Goal: Task Accomplishment & Management: Complete application form

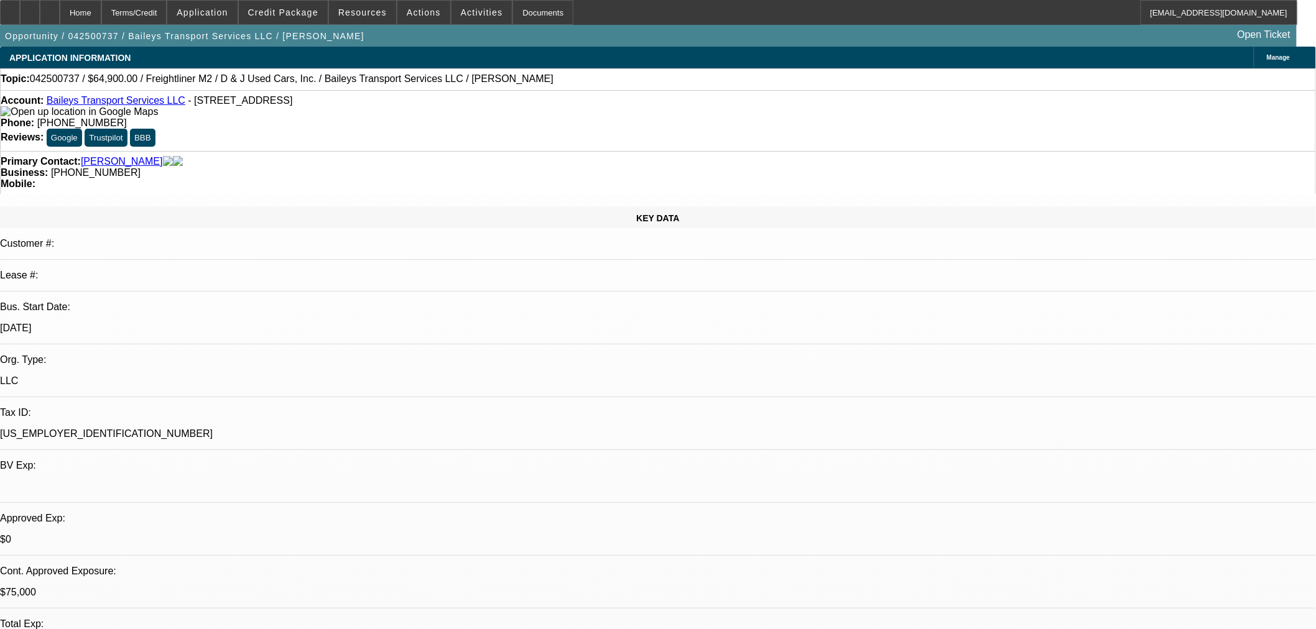
select select "0"
select select "2"
select select "0"
select select "6"
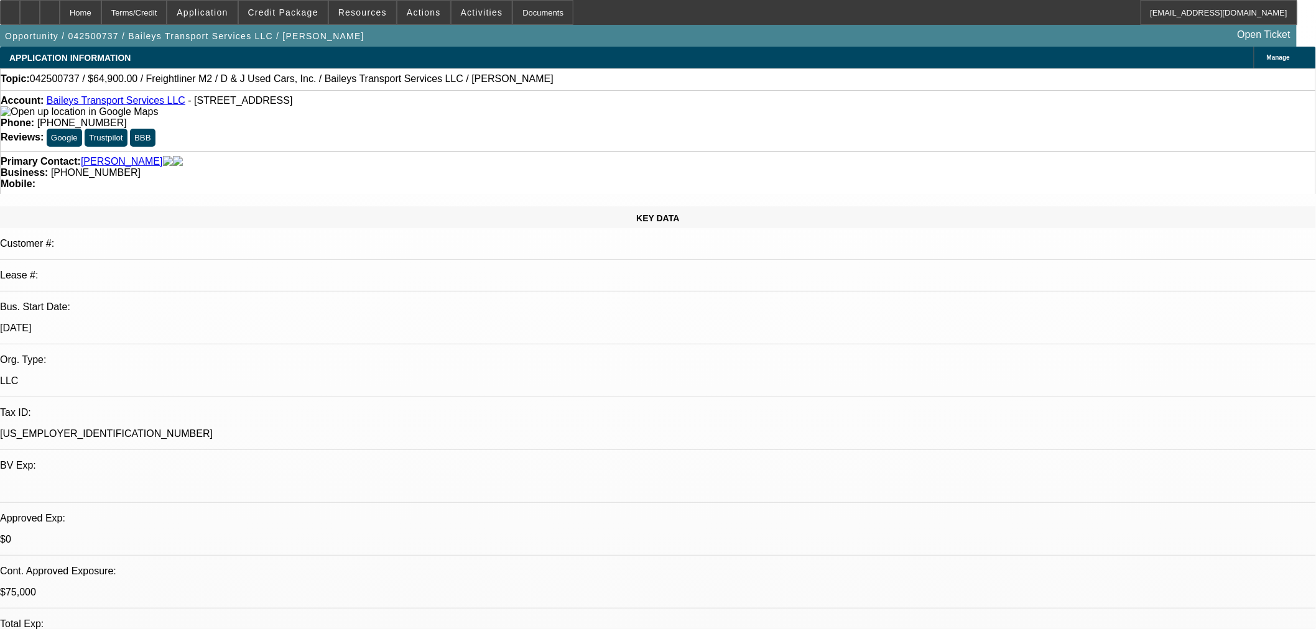
select select "0"
select select "2"
select select "0"
select select "6"
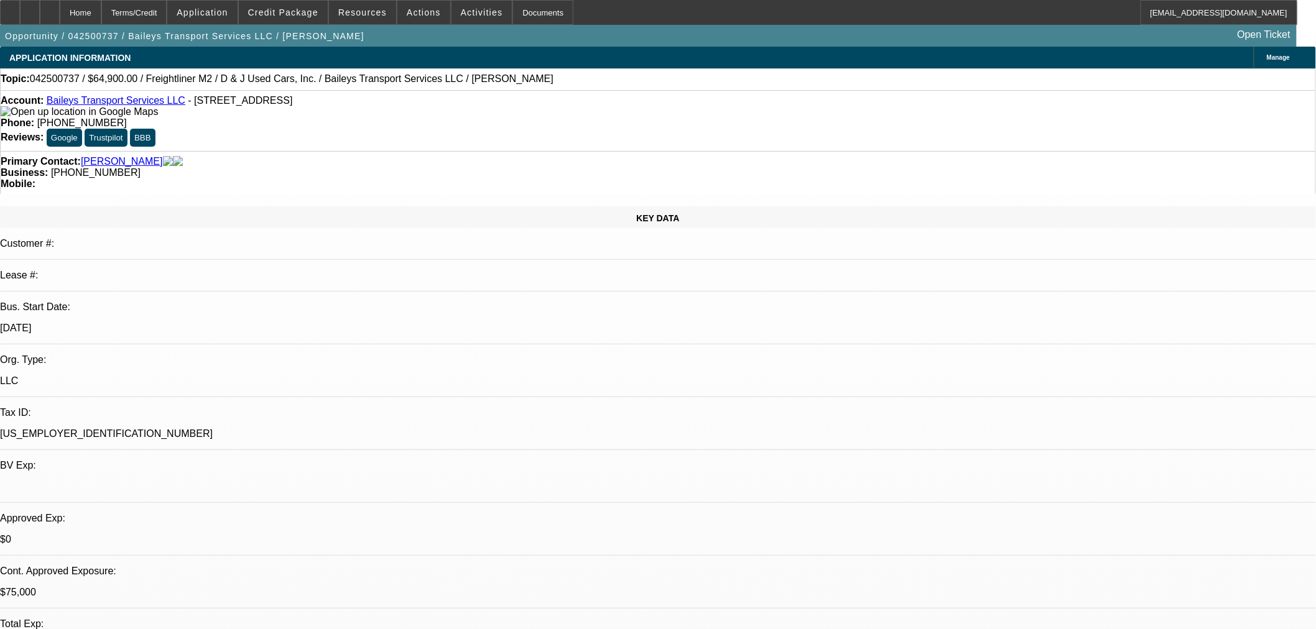
select select "0"
select select "2"
select select "0"
select select "6"
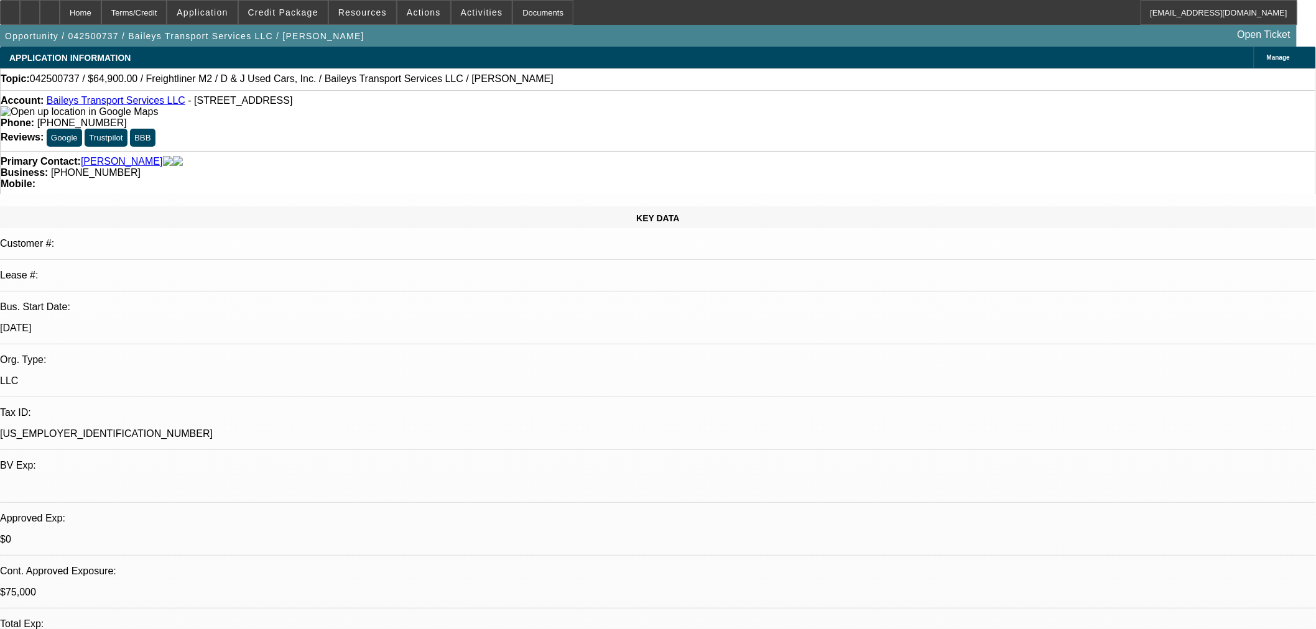
select select "0"
select select "2"
select select "0"
select select "6"
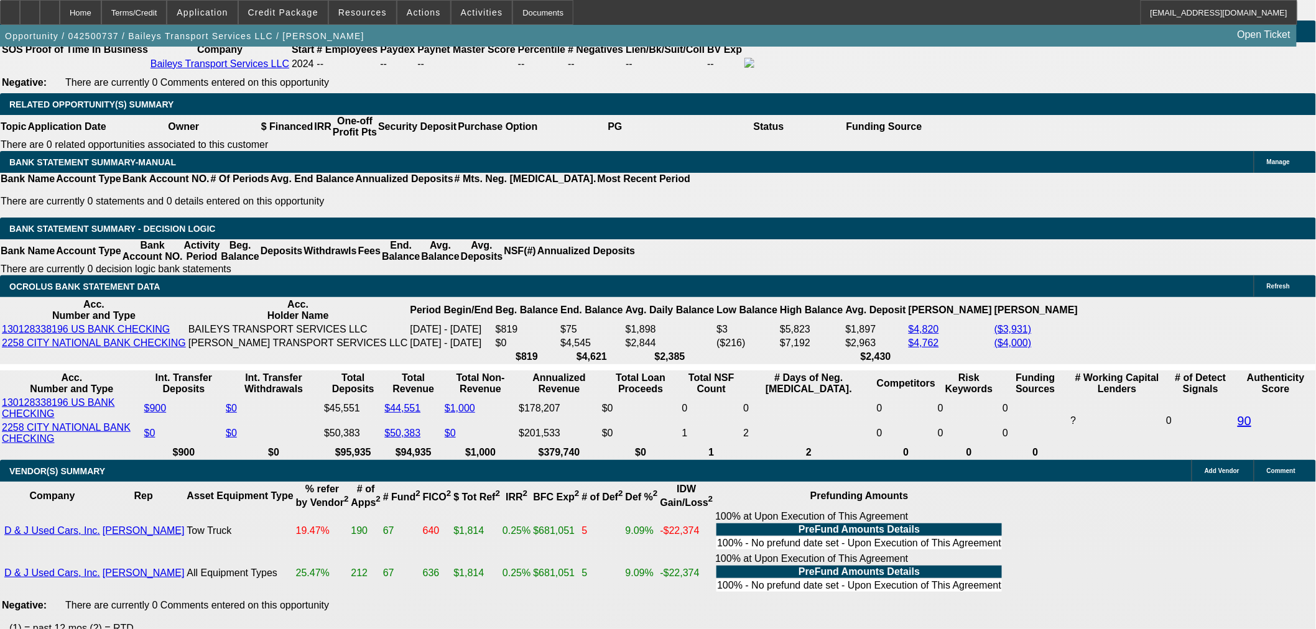
scroll to position [2072, 0]
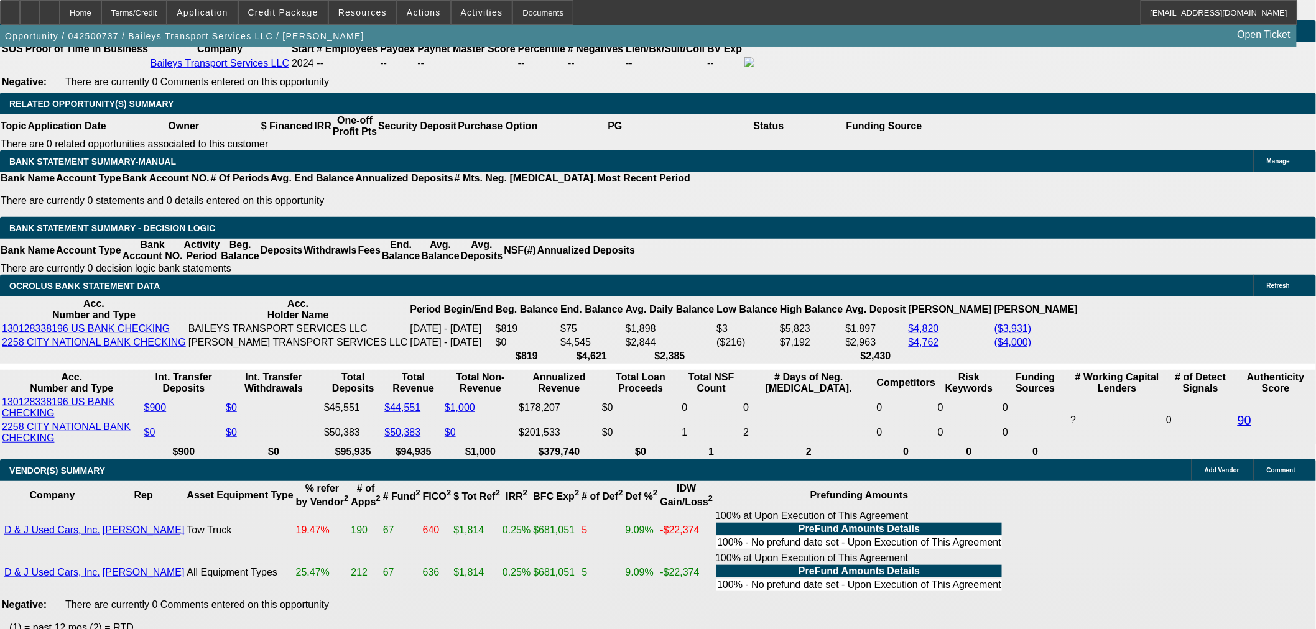
drag, startPoint x: 1055, startPoint y: 184, endPoint x: 1051, endPoint y: 211, distance: 27.6
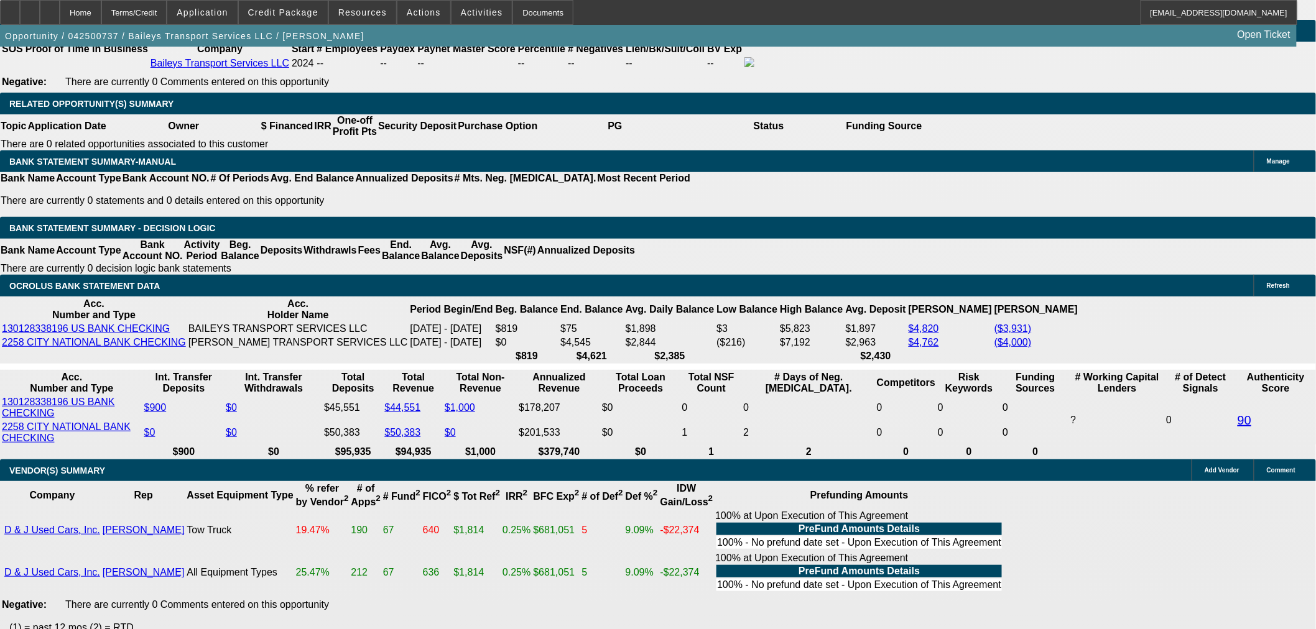
radio input "true"
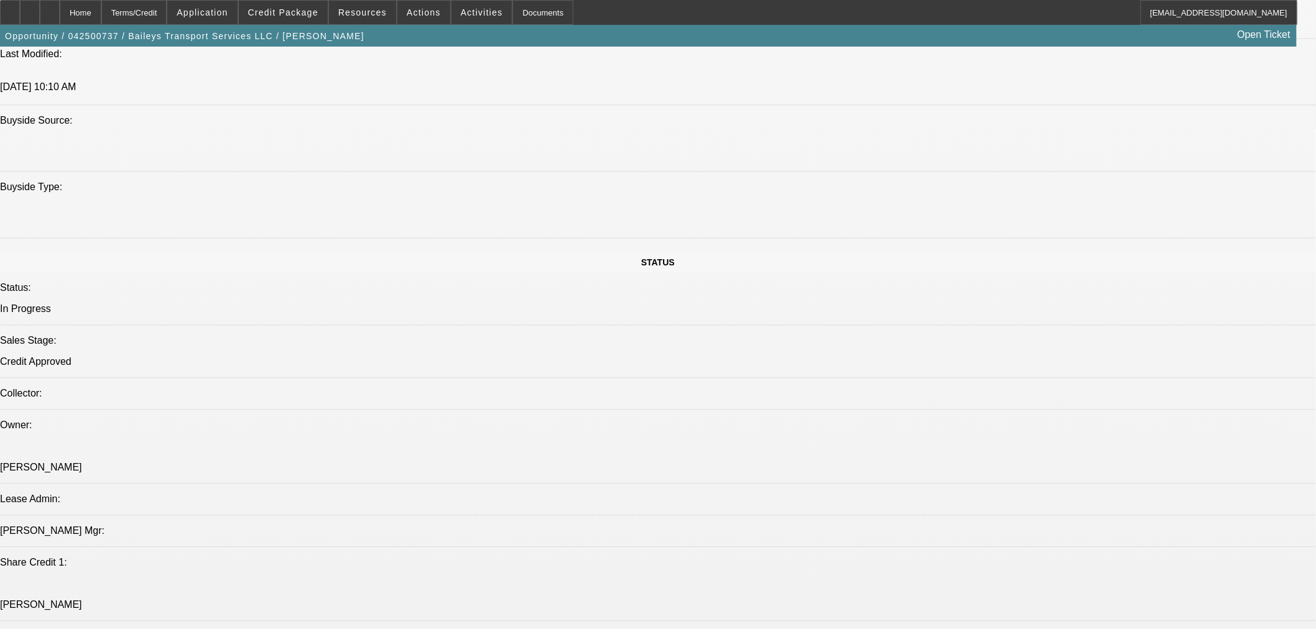
scroll to position [1105, 0]
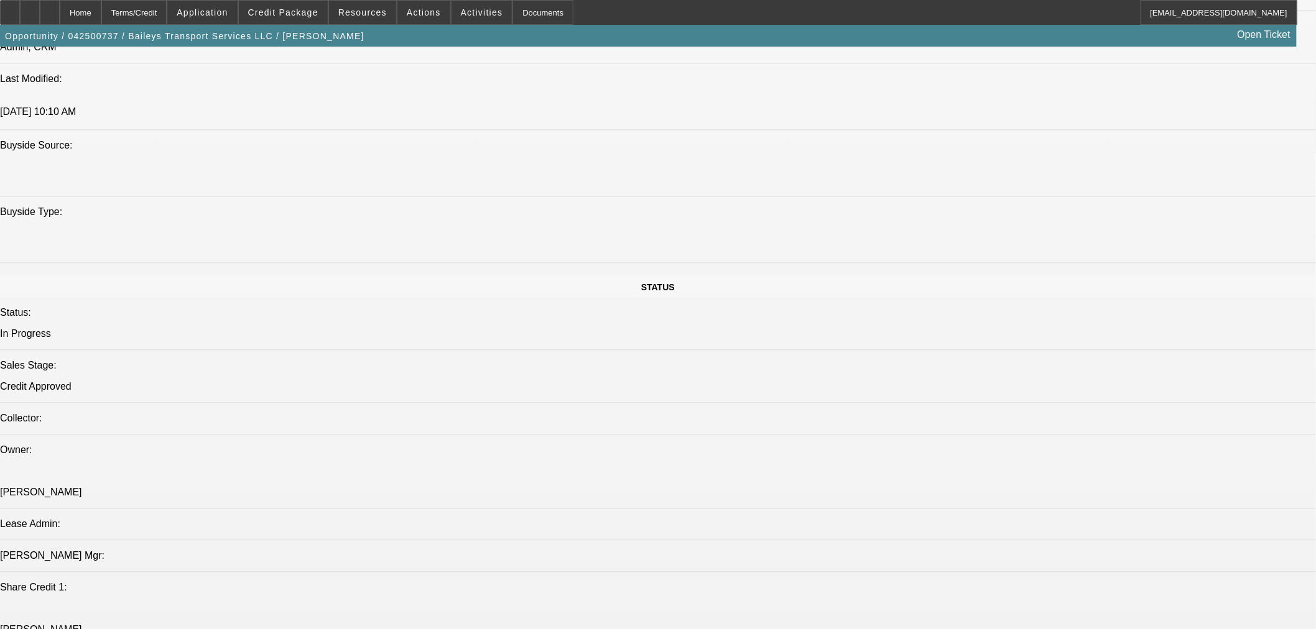
type textarea "Can't get banks because he has no idea how to download from the app and his ban…"
radio input "true"
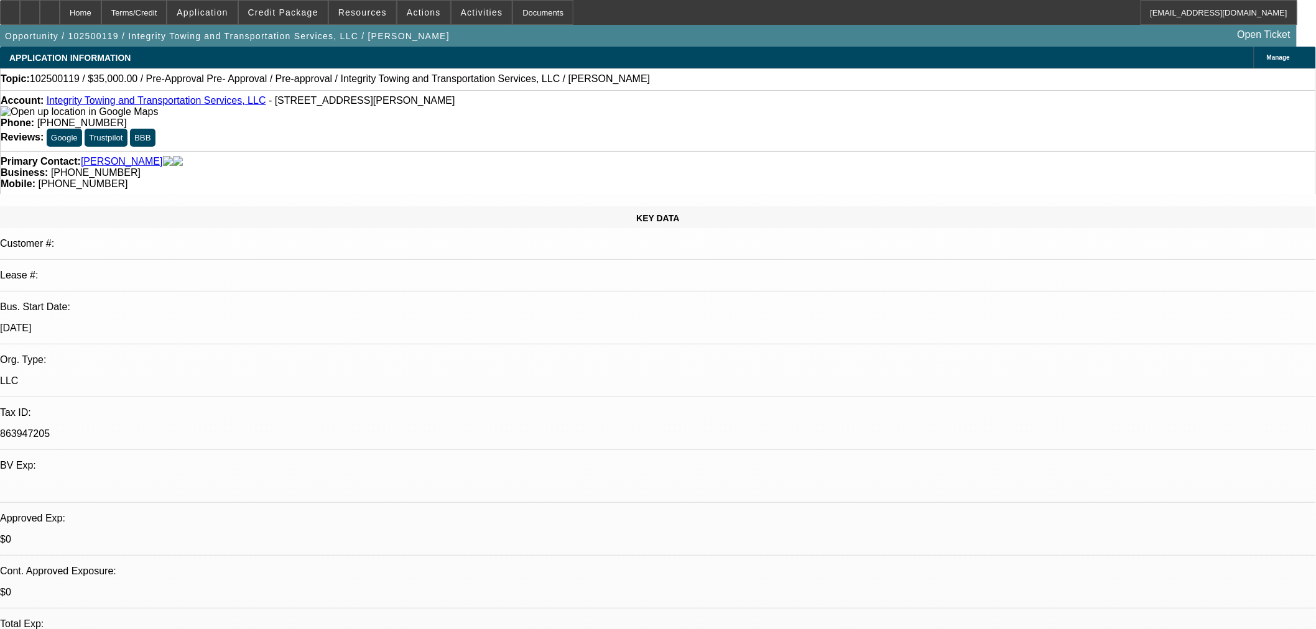
select select "0"
select select "6"
select select "0"
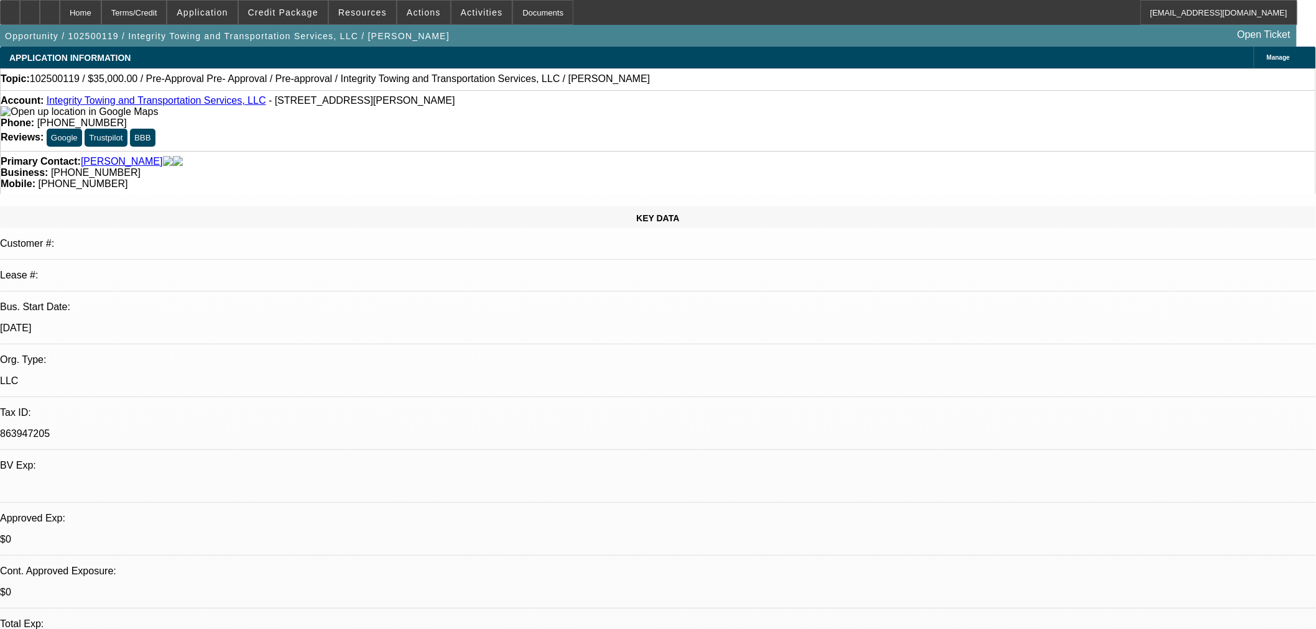
select select "0"
select select "6"
select select "0"
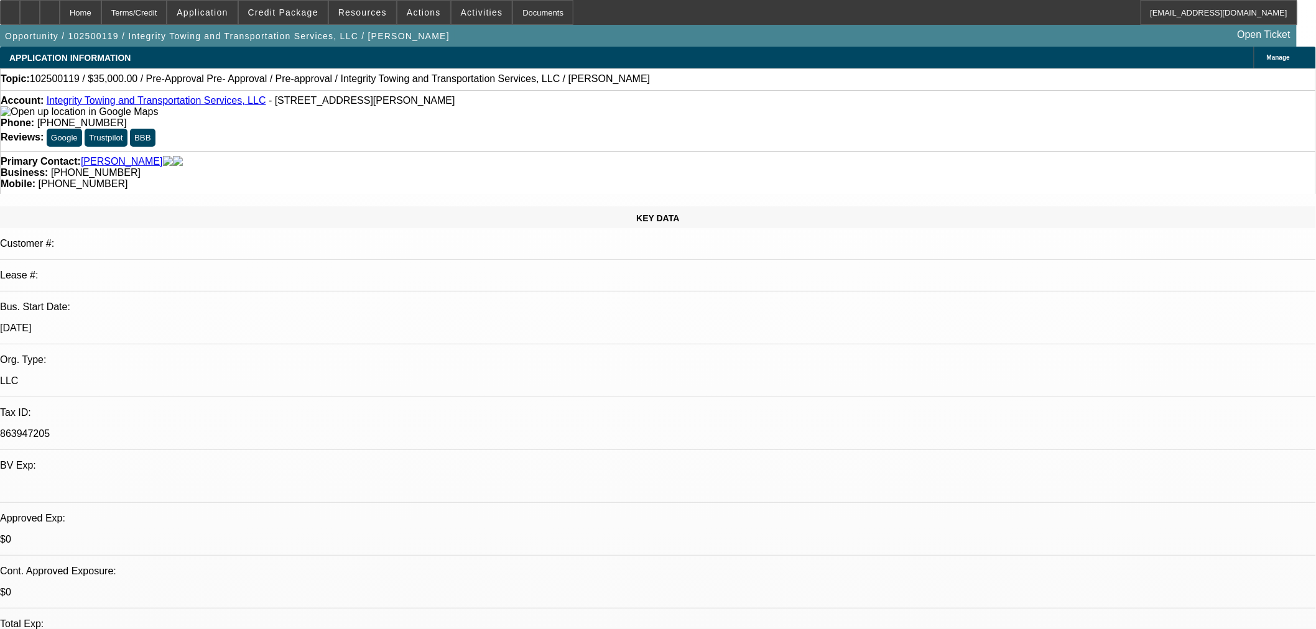
select select "0"
select select "6"
select select "0"
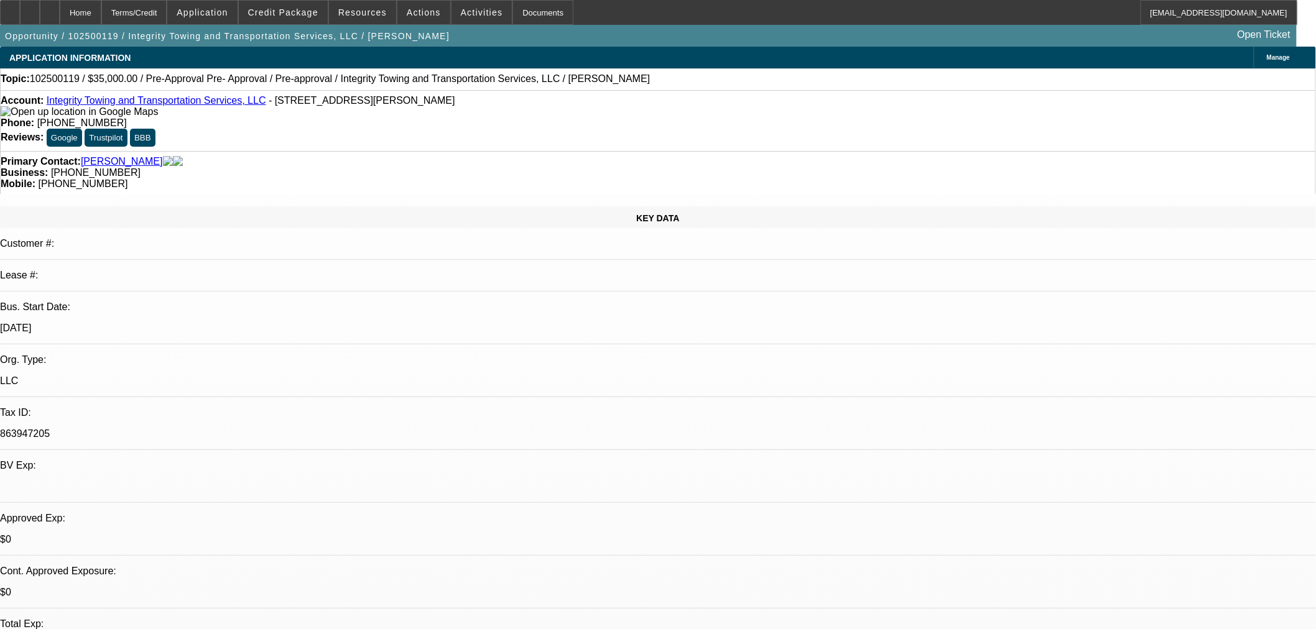
select select "6"
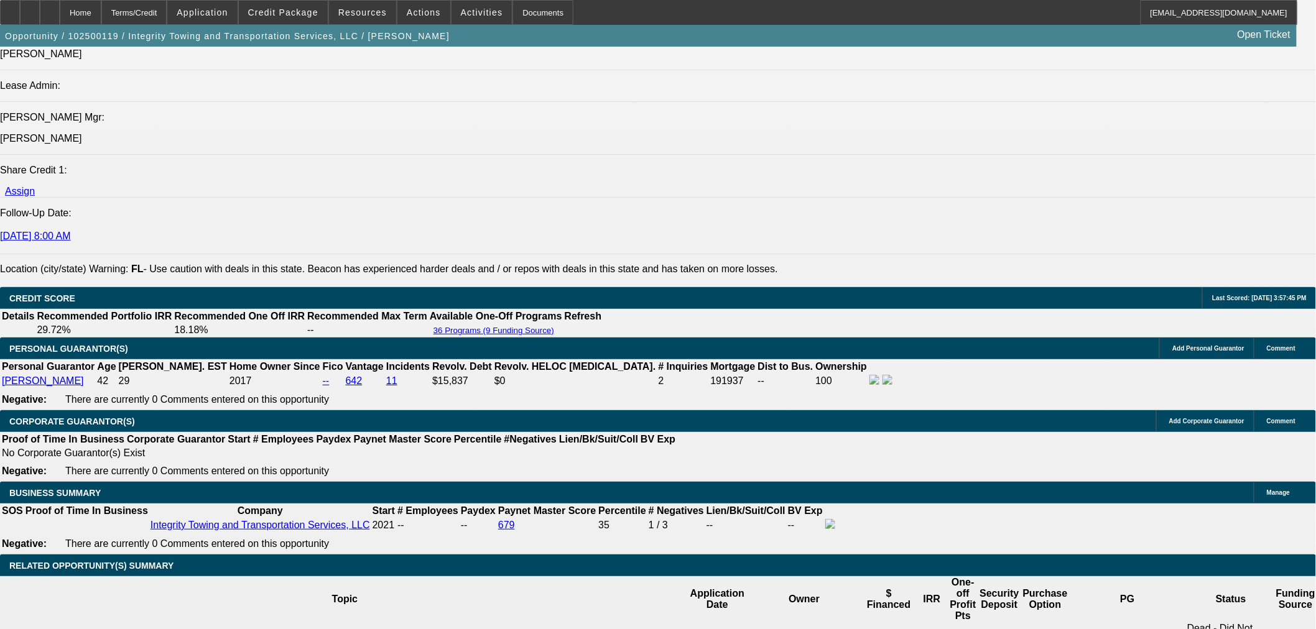
scroll to position [1658, 0]
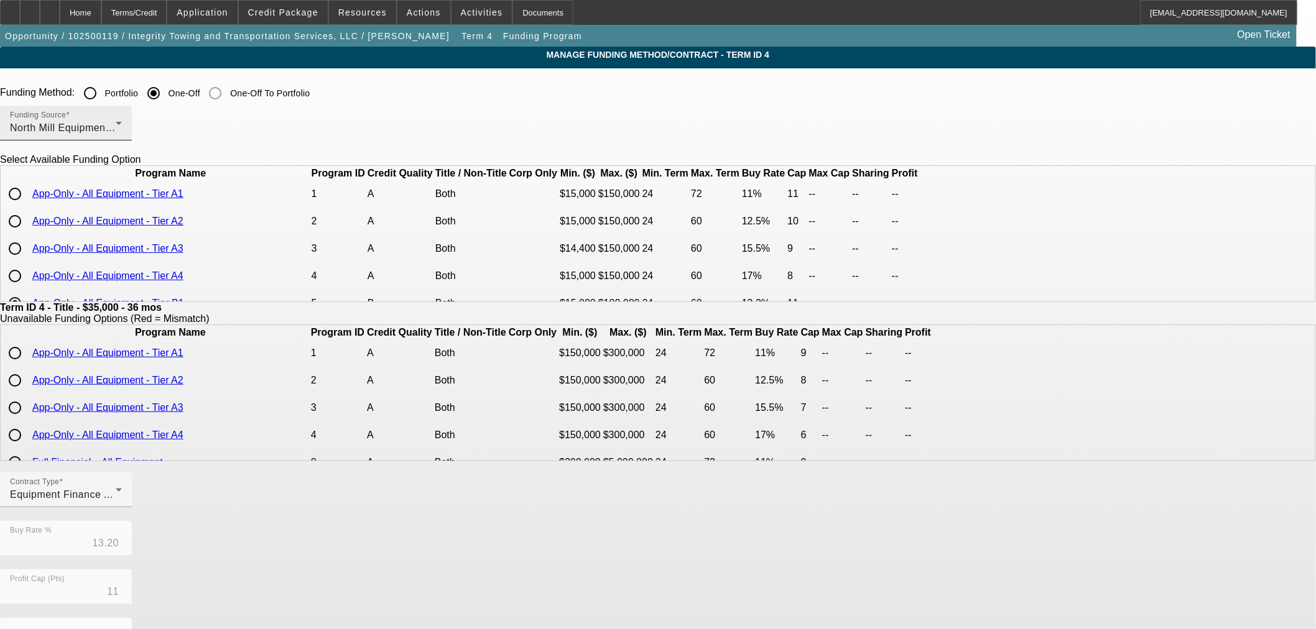
click at [172, 129] on span "North Mill Equipment Finance LLC" at bounding box center [91, 127] width 162 height 11
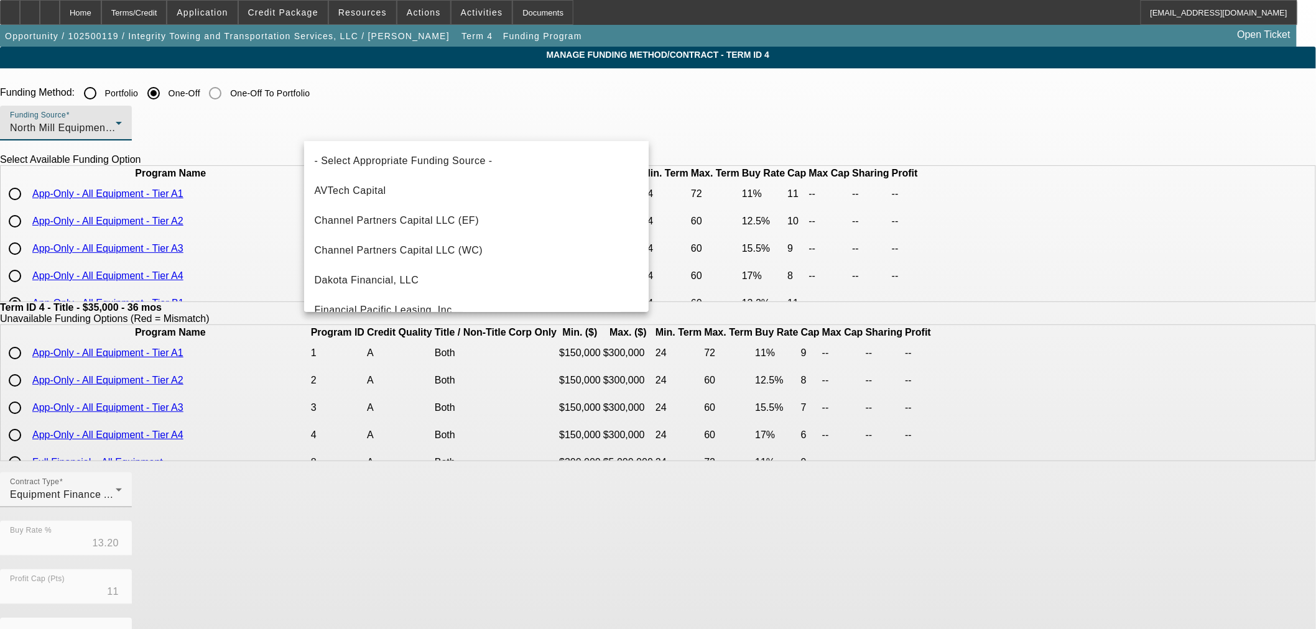
scroll to position [252, 0]
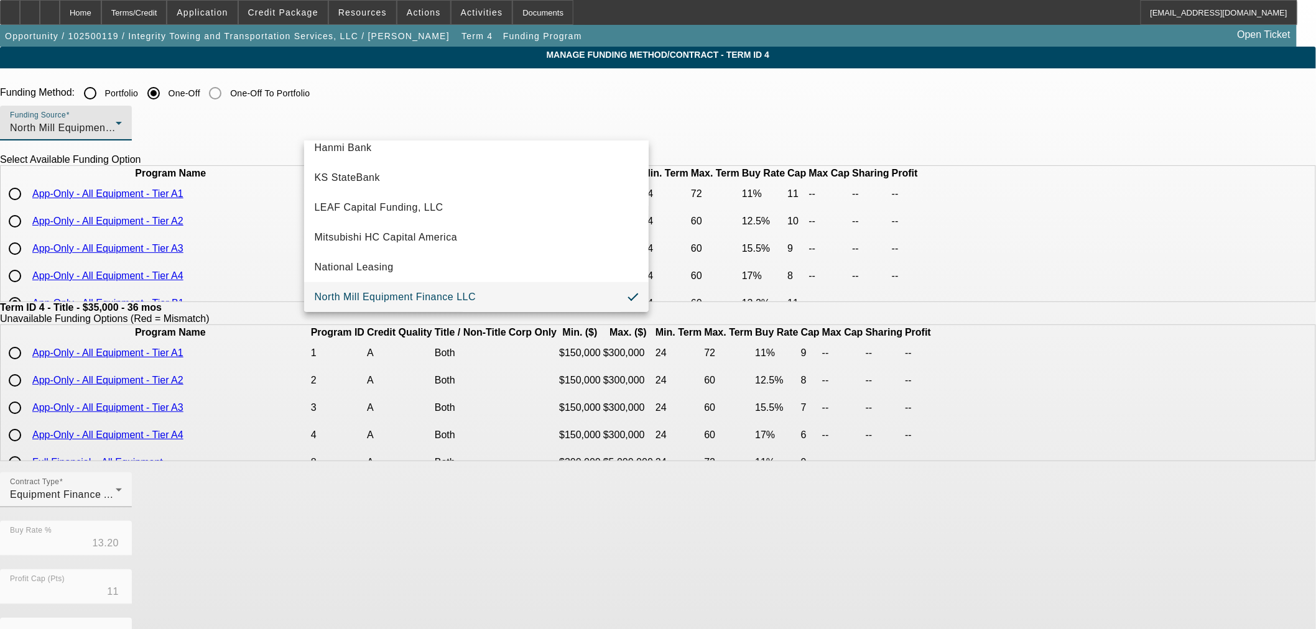
click at [409, 101] on div at bounding box center [658, 314] width 1316 height 629
click at [103, 93] on input "Portfolio" at bounding box center [90, 93] width 25 height 25
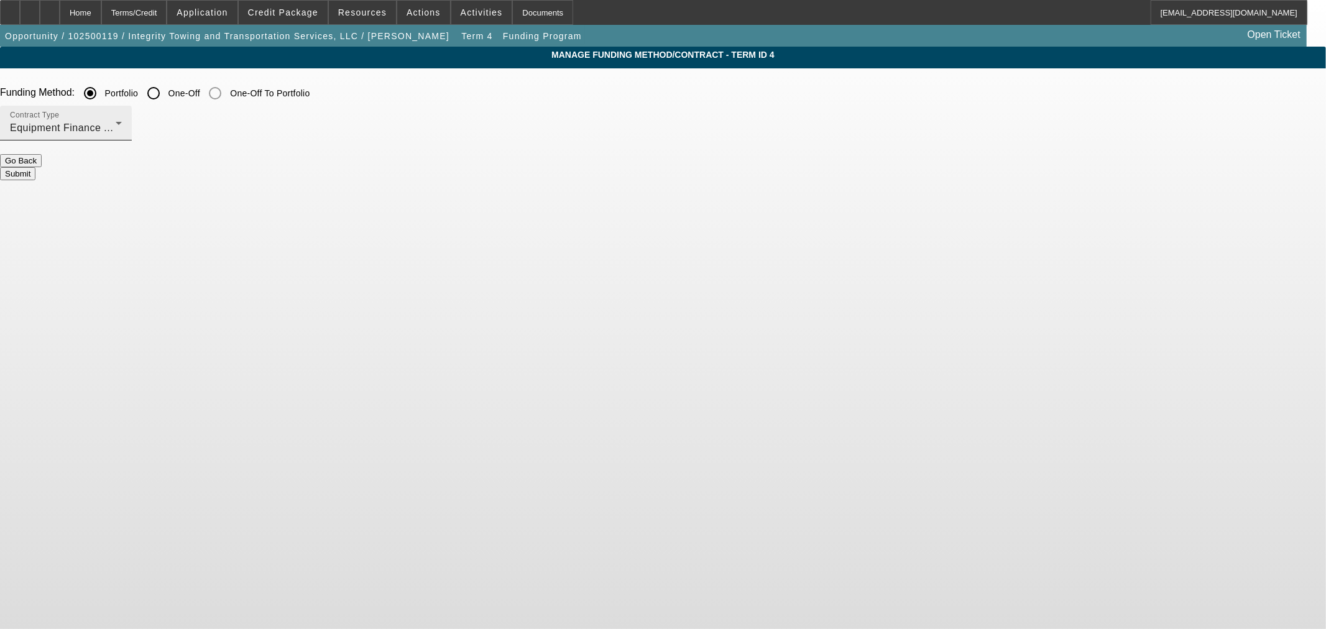
click at [122, 137] on div "Contract Type Equipment Finance Agreement" at bounding box center [66, 123] width 112 height 35
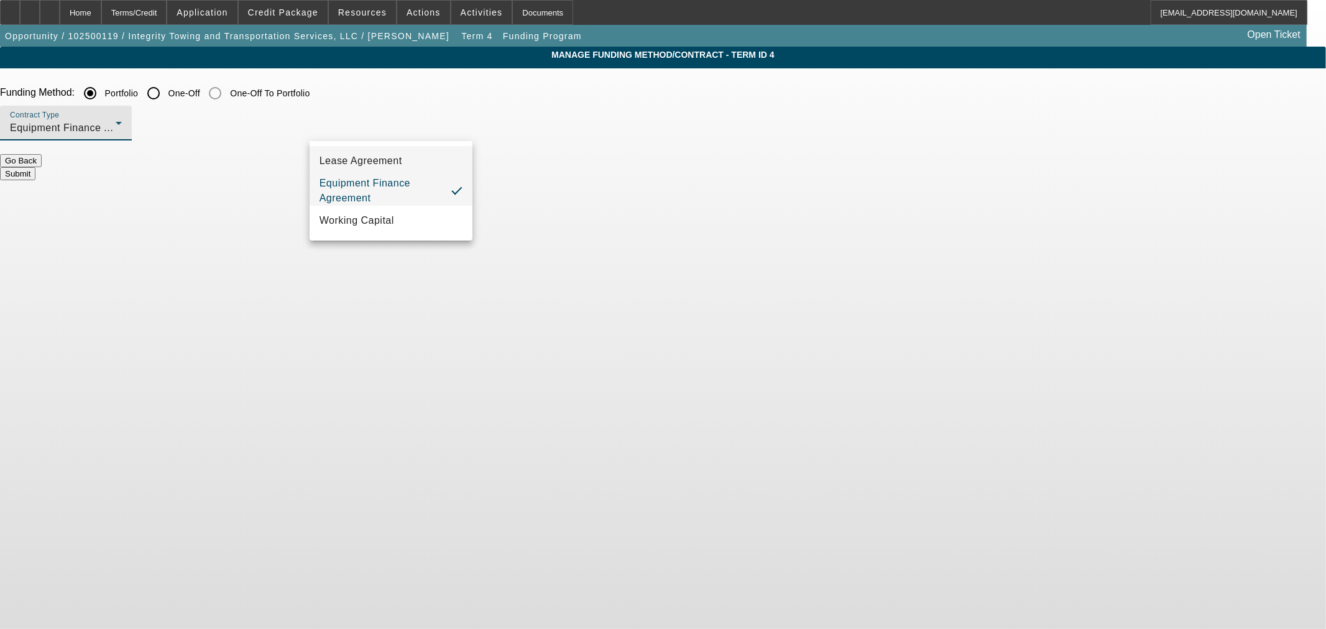
click at [407, 164] on mat-option "Lease Agreement" at bounding box center [391, 161] width 163 height 30
click at [35, 167] on button "Submit" at bounding box center [17, 173] width 35 height 13
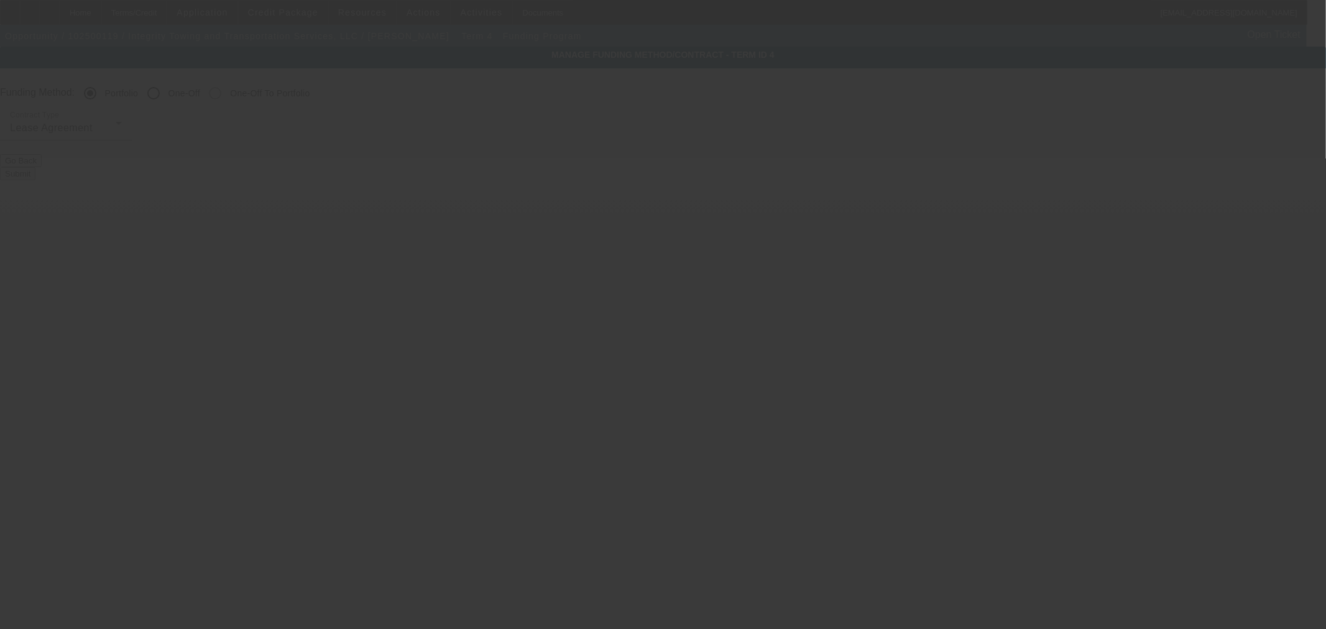
radio input "false"
radio input "true"
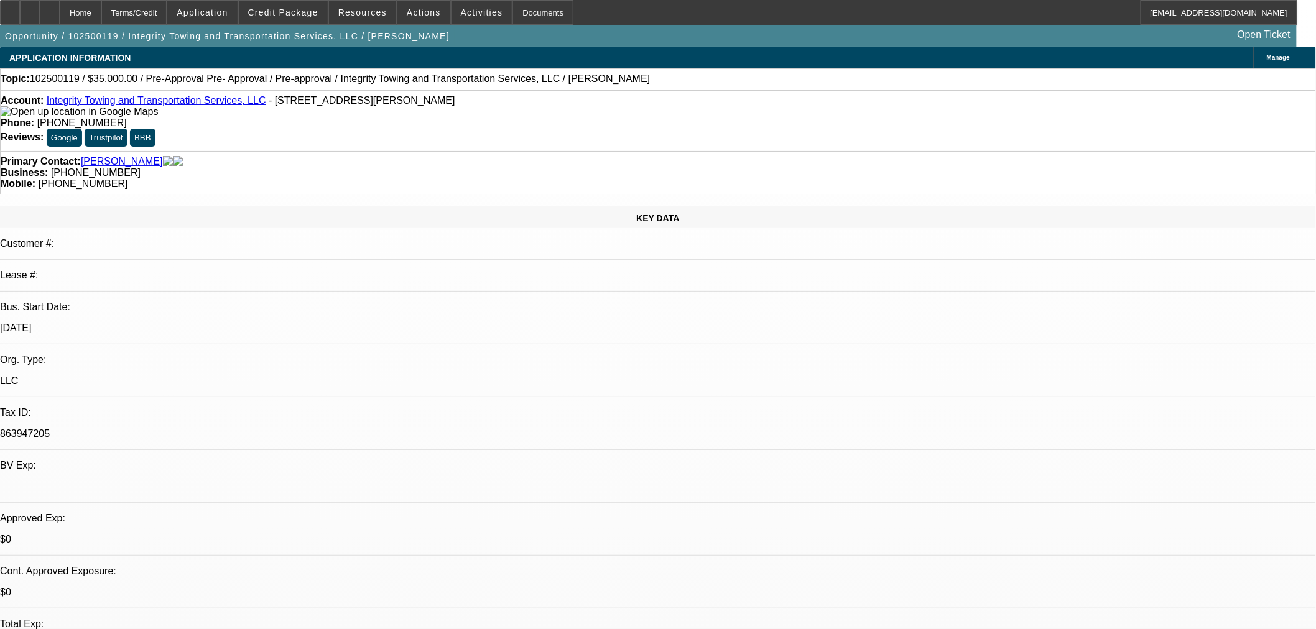
select select "0"
select select "6"
select select "0"
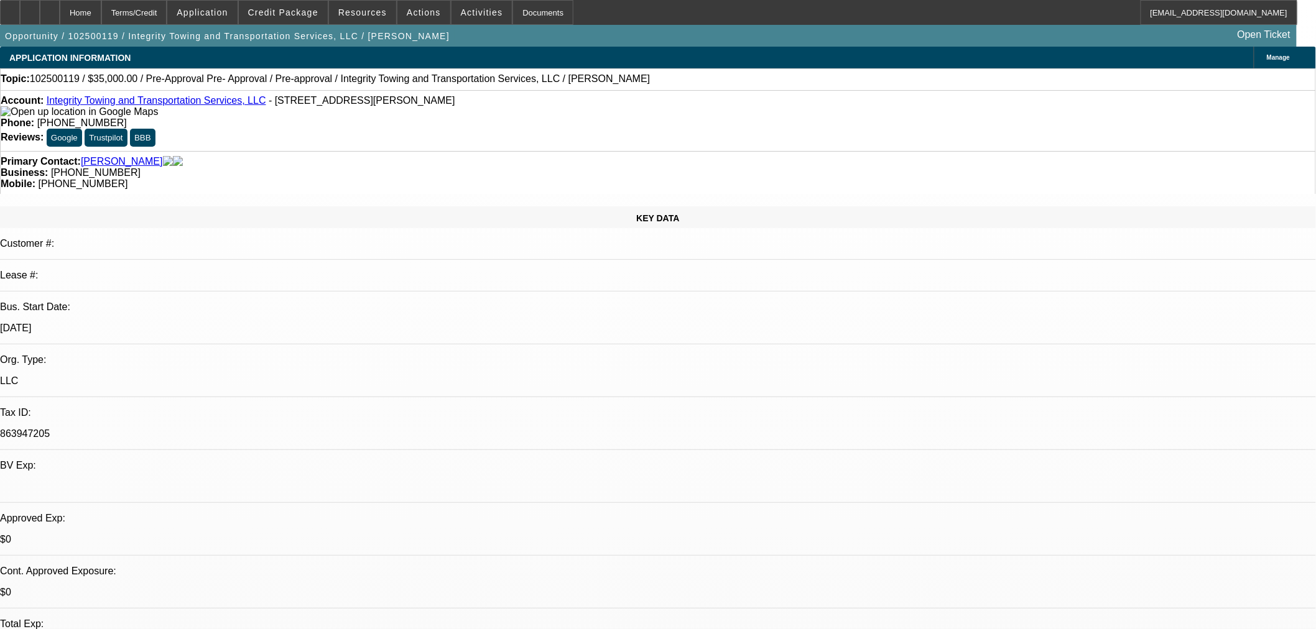
select select "0"
select select "6"
select select "0"
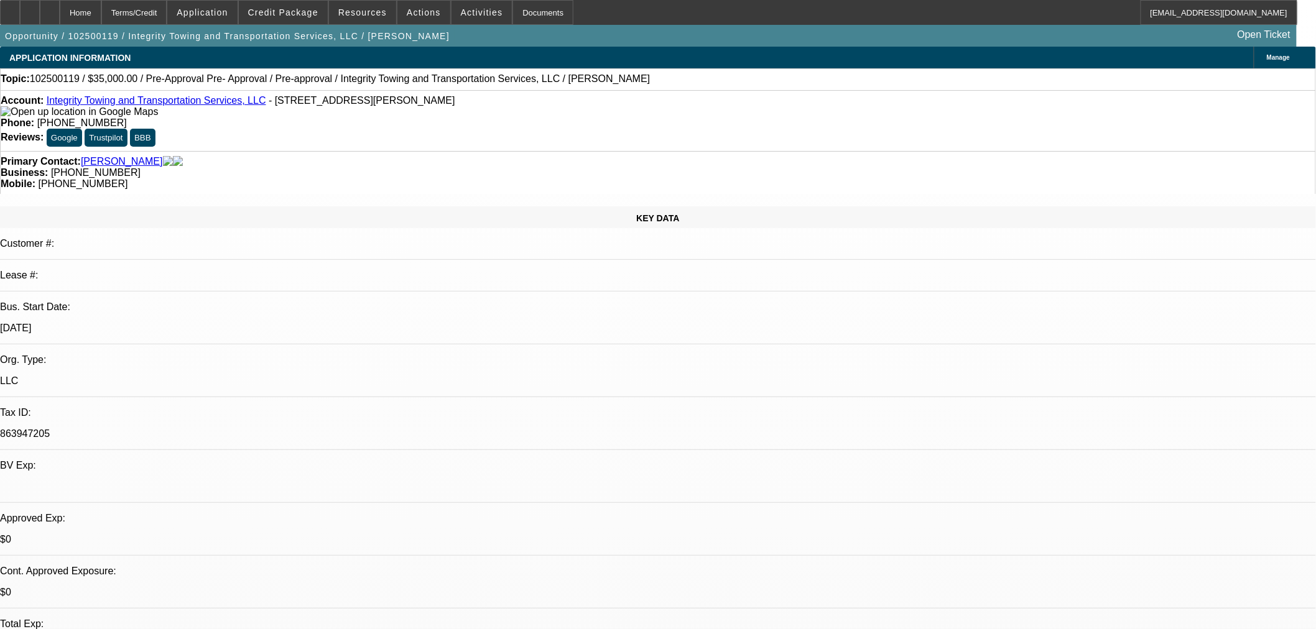
select select "0"
select select "6"
select select "0"
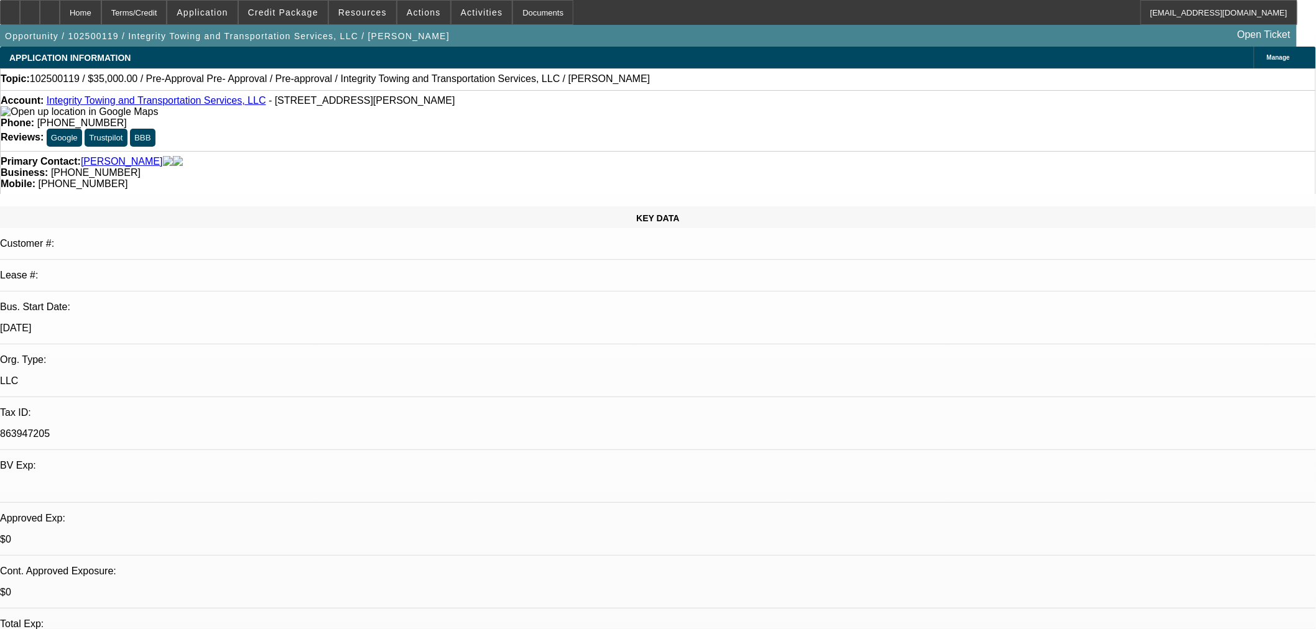
select select "6"
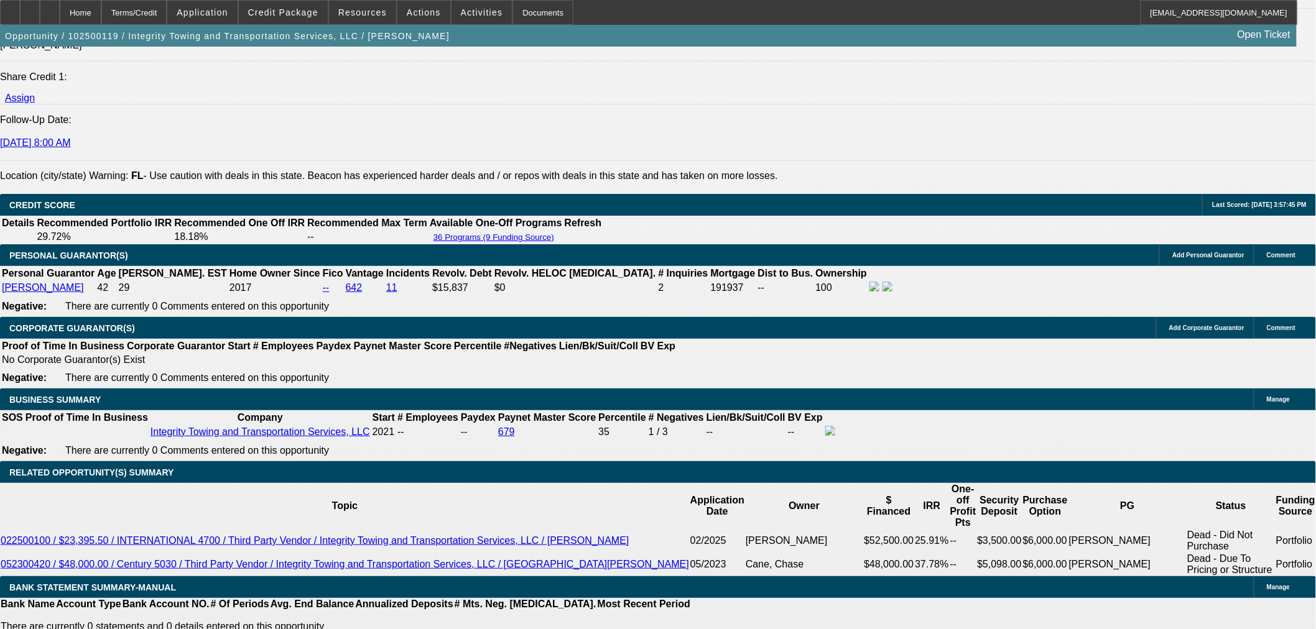
scroll to position [1658, 0]
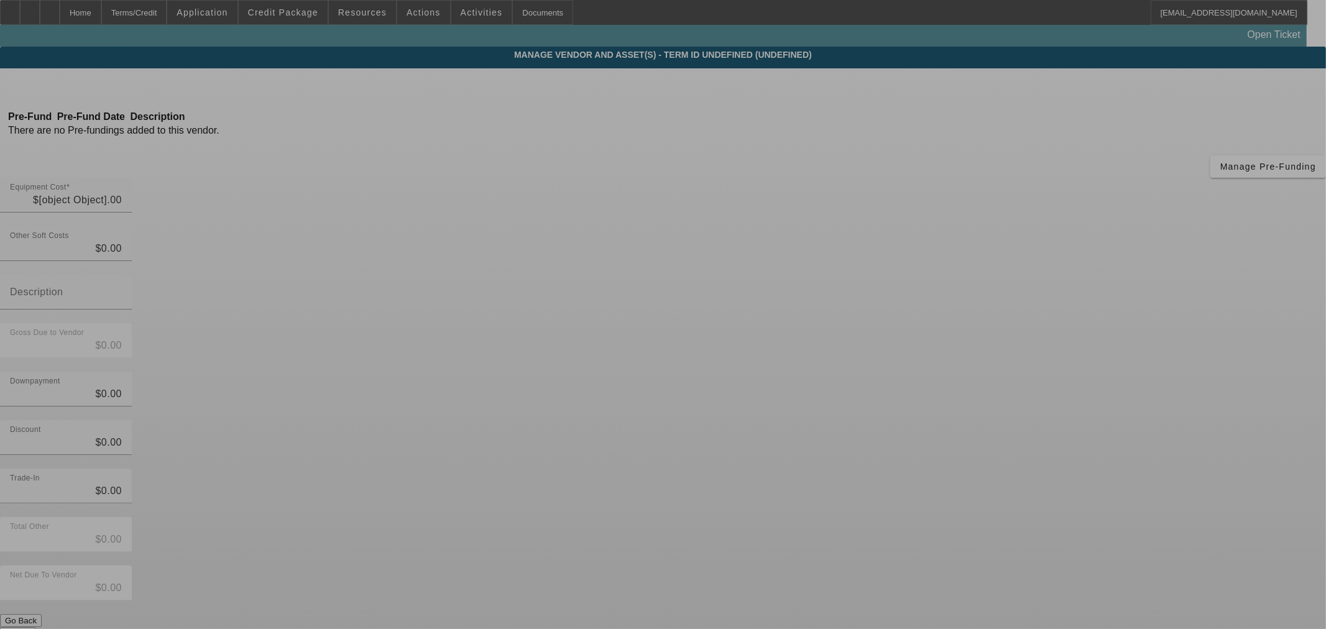
type input "$35,000.00"
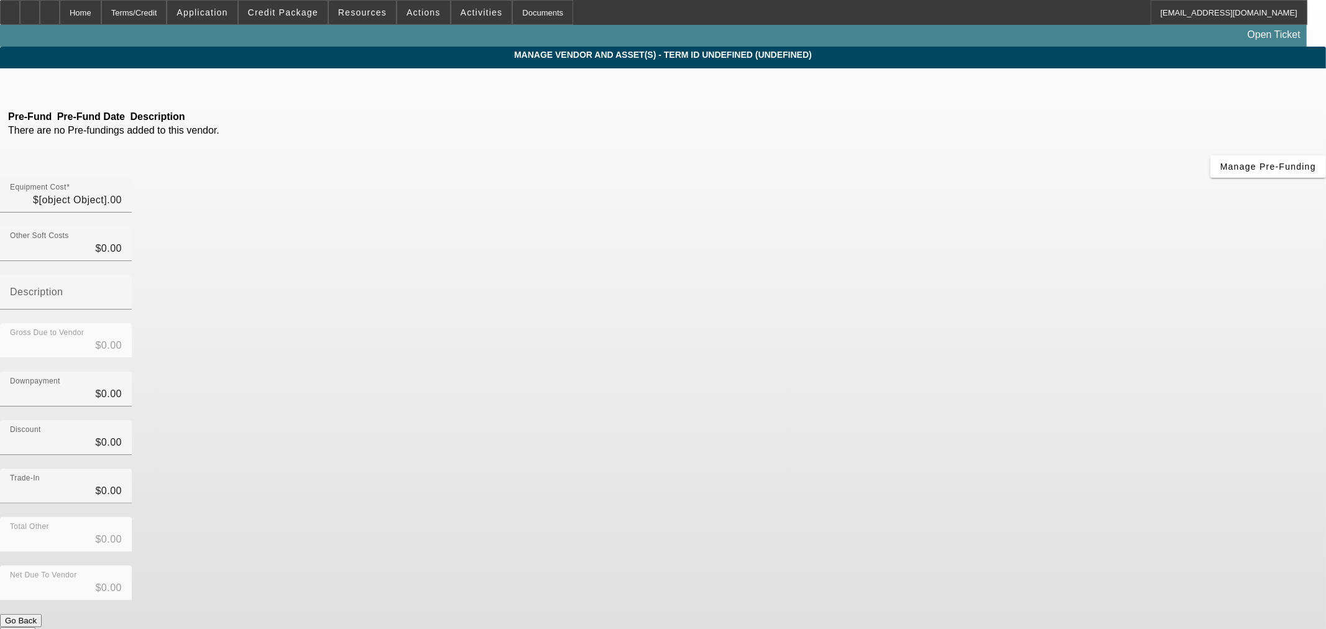
type input "$35,000.00"
click at [122, 193] on input "35000" at bounding box center [66, 200] width 112 height 15
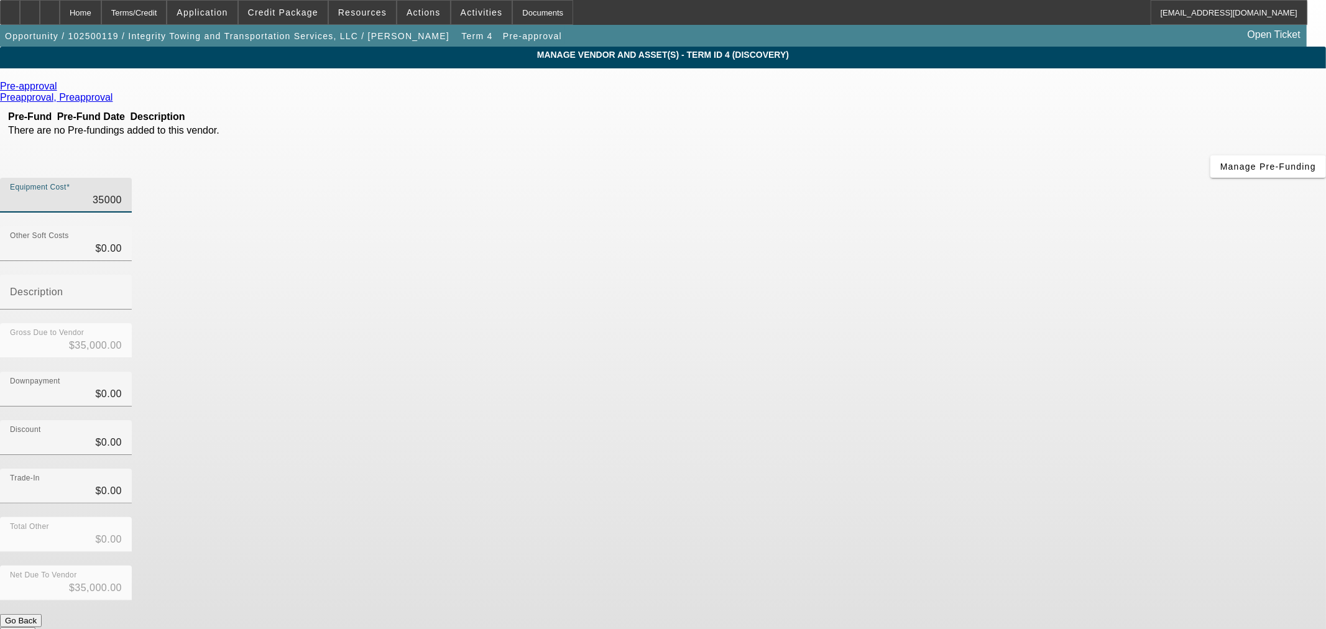
type input "5"
type input "$5.00"
type input "50"
type input "$50.00"
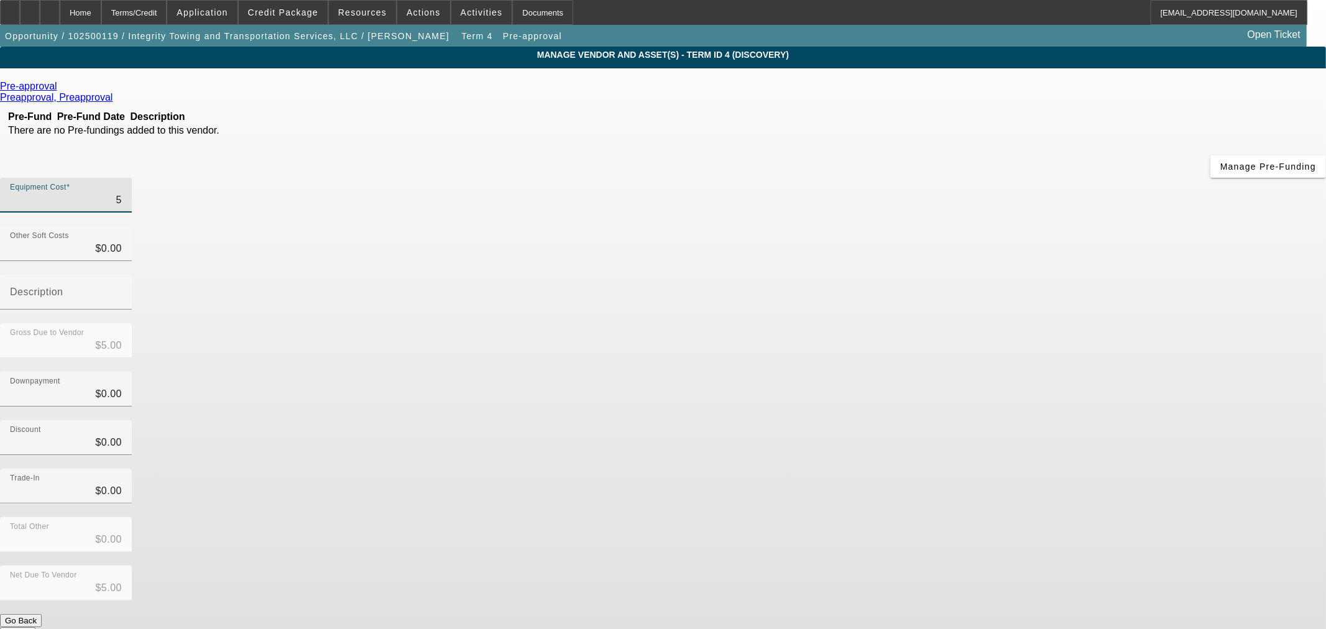
type input "$50.00"
type input "500"
type input "$500.00"
type input "5000"
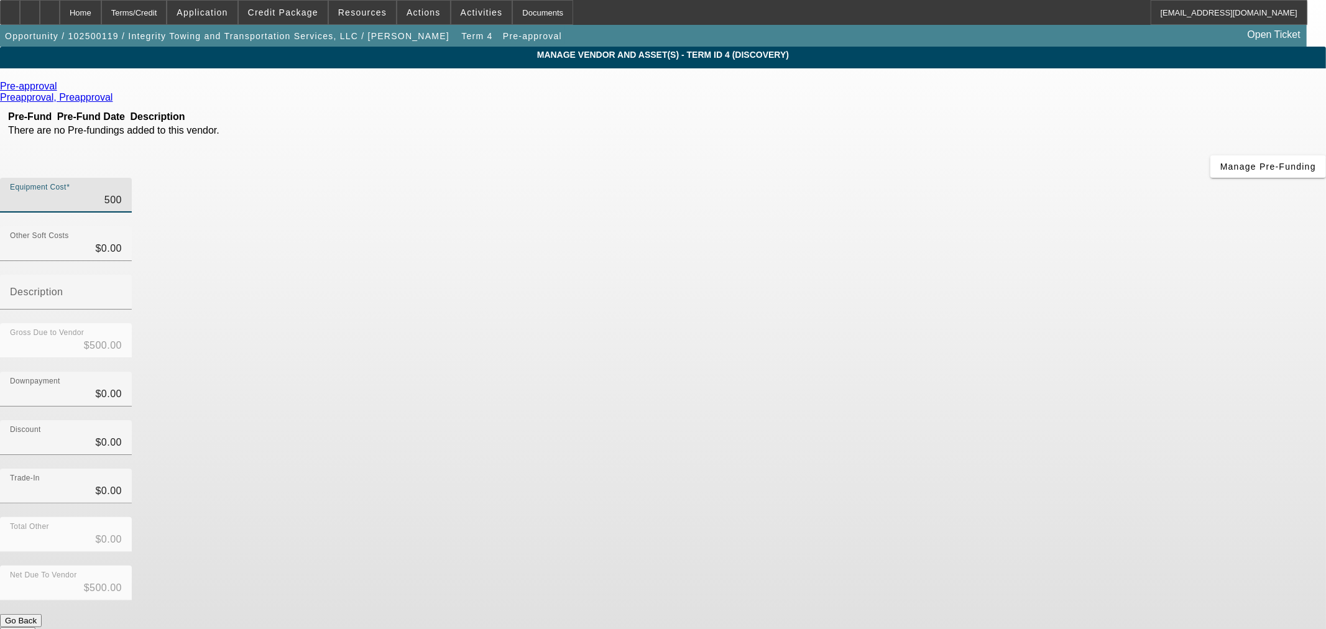
type input "$5,000.00"
type input "50000"
type input "$50,000.00"
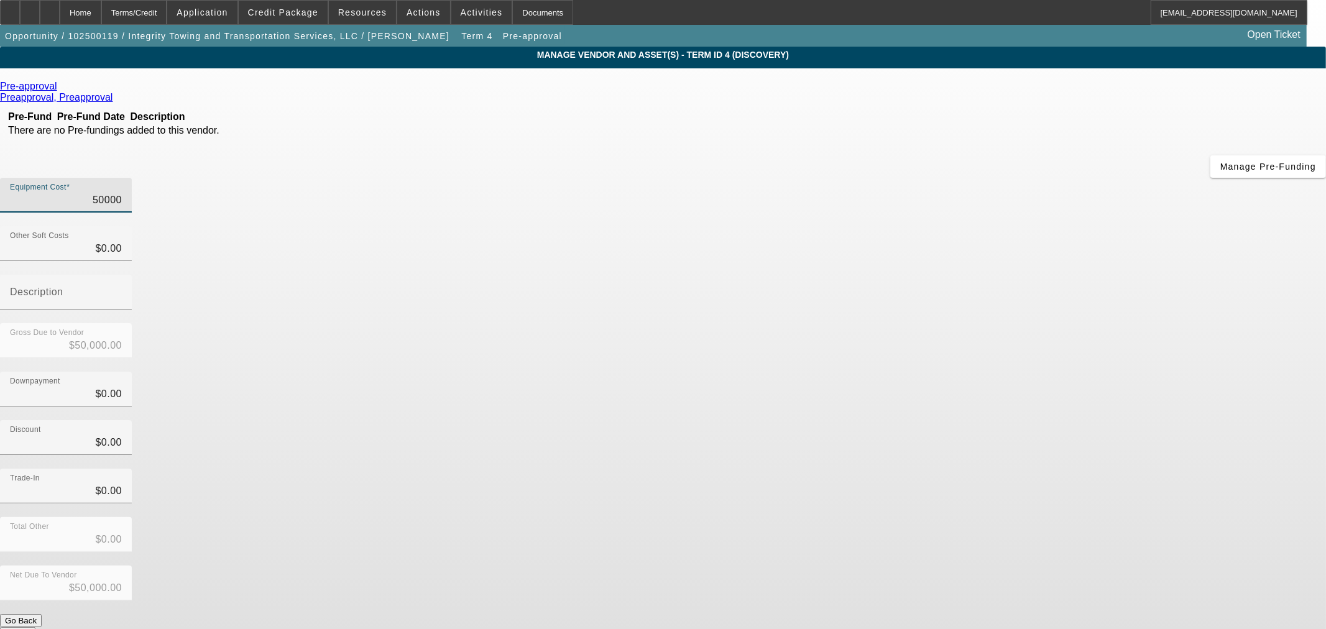
type input "$50,000.00"
click at [841, 420] on div "Discount $0.00" at bounding box center [663, 444] width 1326 height 48
click at [35, 627] on button "Submit" at bounding box center [17, 633] width 35 height 13
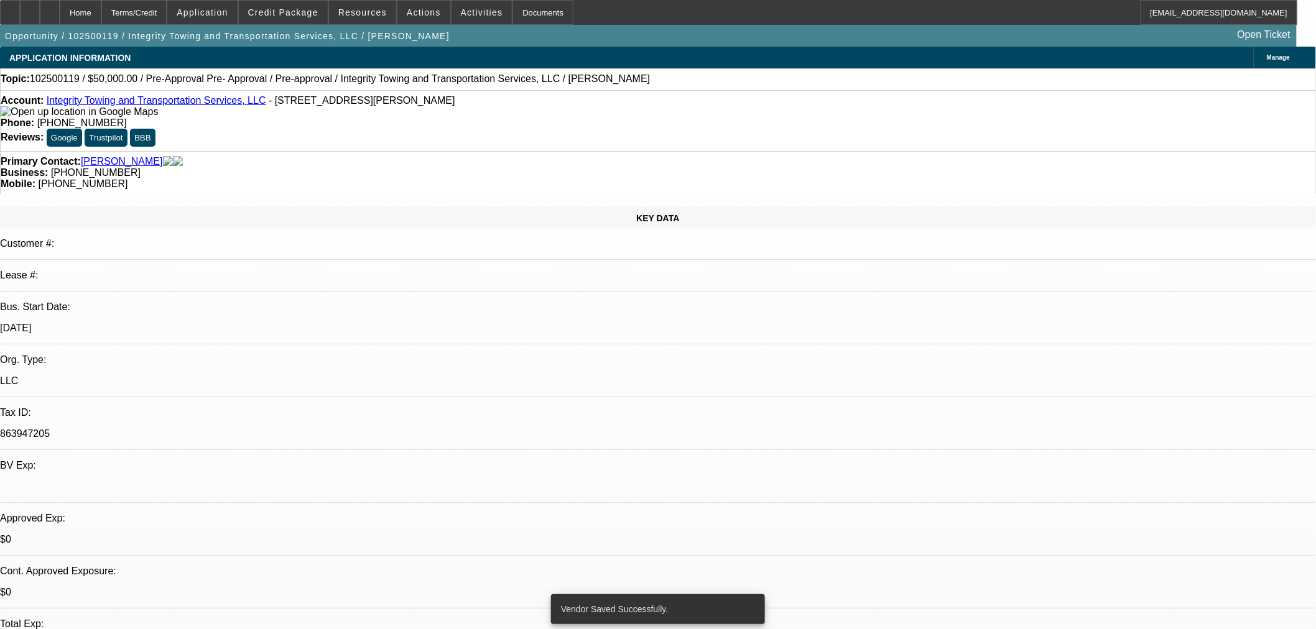
select select "0"
select select "6"
select select "0"
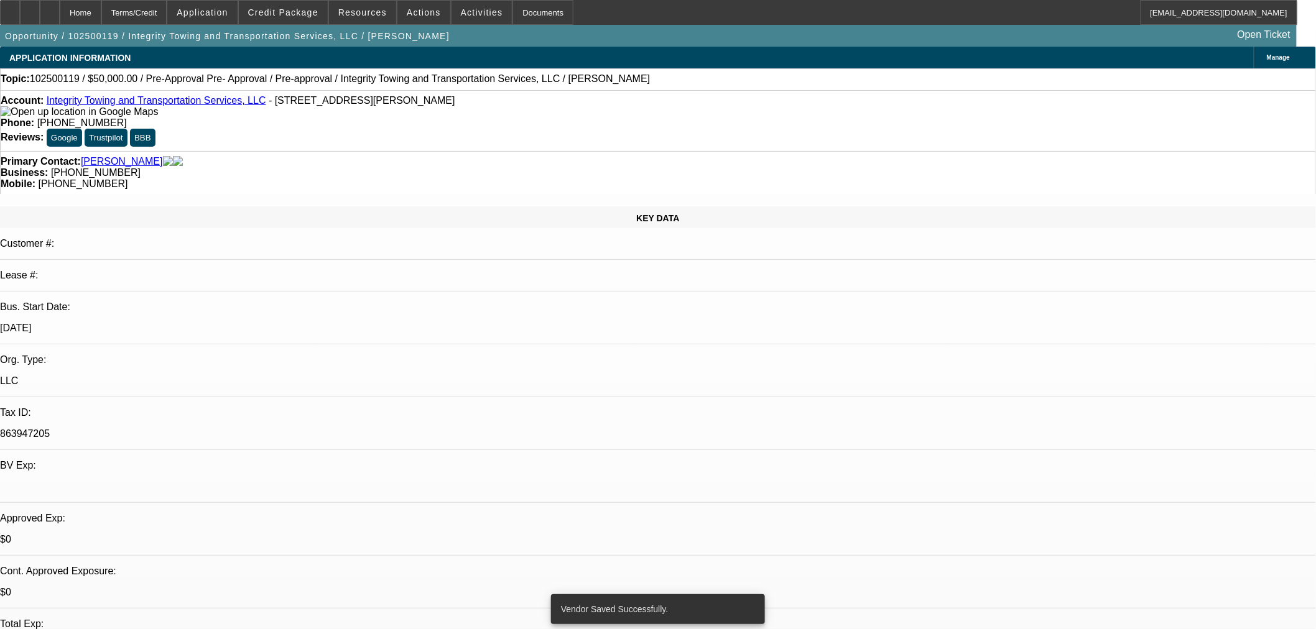
select select "0"
select select "6"
select select "0"
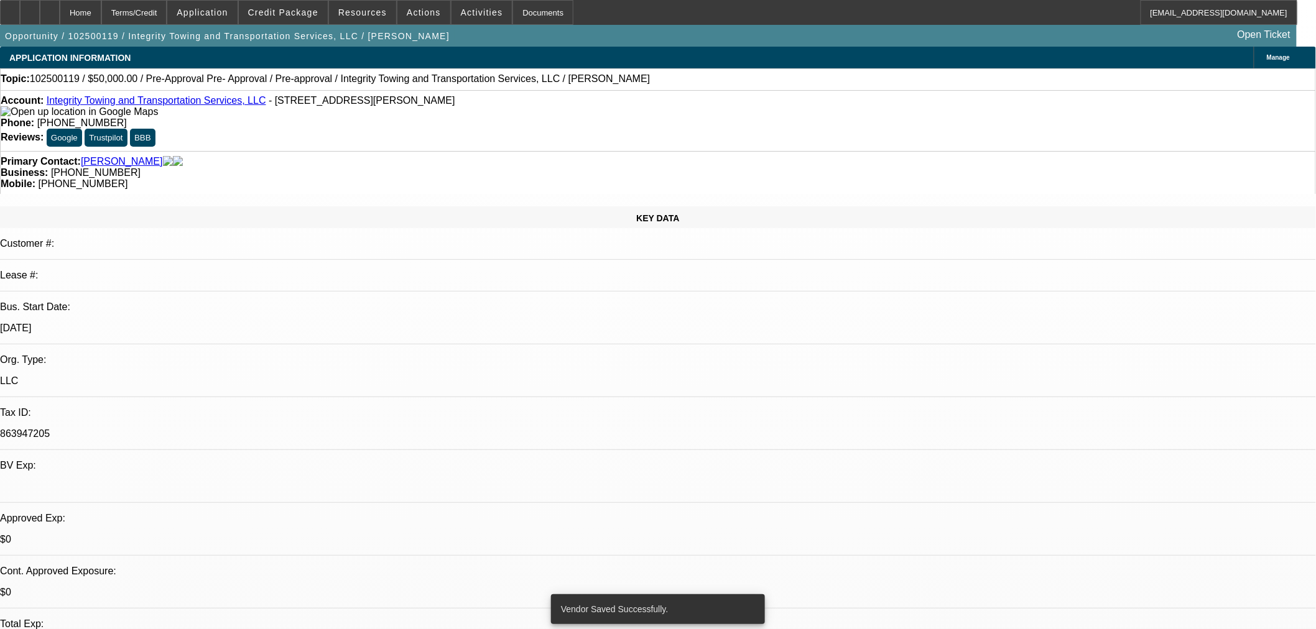
select select "0"
select select "6"
select select "0"
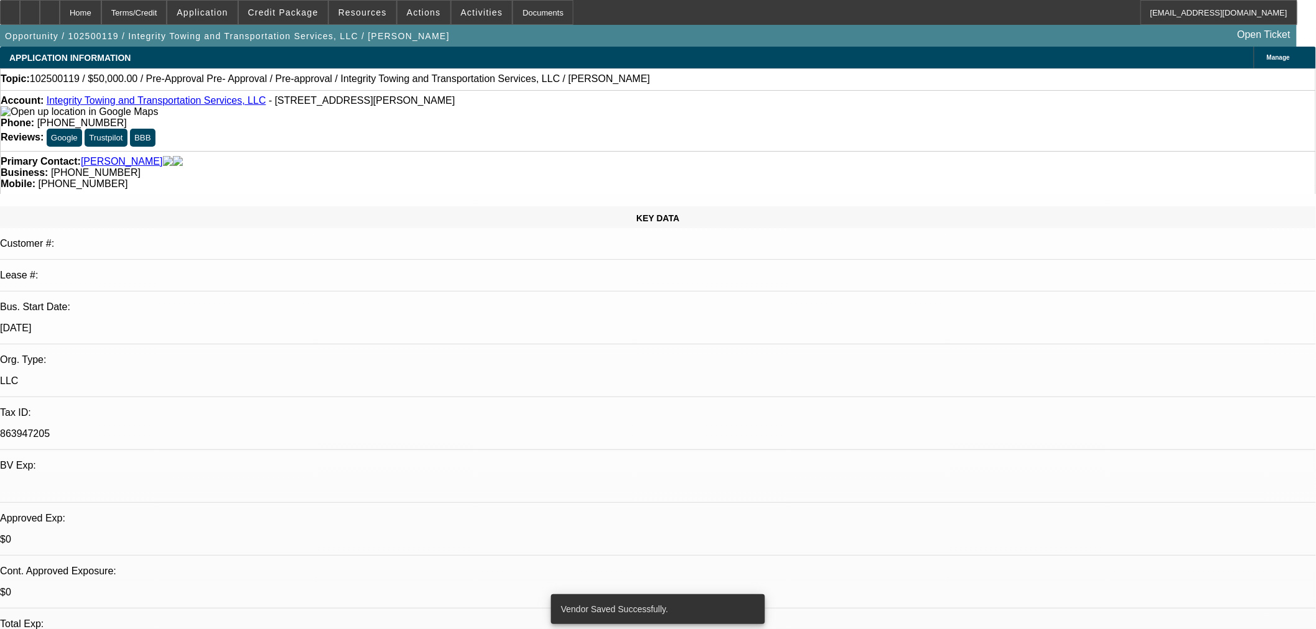
select select "6"
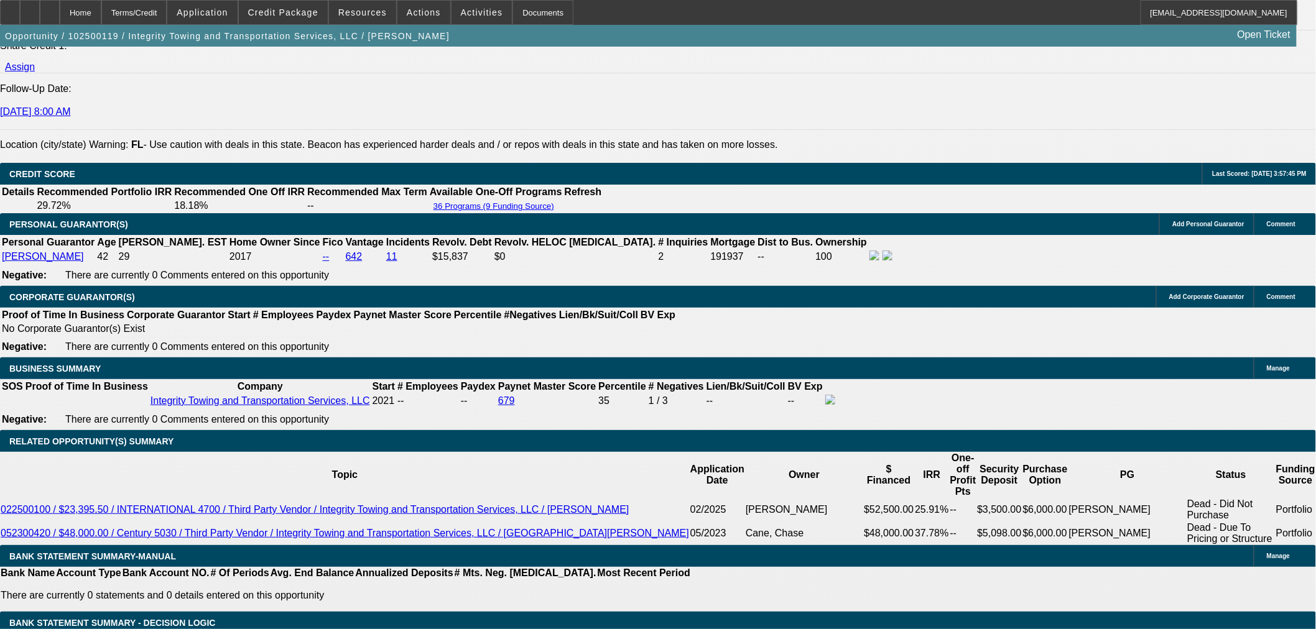
scroll to position [1796, 0]
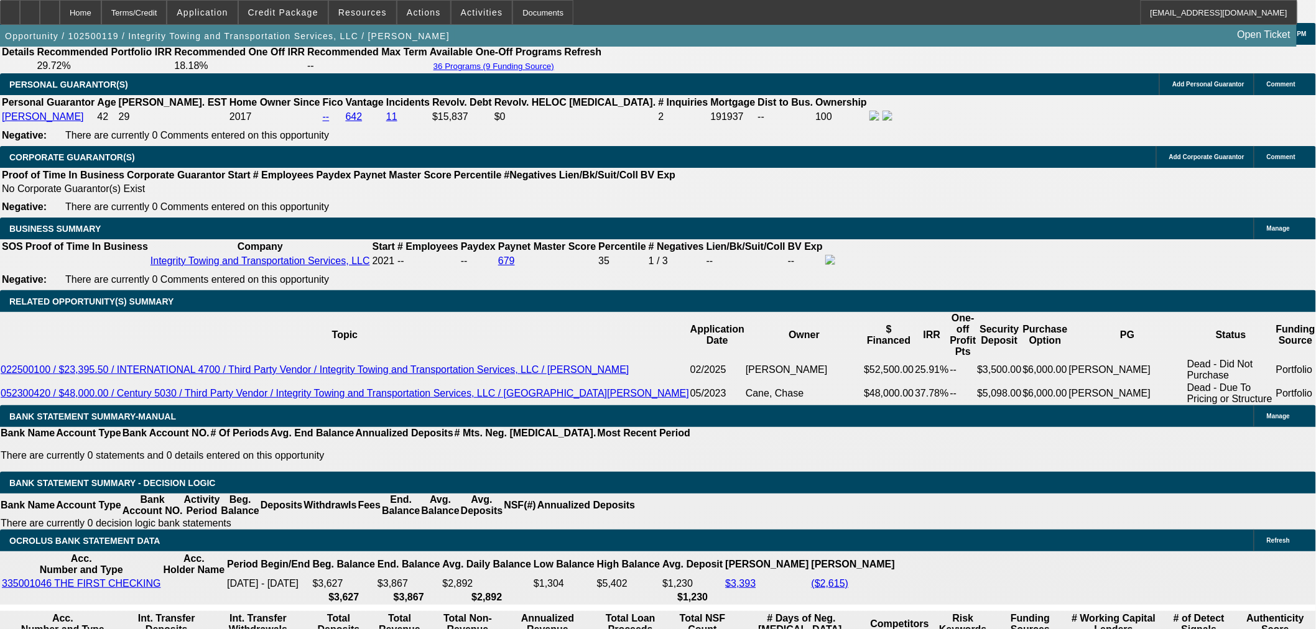
select select "0.2"
type input "$10,000.00"
type input "UNKNOWN"
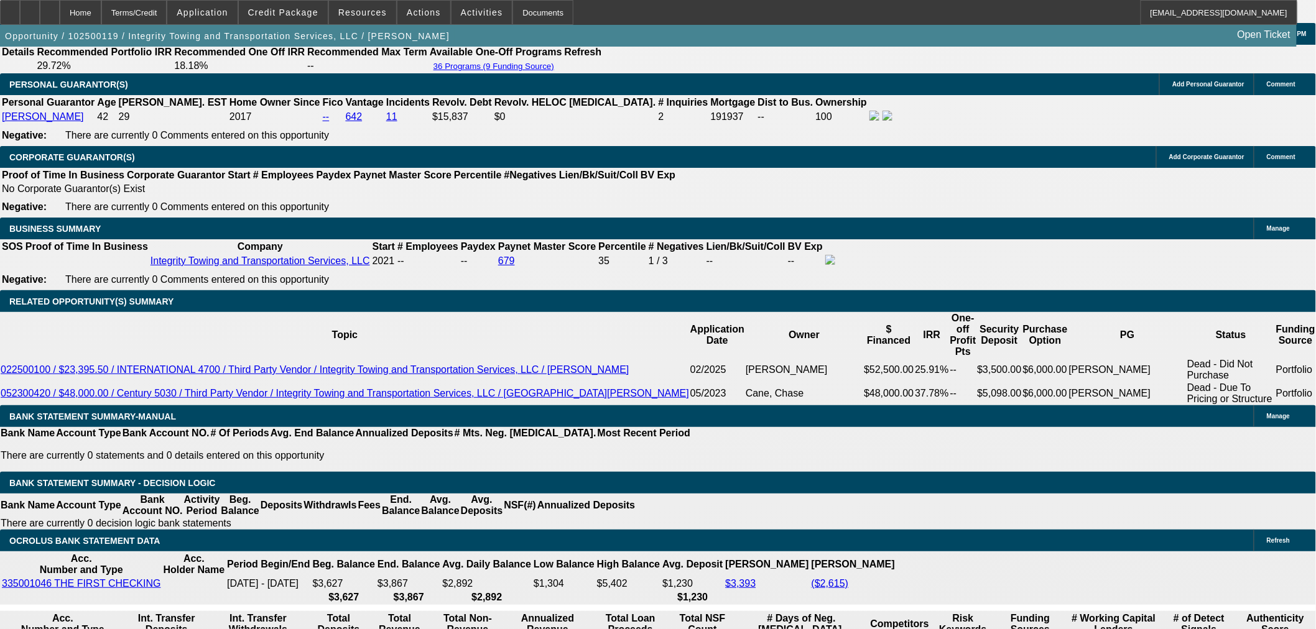
type input "$1,502.86"
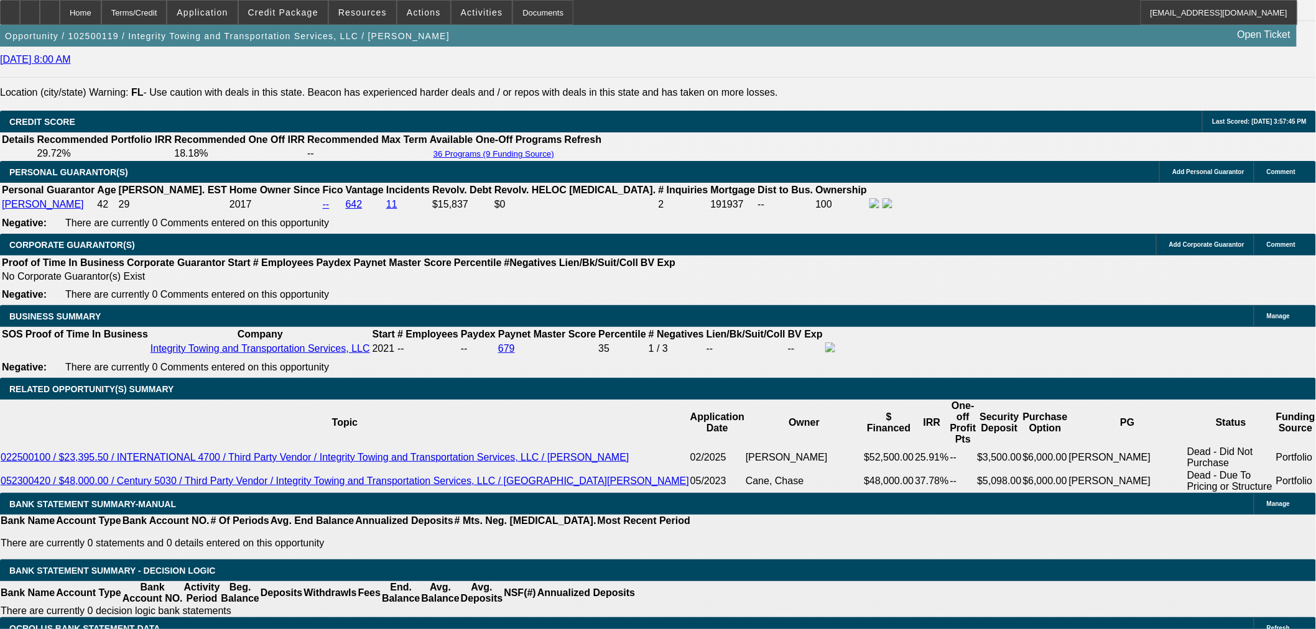
scroll to position [1658, 0]
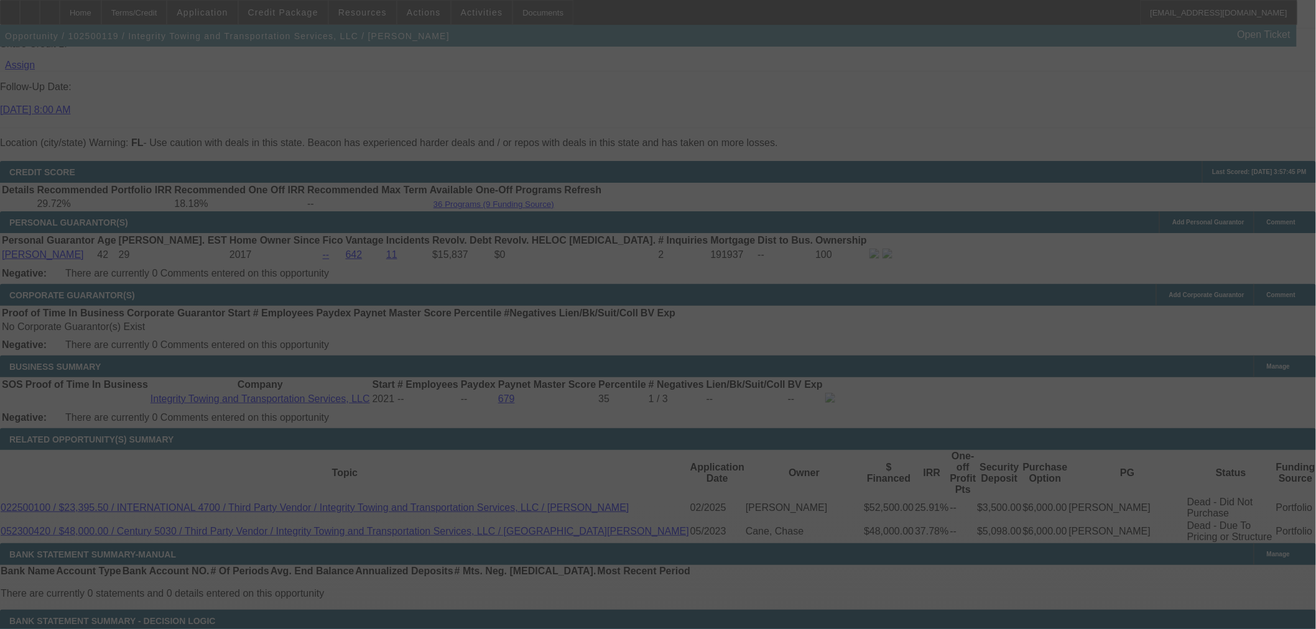
select select "0.2"
select select "0"
select select "6"
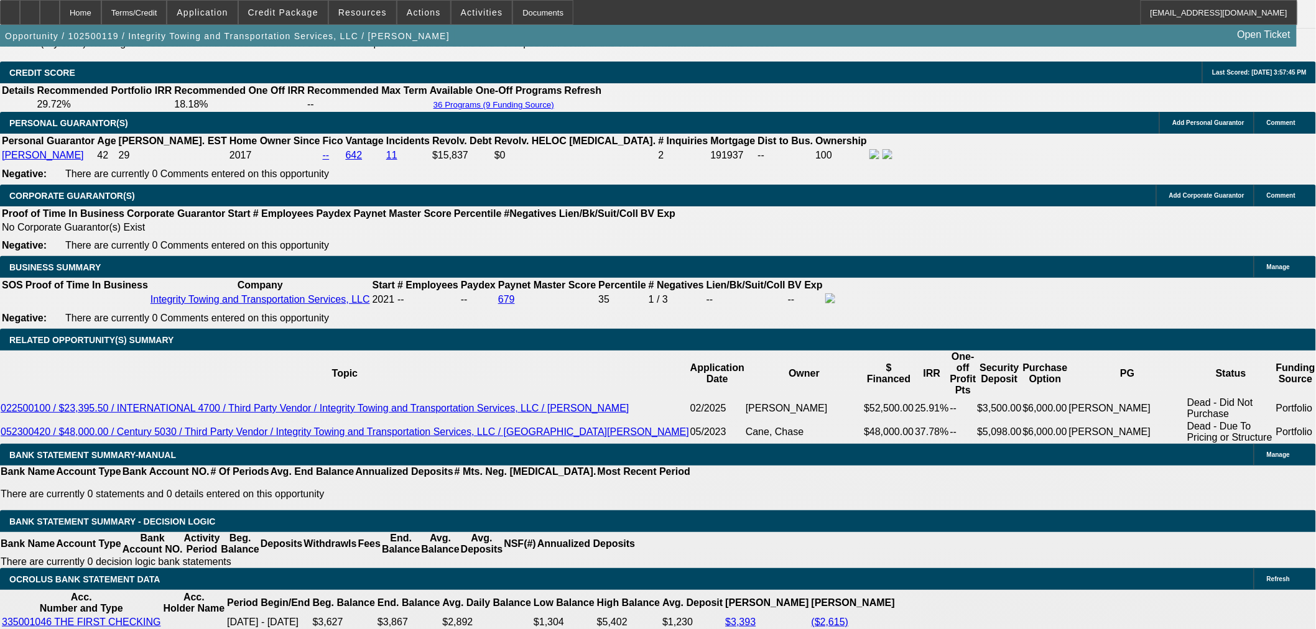
scroll to position [1796, 0]
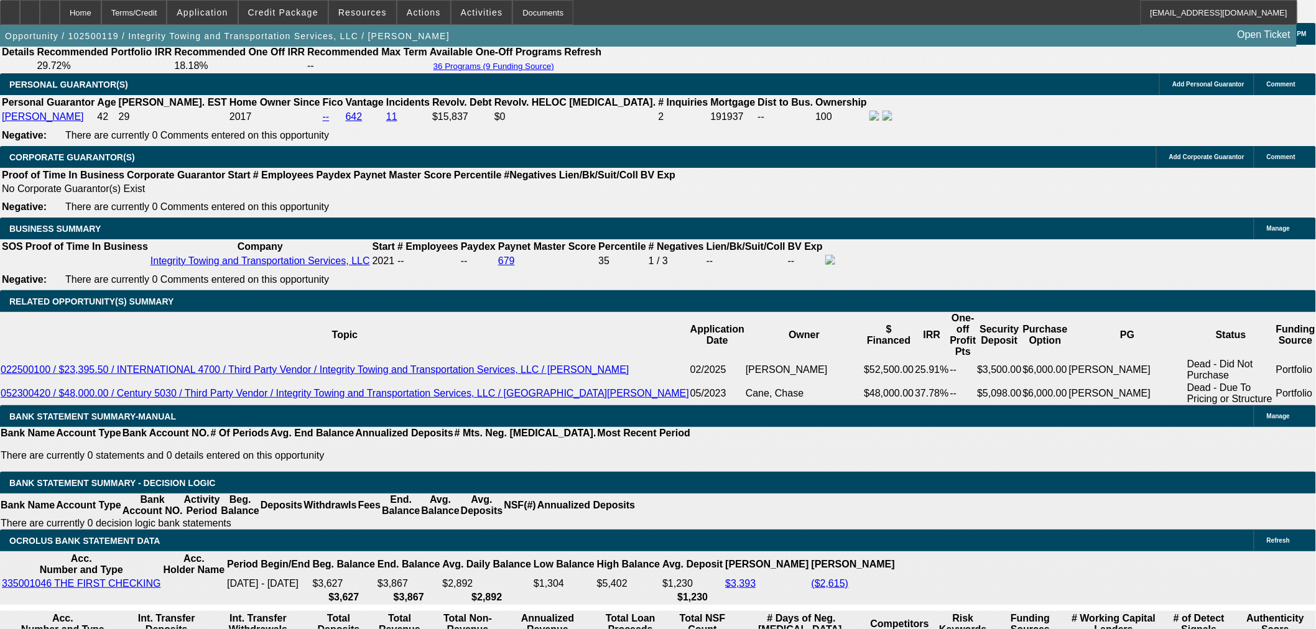
select select "2"
type input "UNKNOWN"
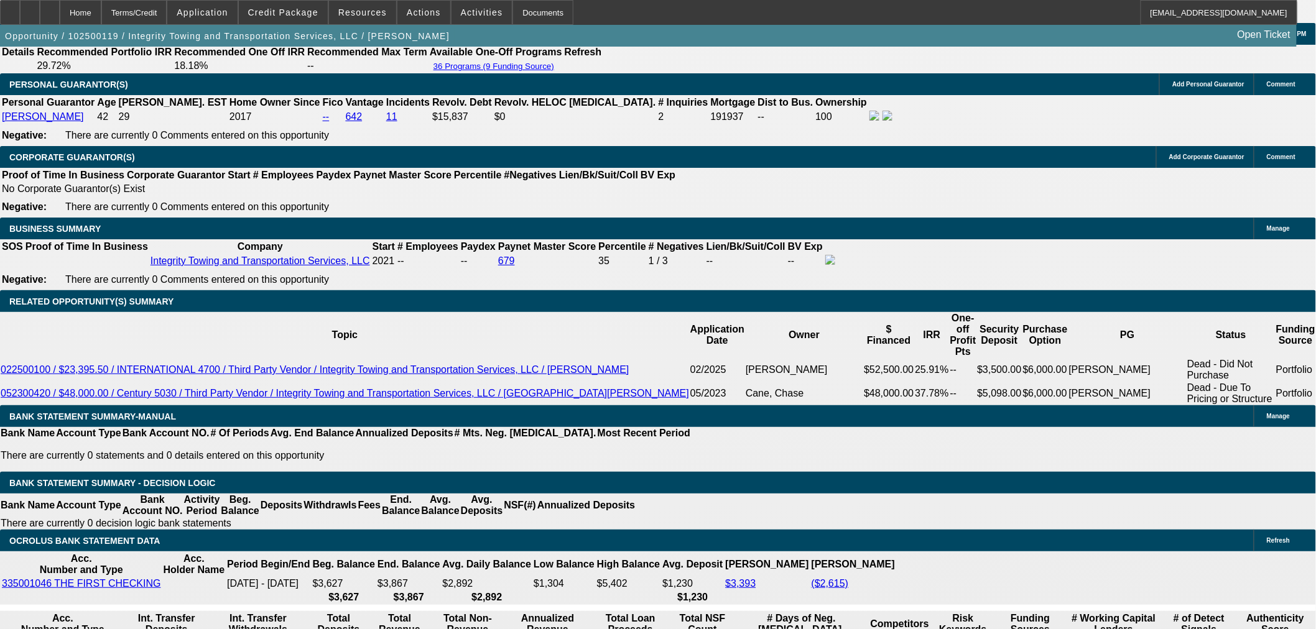
select select "2"
type input "$3,005.72"
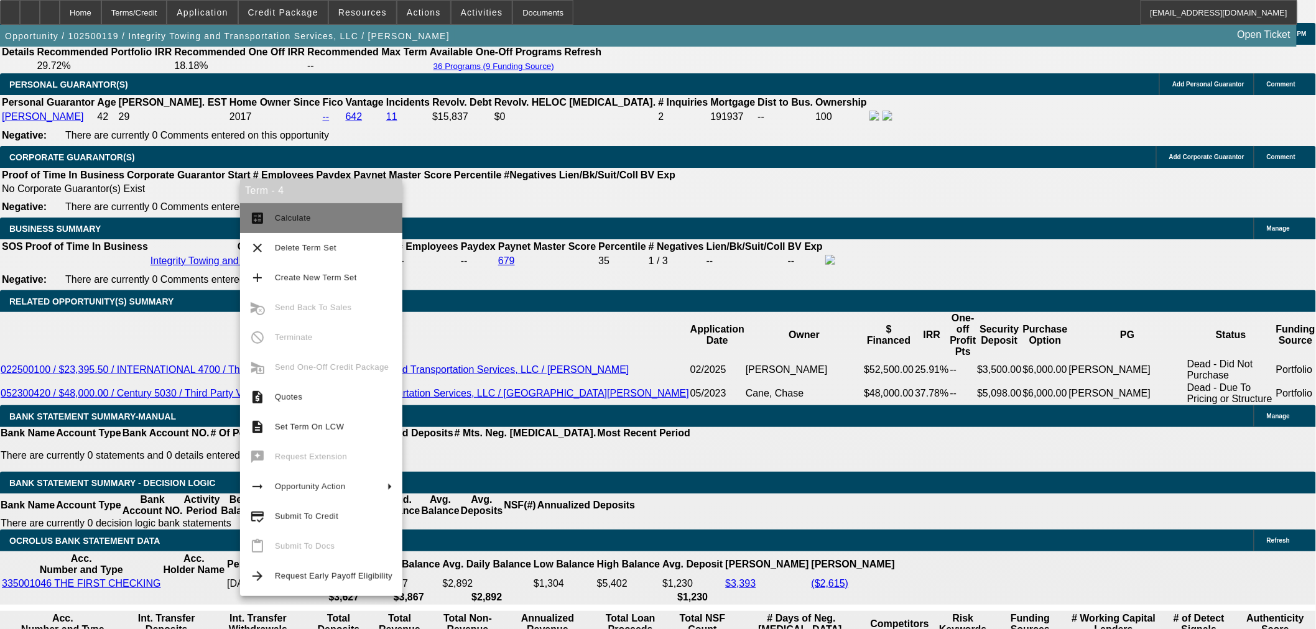
click at [308, 212] on span "Calculate" at bounding box center [334, 218] width 118 height 15
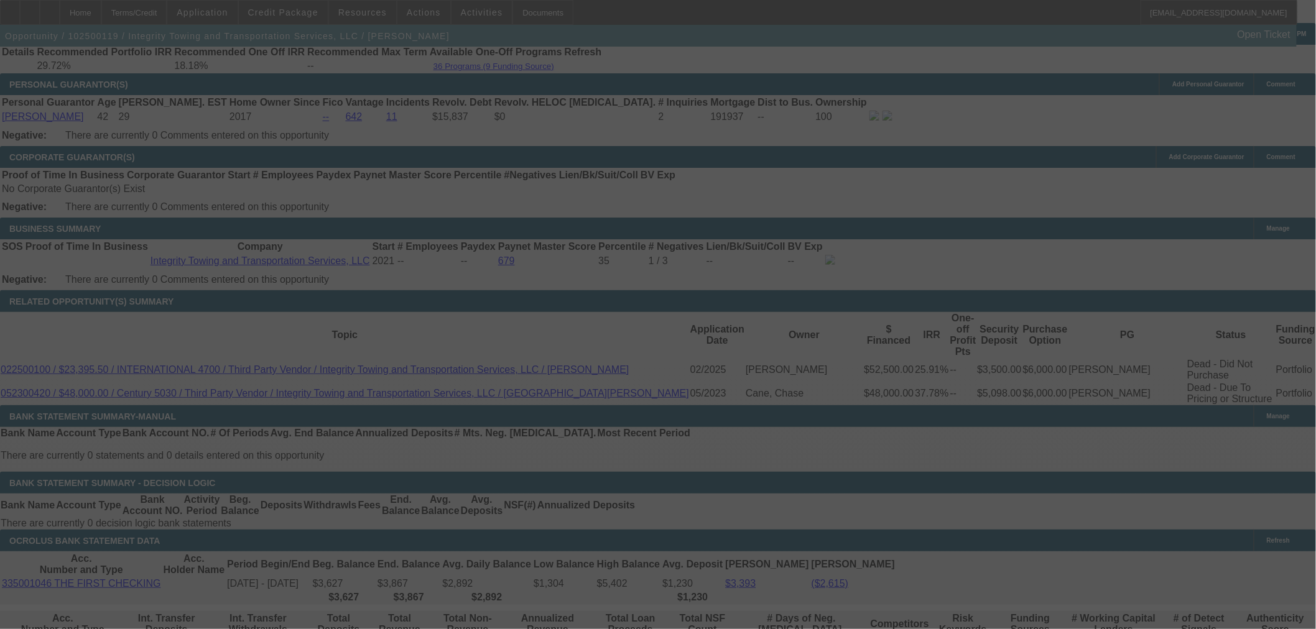
select select "0.2"
select select "2"
select select "0"
select select "6"
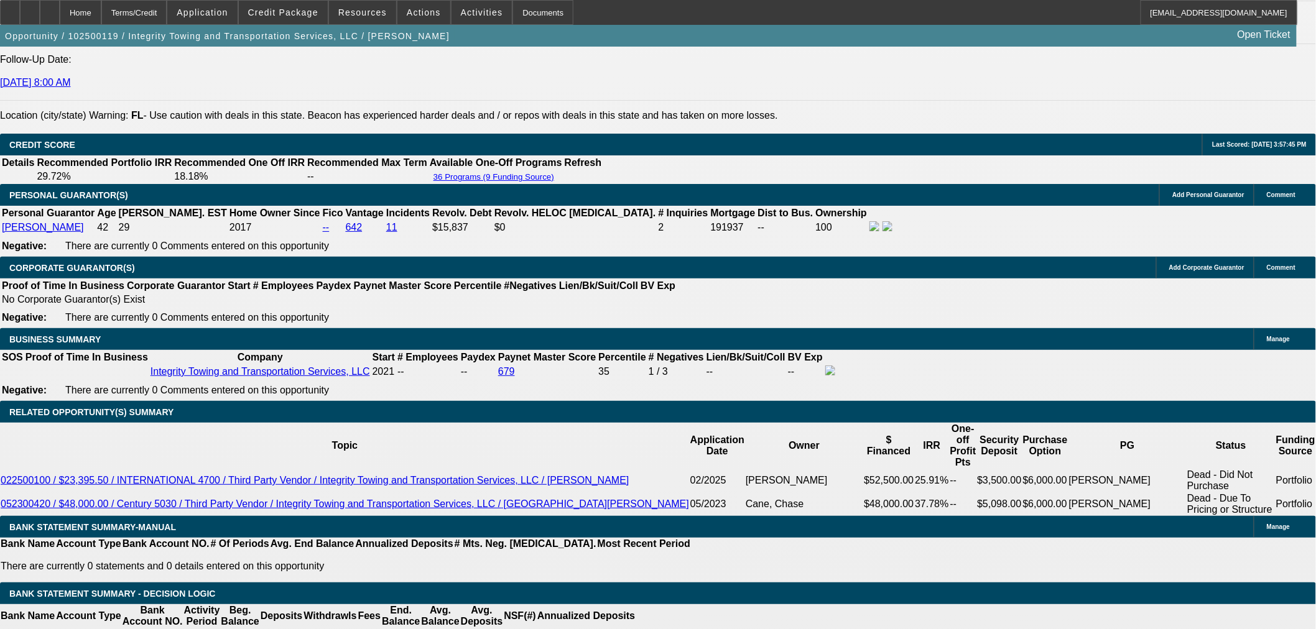
scroll to position [1589, 0]
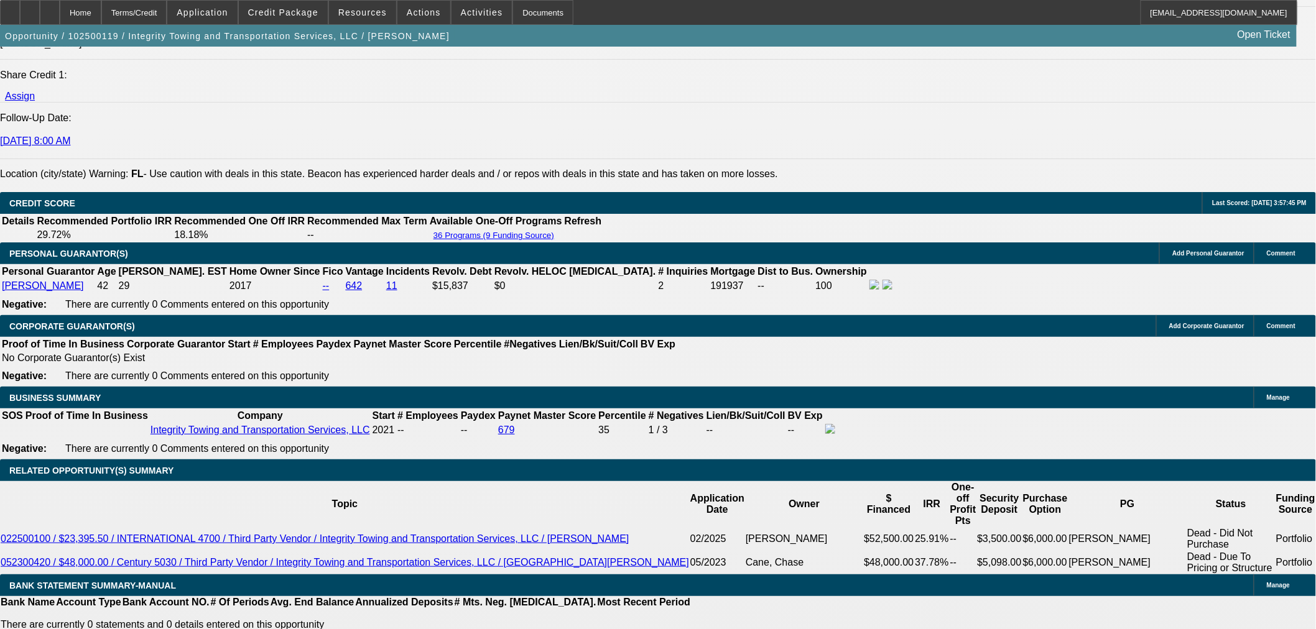
scroll to position [1658, 0]
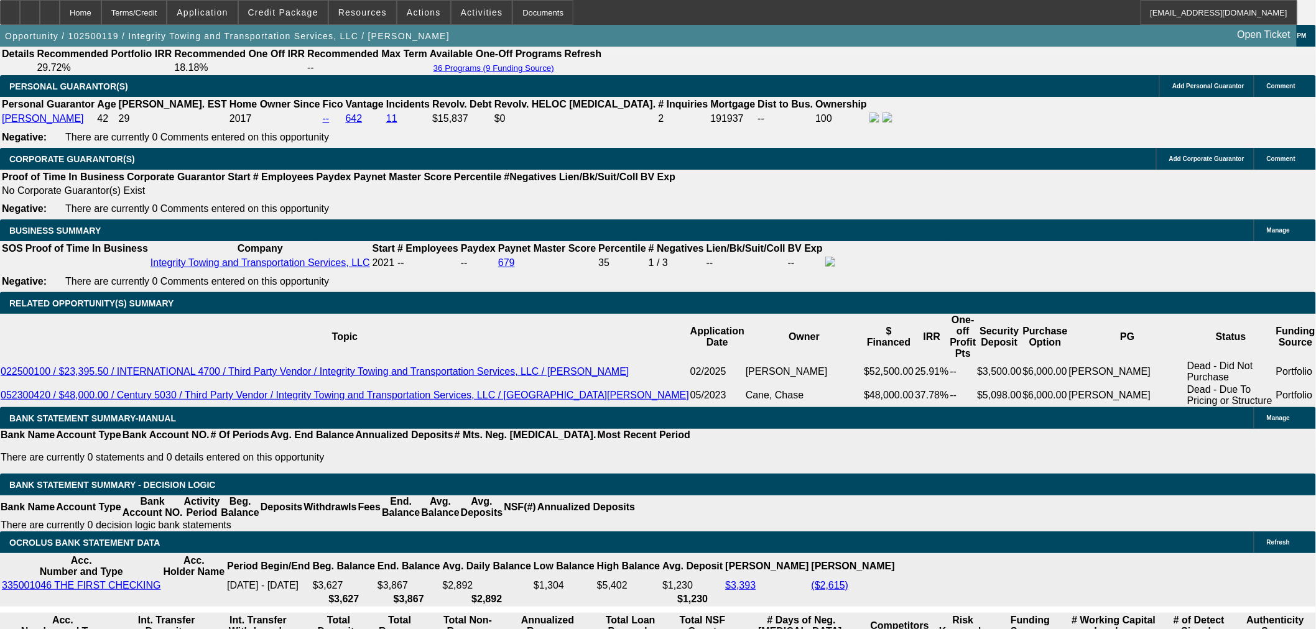
scroll to position [1934, 0]
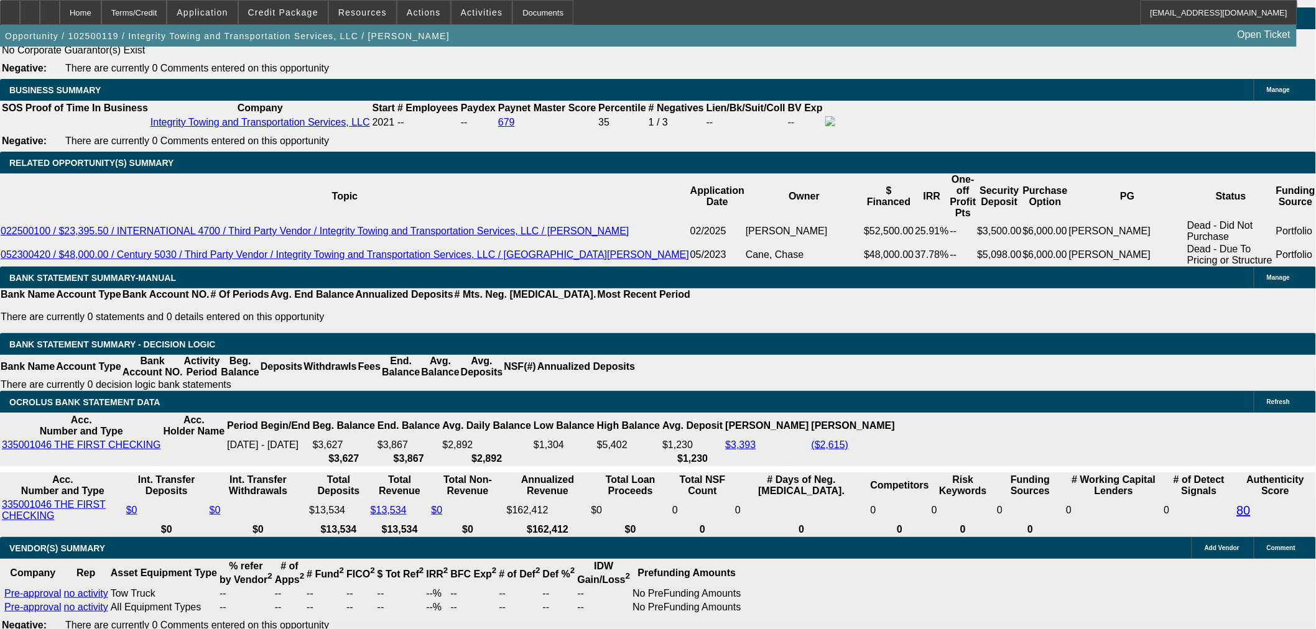
type input "$9,000.00"
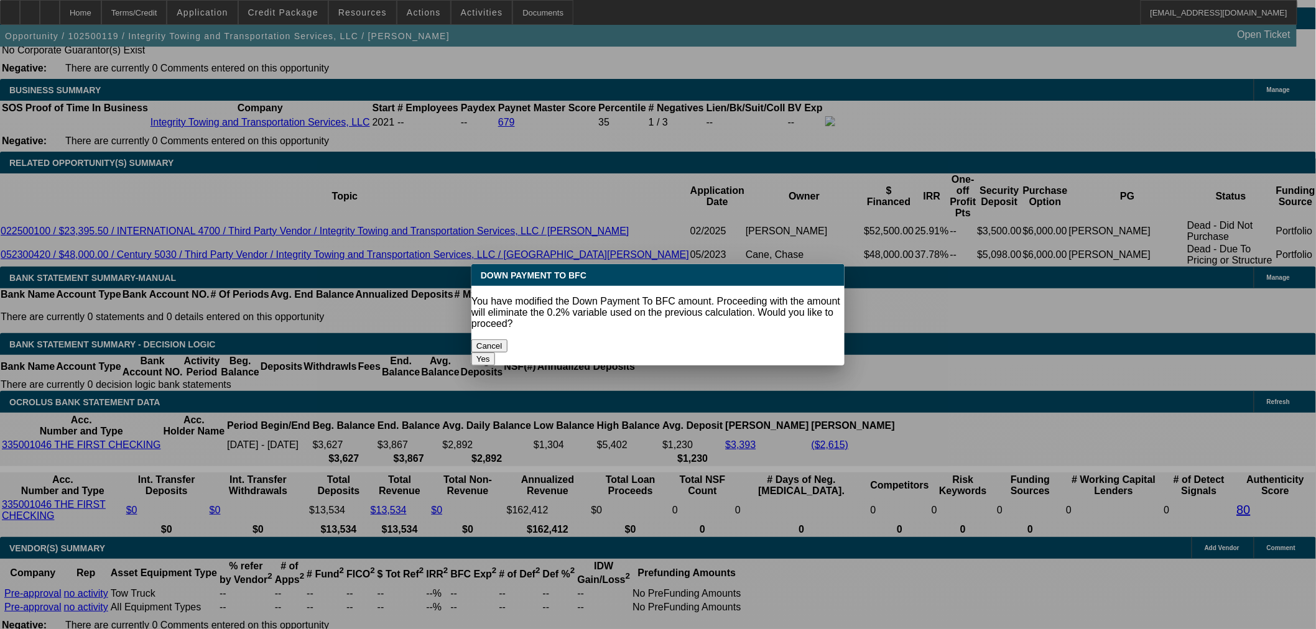
scroll to position [0, 0]
drag, startPoint x: 261, startPoint y: 101, endPoint x: 750, endPoint y: 326, distance: 538.3
click at [495, 353] on button "Yes" at bounding box center [483, 359] width 24 height 13
select select "0"
type input "UNKNOWN"
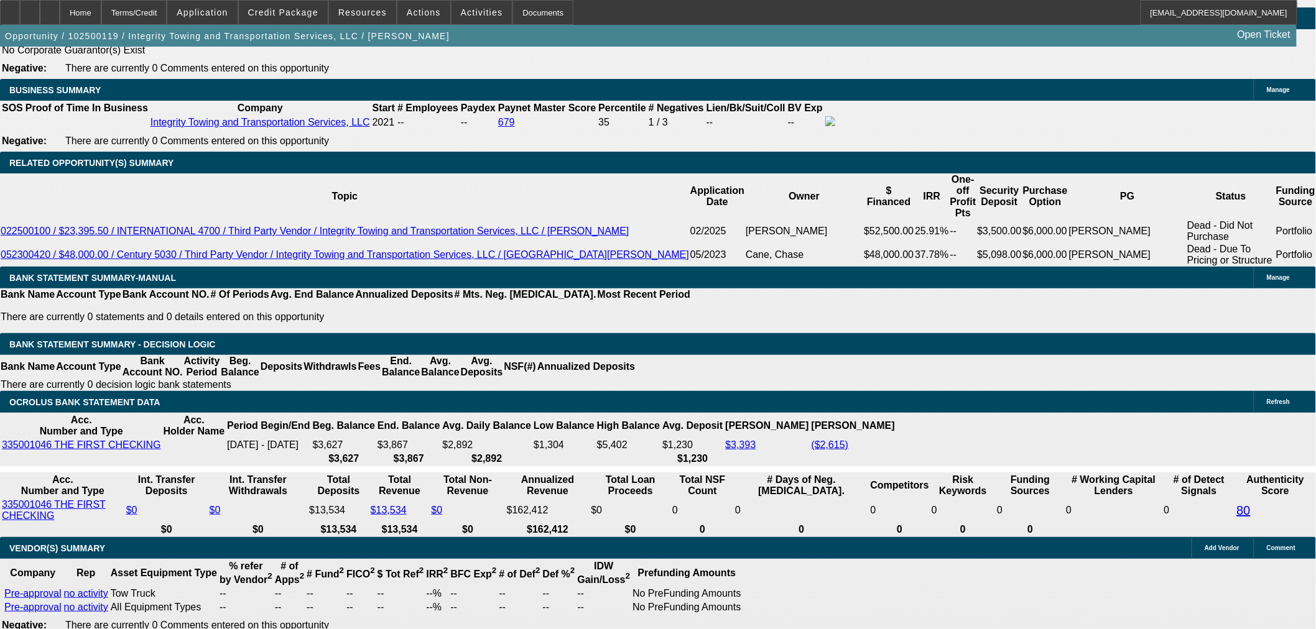
type input "$1,540.43"
type input "$3,080.86"
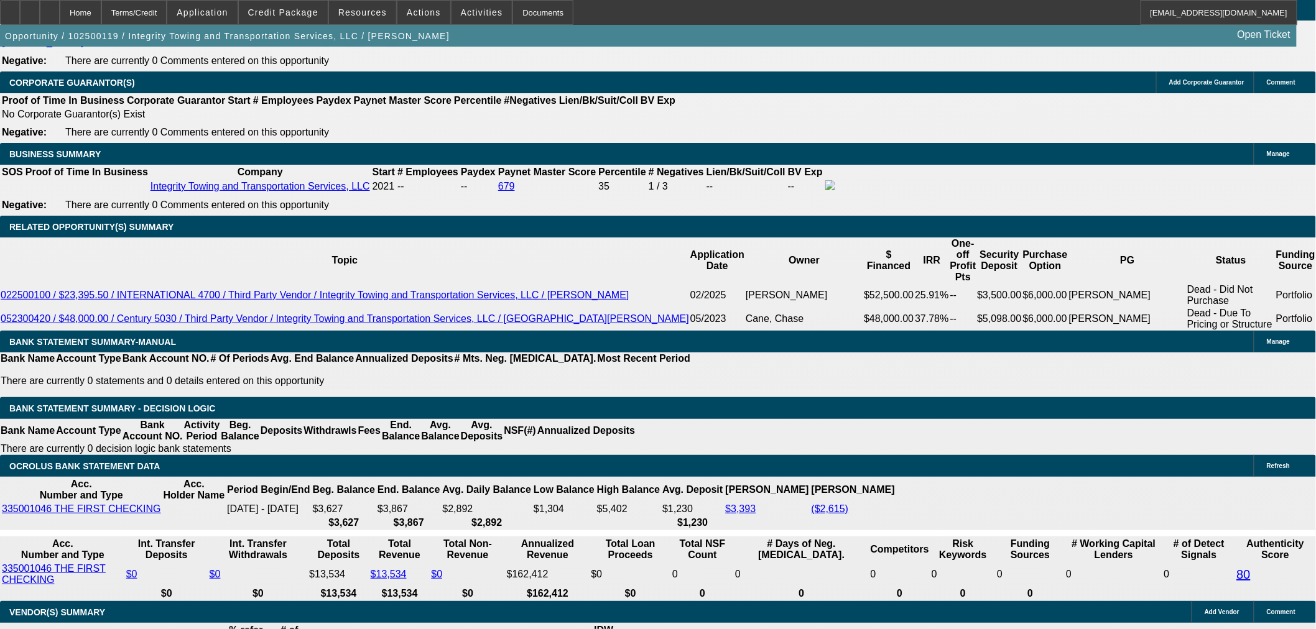
scroll to position [1796, 0]
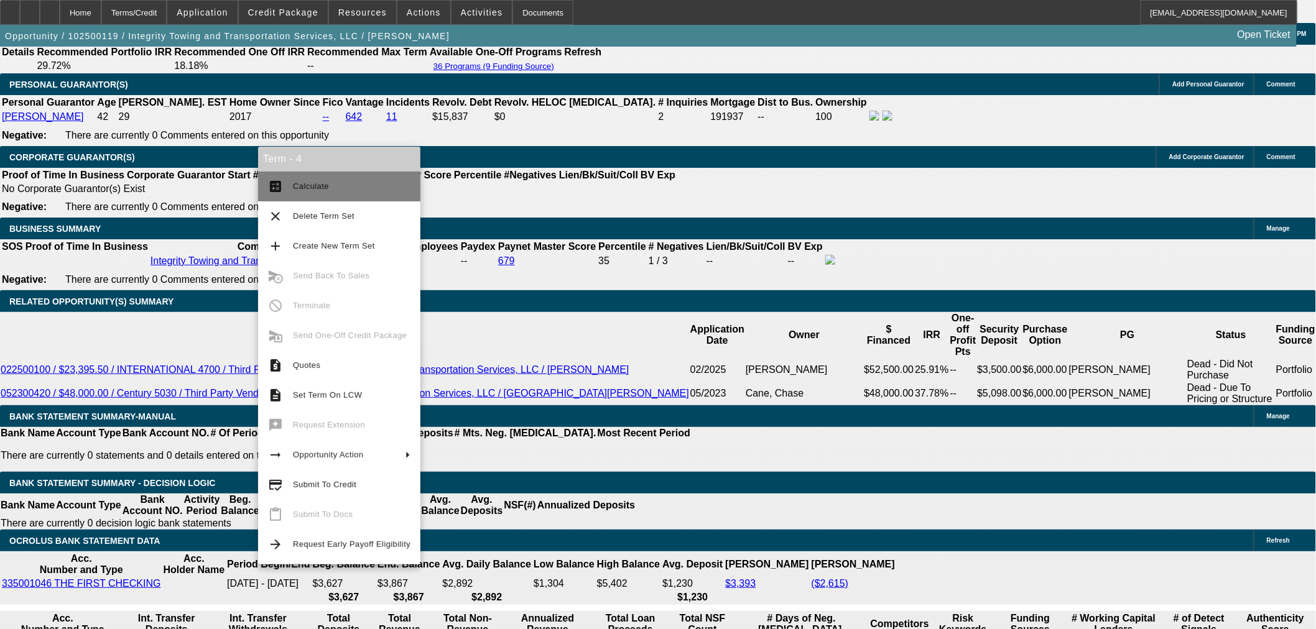
click at [303, 193] on span "Calculate" at bounding box center [352, 186] width 118 height 15
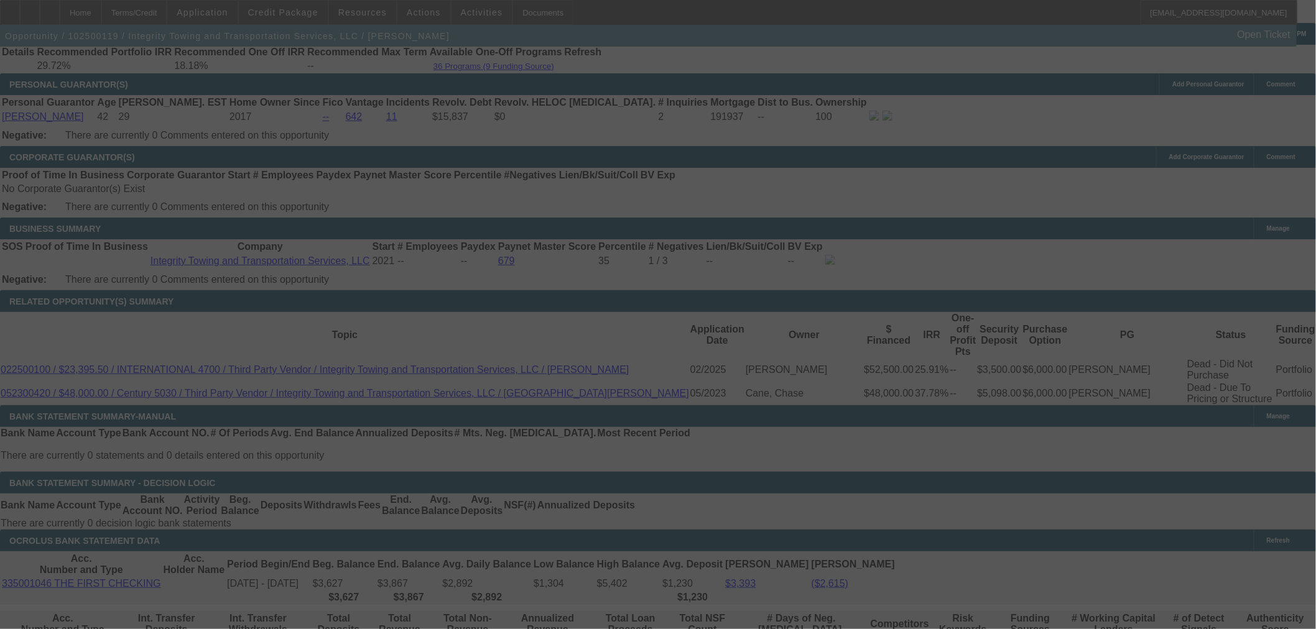
select select "0"
select select "2"
select select "0"
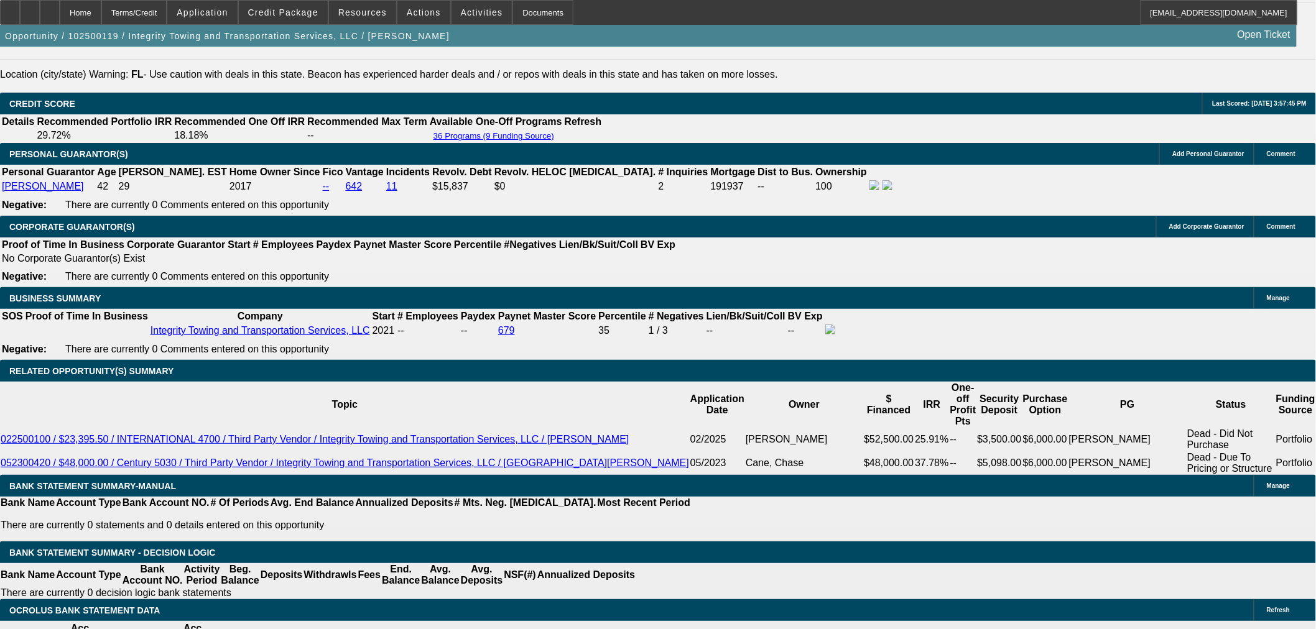
scroll to position [1727, 0]
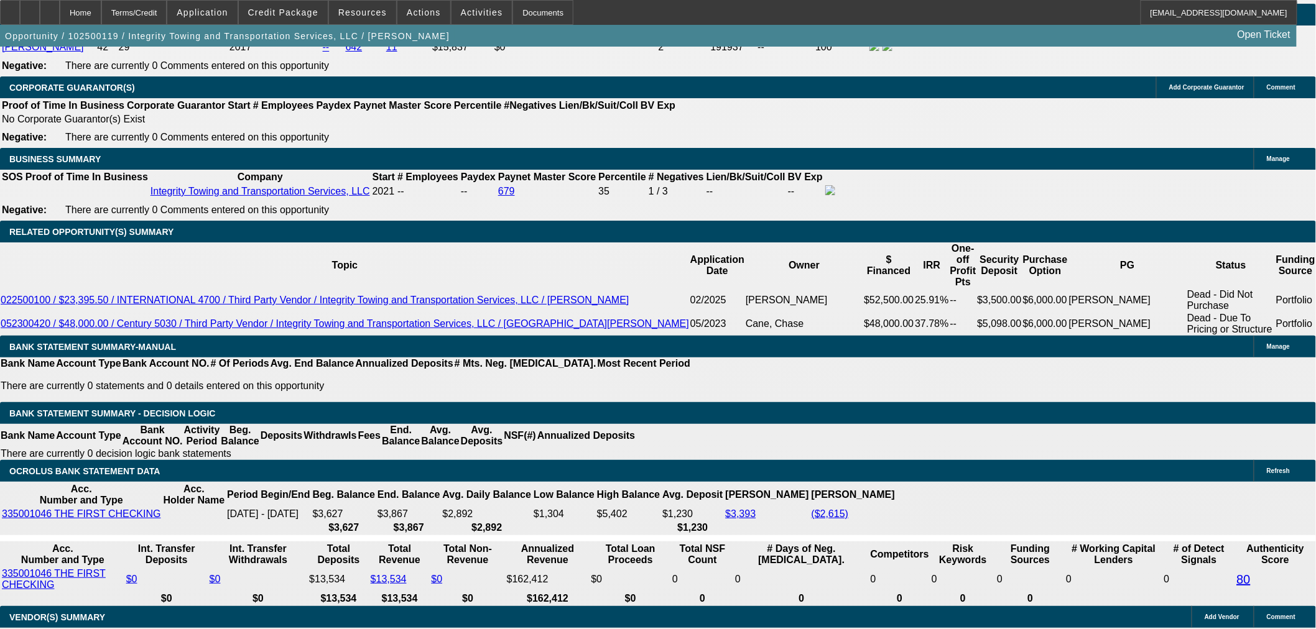
scroll to position [1589, 0]
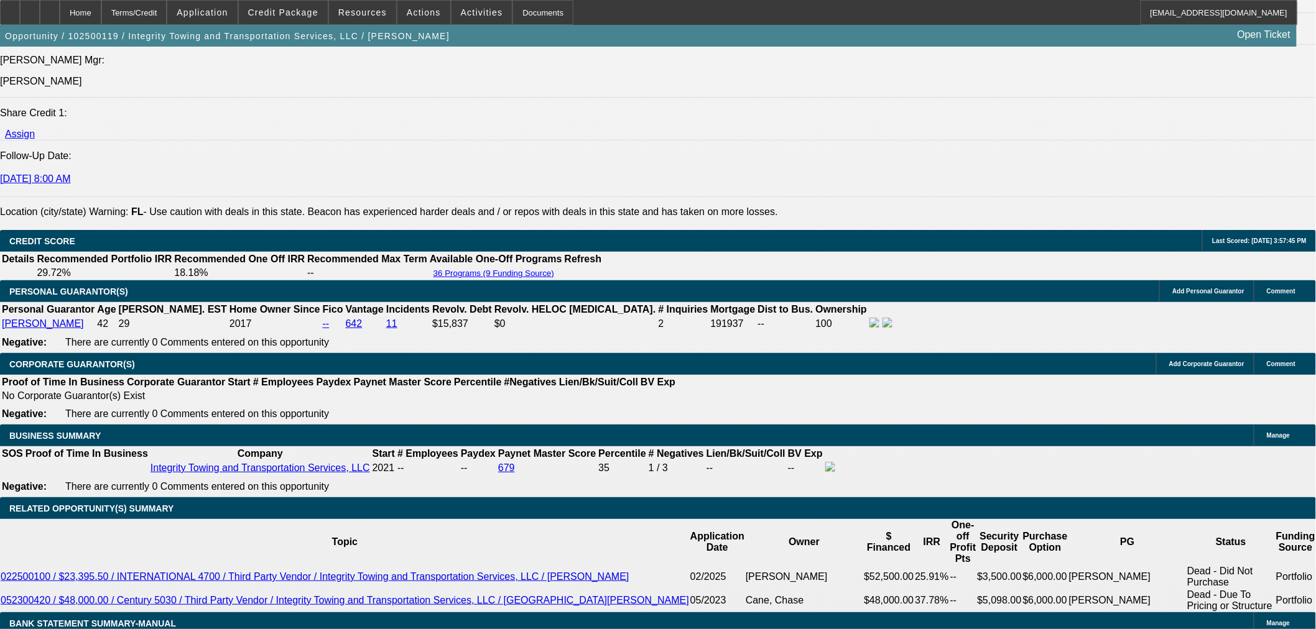
drag, startPoint x: 290, startPoint y: 346, endPoint x: 310, endPoint y: 349, distance: 19.4
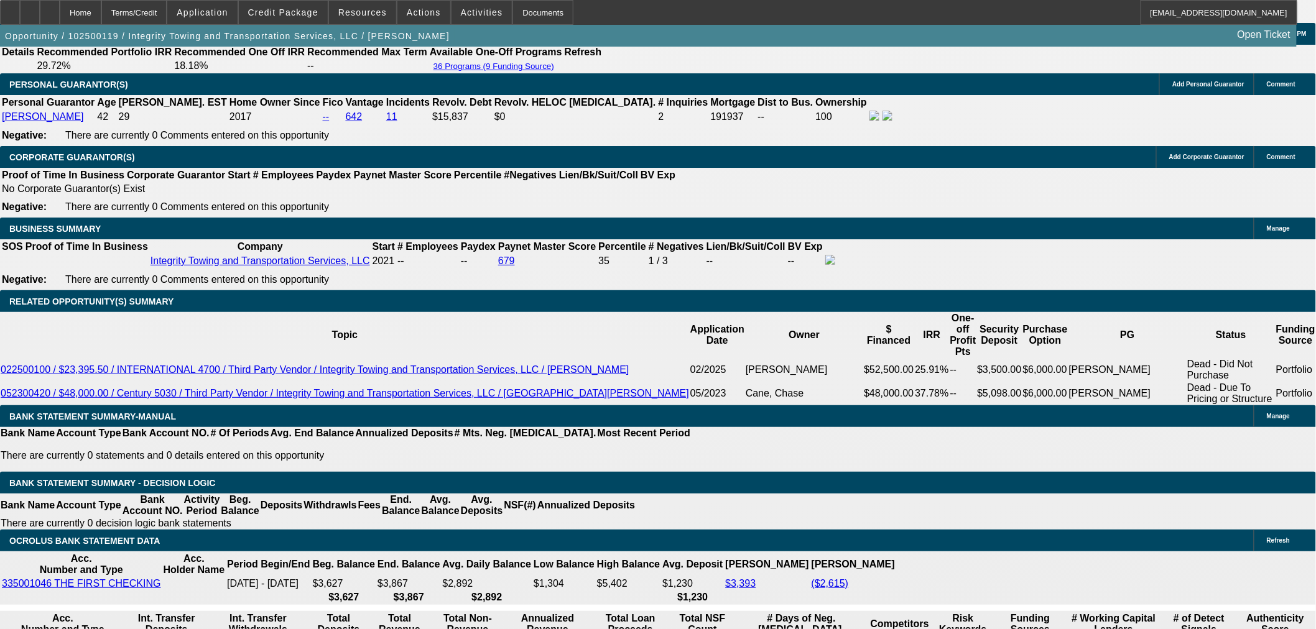
drag, startPoint x: 1001, startPoint y: 407, endPoint x: 971, endPoint y: 412, distance: 30.9
select select "4"
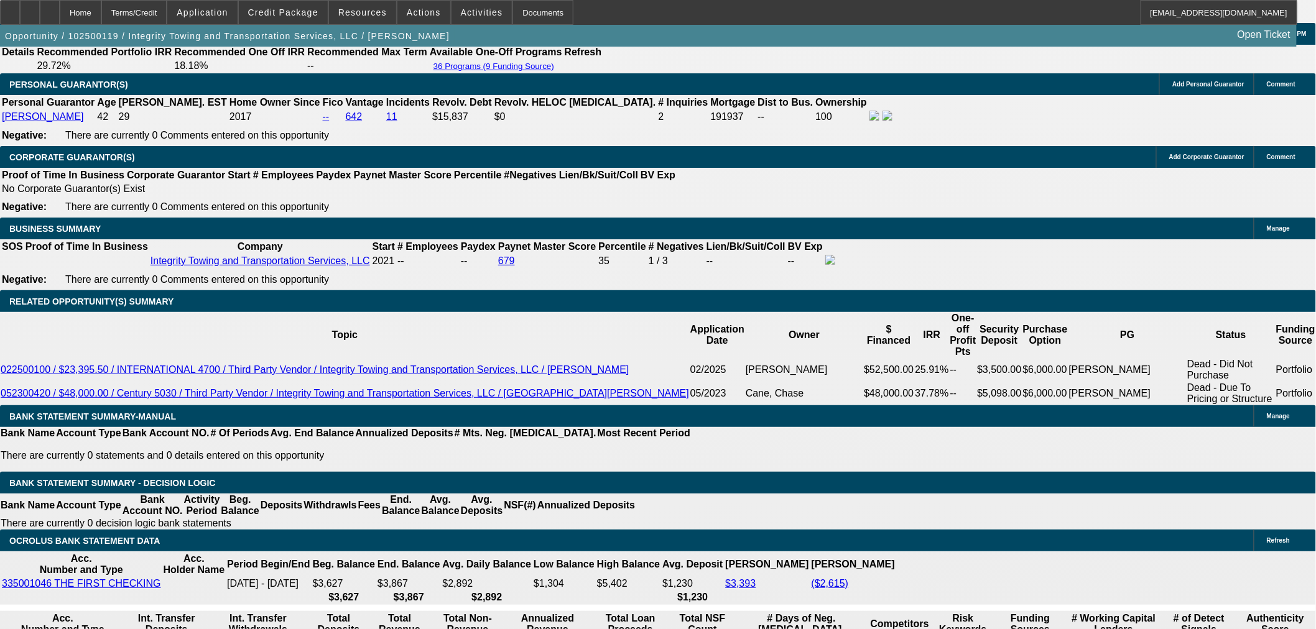
type input "UNKNOWN"
select select "0.1"
type input "$5,000.00"
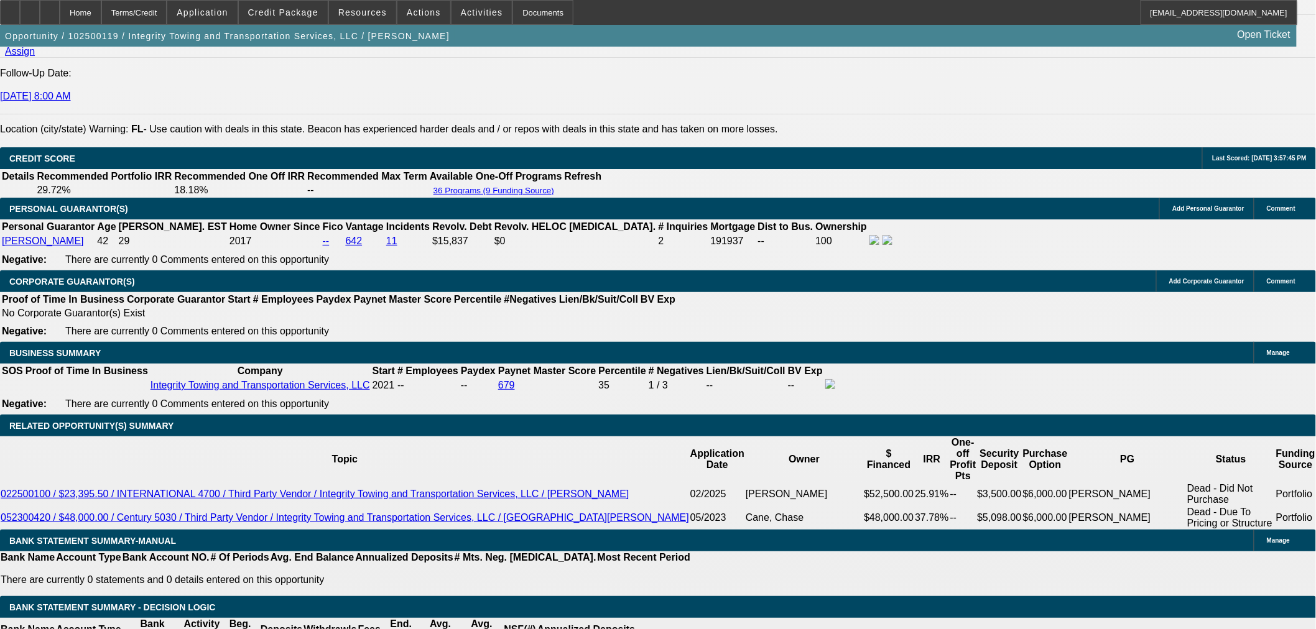
scroll to position [1658, 0]
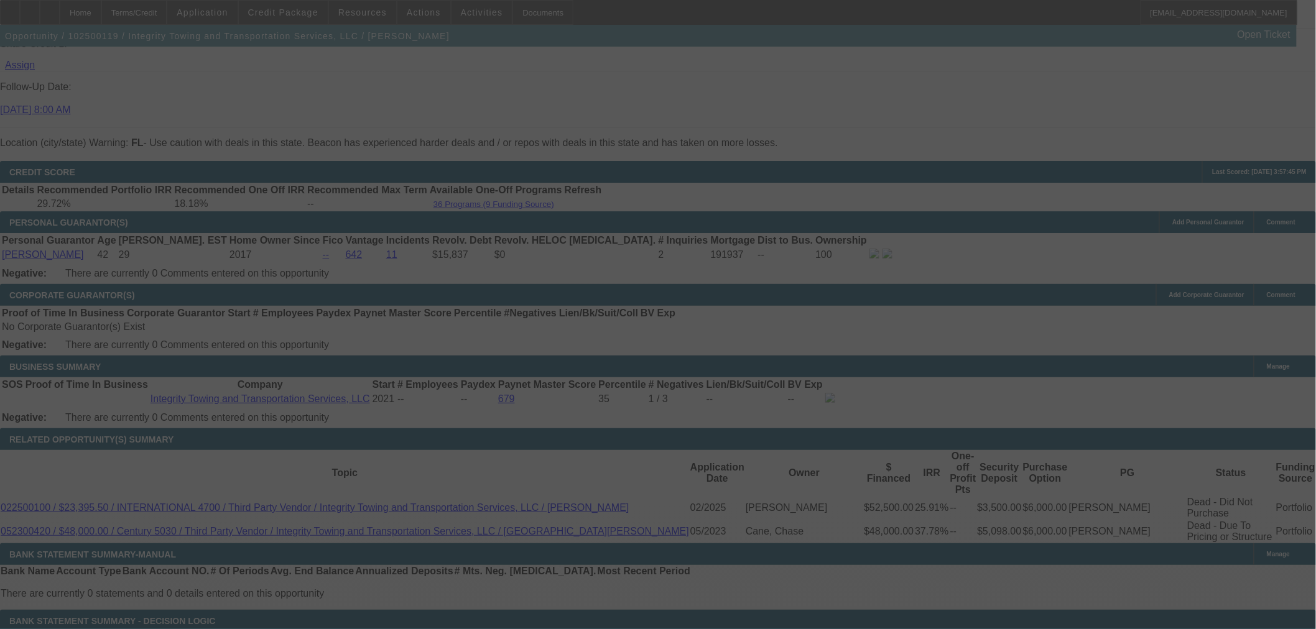
select select "0"
select select "2"
select select "0.1"
select select "4"
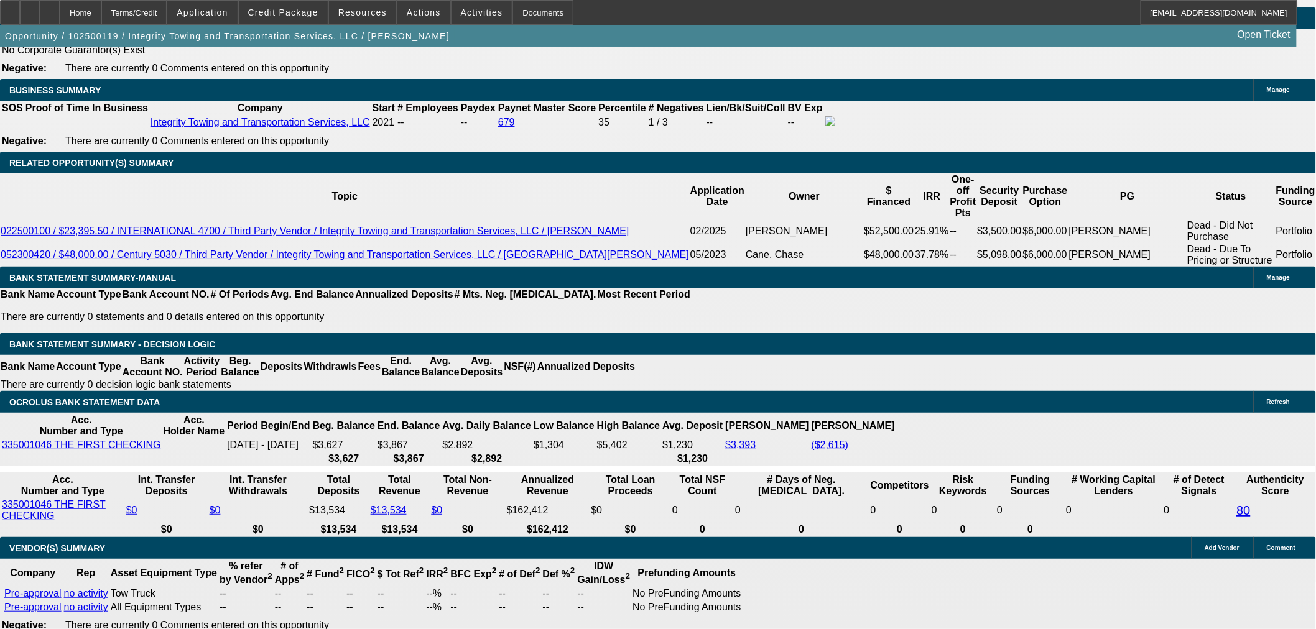
scroll to position [413, 0]
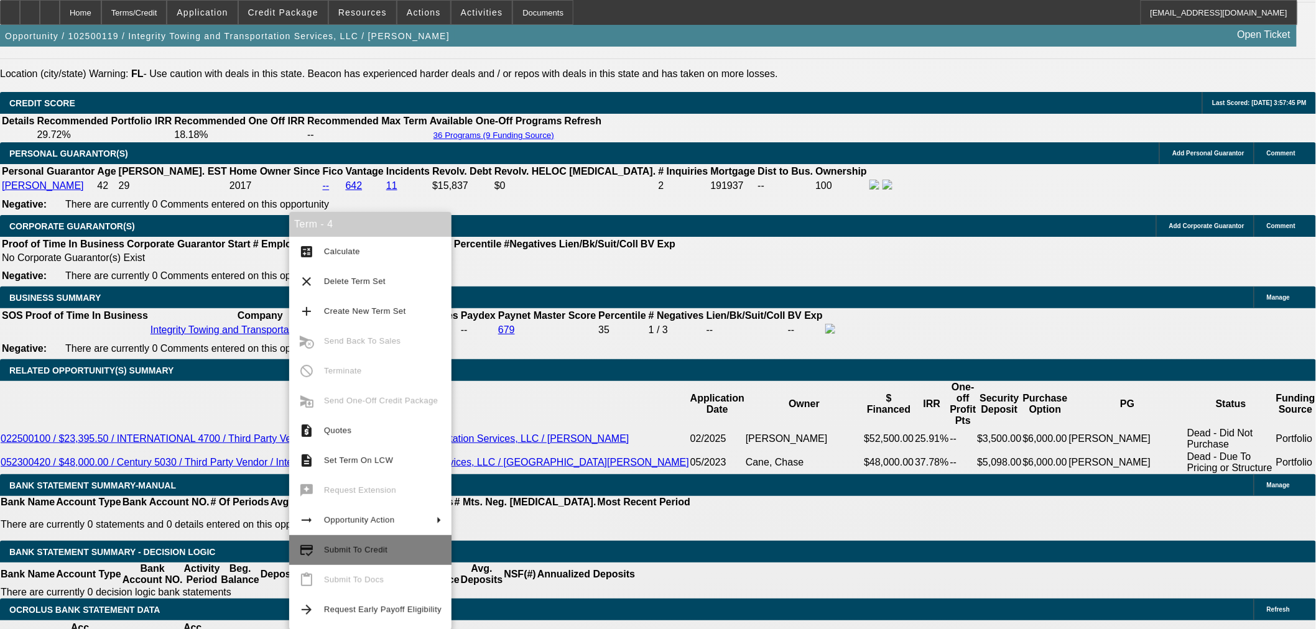
click at [401, 543] on span "Submit To Credit" at bounding box center [383, 550] width 118 height 15
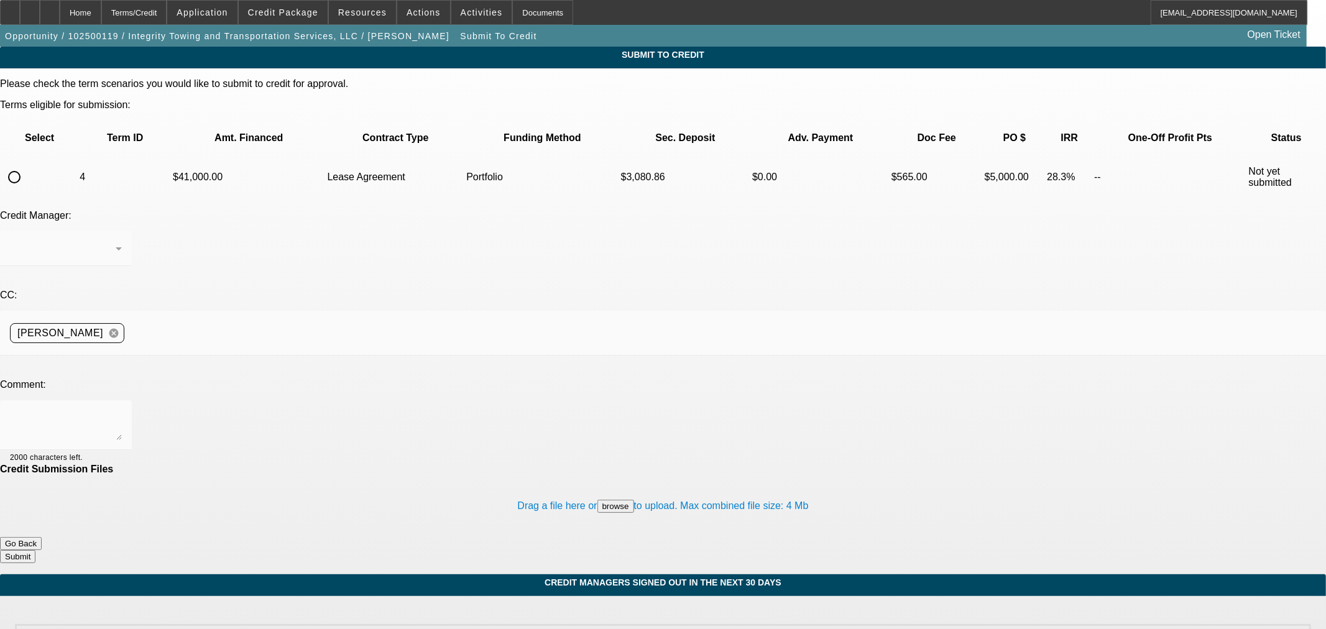
click at [27, 165] on input "radio" at bounding box center [14, 177] width 25 height 25
radio input "true"
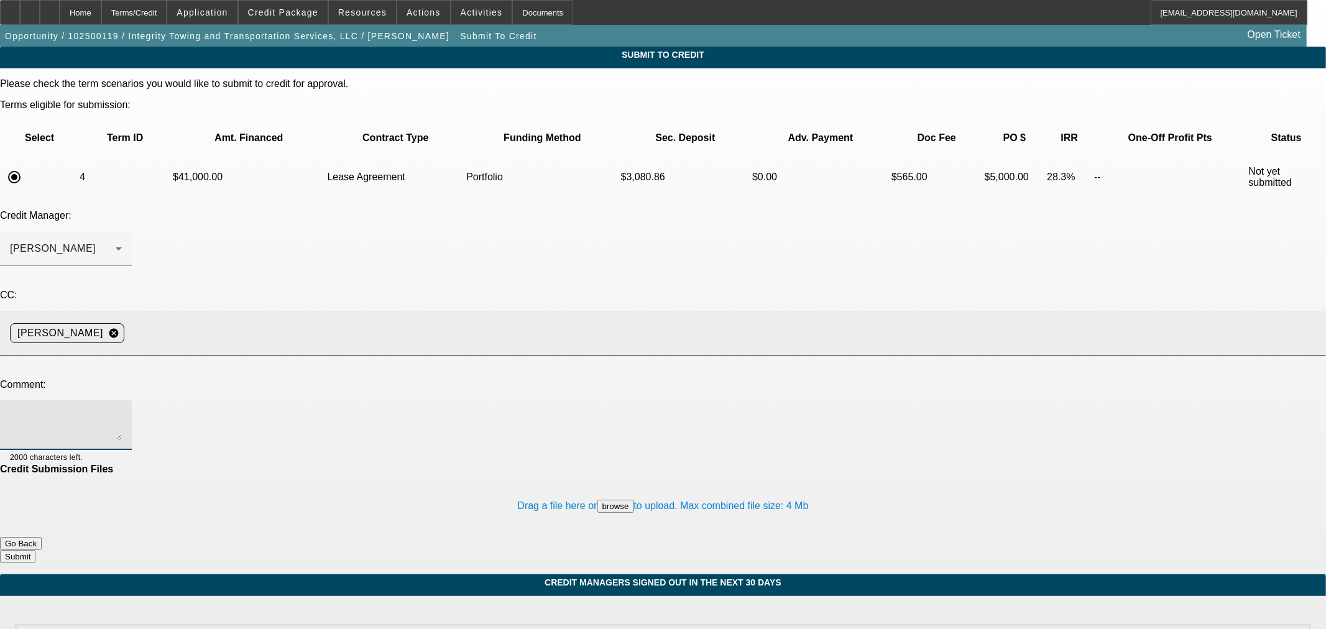
drag, startPoint x: 367, startPoint y: 303, endPoint x: 382, endPoint y: 246, distance: 59.6
click at [122, 410] on textarea at bounding box center [66, 425] width 112 height 30
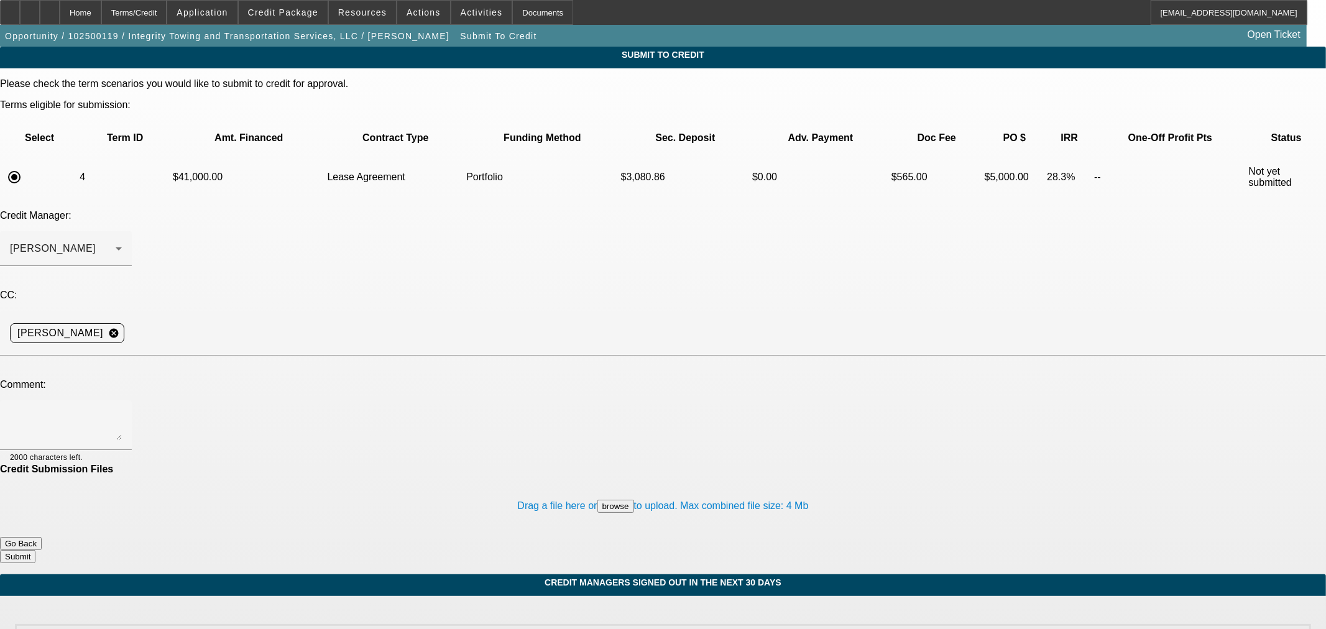
click at [132, 266] on div at bounding box center [66, 273] width 132 height 14
click at [116, 241] on div "[PERSON_NAME]" at bounding box center [63, 248] width 106 height 15
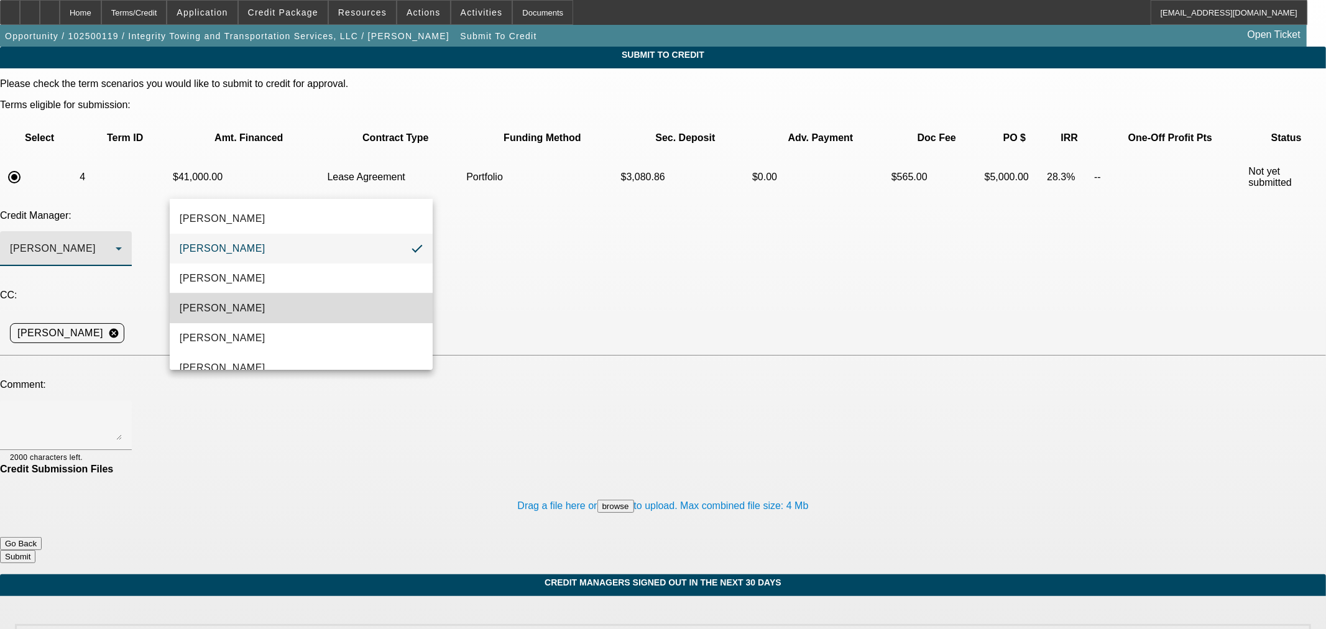
click at [351, 303] on mat-option "[PERSON_NAME]" at bounding box center [301, 308] width 263 height 30
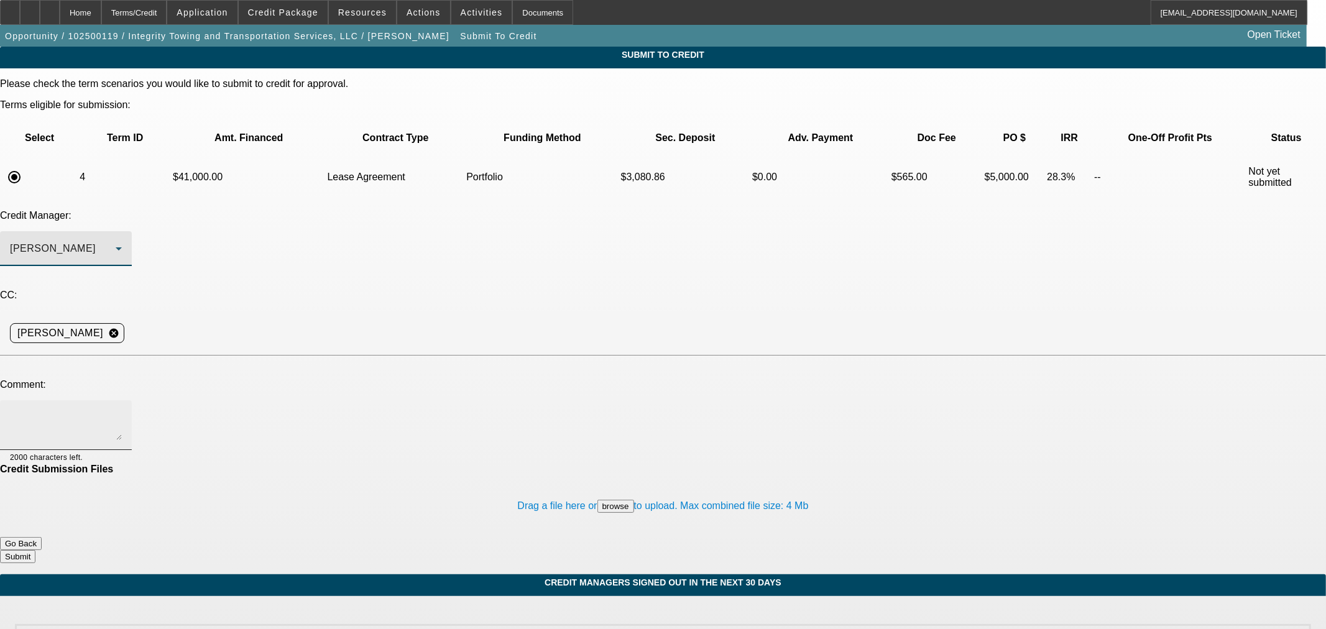
click at [122, 410] on textarea at bounding box center [66, 425] width 112 height 30
click at [122, 410] on textarea "Hi Michael, this is a previously approved customer looking to move" at bounding box center [66, 425] width 112 height 30
click at [122, 410] on textarea "Hi Michael, this is a previously approved customer looking to move on a heavy w…" at bounding box center [66, 425] width 112 height 30
drag, startPoint x: 512, startPoint y: 291, endPoint x: 361, endPoint y: 308, distance: 152.0
click at [122, 410] on textarea "Hi Michael, this is a previously approved customer looking to move on a heavy w…" at bounding box center [66, 425] width 112 height 30
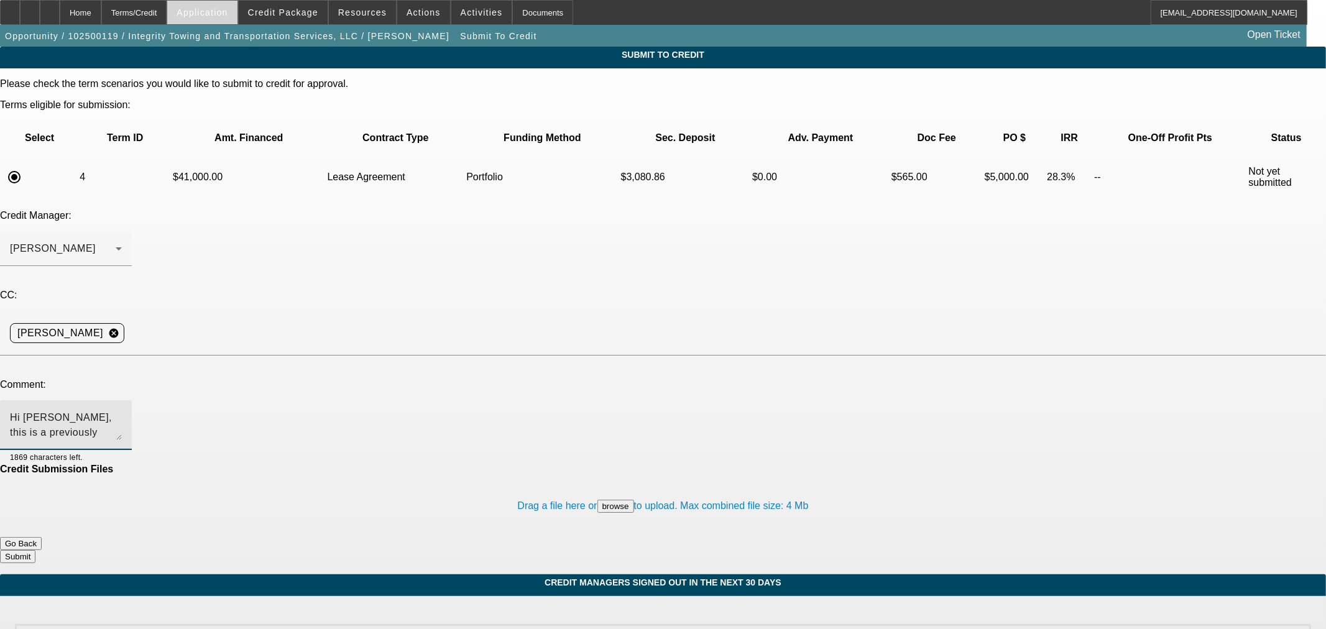
type textarea "Hi Michael, this is a previously approved customer who is back in the market to…"
click at [35, 550] on button "Submit" at bounding box center [17, 556] width 35 height 13
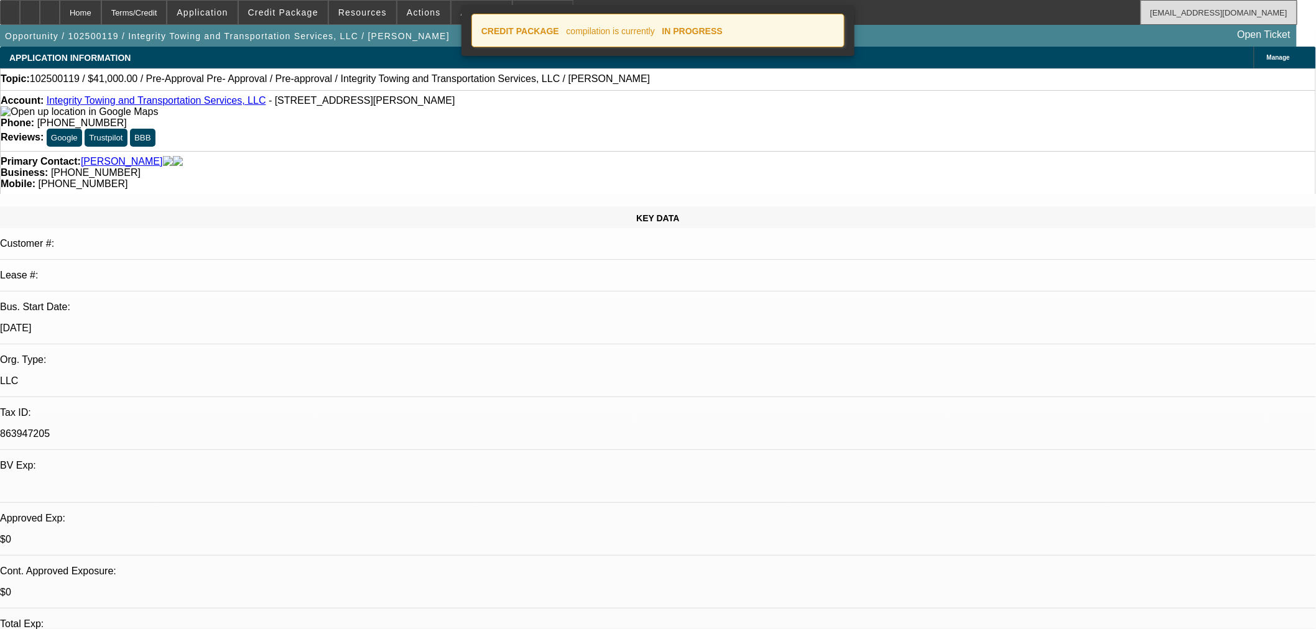
select select "0"
select select "2"
select select "0.1"
select select "4"
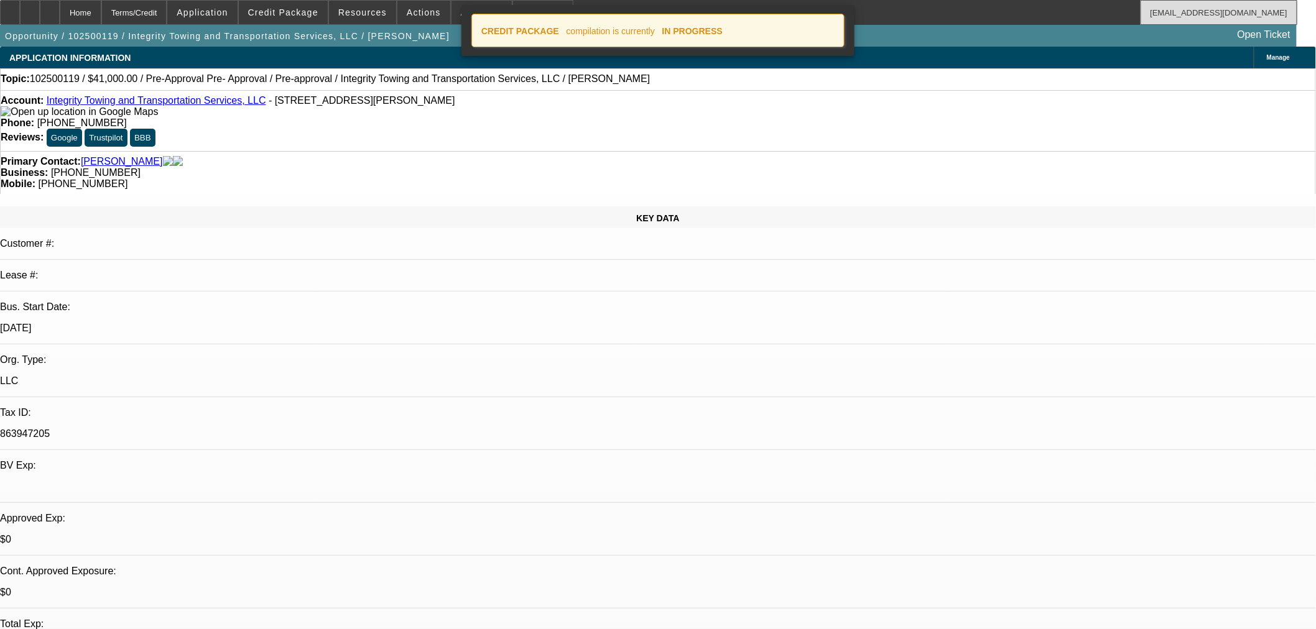
select select "0"
select select "6"
select select "0"
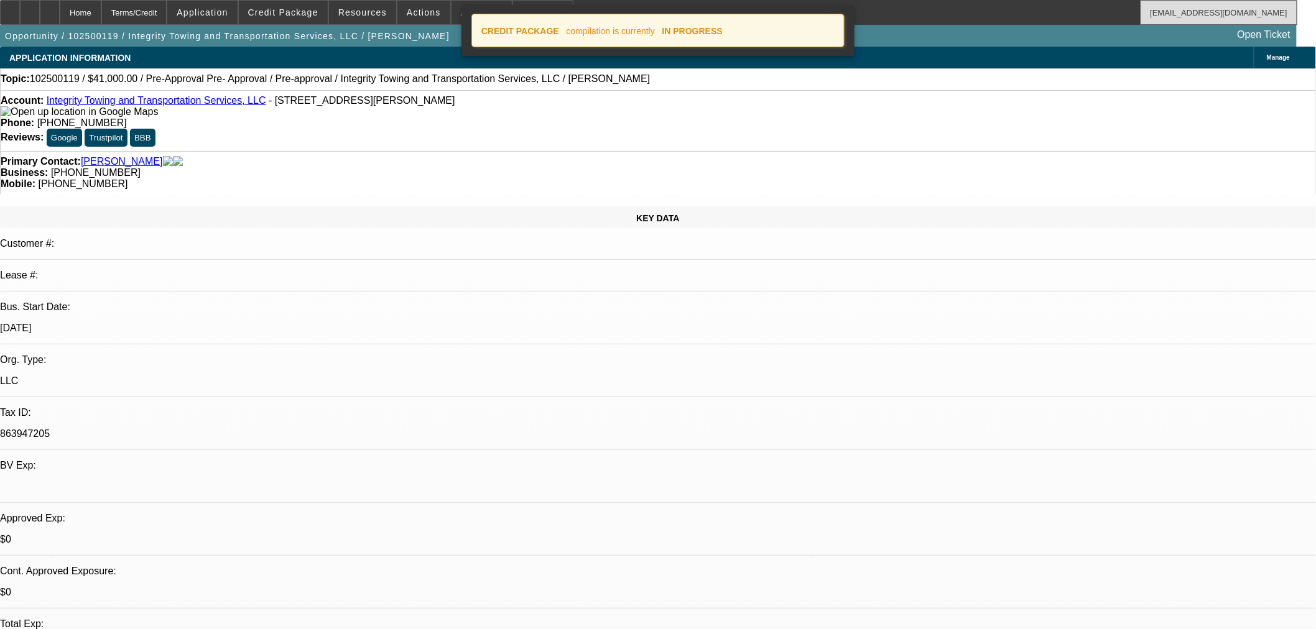
select select "0"
select select "6"
select select "0"
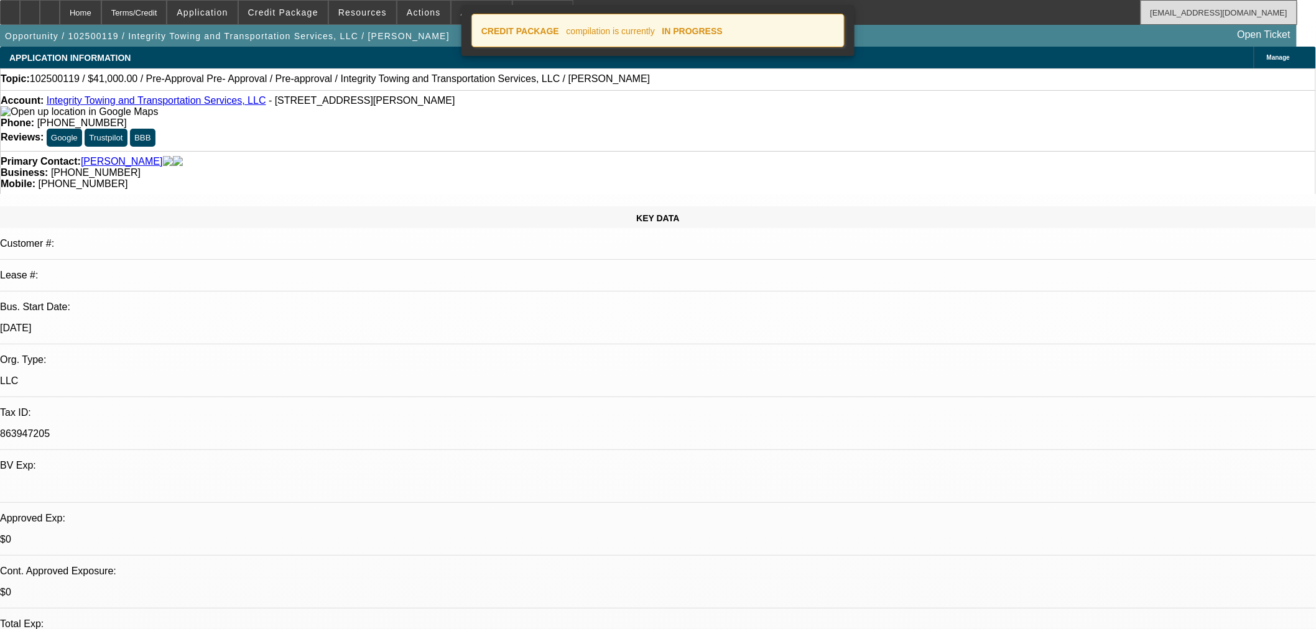
select select "0"
select select "6"
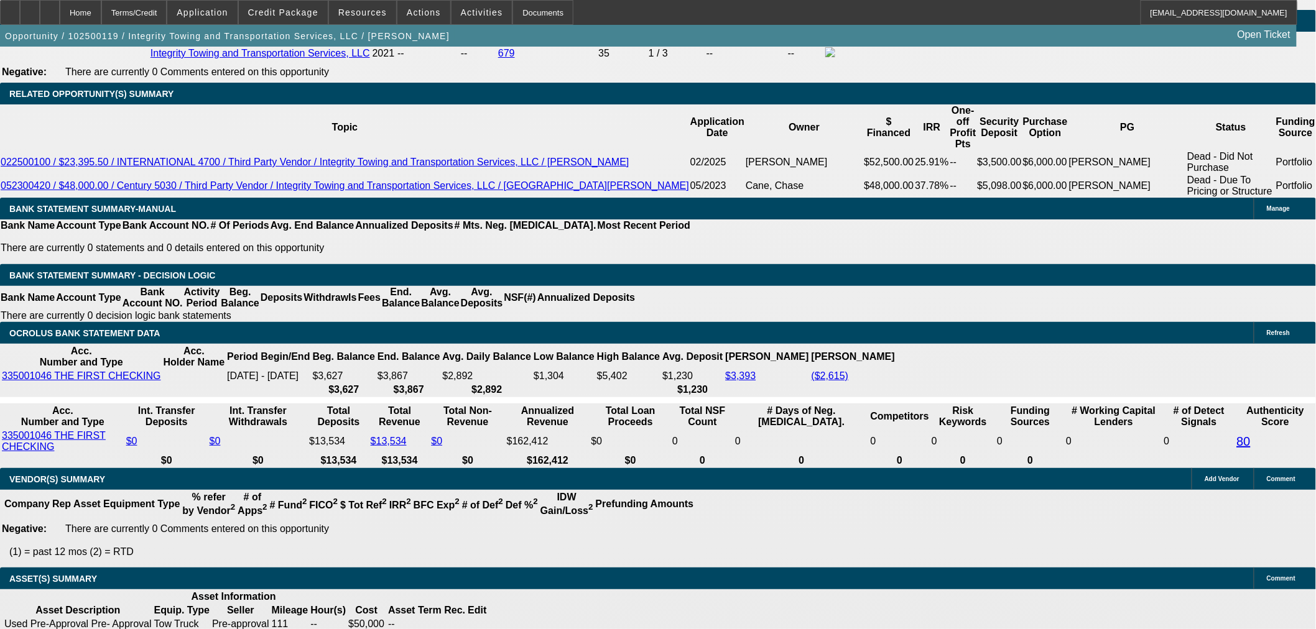
scroll to position [2040, 0]
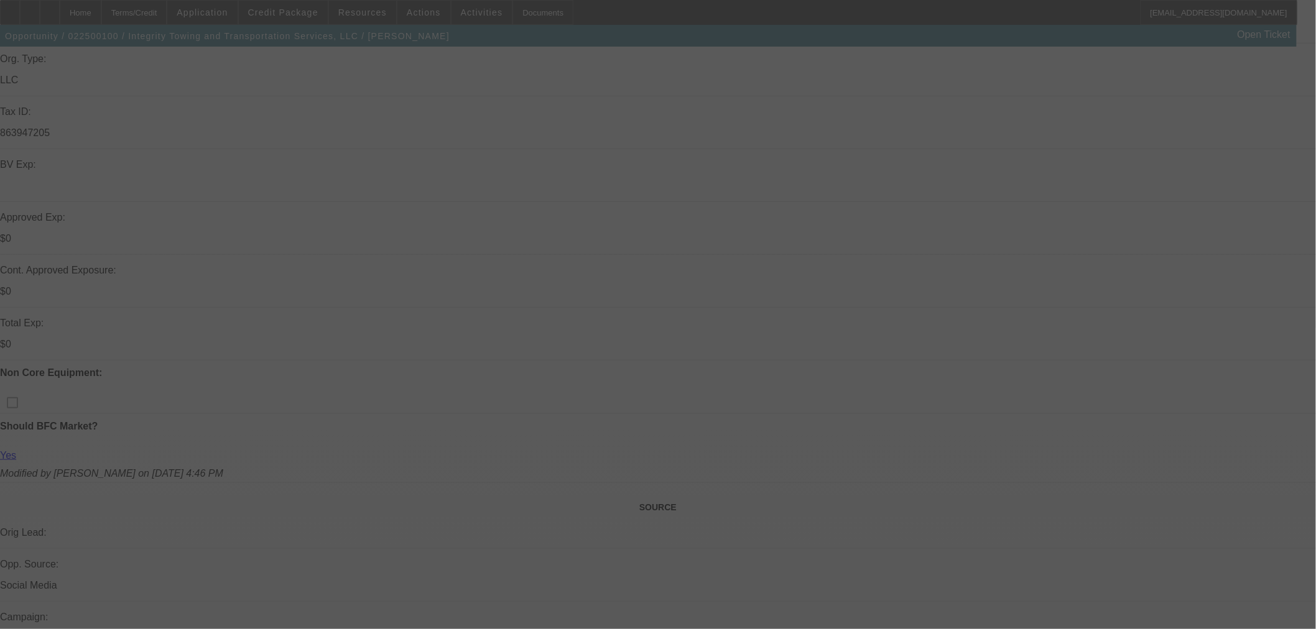
scroll to position [483, 0]
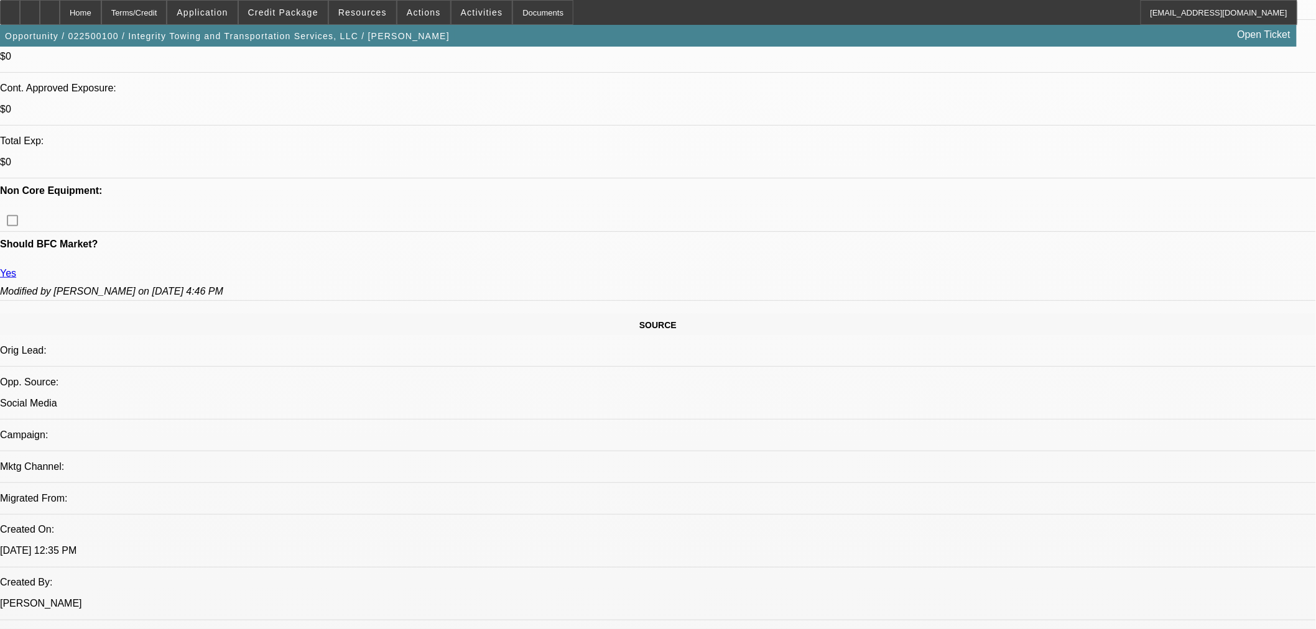
select select "0.1"
select select "2"
select select "0.1"
select select "4"
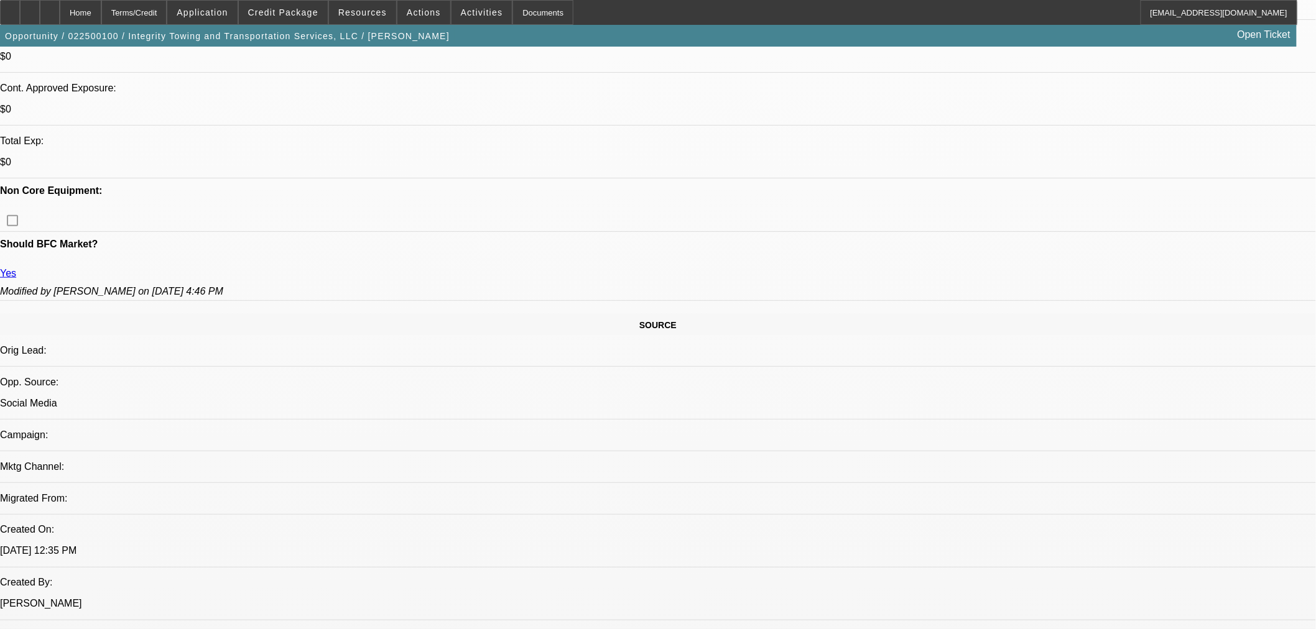
select select "0.1"
select select "2"
select select "0.1"
select select "4"
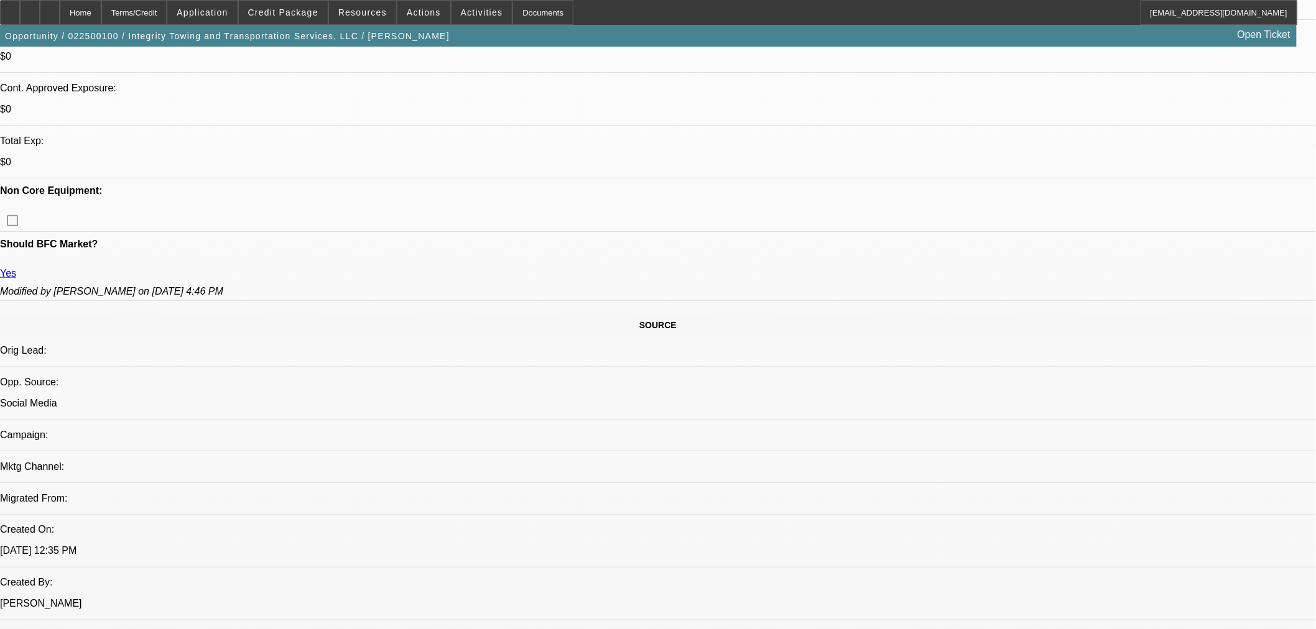
select select "2"
select select "0.1"
select select "4"
select select "2"
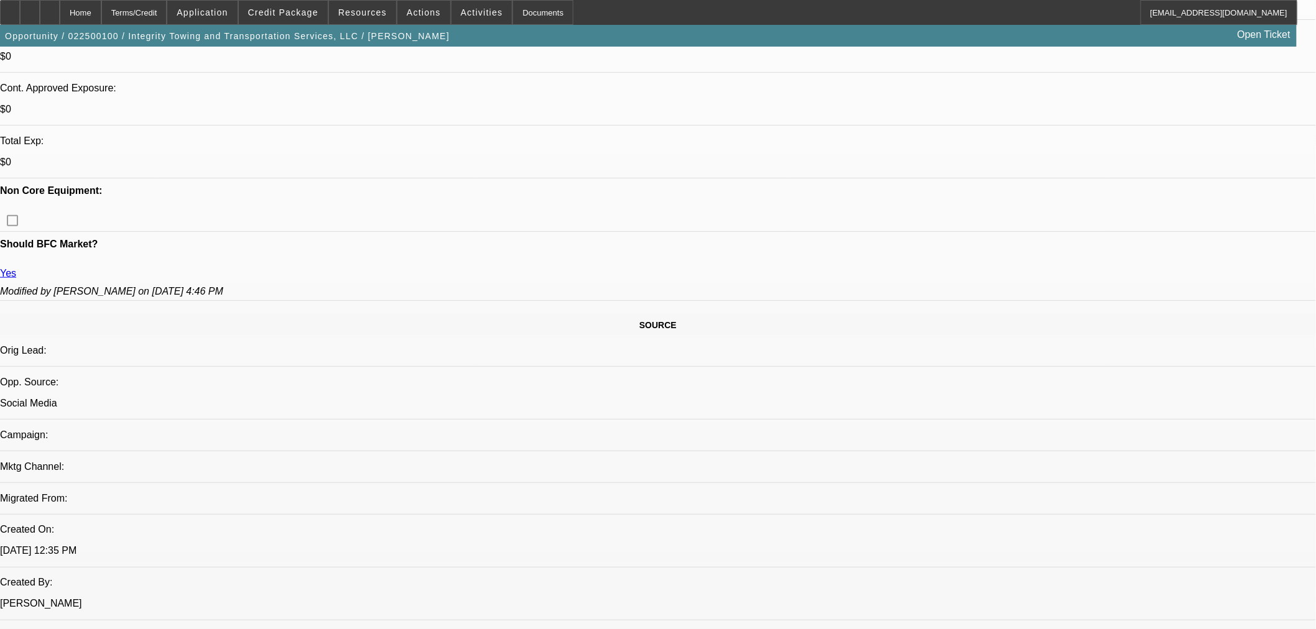
select select "2"
select select "0.1"
select select "4"
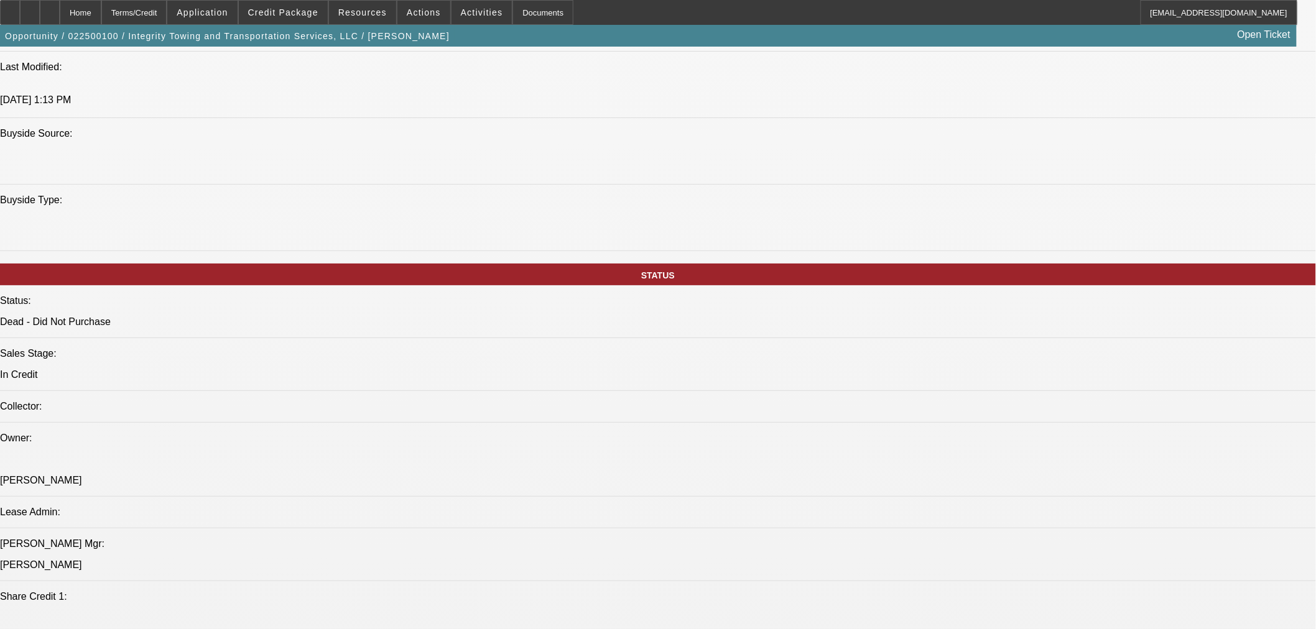
scroll to position [138, 0]
drag, startPoint x: 1038, startPoint y: 177, endPoint x: 1043, endPoint y: 221, distance: 43.8
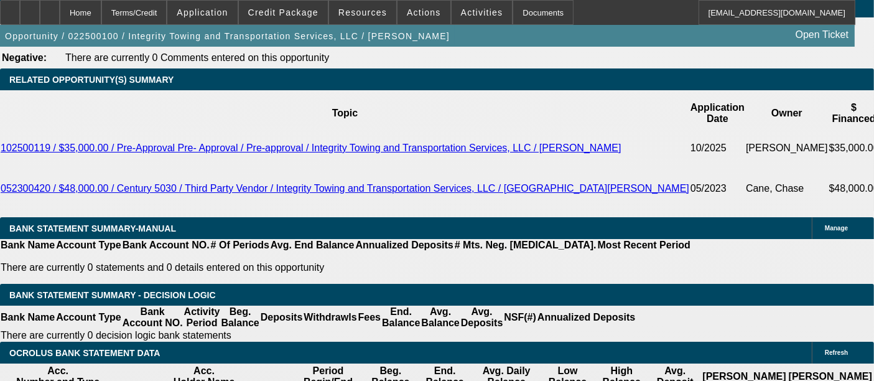
scroll to position [423, 0]
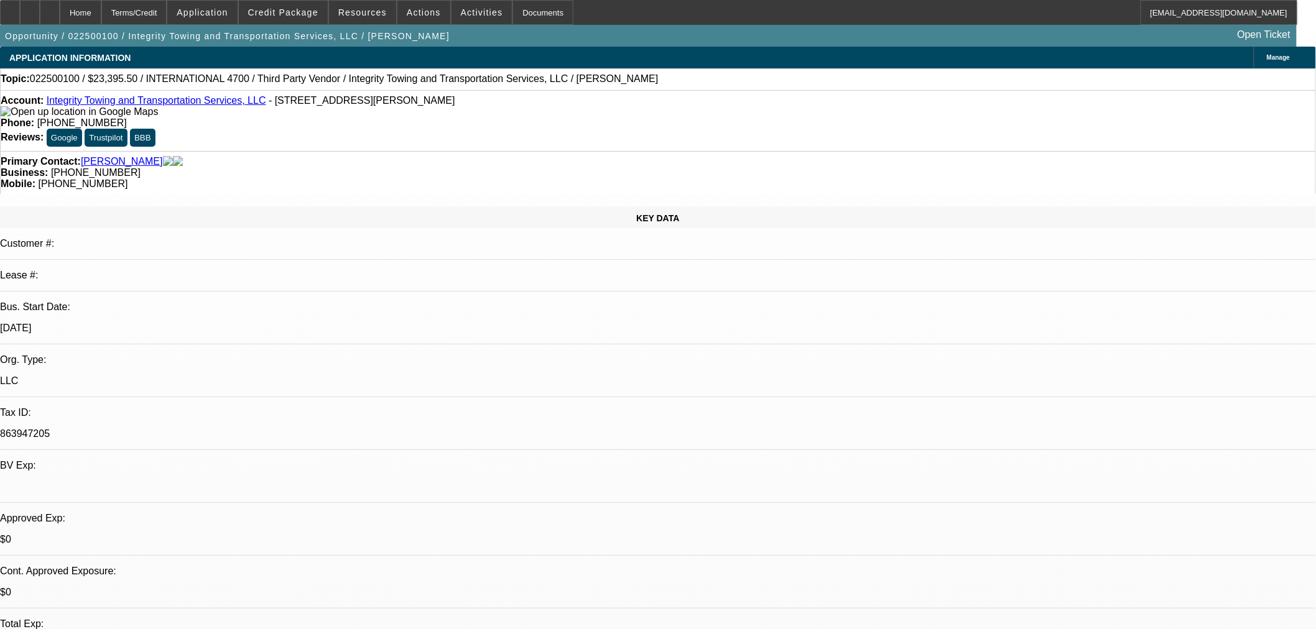
select select "0.1"
select select "2"
select select "0.1"
select select "2"
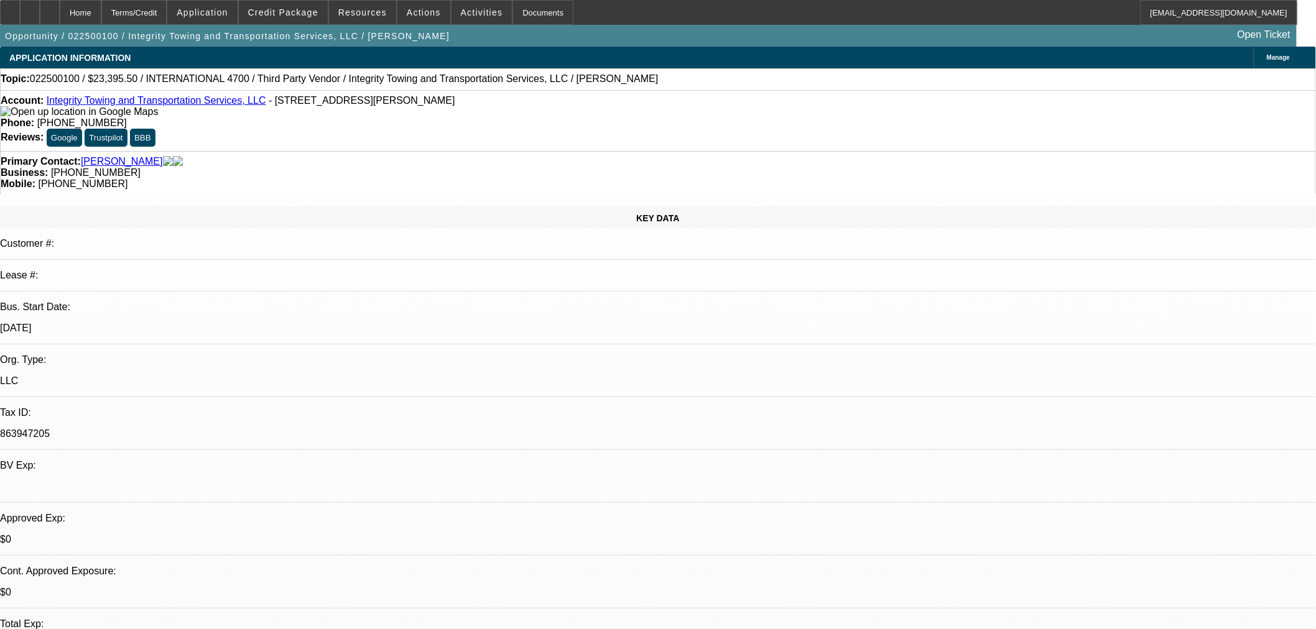
select select "0.1"
select select "2"
select select "0.1"
select select "2"
select select "0.1"
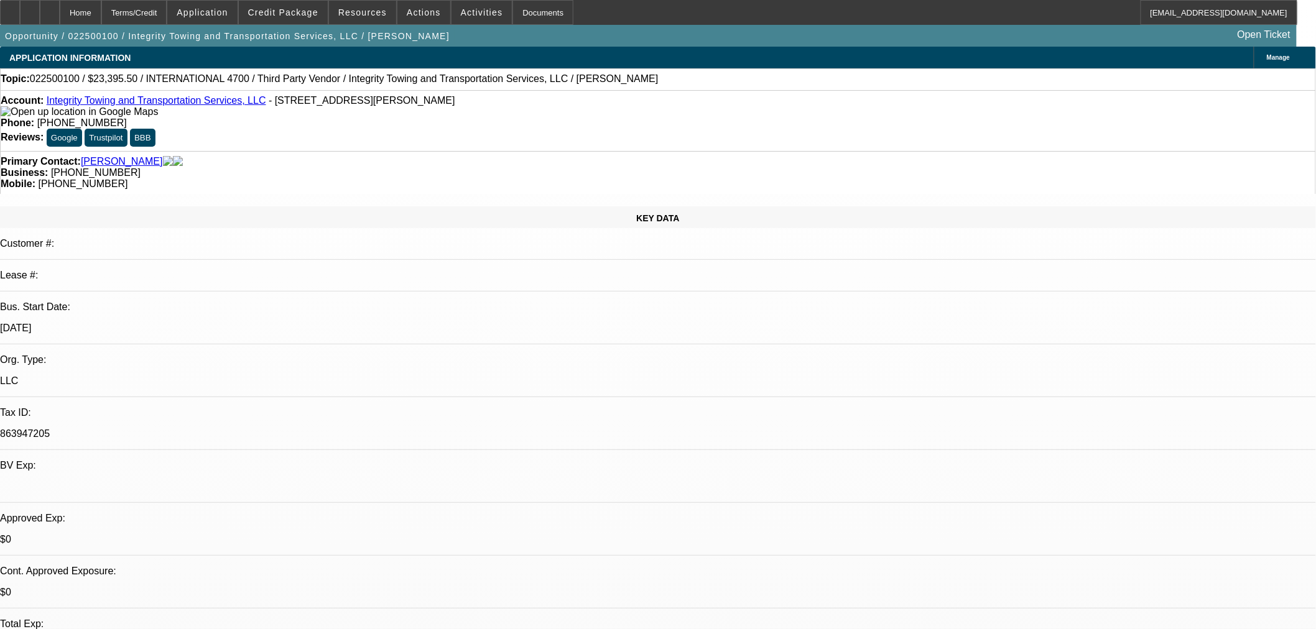
select select "1"
select select "2"
select select "4"
select select "1"
select select "2"
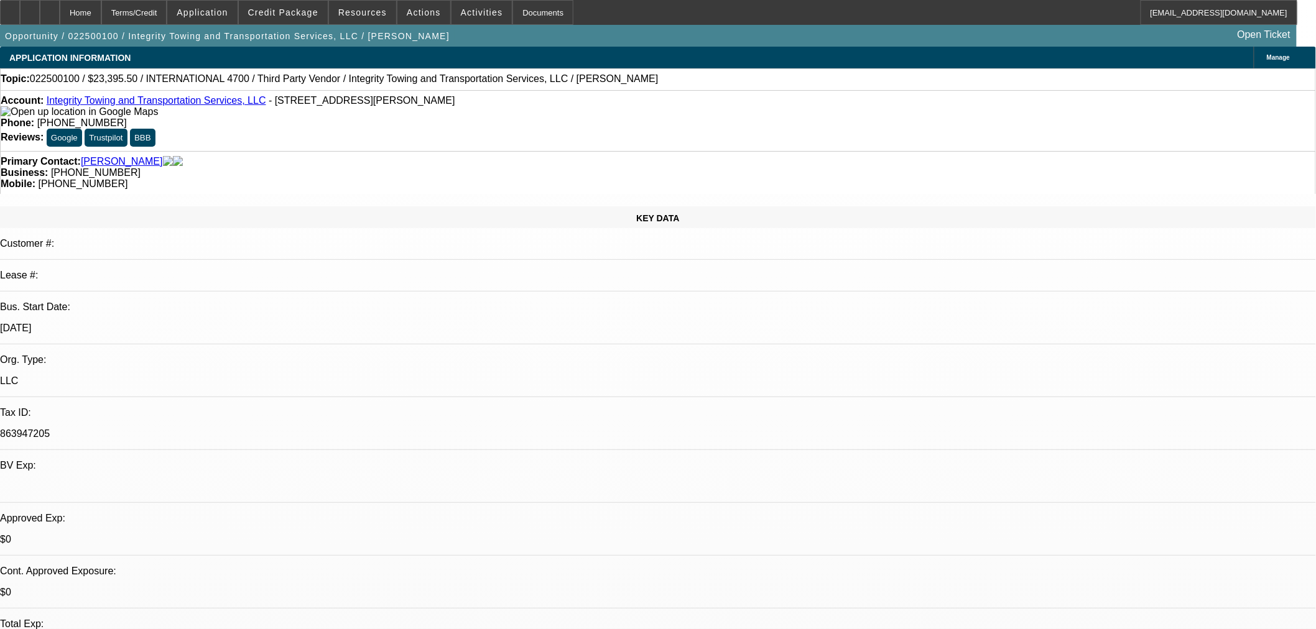
select select "4"
select select "1"
select select "2"
select select "4"
select select "1"
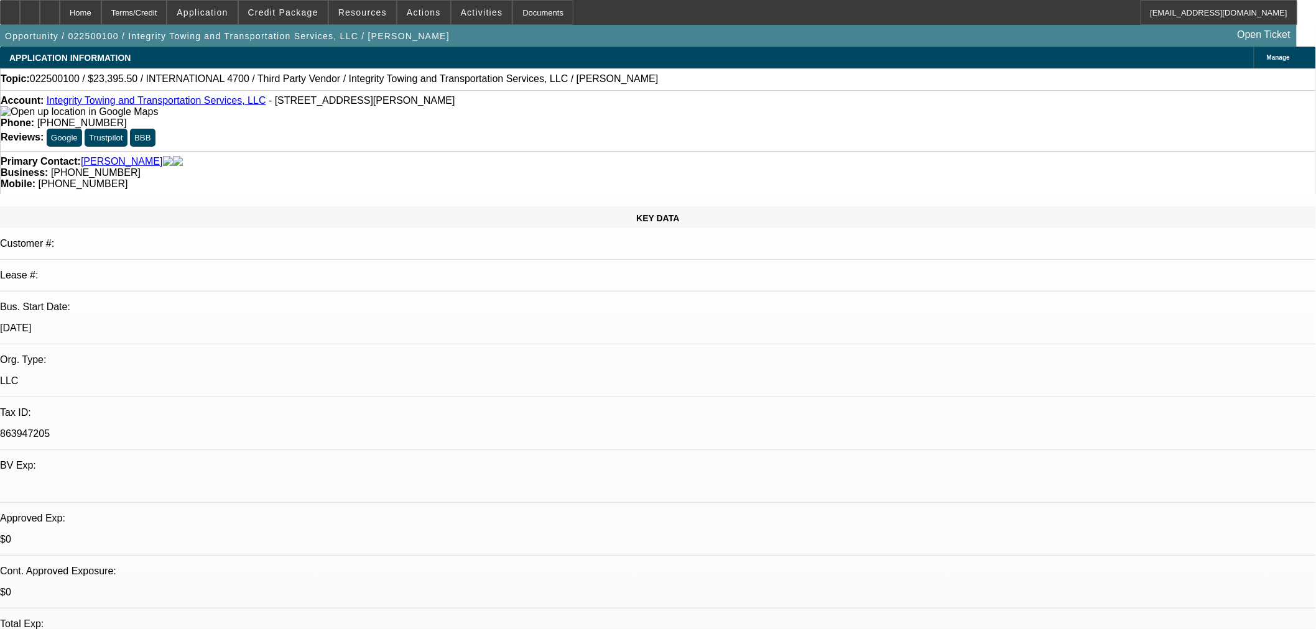
select select "2"
select select "4"
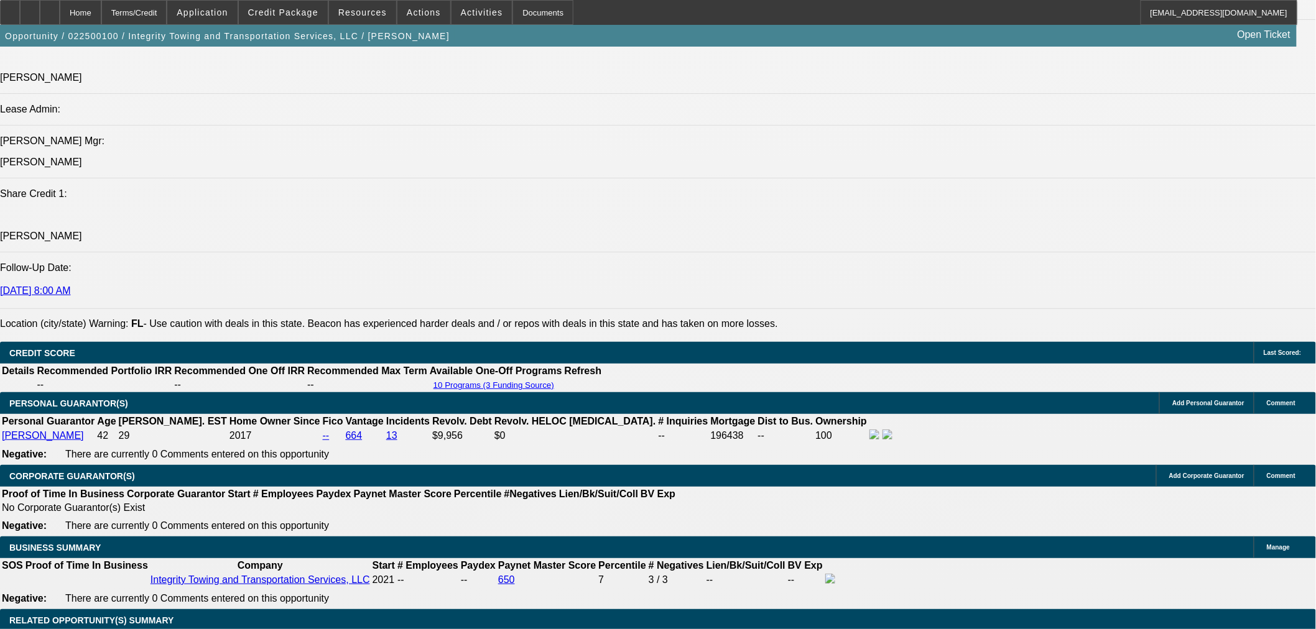
scroll to position [1589, 0]
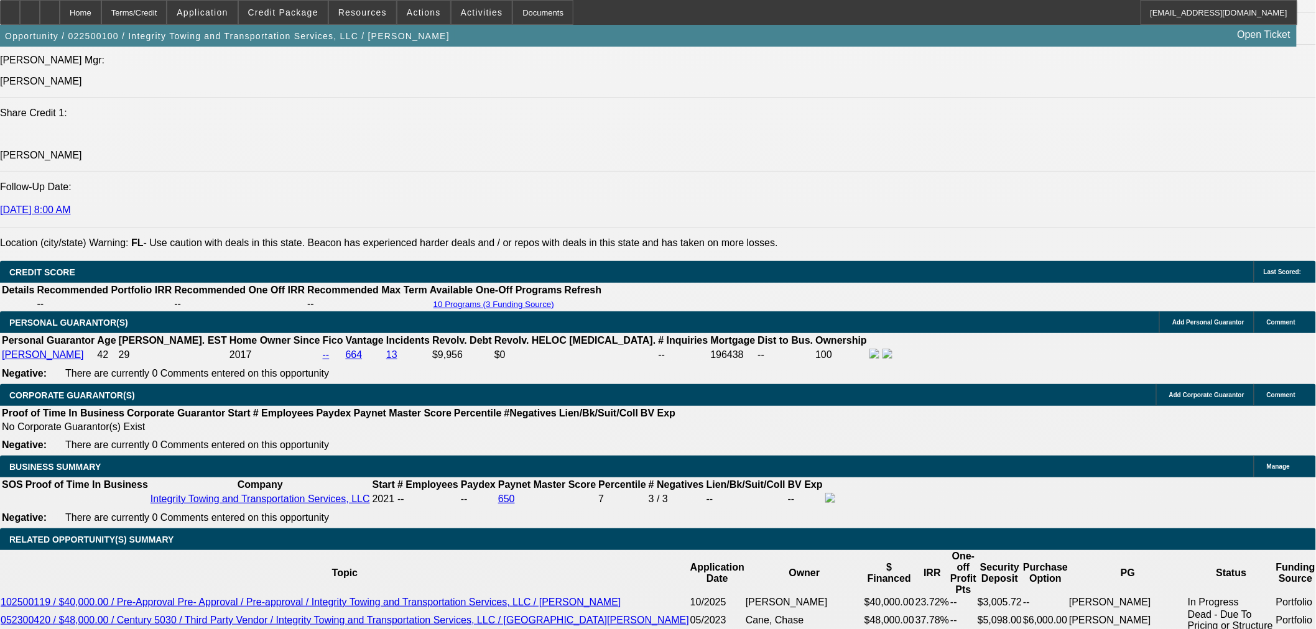
drag, startPoint x: 1047, startPoint y: 255, endPoint x: 1046, endPoint y: 262, distance: 7.5
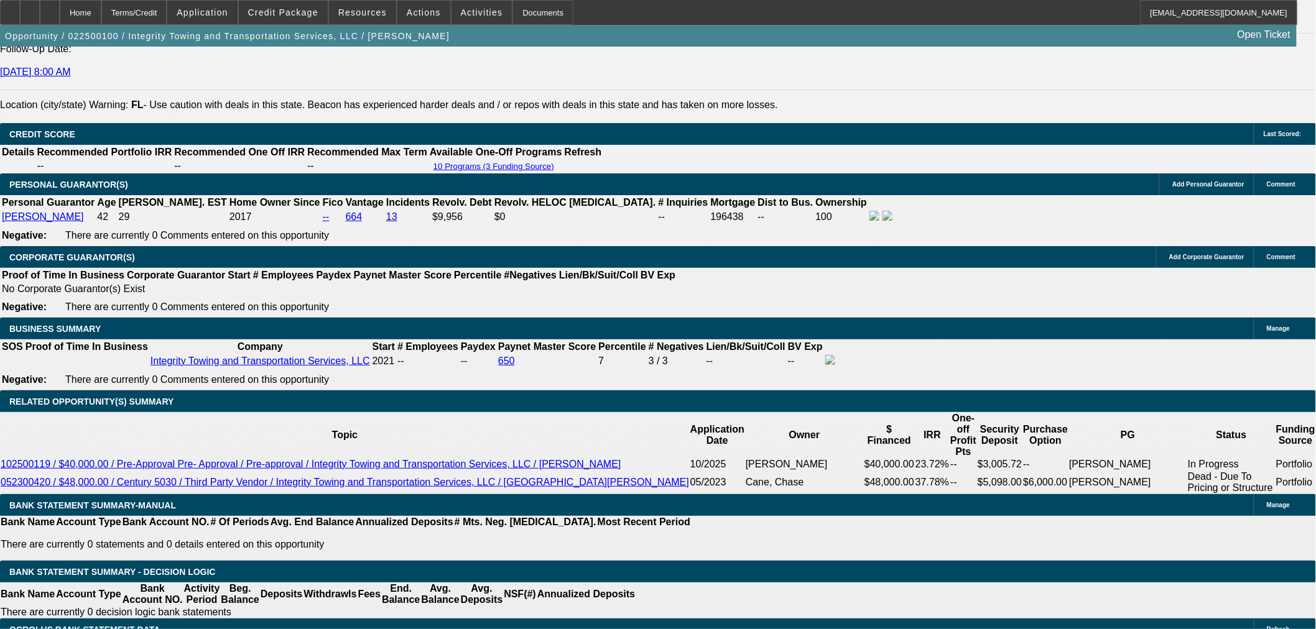
scroll to position [691, 0]
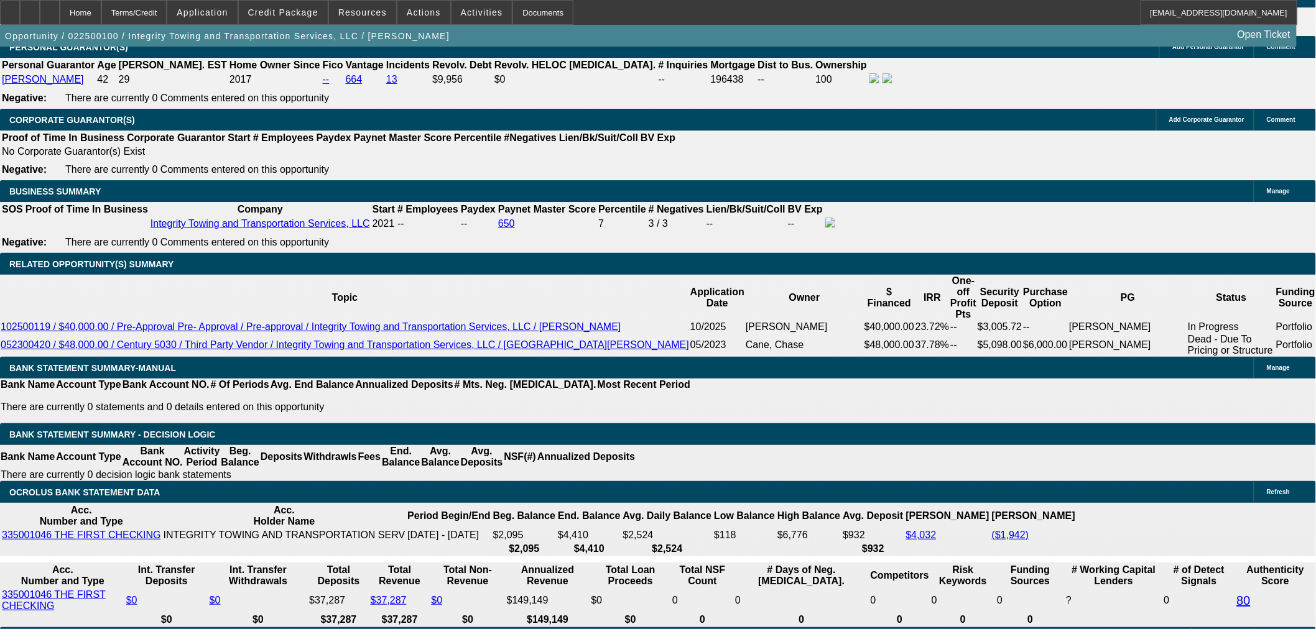
scroll to position [1865, 0]
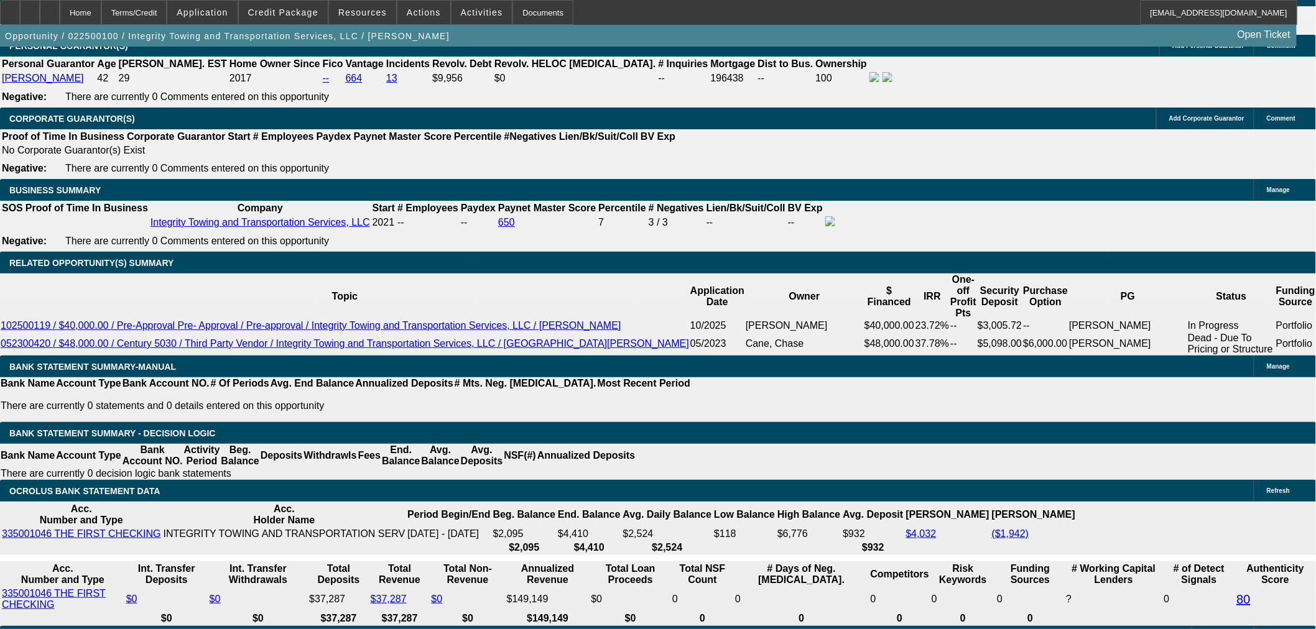
scroll to position [1677, 0]
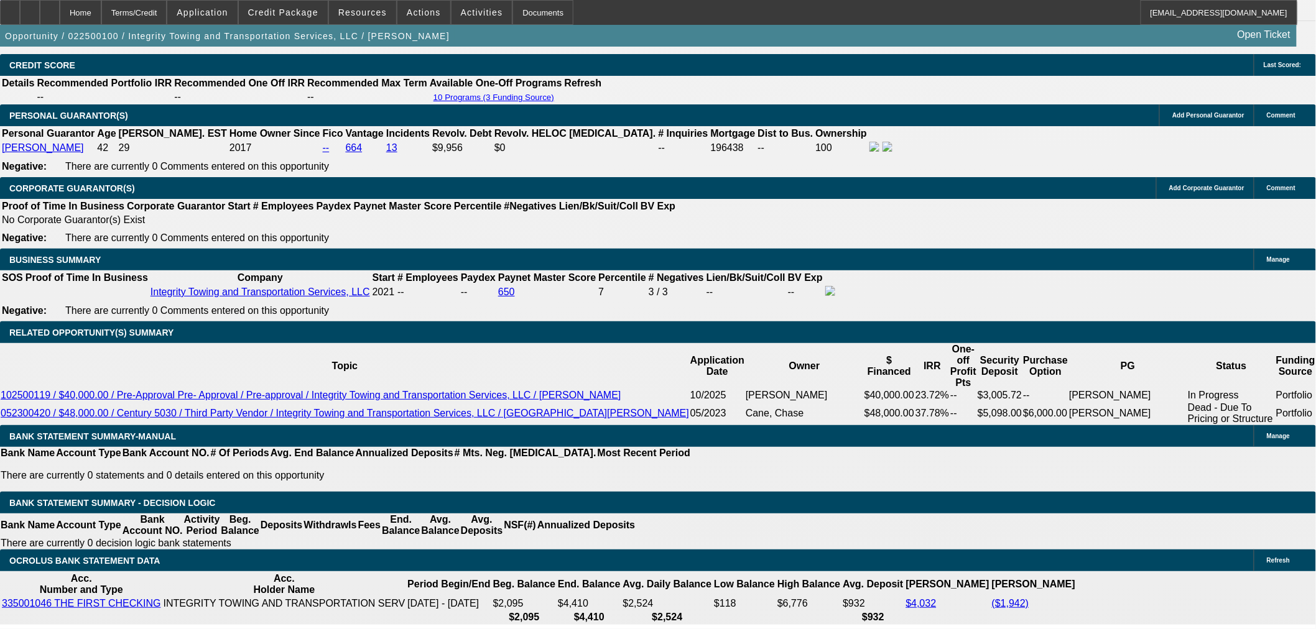
scroll to position [0, 0]
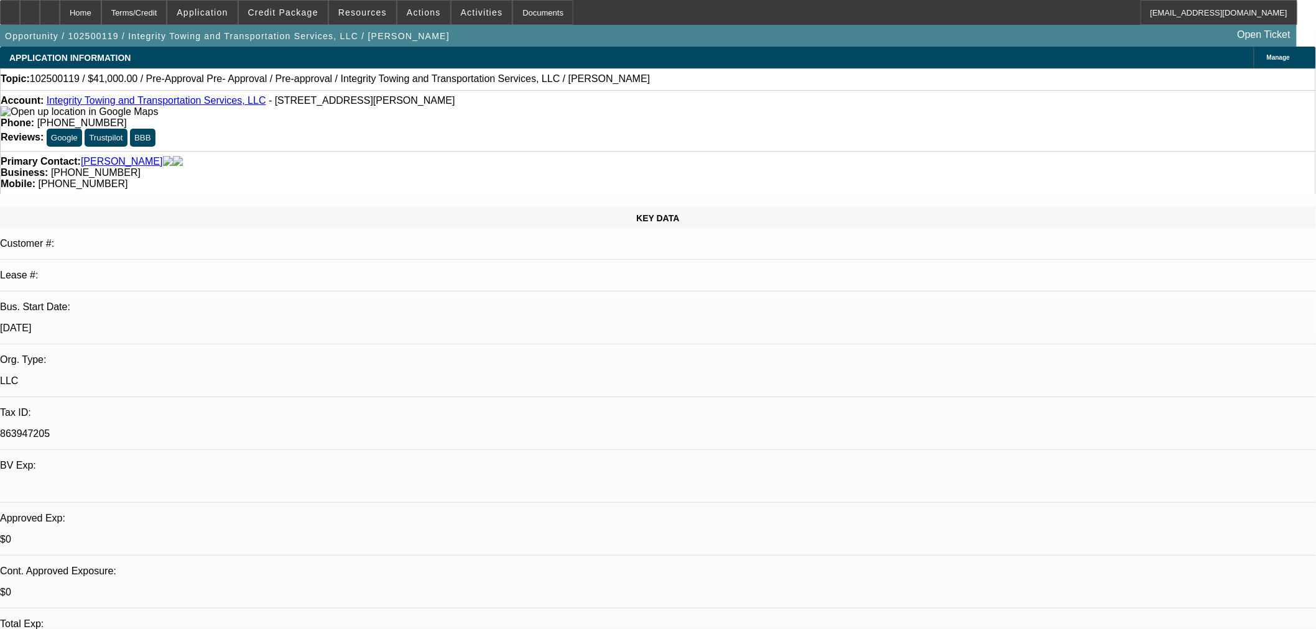
select select "0"
select select "2"
select select "0.1"
select select "4"
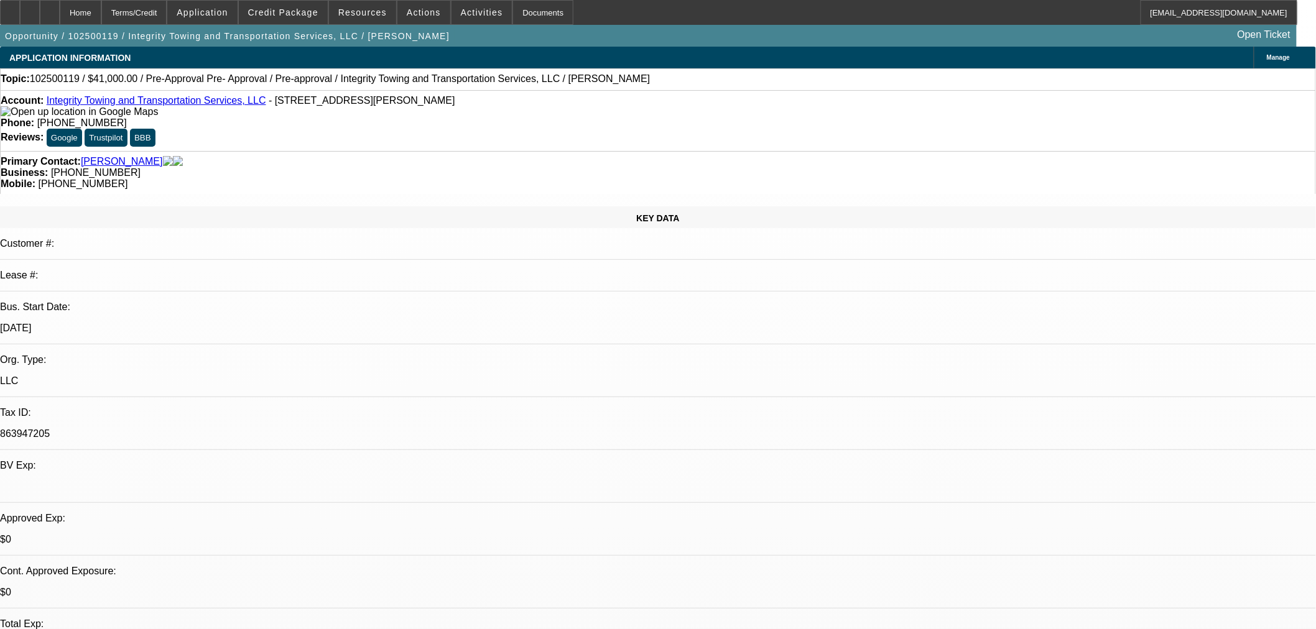
select select "0"
select select "6"
select select "0"
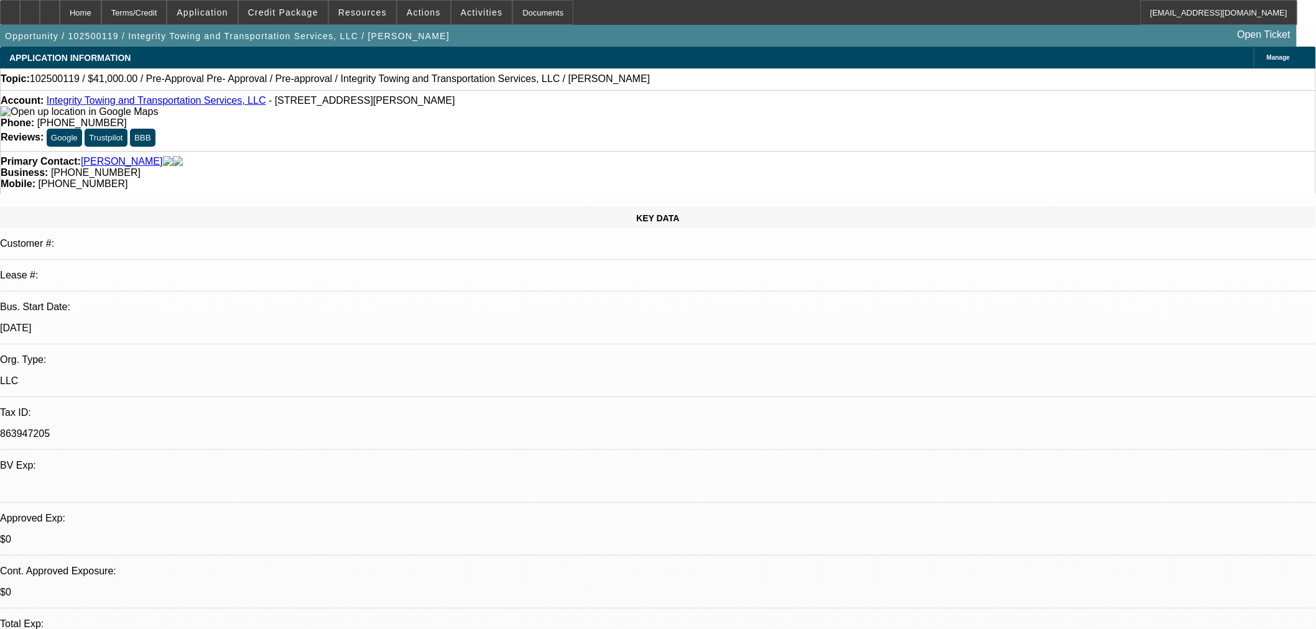
select select "0"
select select "6"
select select "0"
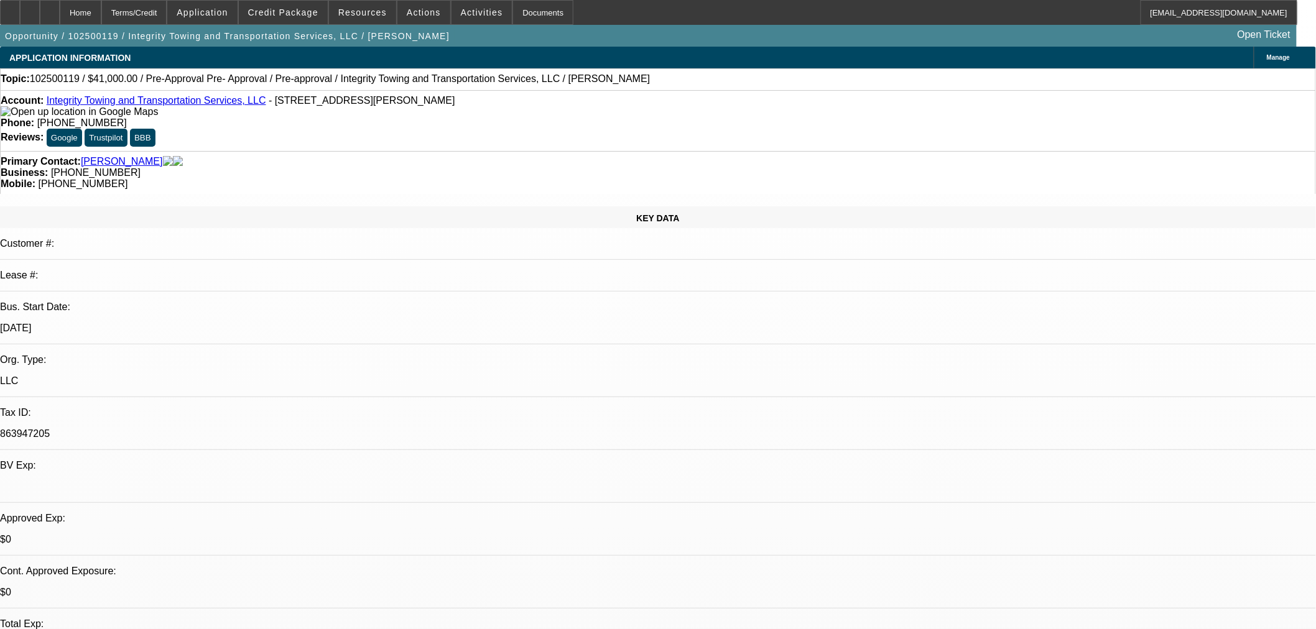
select select "0"
select select "6"
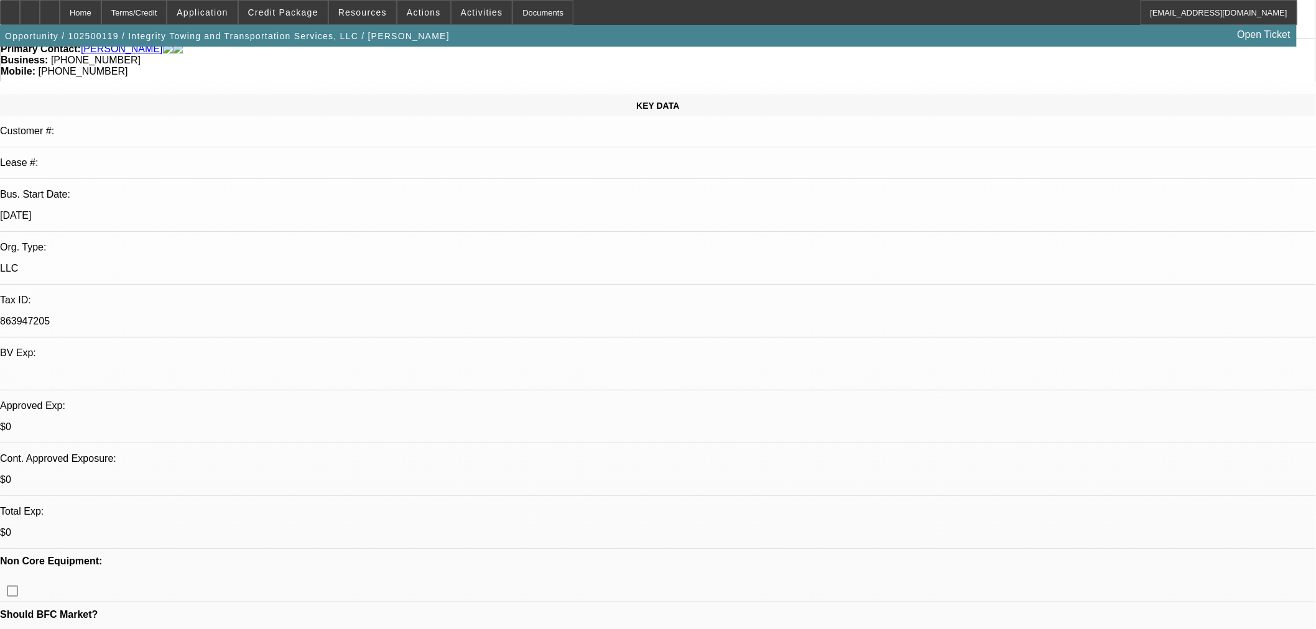
scroll to position [483, 0]
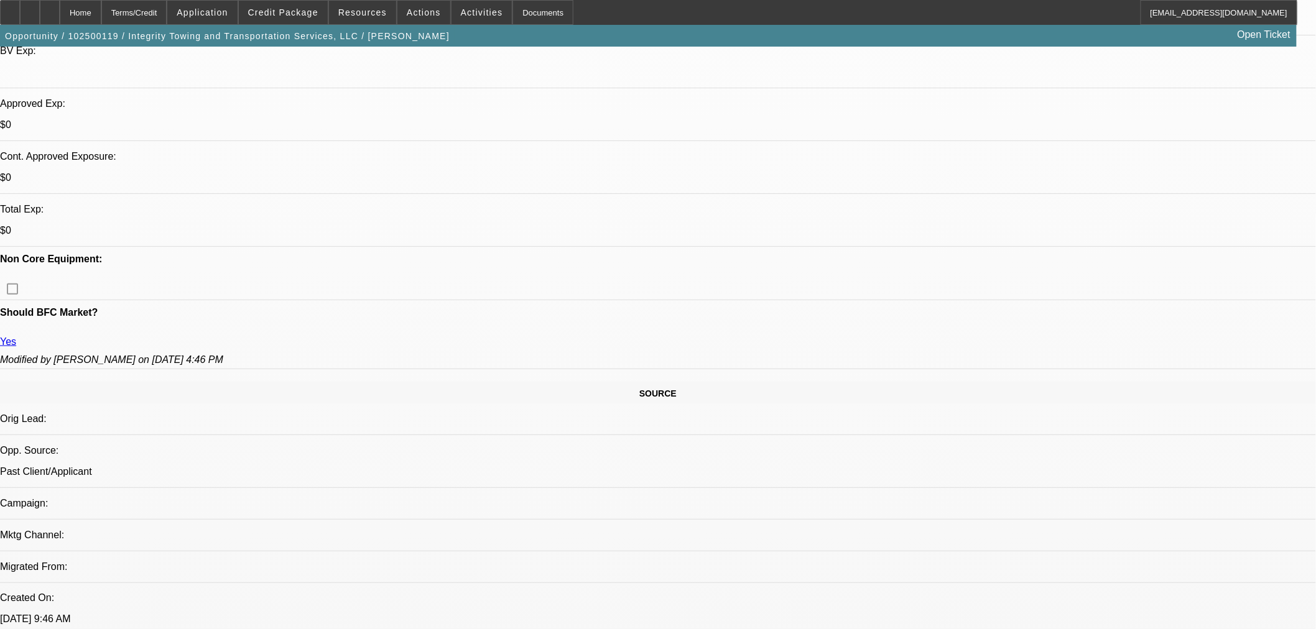
scroll to position [414, 0]
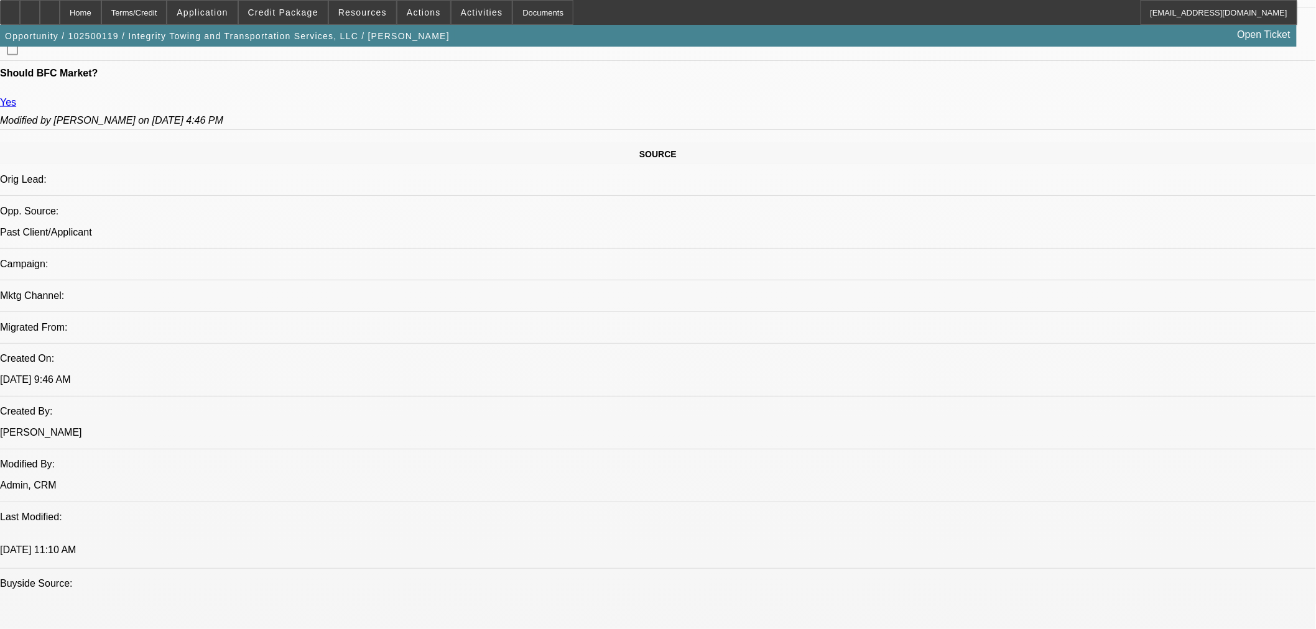
scroll to position [829, 0]
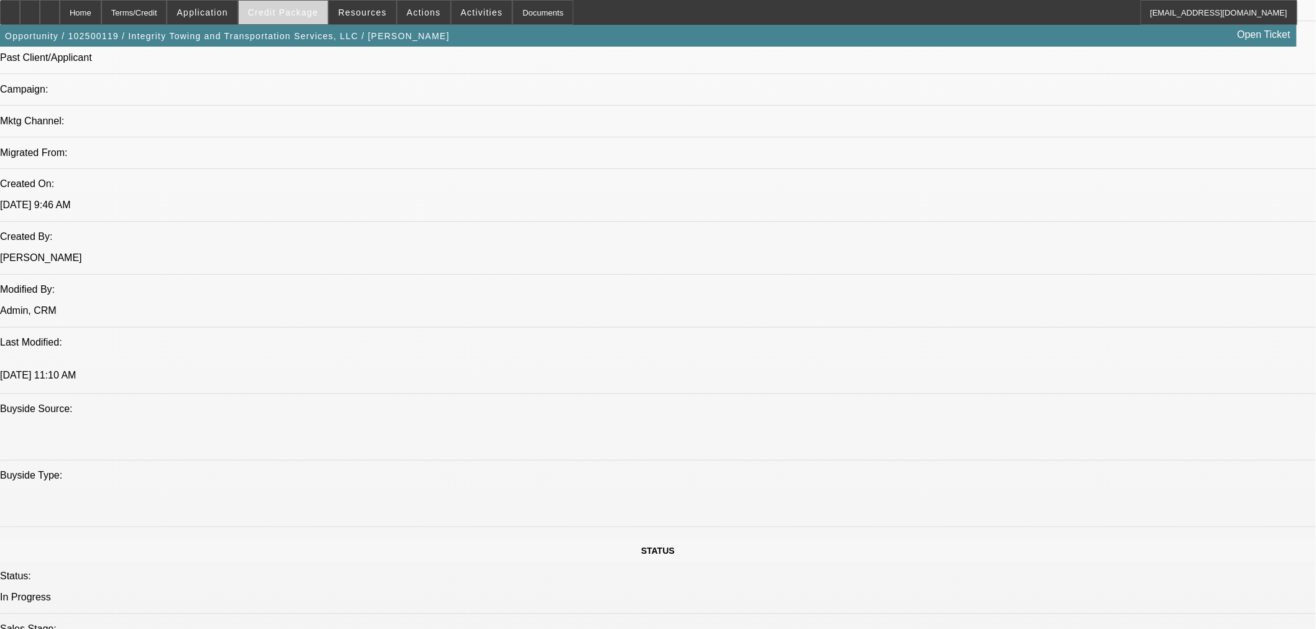
click at [282, 8] on span "Credit Package" at bounding box center [283, 12] width 70 height 10
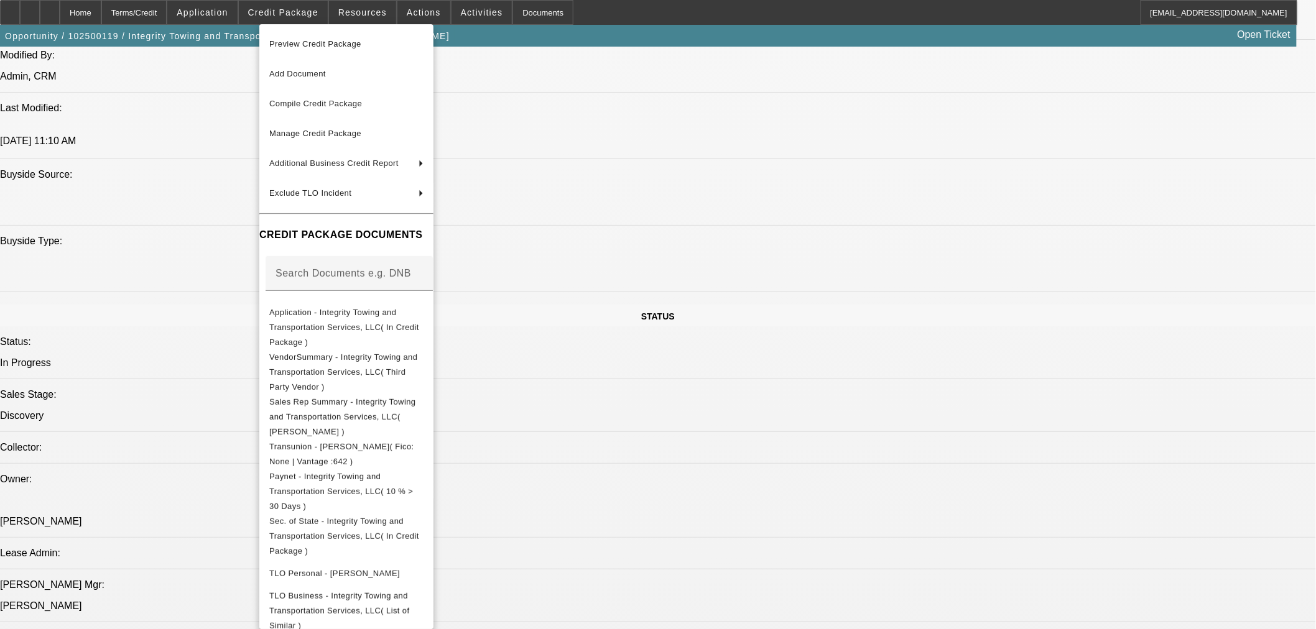
scroll to position [1313, 0]
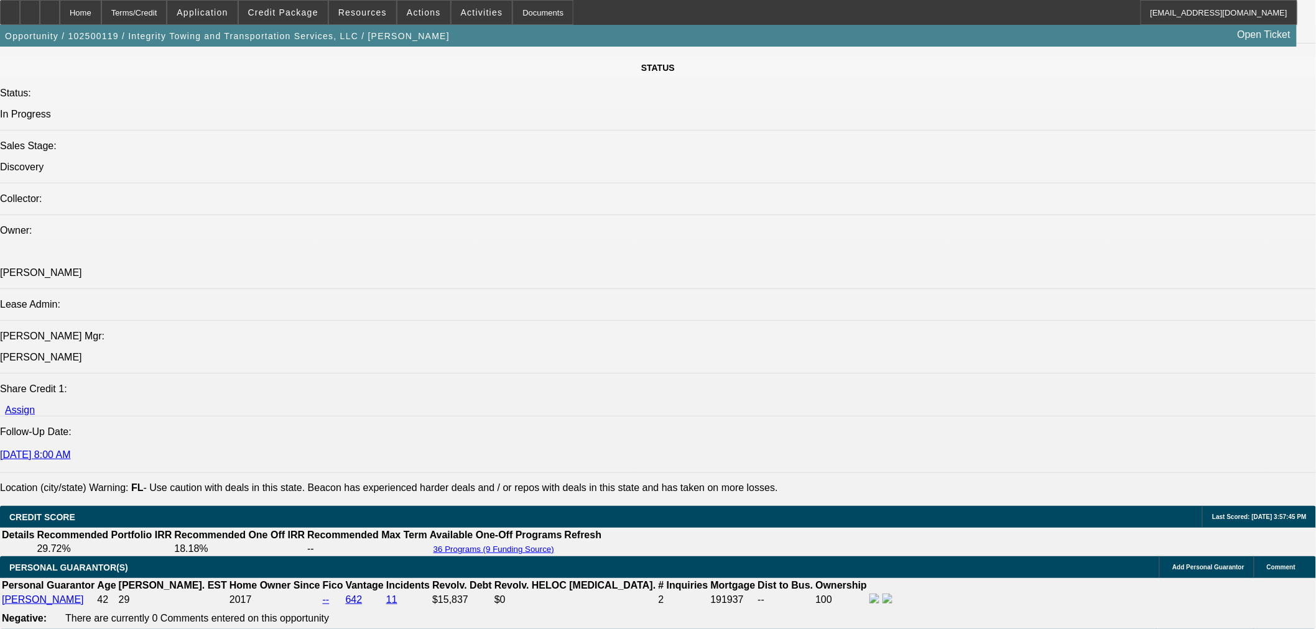
scroll to position [967, 0]
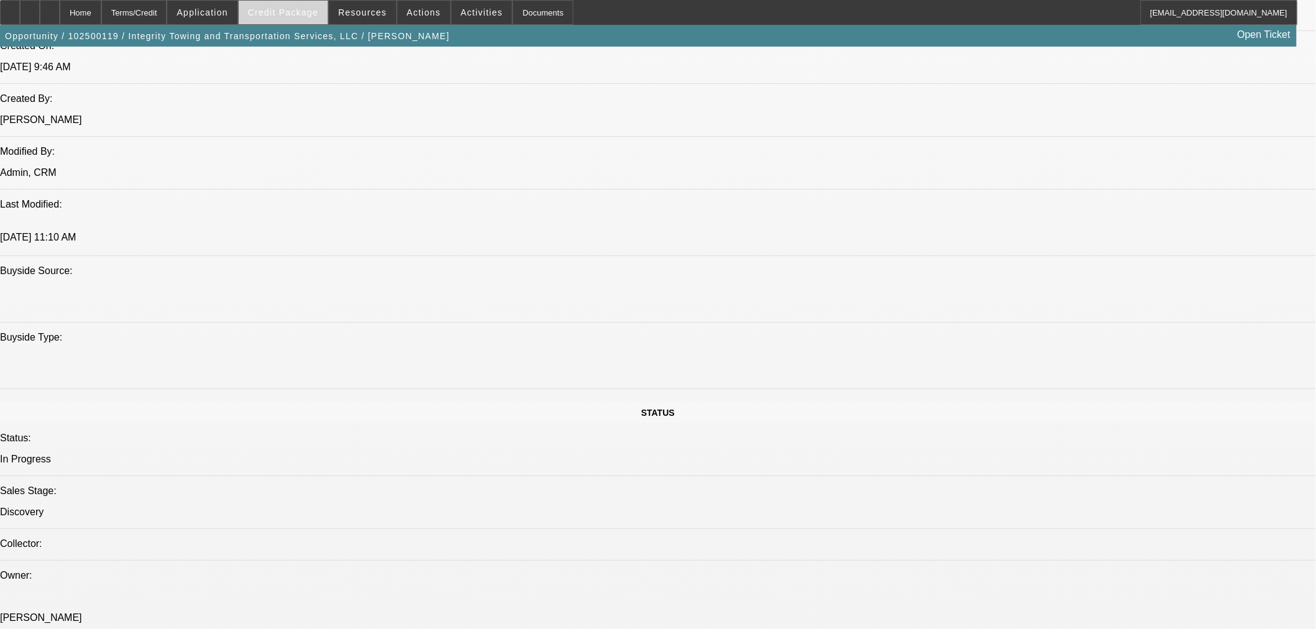
click at [296, 16] on span "Credit Package" at bounding box center [283, 12] width 70 height 10
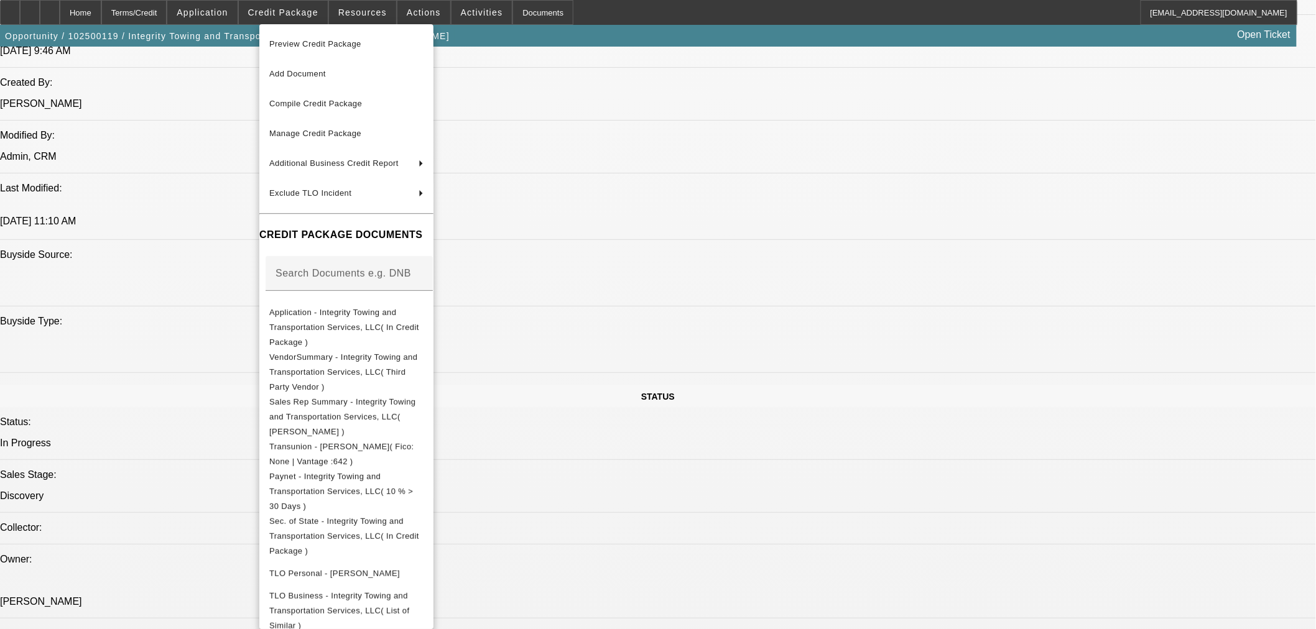
scroll to position [1036, 0]
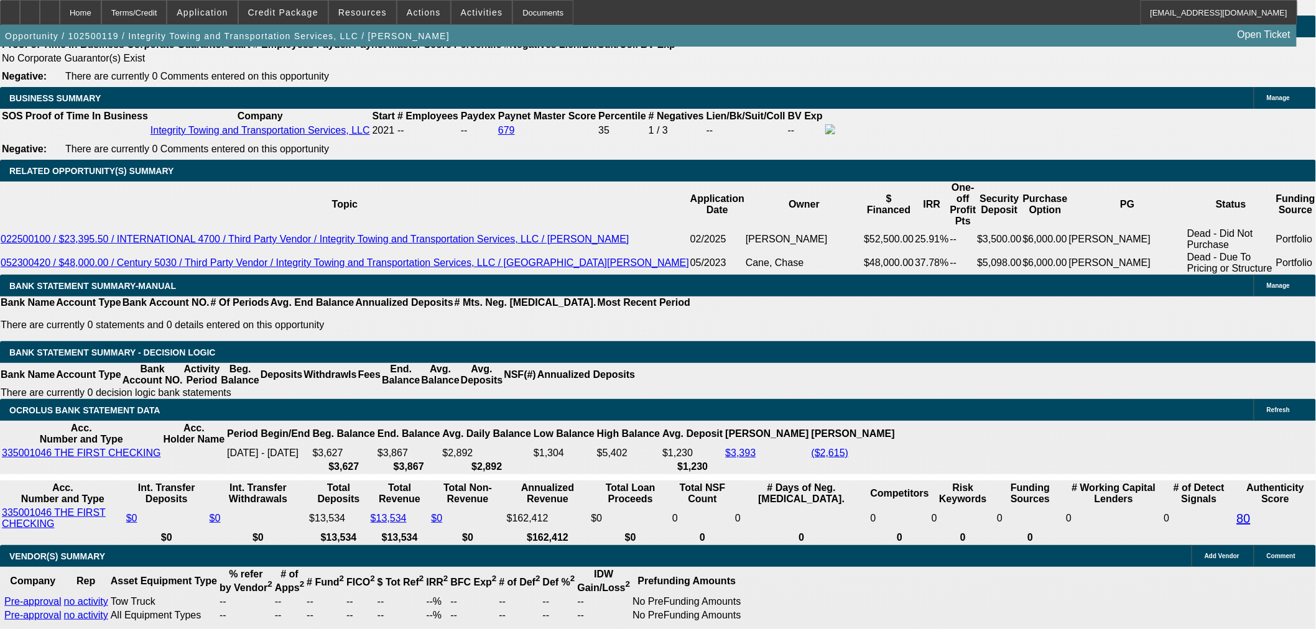
scroll to position [1934, 0]
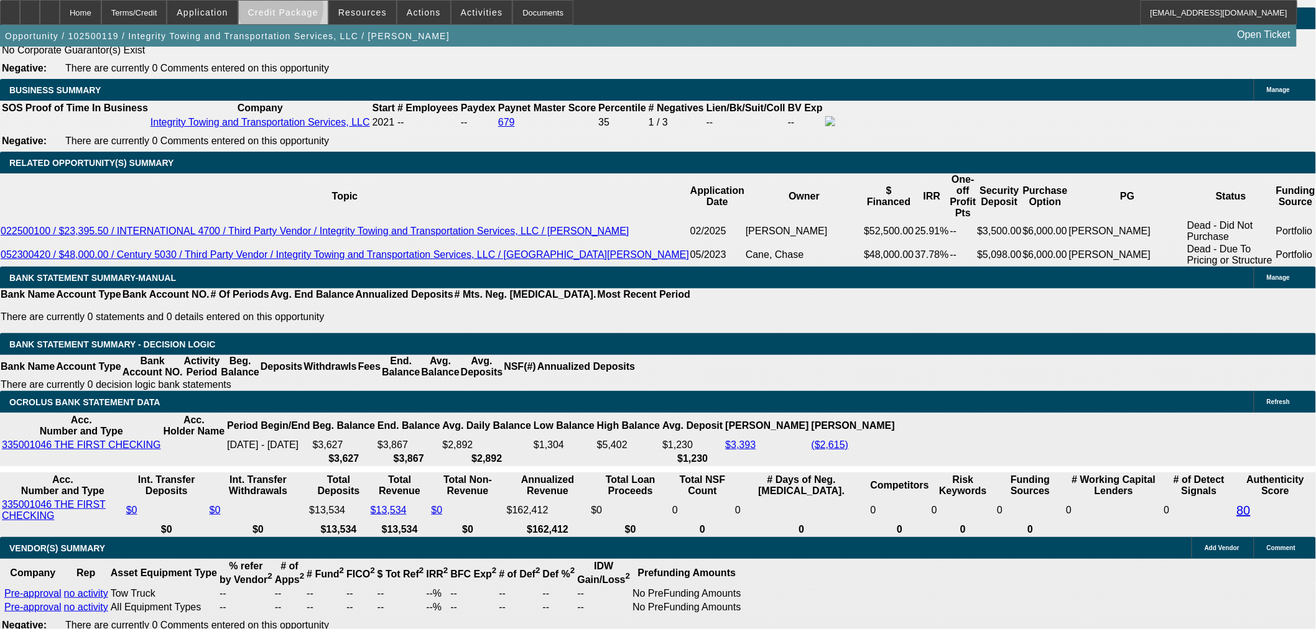
click at [301, 11] on span "Credit Package" at bounding box center [283, 12] width 70 height 10
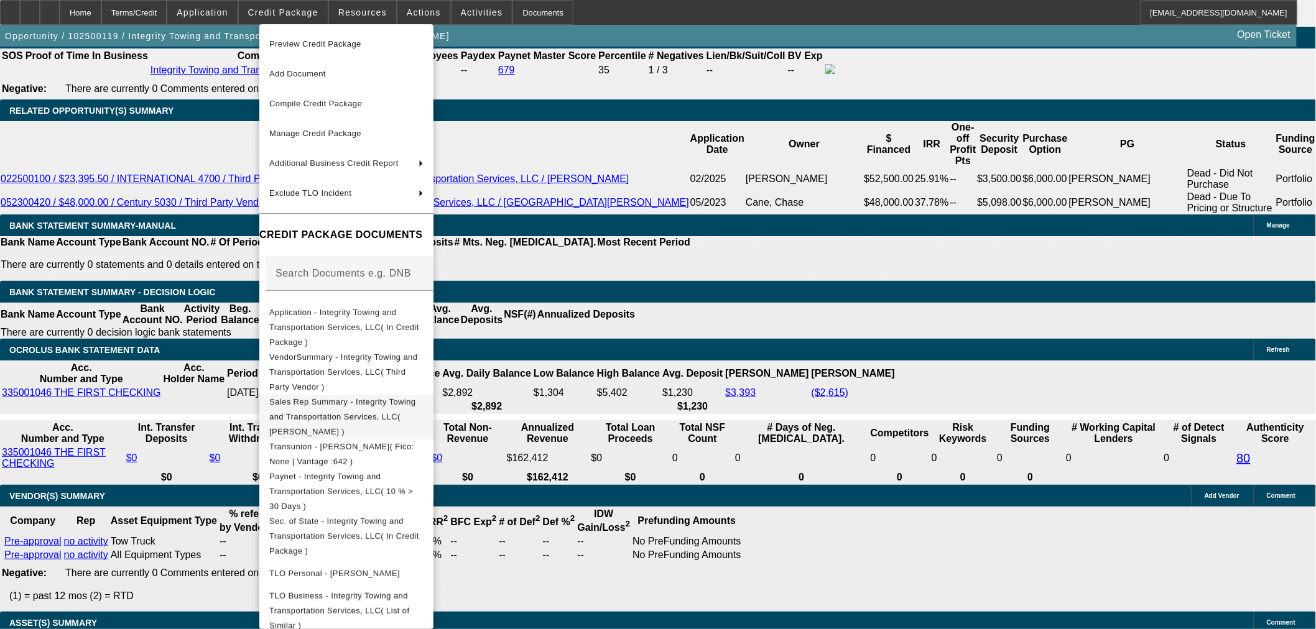
scroll to position [2072, 0]
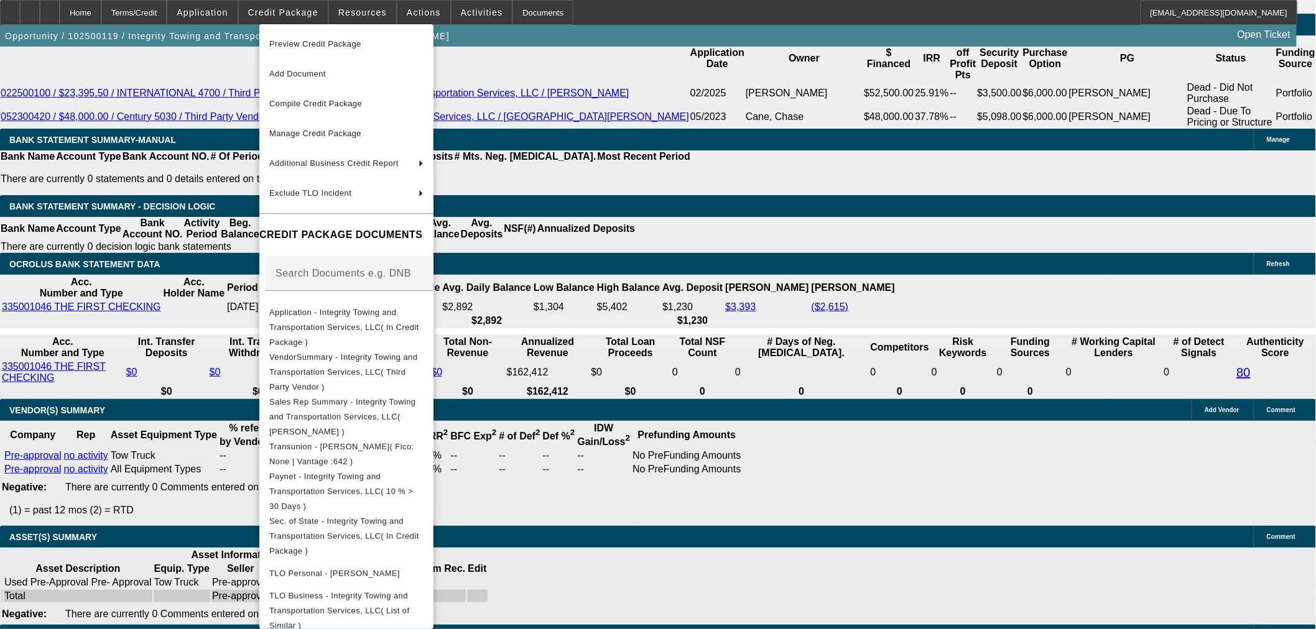
drag, startPoint x: 807, startPoint y: 494, endPoint x: 802, endPoint y: 488, distance: 7.5
click at [804, 493] on div at bounding box center [658, 314] width 1316 height 629
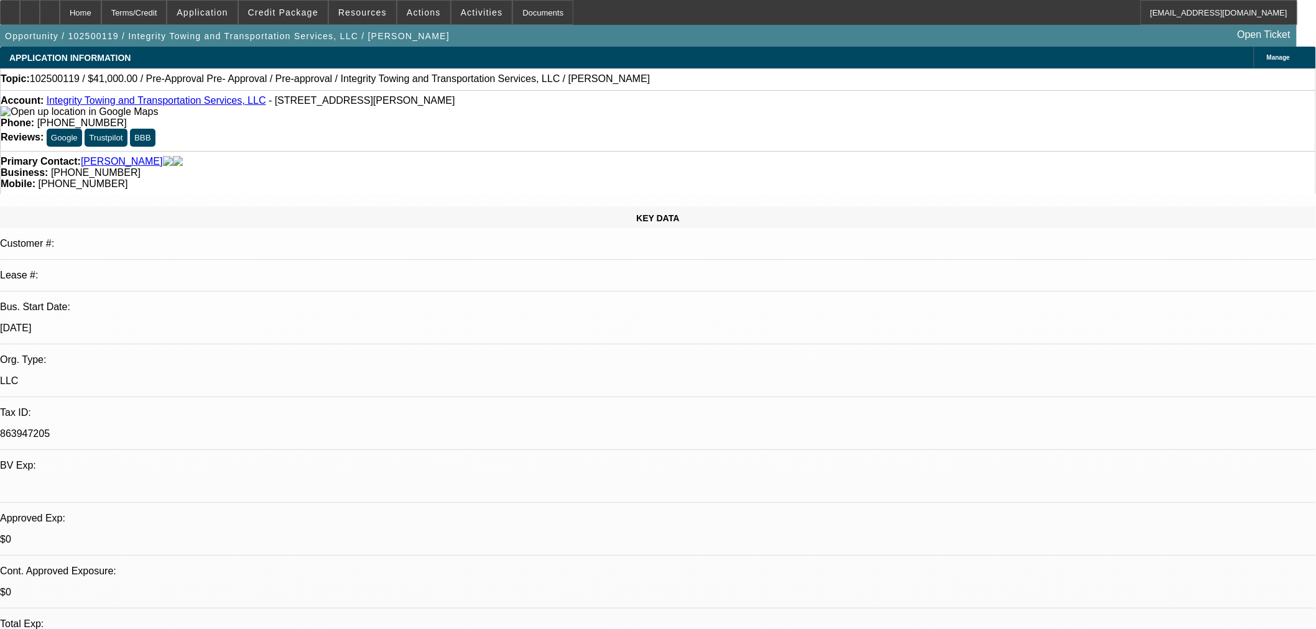
select select "0"
select select "2"
select select "0.1"
select select "4"
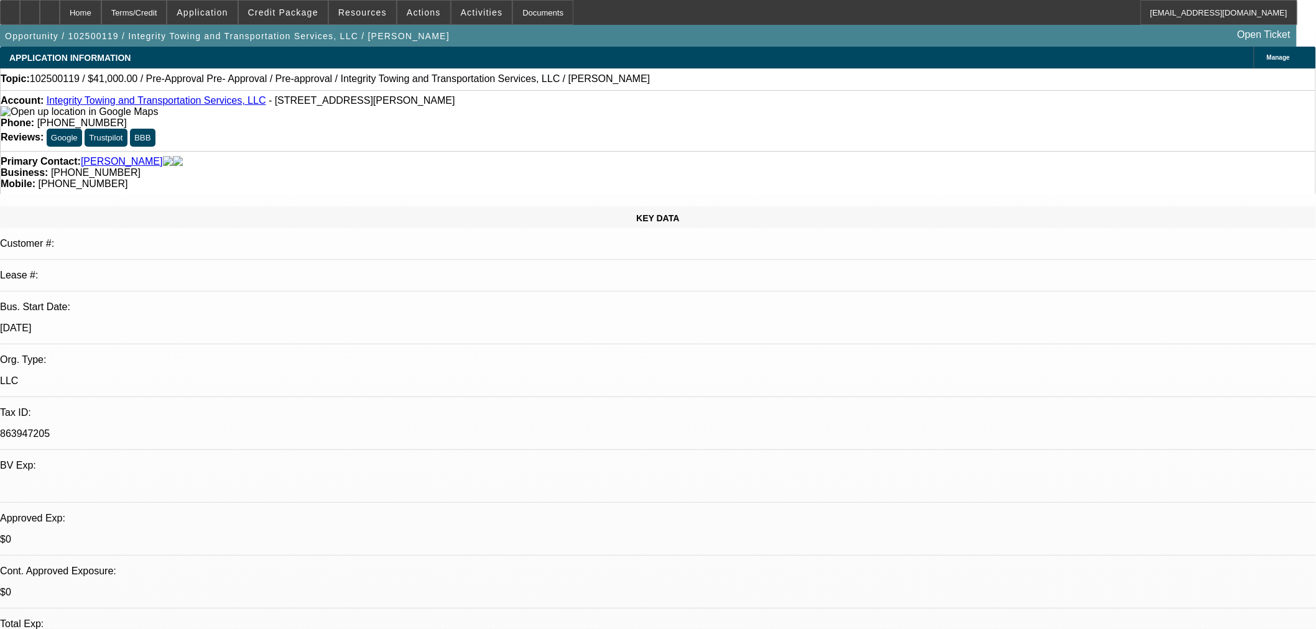
select select "0"
select select "6"
select select "0"
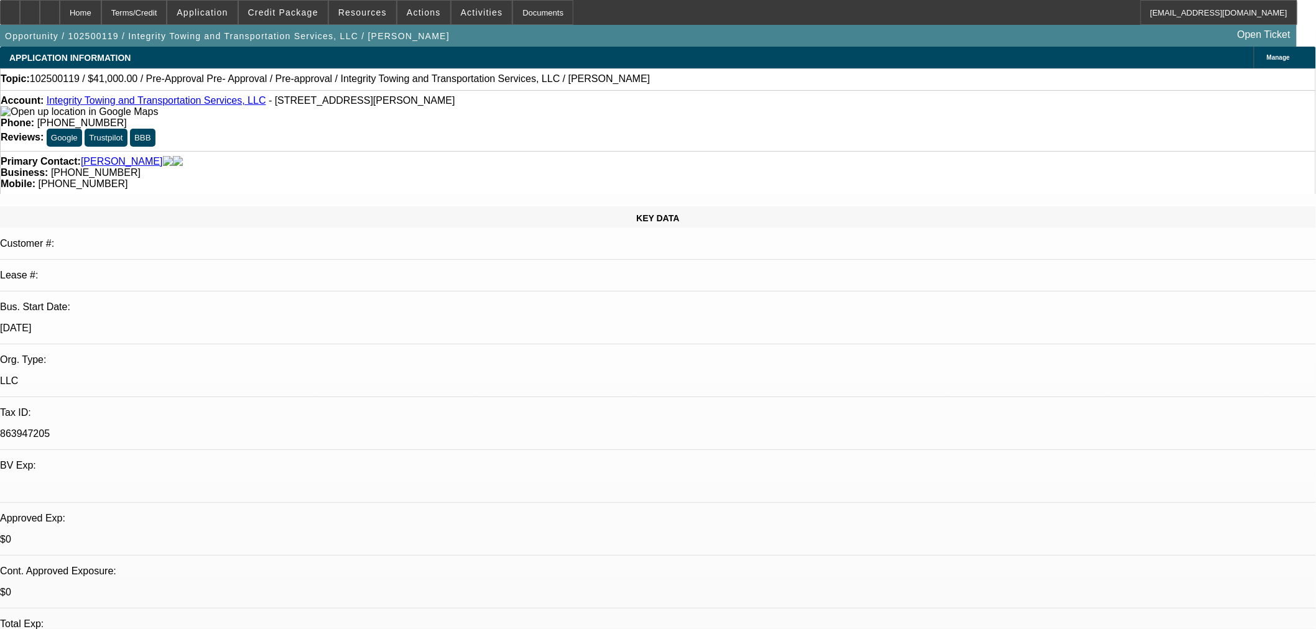
select select "0"
select select "6"
select select "0"
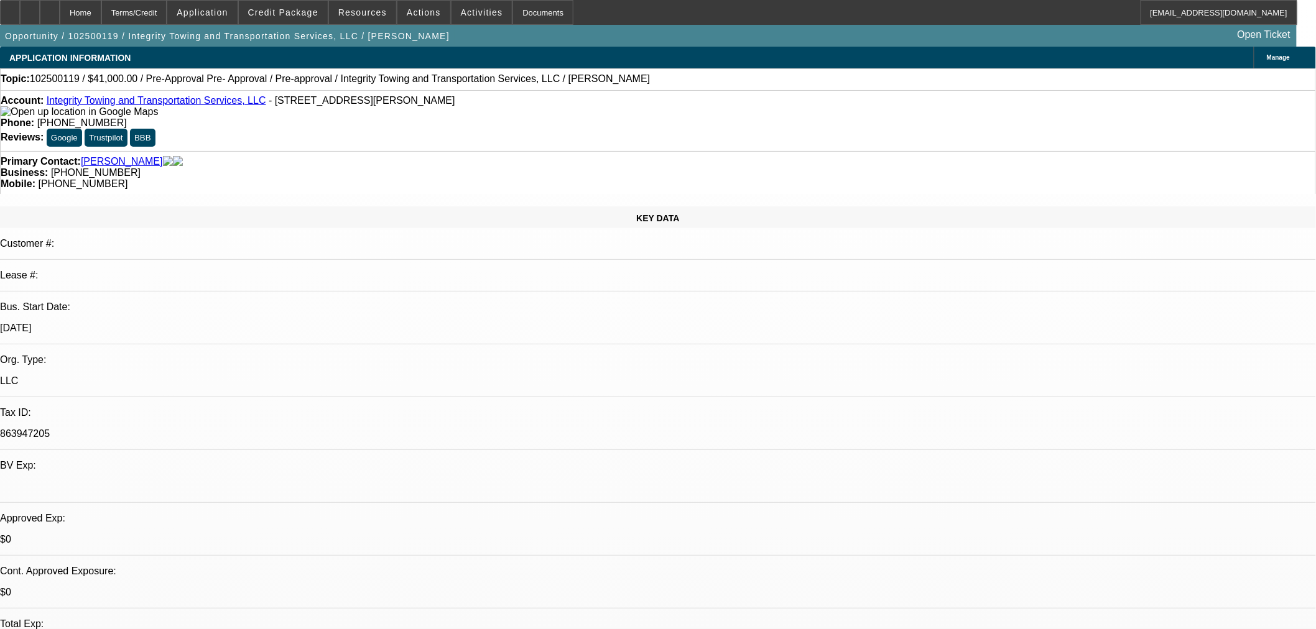
select select "0"
select select "6"
click at [60, 10] on div at bounding box center [50, 12] width 20 height 25
select select "0"
select select "2"
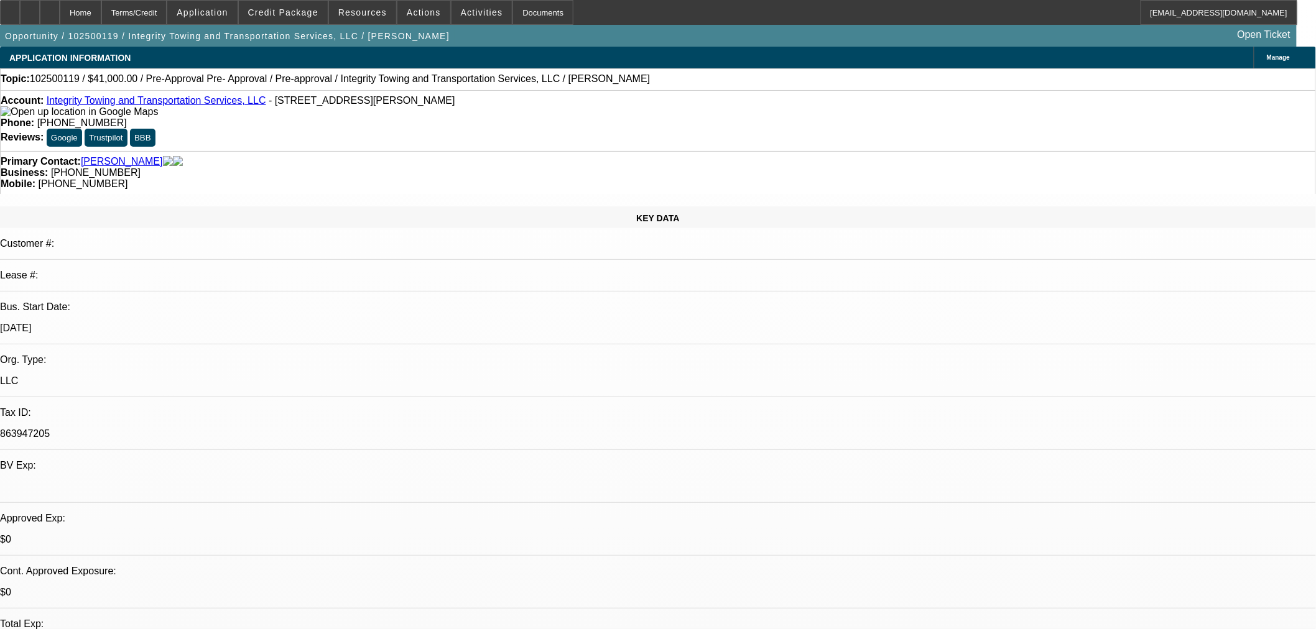
select select "2"
select select "0.1"
select select "4"
select select "0"
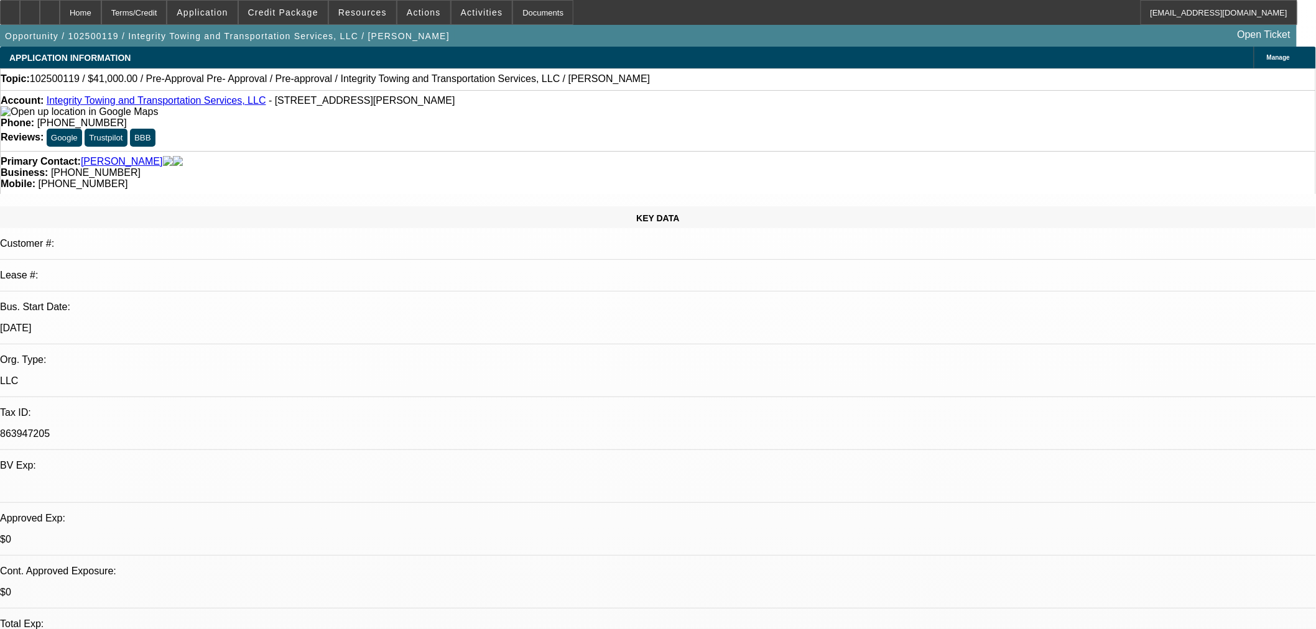
select select "0"
select select "6"
select select "0"
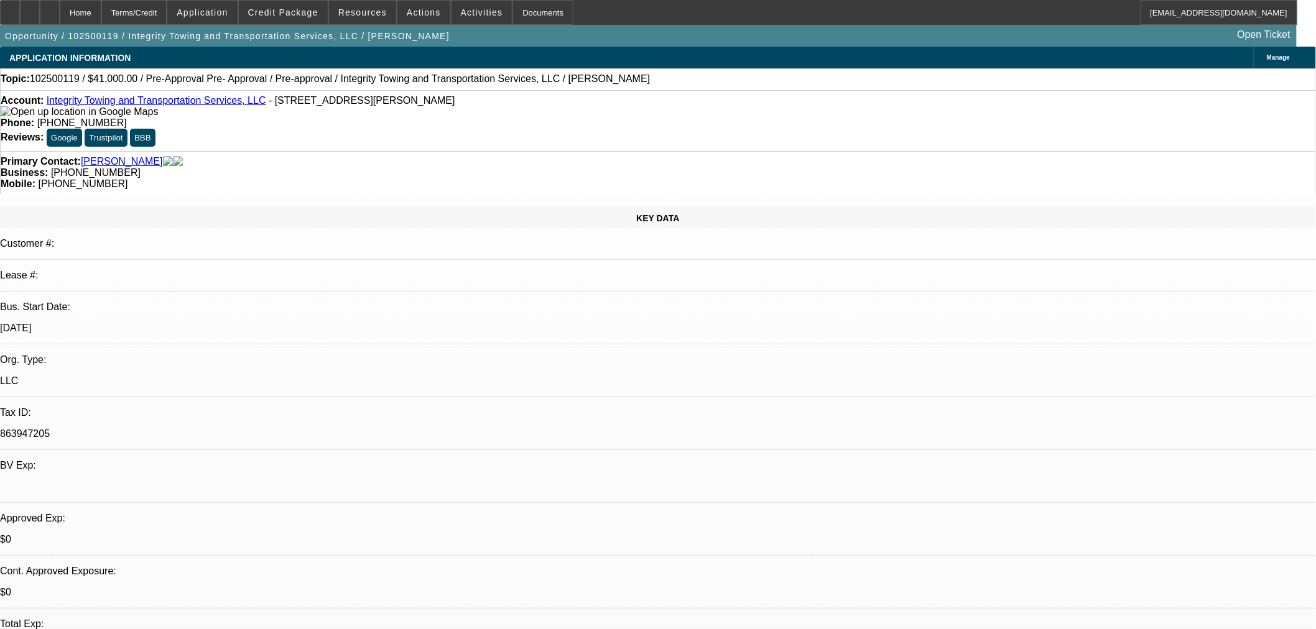
select select "6"
select select "0"
select select "6"
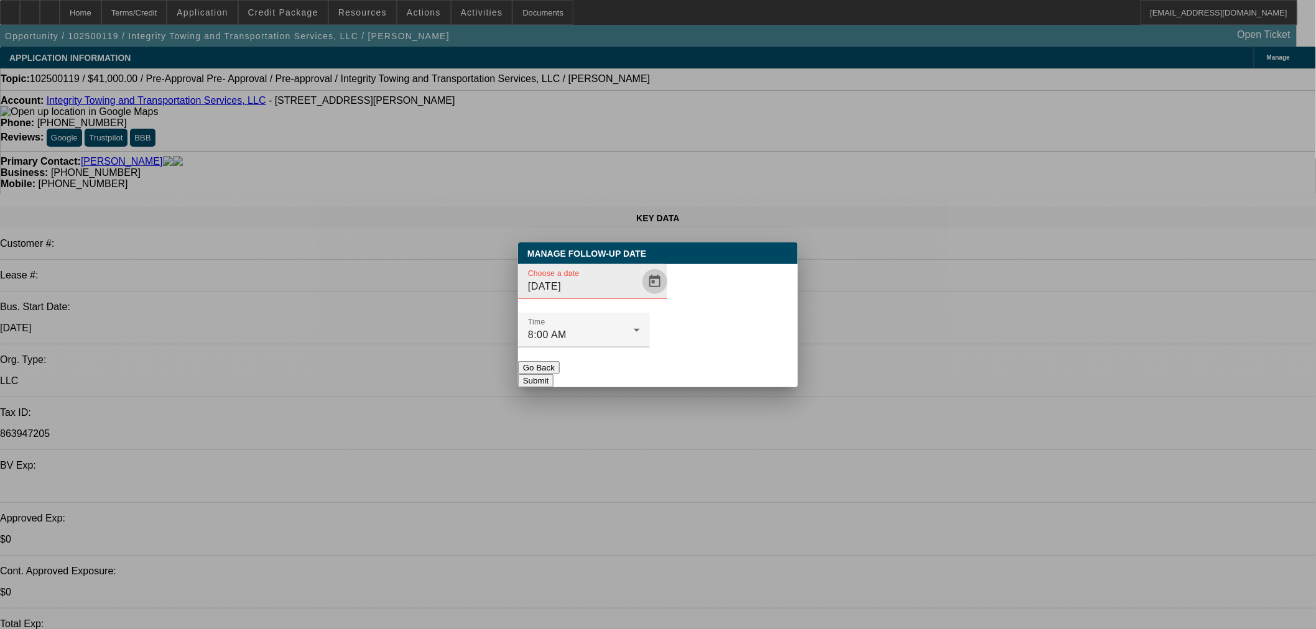
click at [640, 297] on span "Open calendar" at bounding box center [655, 282] width 30 height 30
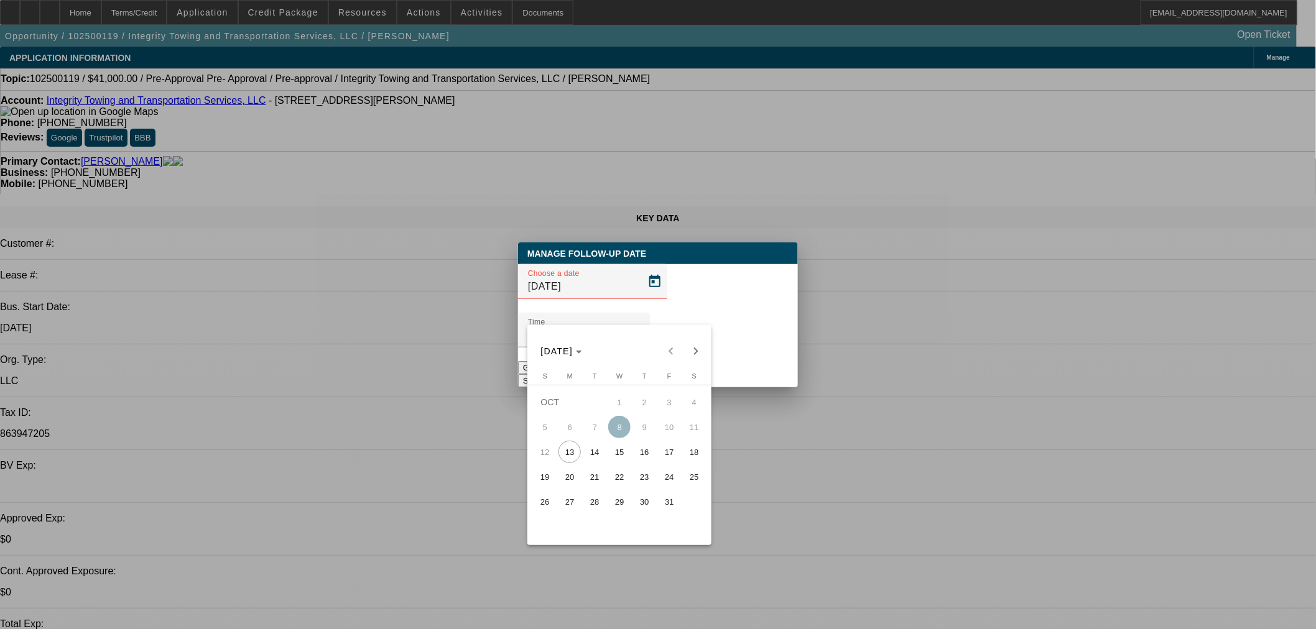
drag, startPoint x: 599, startPoint y: 459, endPoint x: 706, endPoint y: 386, distance: 130.2
click at [602, 459] on span "14" at bounding box center [594, 452] width 22 height 22
type input "10/14/2025"
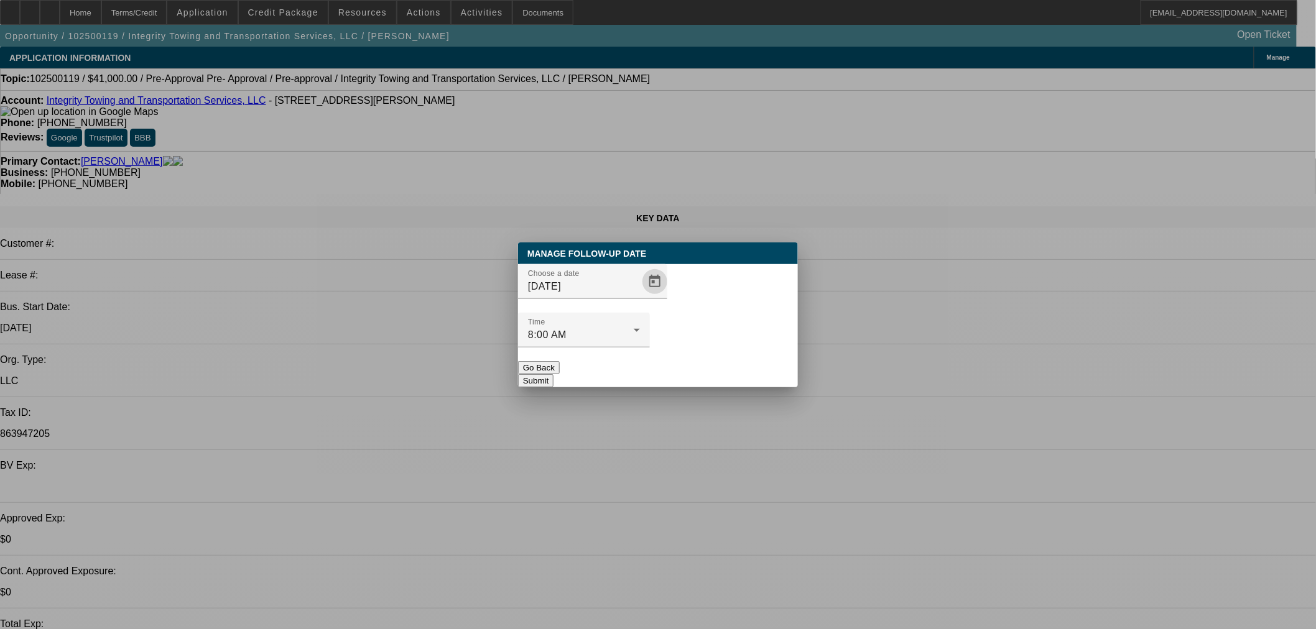
drag, startPoint x: 731, startPoint y: 350, endPoint x: 724, endPoint y: 345, distance: 8.0
click at [553, 374] on button "Submit" at bounding box center [535, 380] width 35 height 13
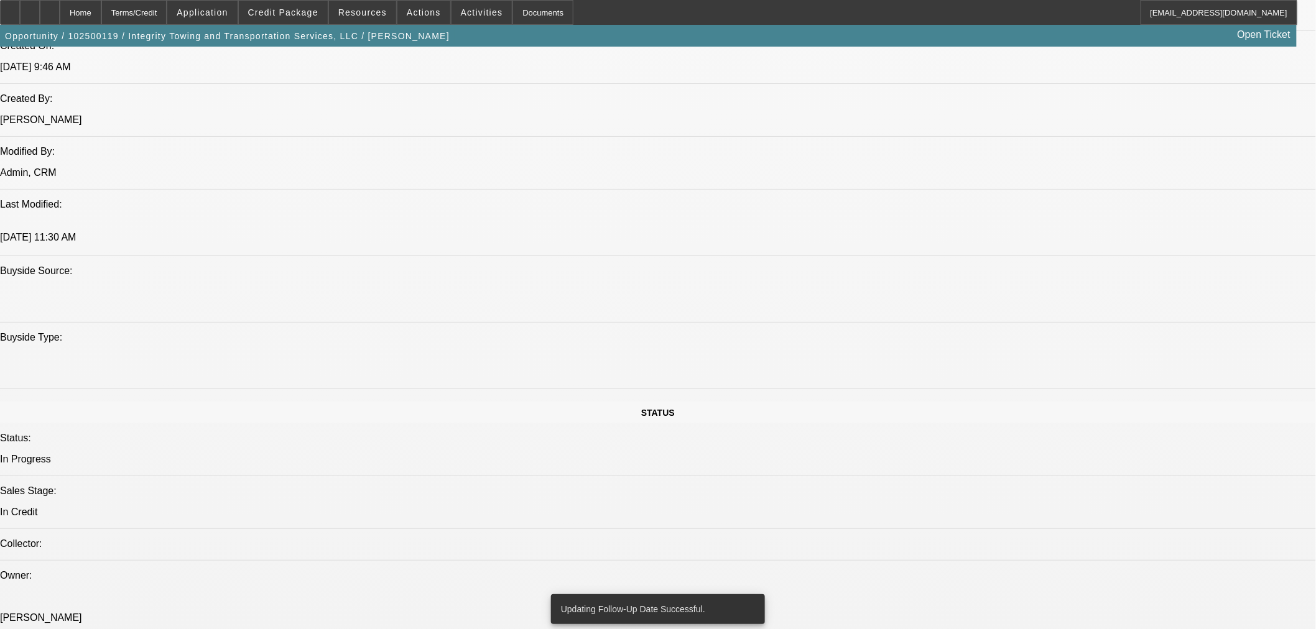
scroll to position [1451, 0]
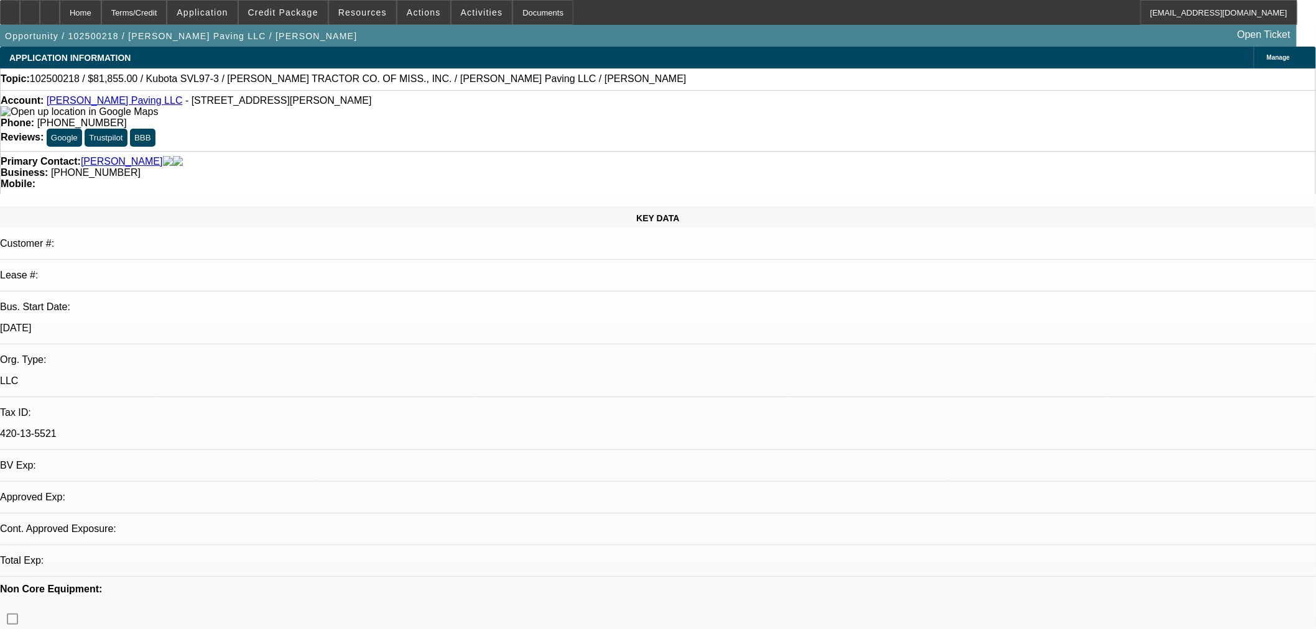
select select "0.15"
select select "2"
select select "0"
select select "6"
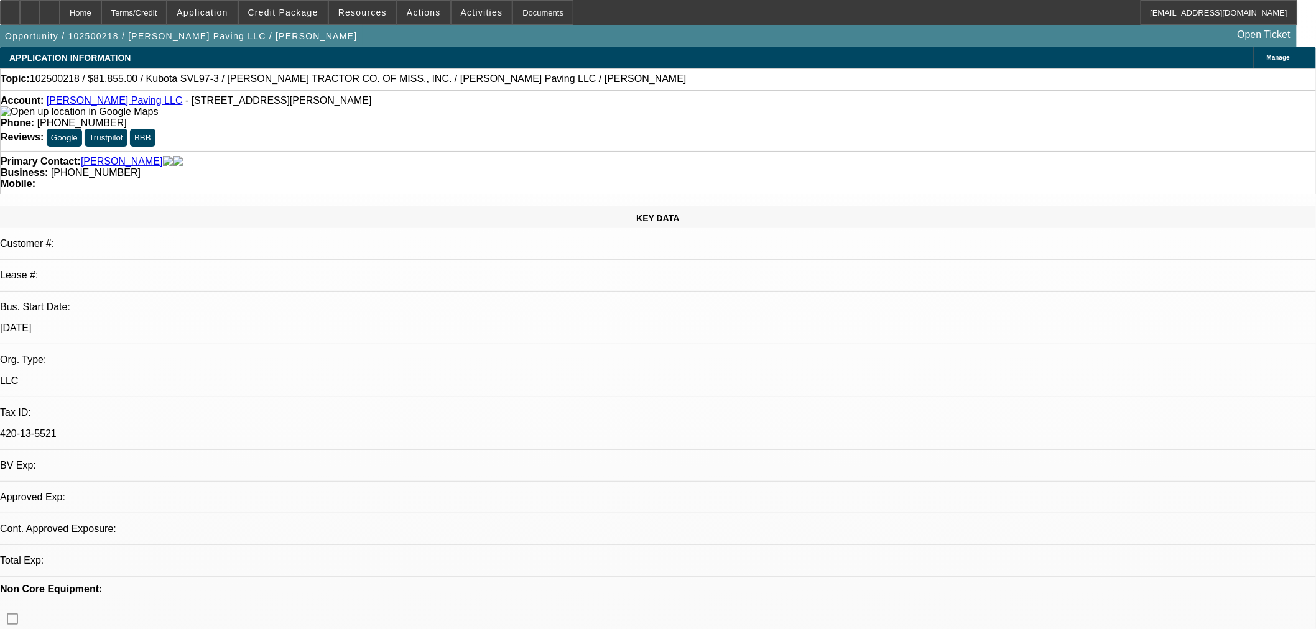
select select "0.15"
select select "2"
select select "0"
select select "6"
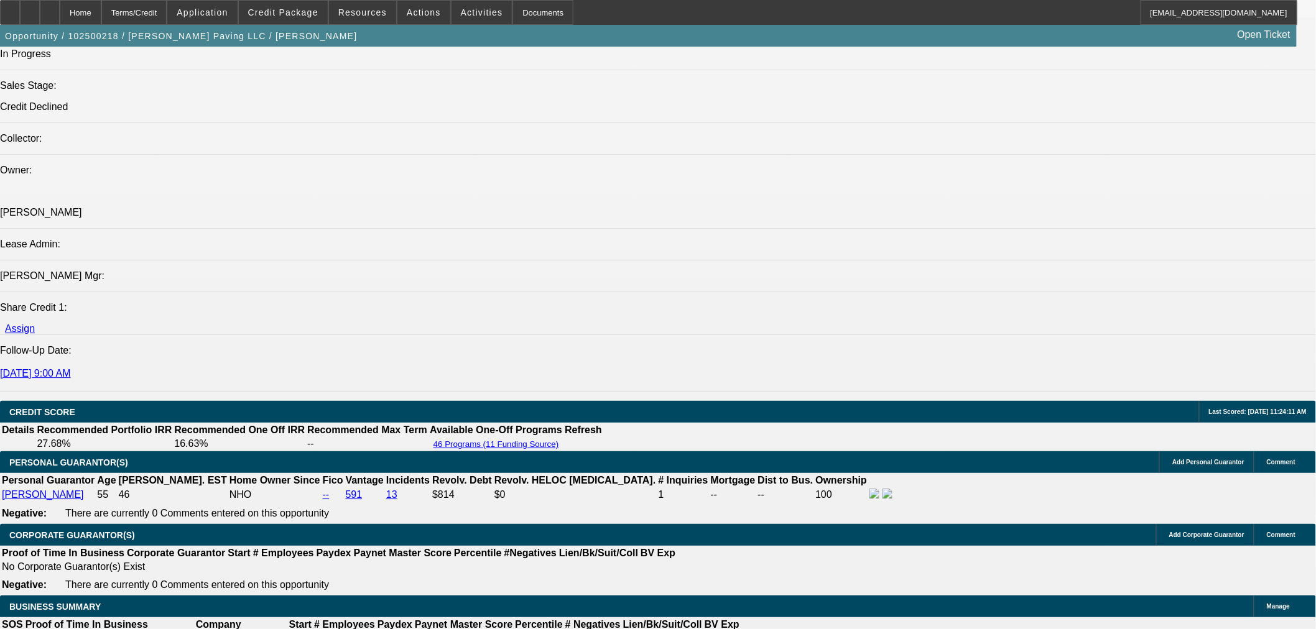
scroll to position [1658, 0]
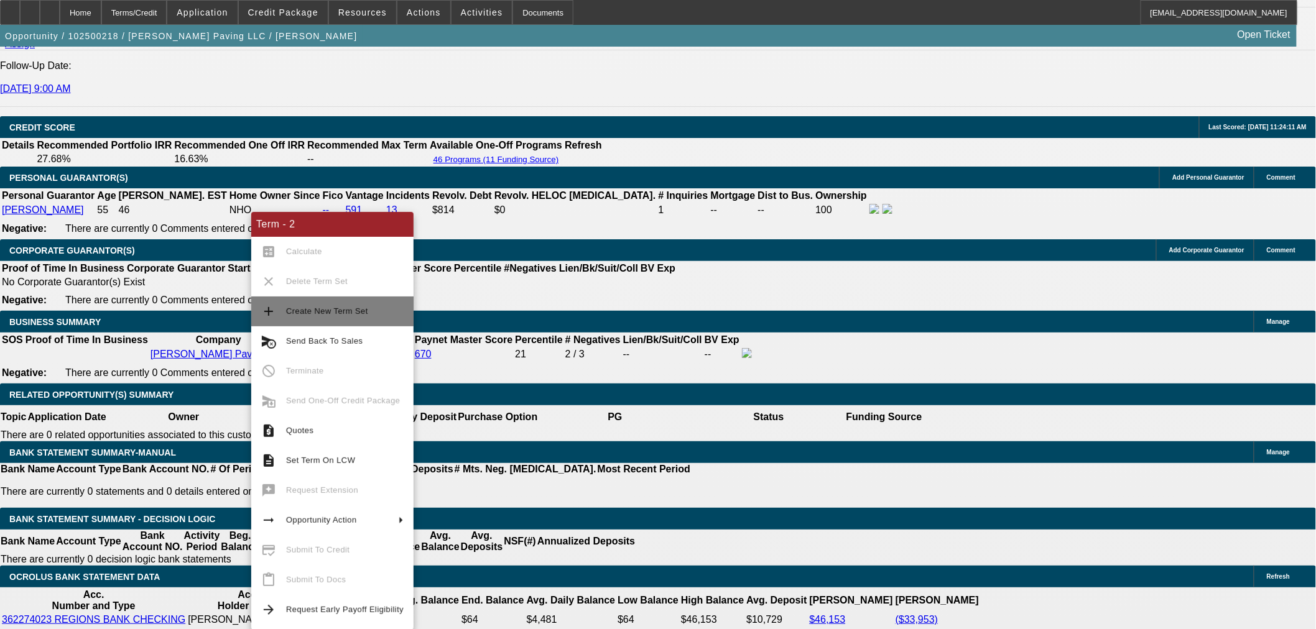
click at [349, 309] on span "Create New Term Set" at bounding box center [327, 311] width 82 height 9
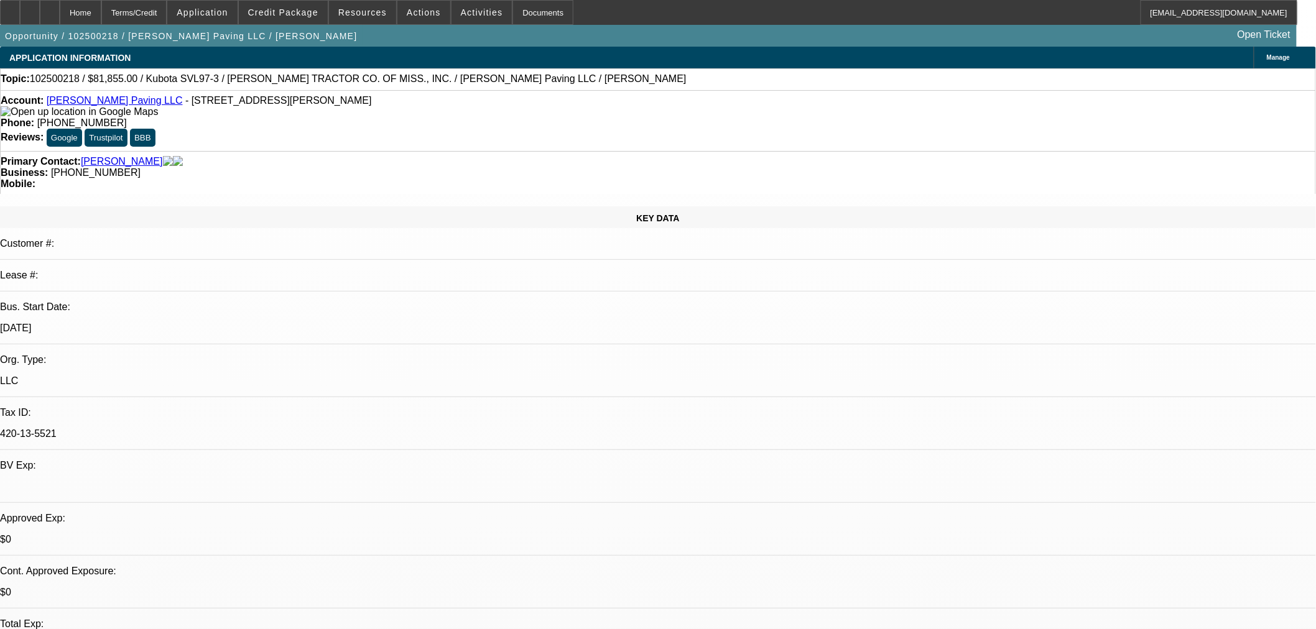
select select "0.15"
select select "2"
select select "0"
select select "6"
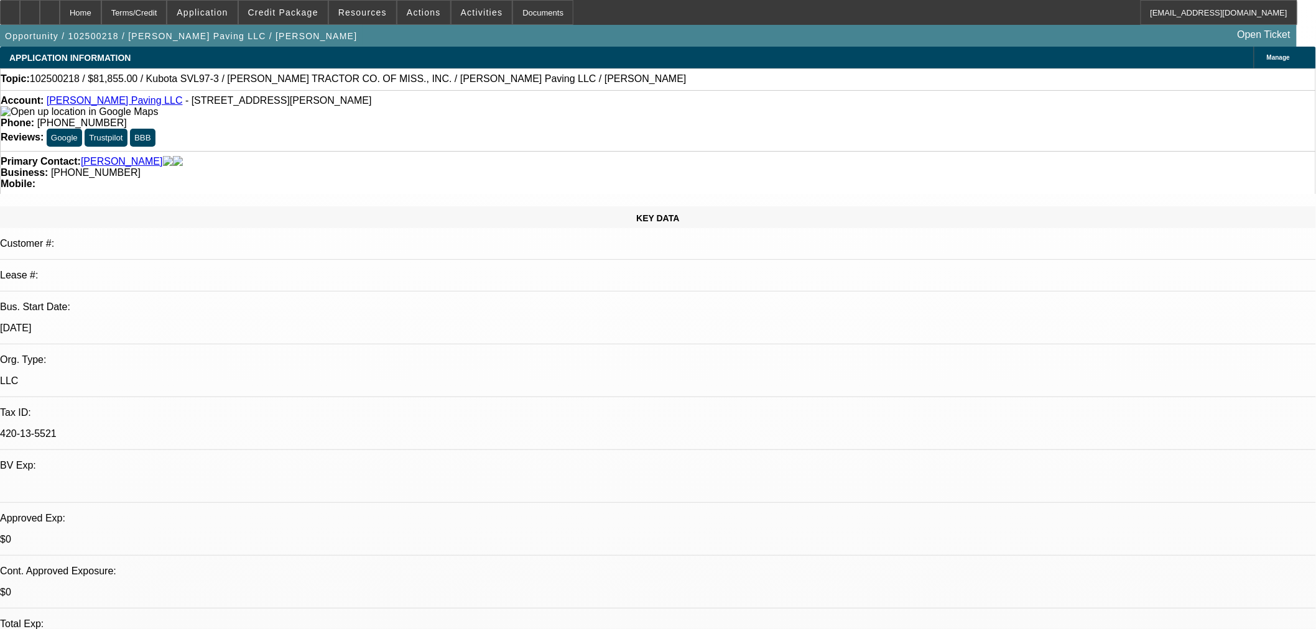
select select "0.15"
select select "2"
select select "0"
select select "6"
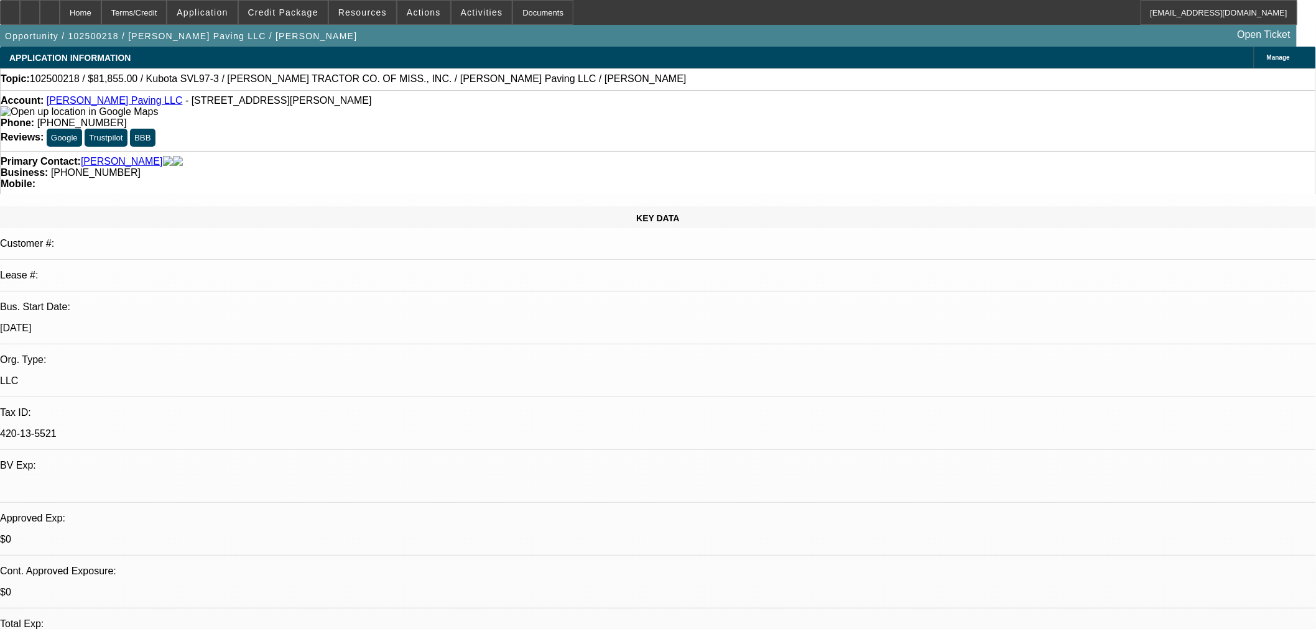
select select "0.15"
select select "2"
select select "0"
select select "6"
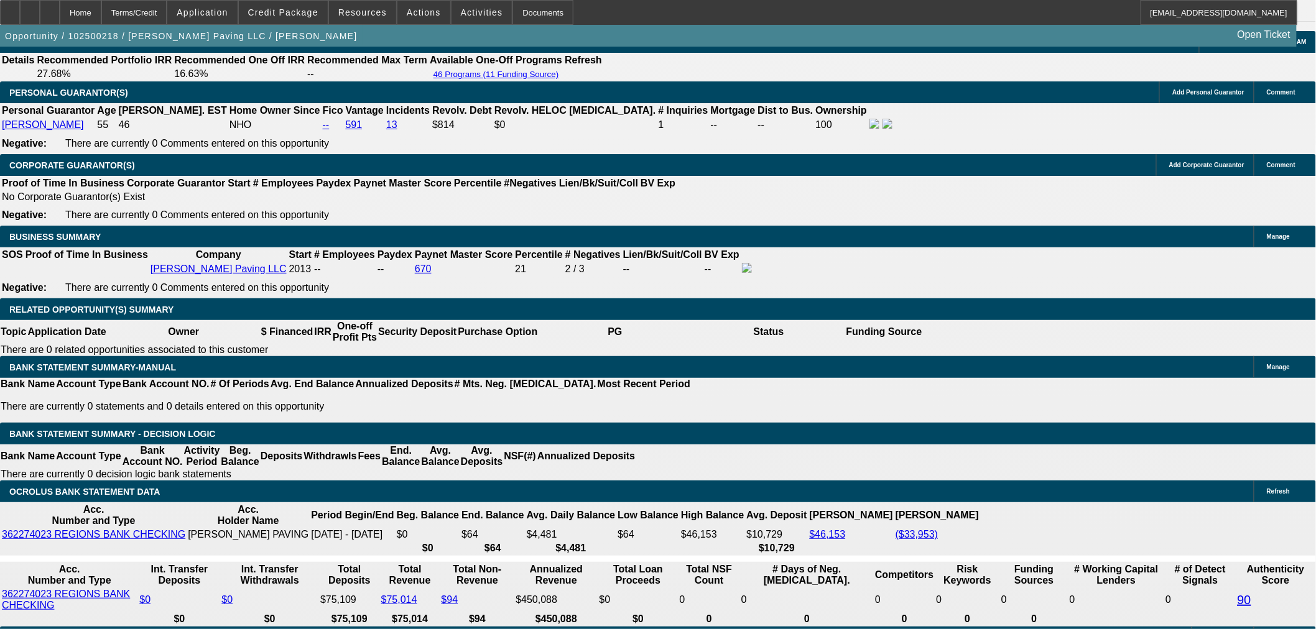
scroll to position [1934, 0]
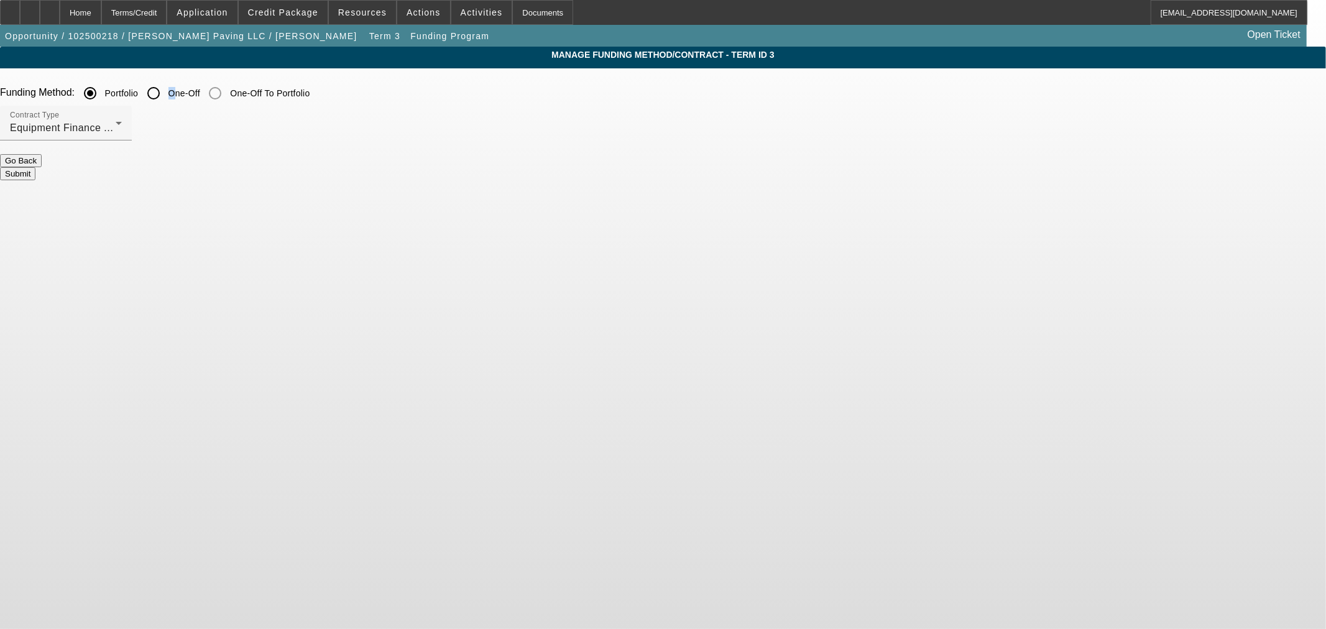
click at [200, 97] on label "One-Off" at bounding box center [183, 93] width 34 height 12
click at [166, 93] on input "One-Off" at bounding box center [153, 93] width 25 height 25
radio input "true"
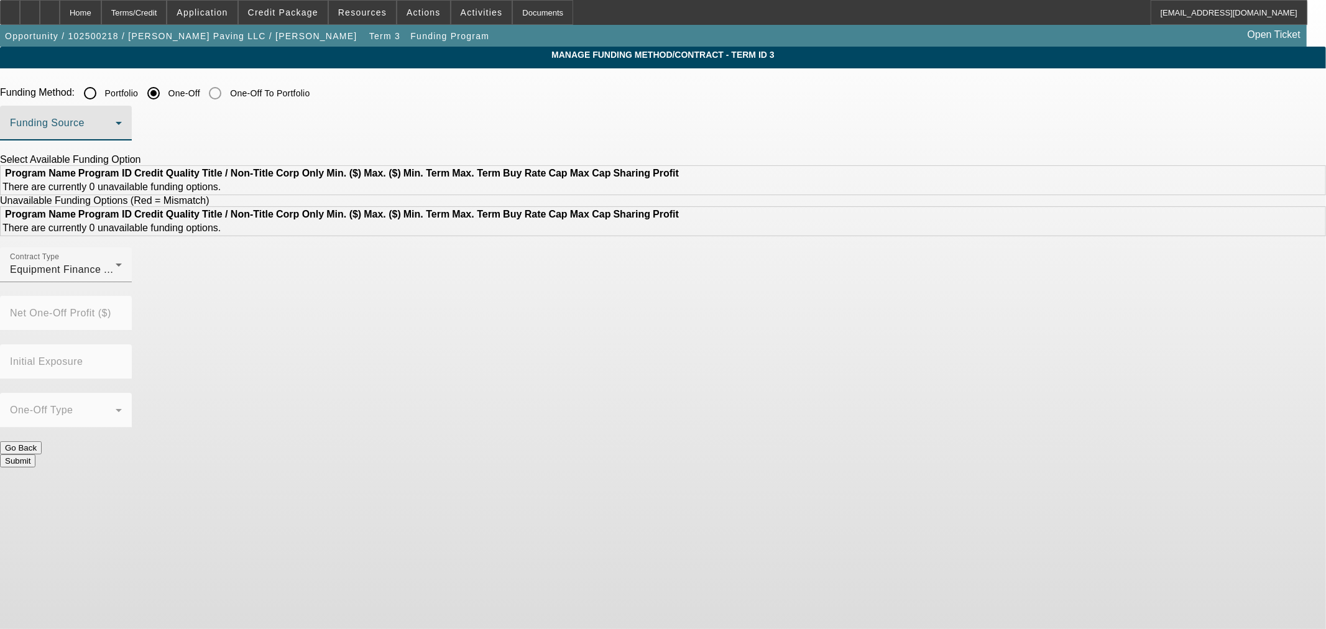
click at [116, 129] on span at bounding box center [63, 128] width 106 height 15
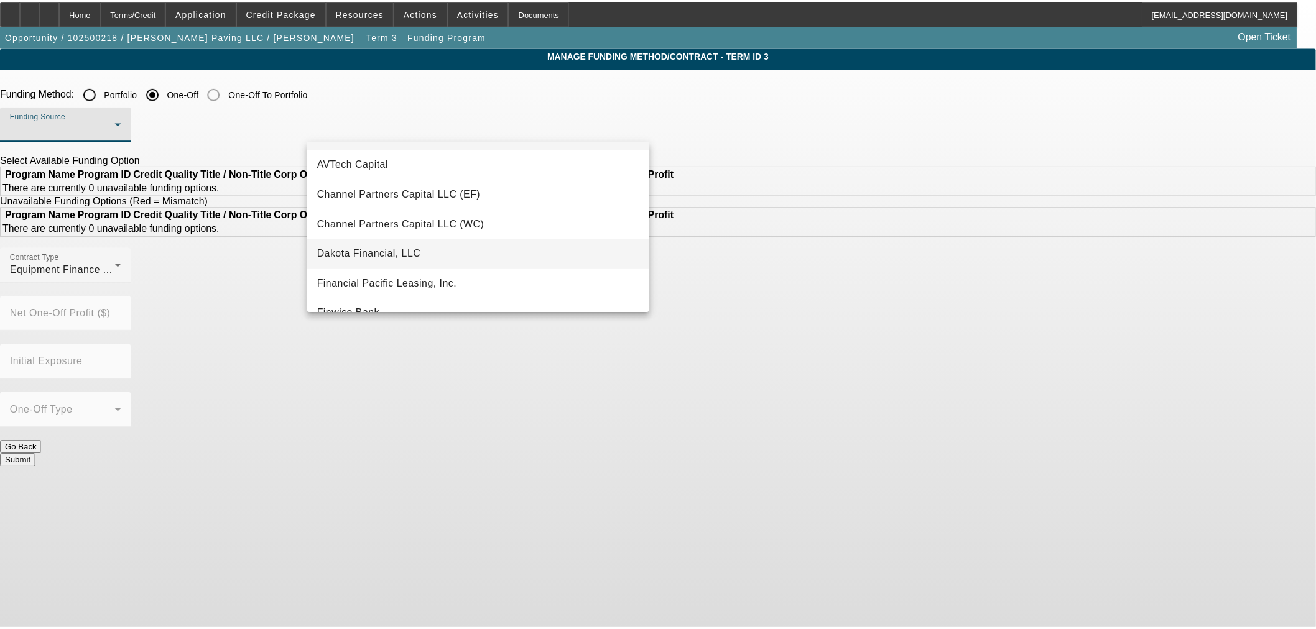
scroll to position [69, 0]
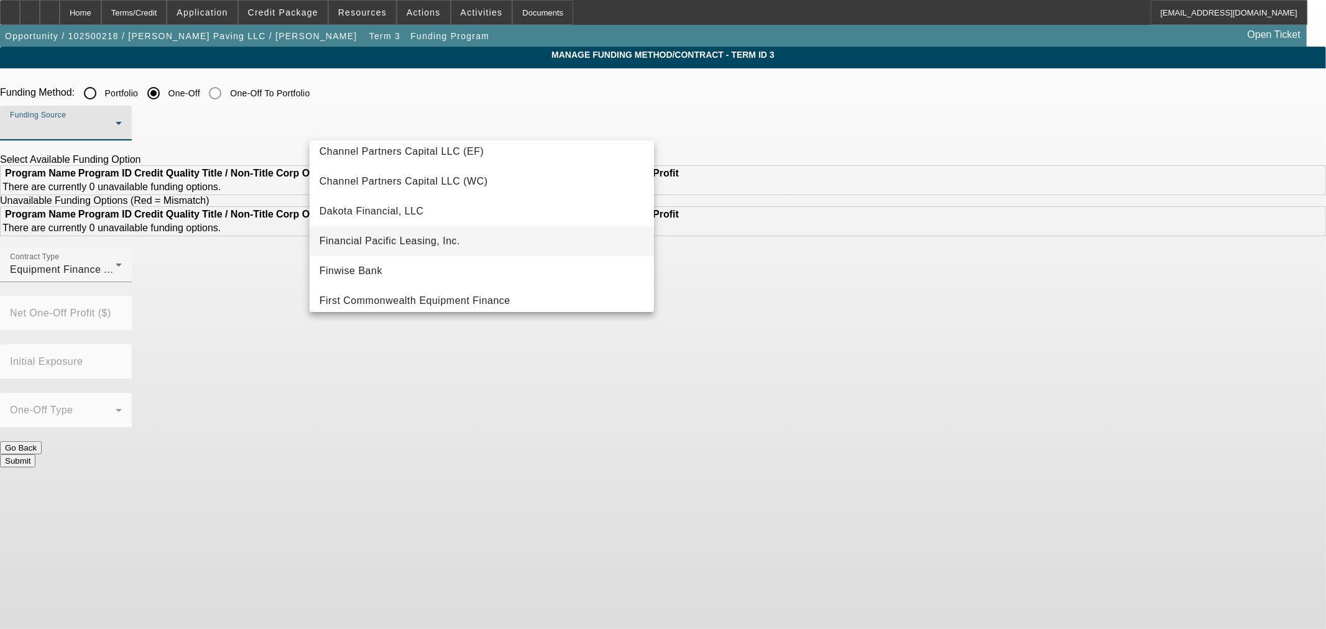
click at [420, 226] on mat-option "Financial Pacific Leasing, Inc." at bounding box center [482, 241] width 344 height 30
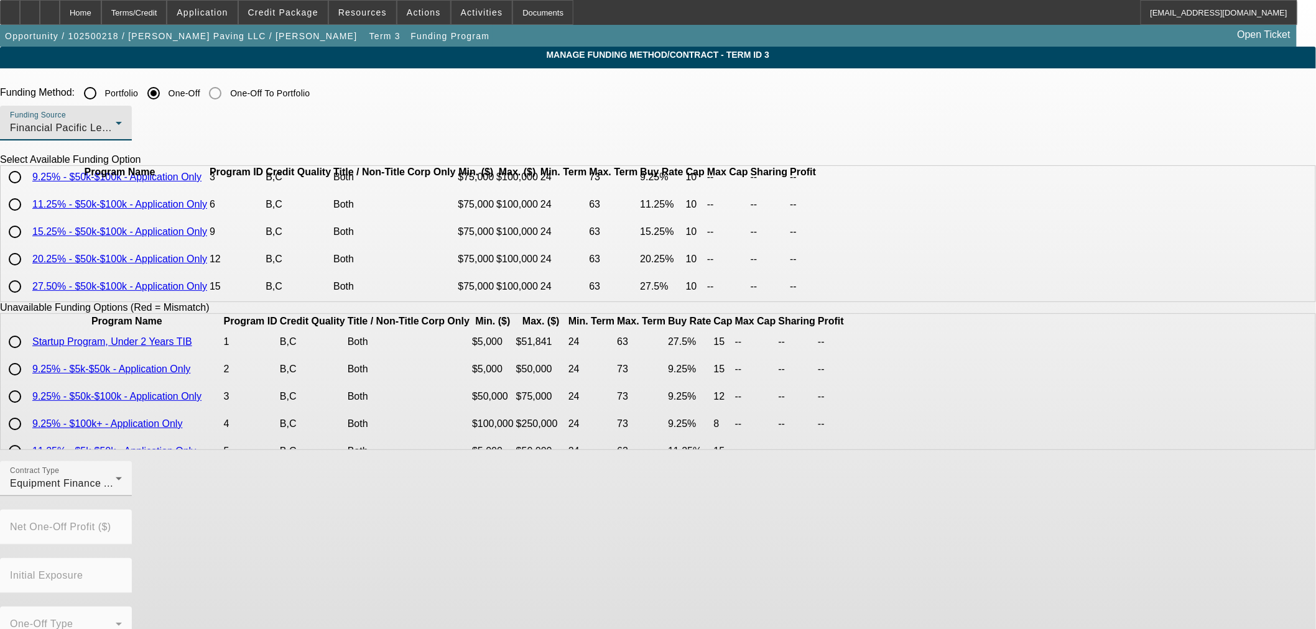
scroll to position [53, 0]
click at [27, 251] on input "radio" at bounding box center [14, 259] width 25 height 25
radio input "true"
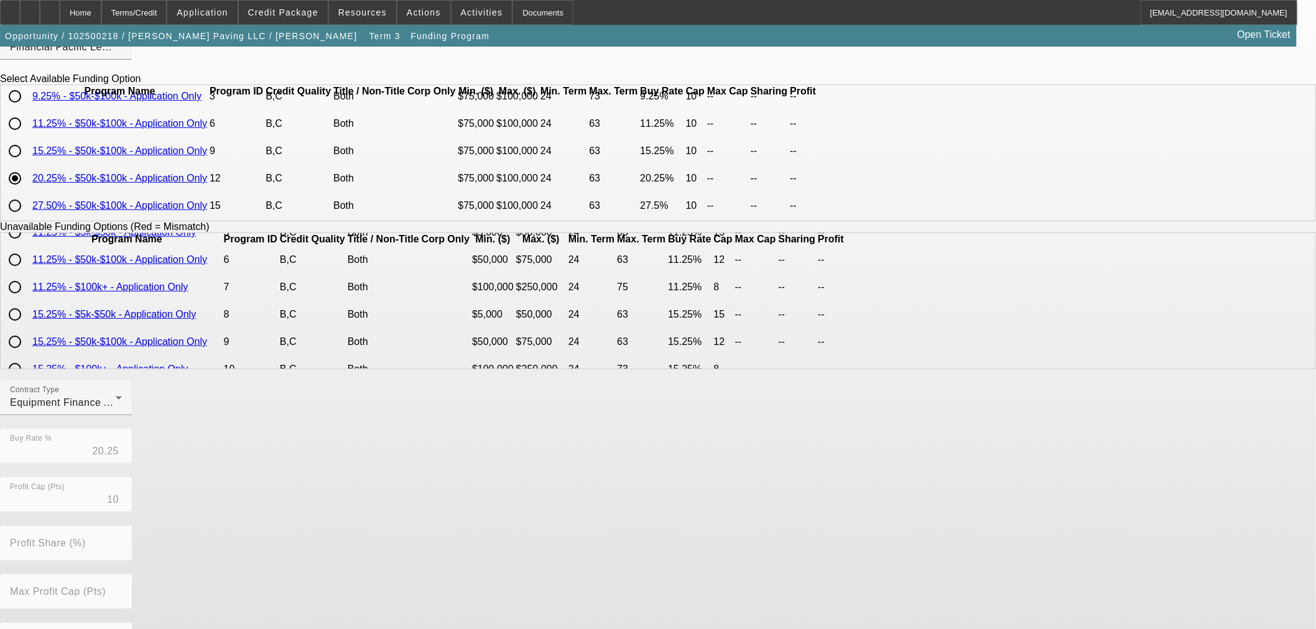
scroll to position [211, 0]
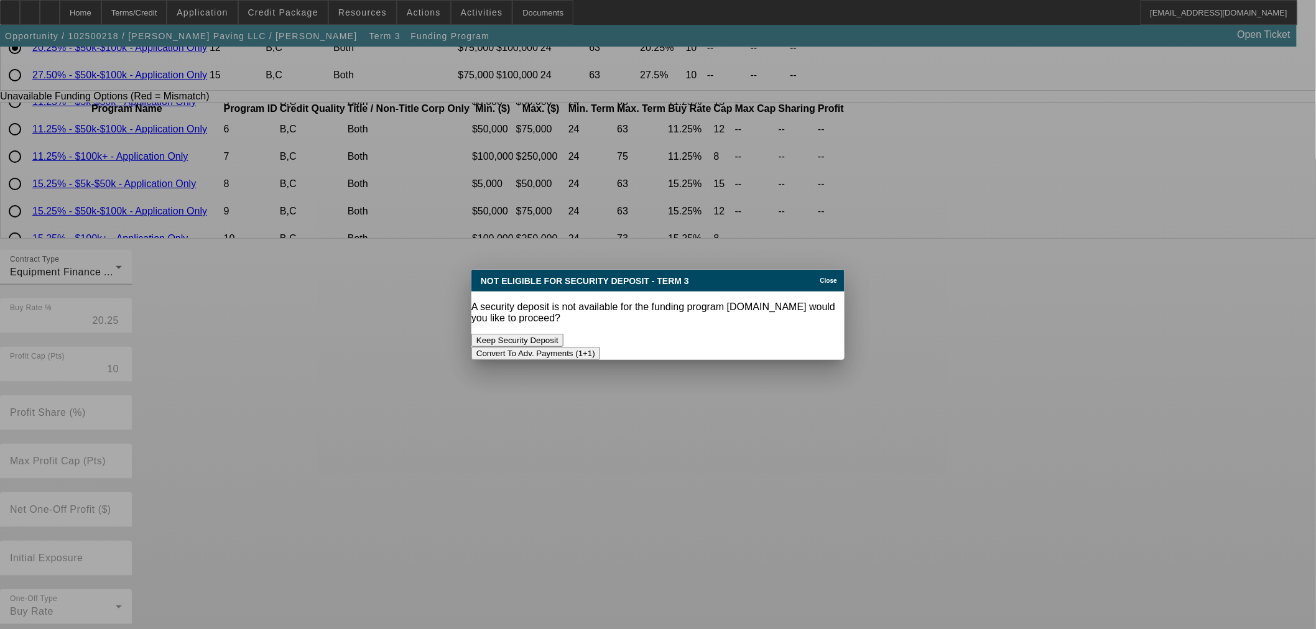
click at [623, 601] on div at bounding box center [658, 314] width 1316 height 629
click at [600, 347] on button "Convert To Adv. Payments (1+1)" at bounding box center [535, 353] width 129 height 13
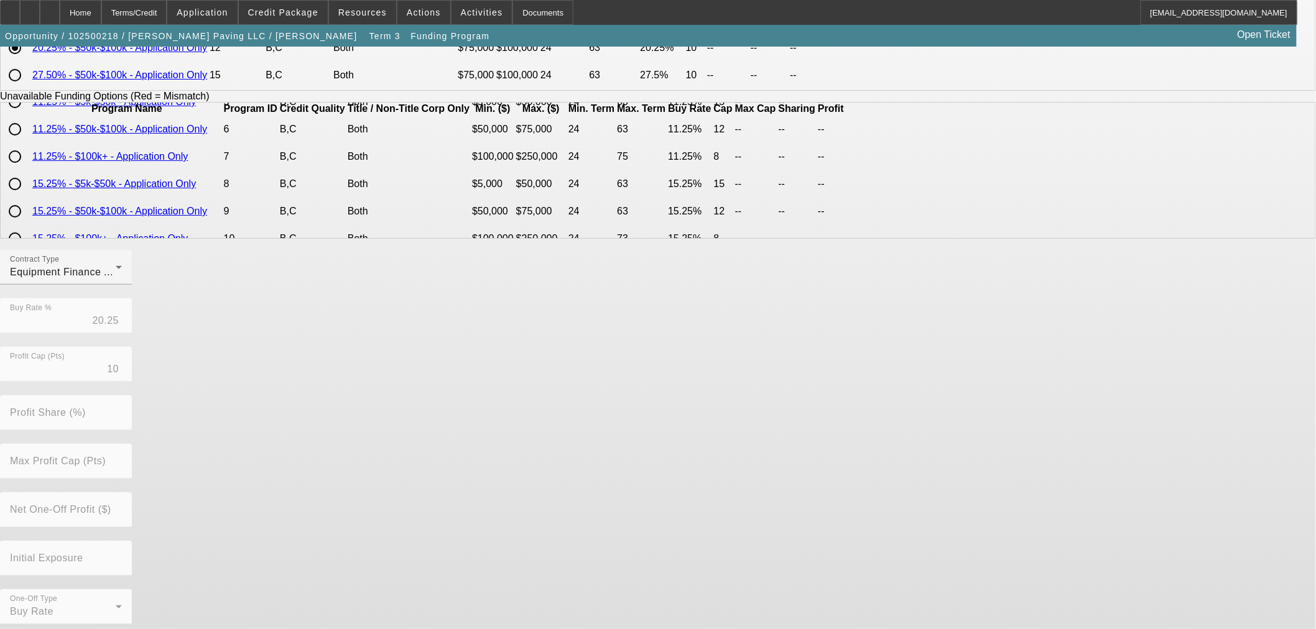
scroll to position [211, 0]
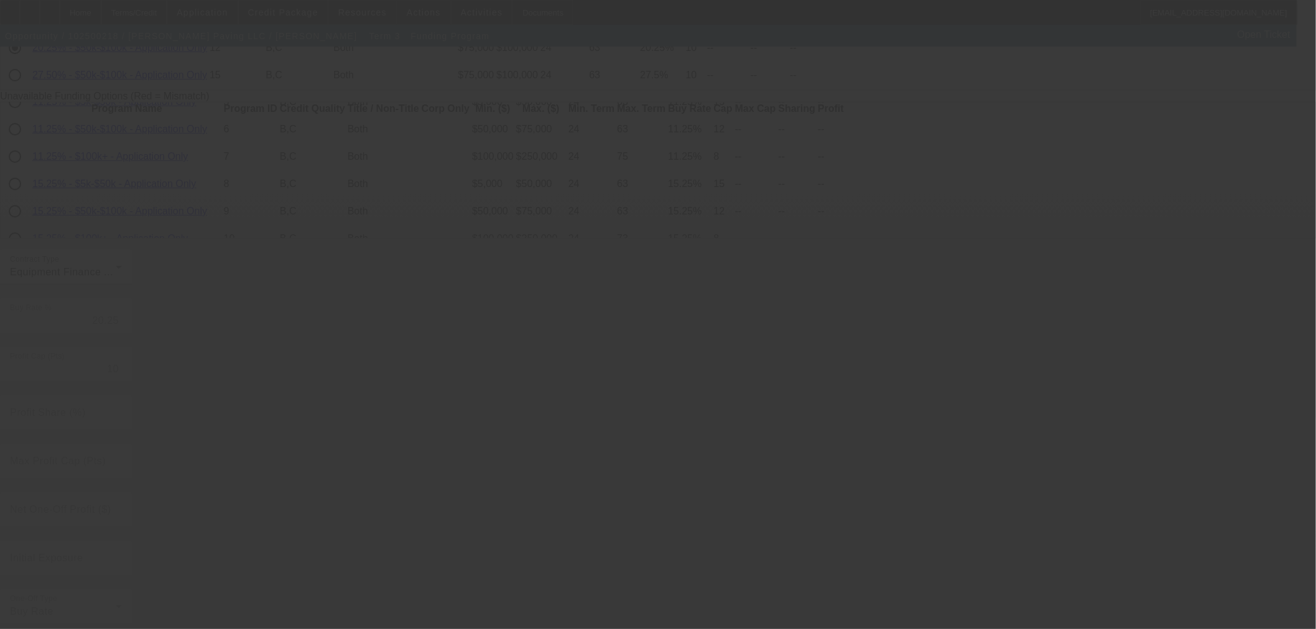
radio input "true"
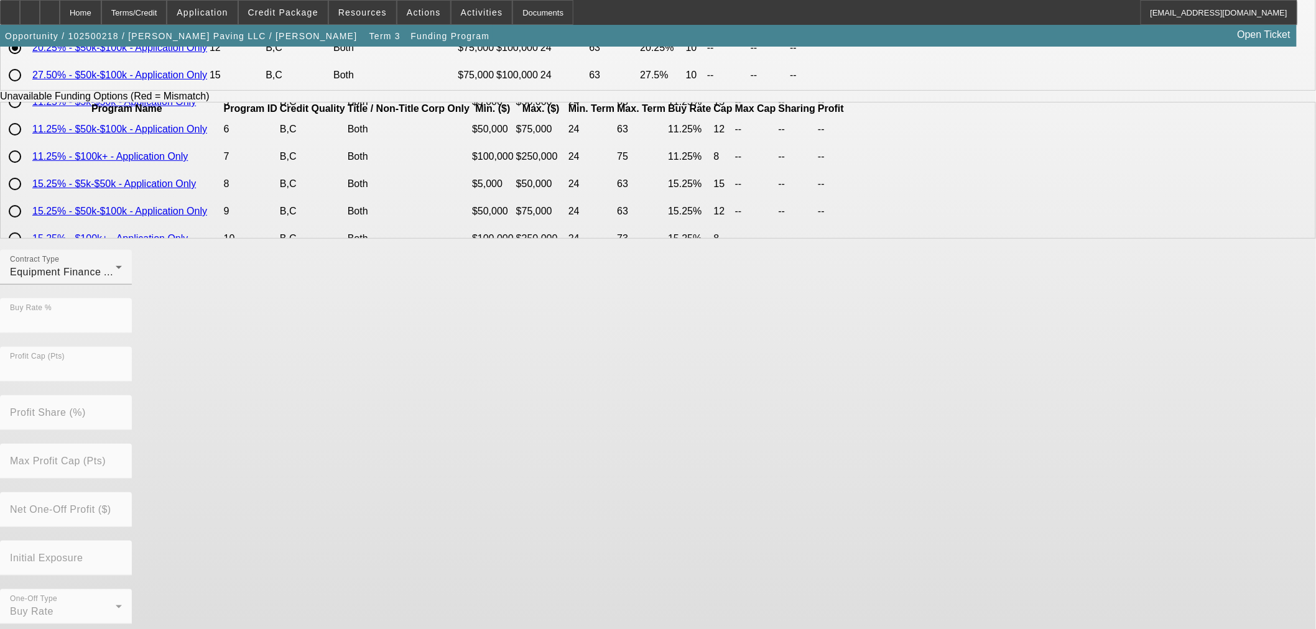
scroll to position [0, 0]
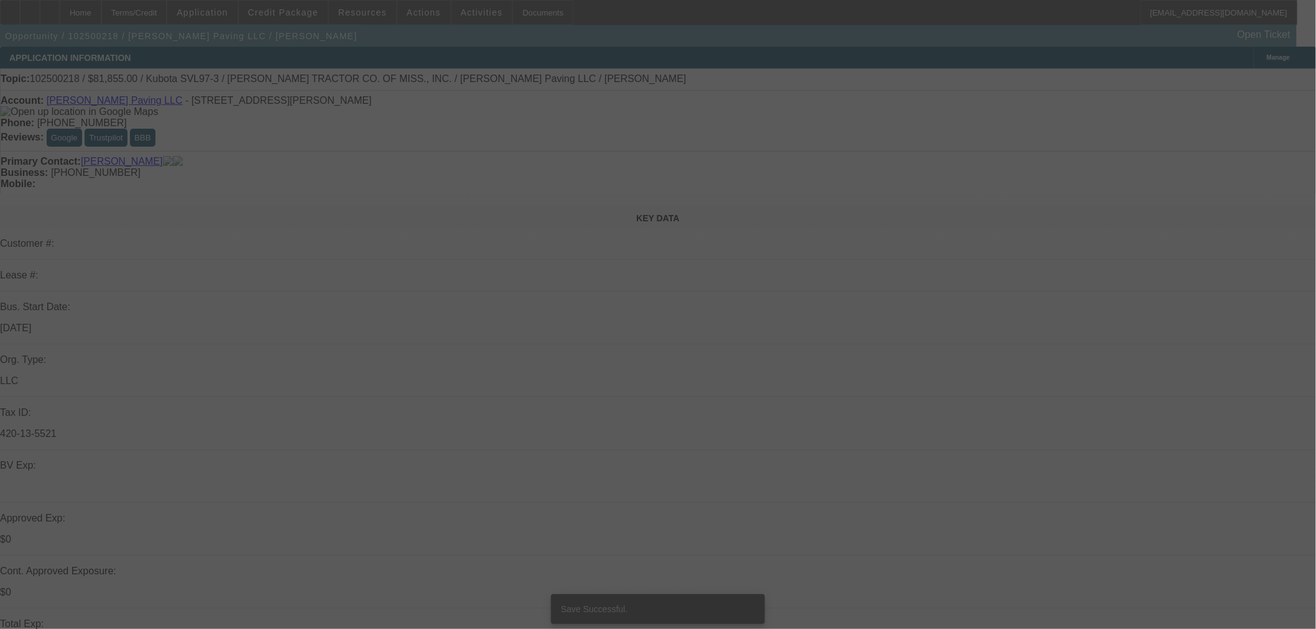
select select "0.15"
select select "0"
select select "6"
select select "0.15"
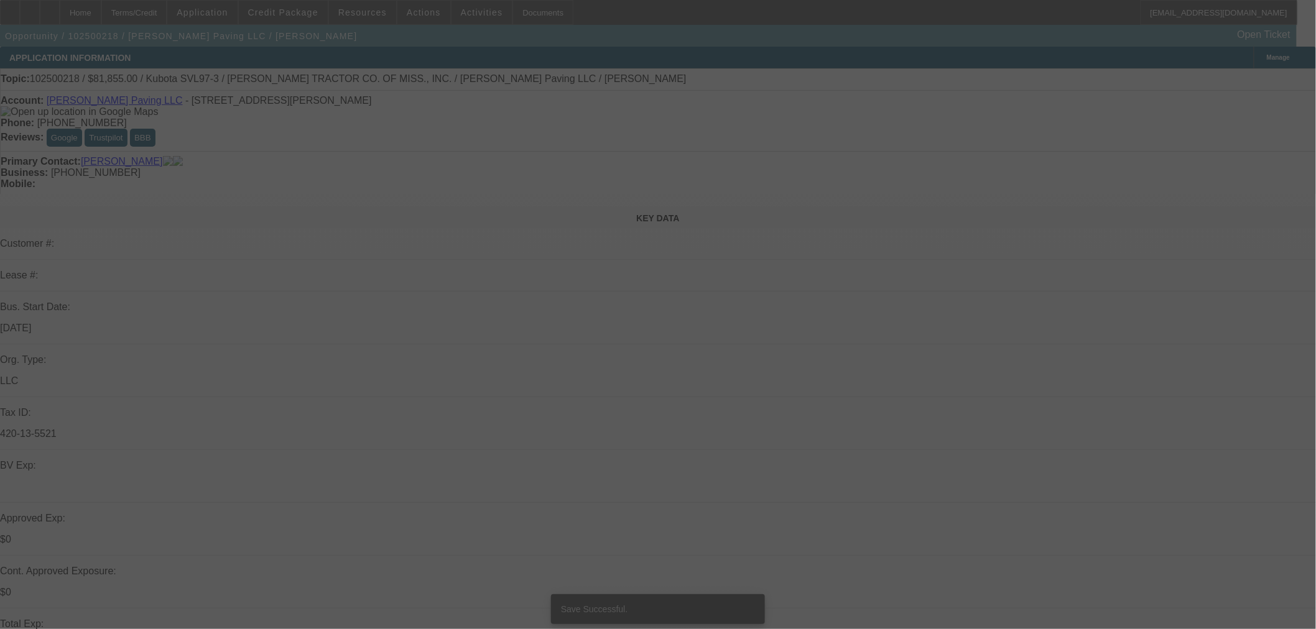
select select "2"
select select "0"
select select "6"
select select "0.15"
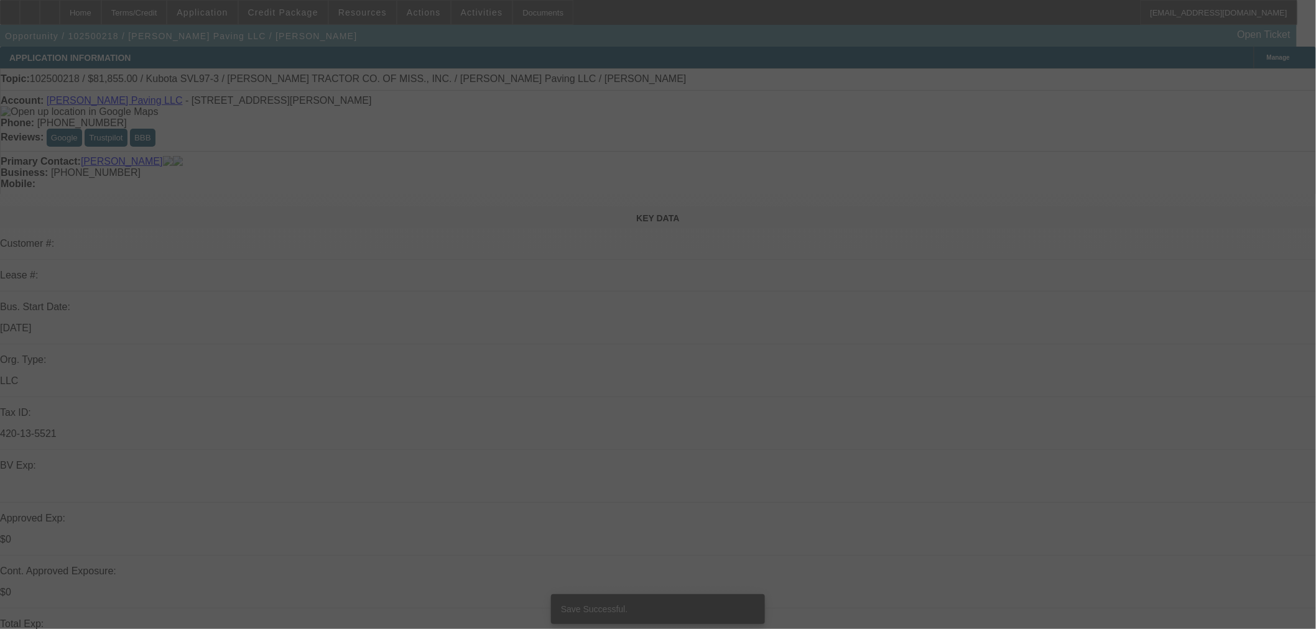
select select "2"
select select "0"
select select "6"
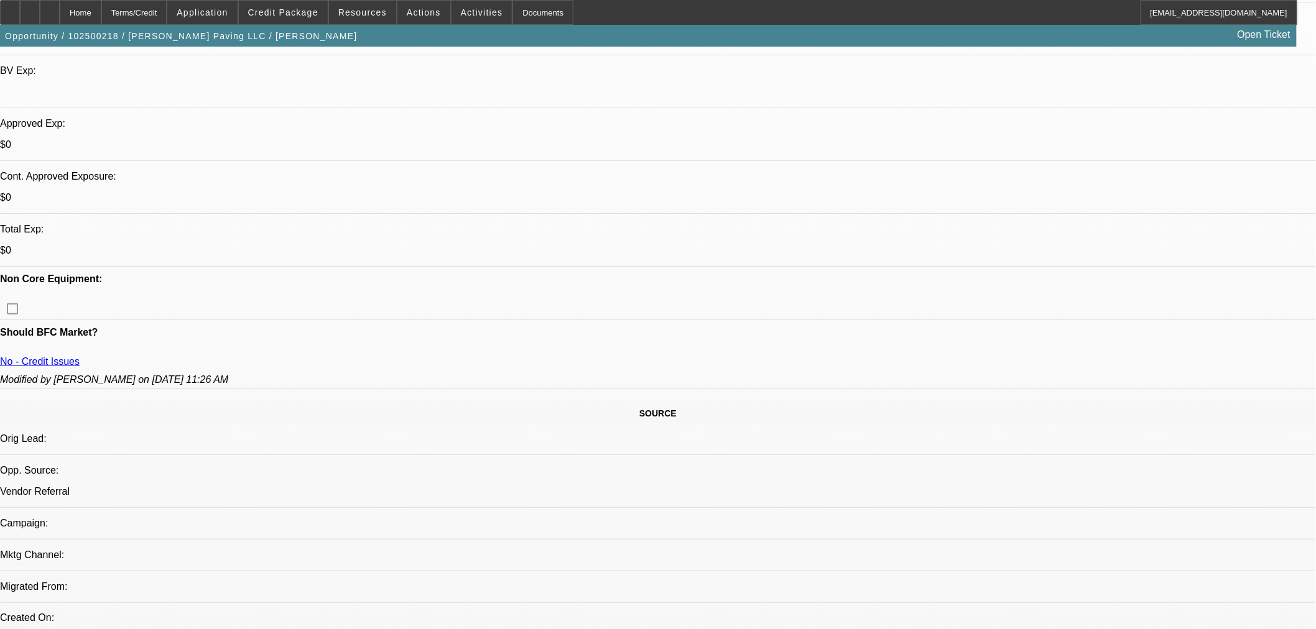
scroll to position [207, 0]
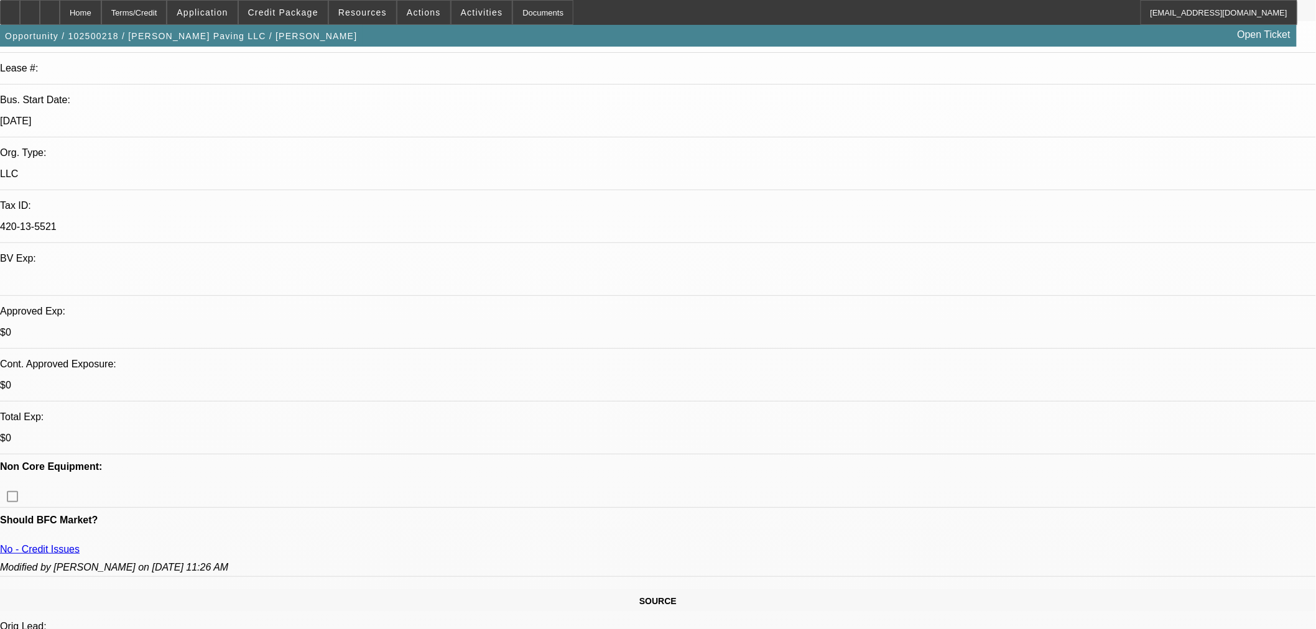
drag, startPoint x: 1204, startPoint y: 403, endPoint x: 1047, endPoint y: 433, distance: 160.2
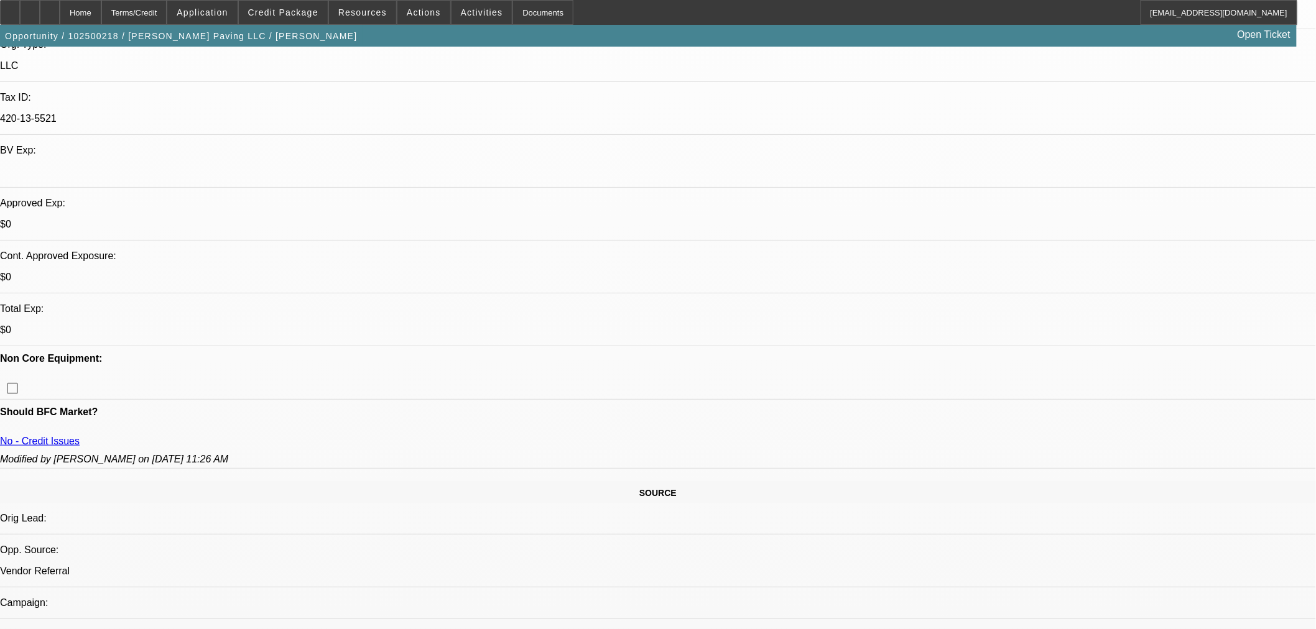
scroll to position [345, 0]
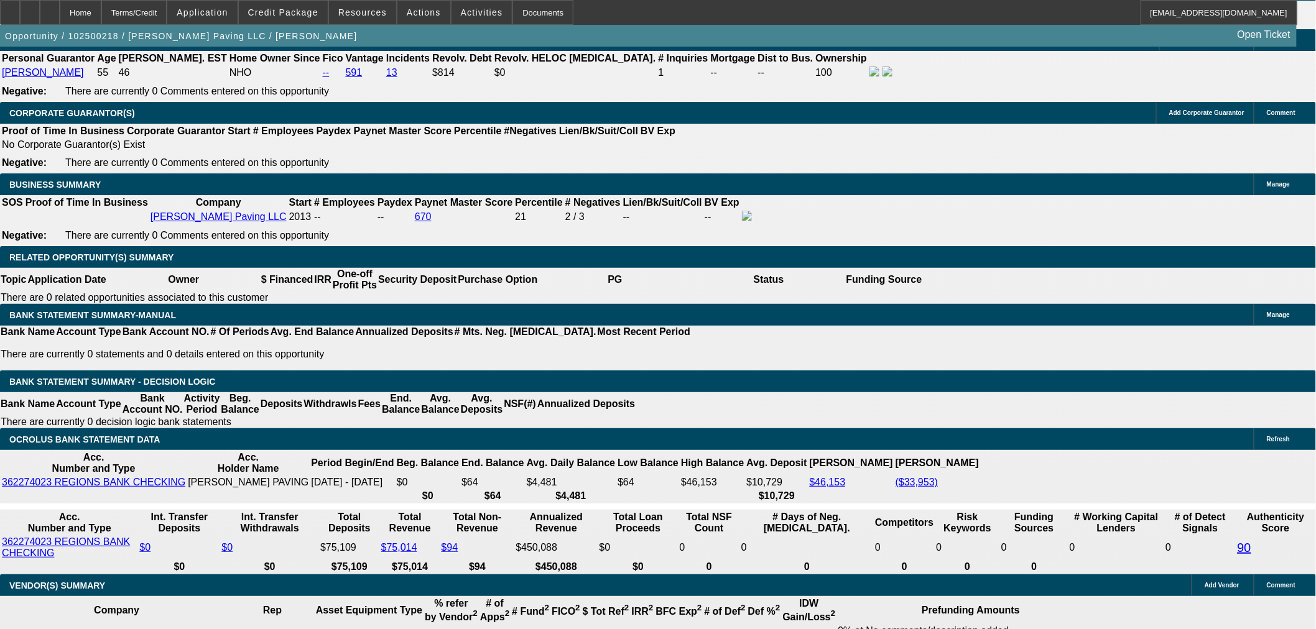
scroll to position [1796, 0]
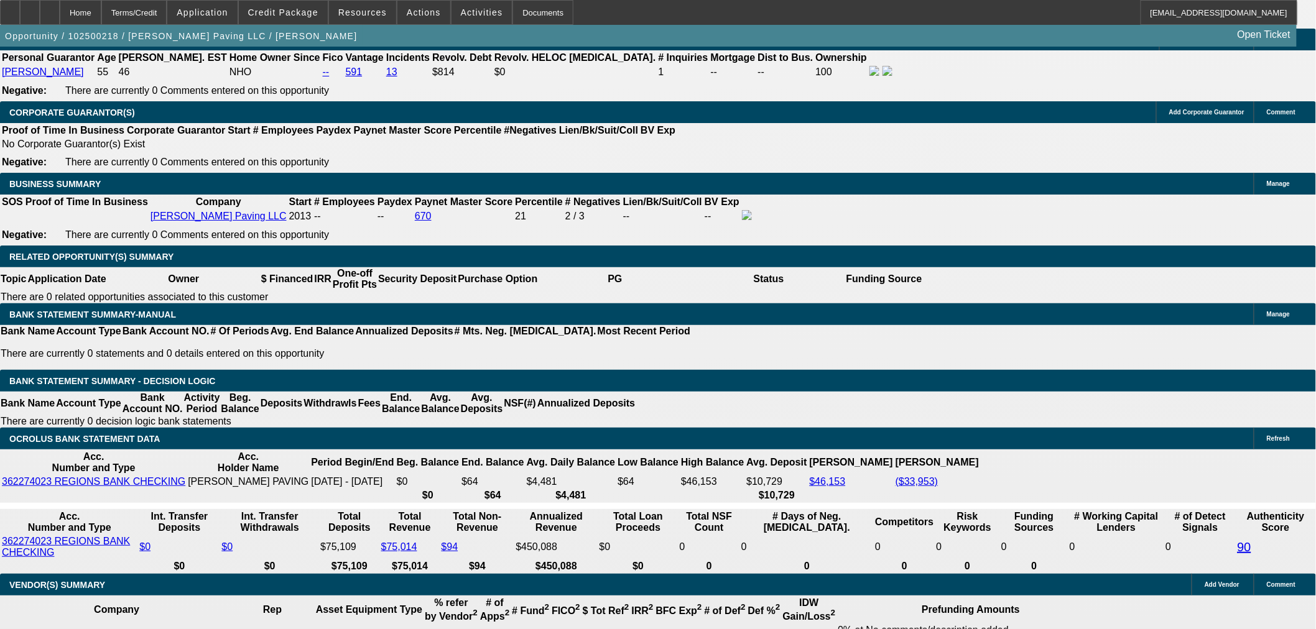
type input "$0.00"
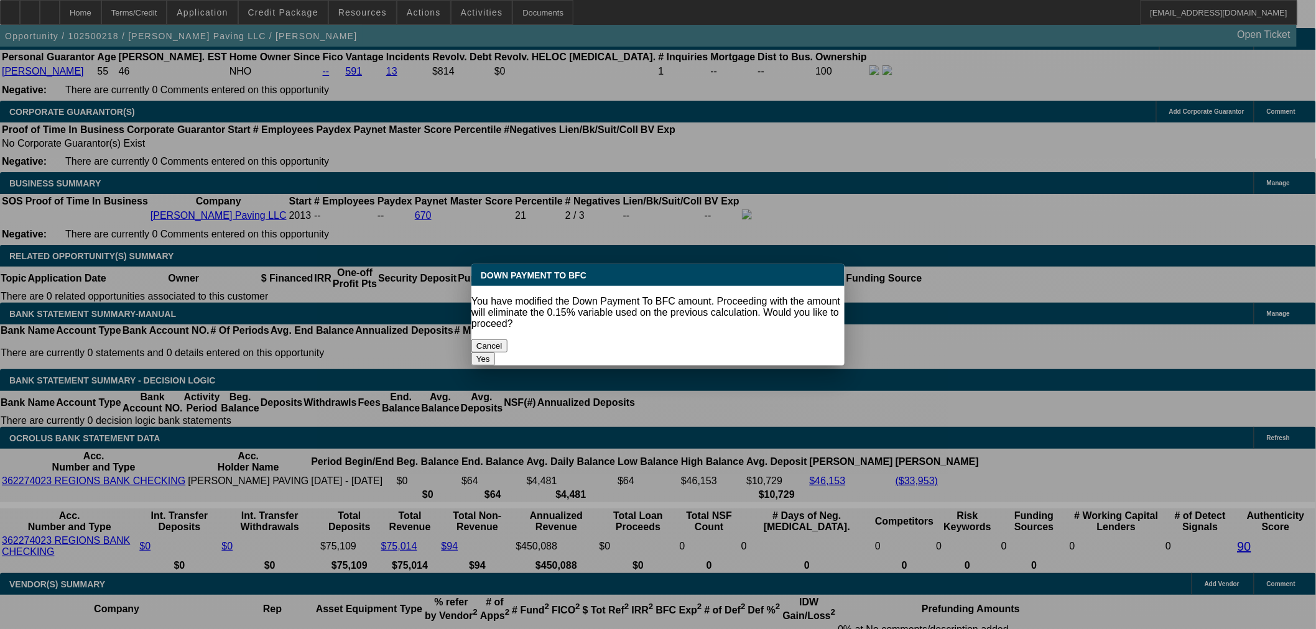
scroll to position [0, 0]
drag, startPoint x: 234, startPoint y: 200, endPoint x: 745, endPoint y: 327, distance: 526.0
click at [495, 353] on button "Yes" at bounding box center [483, 359] width 24 height 13
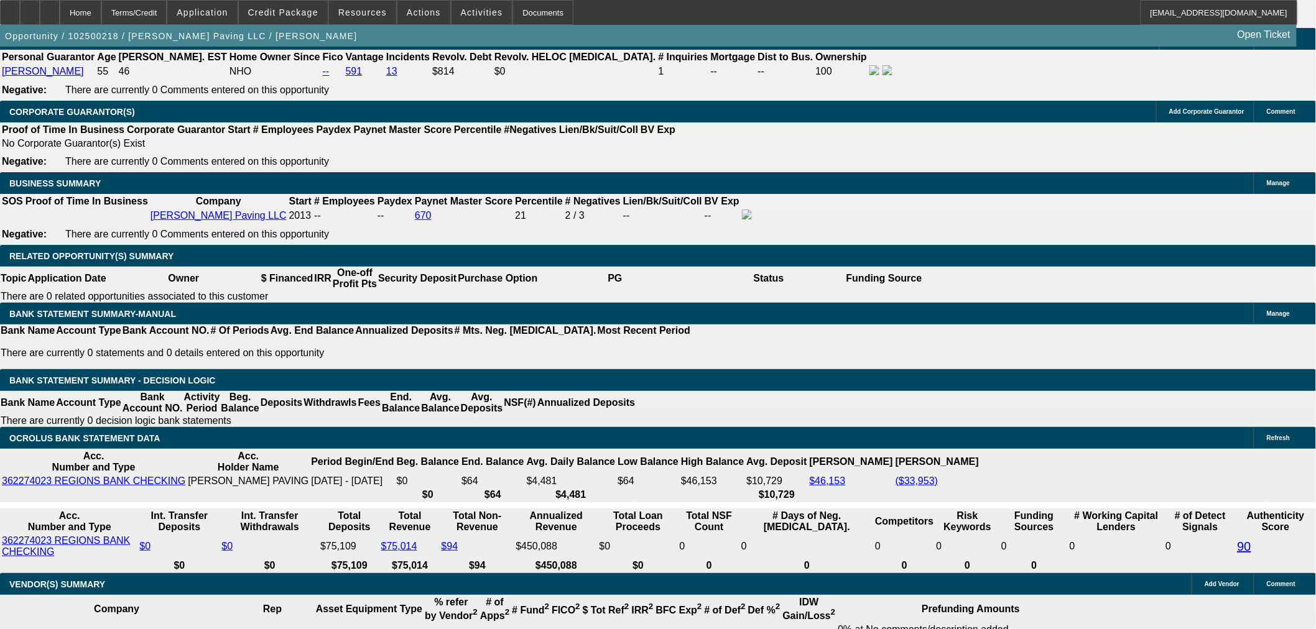
select select "0"
type input "UNKNOWN"
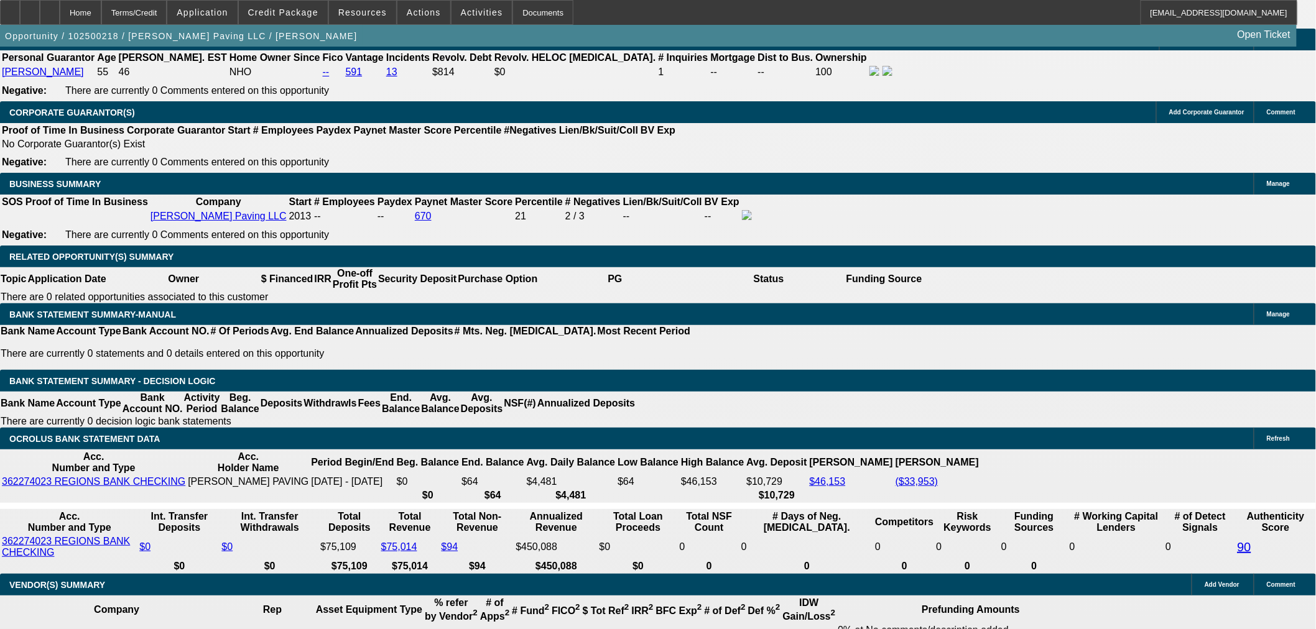
type input "$2,823.54"
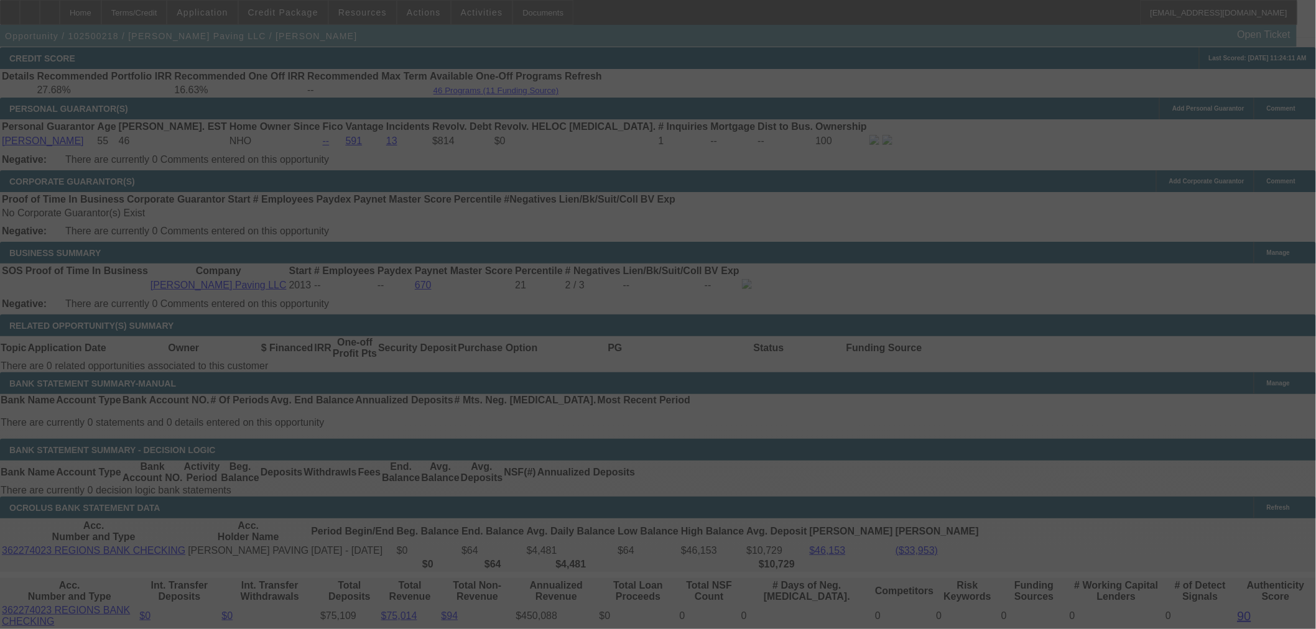
select select "0"
select select "6"
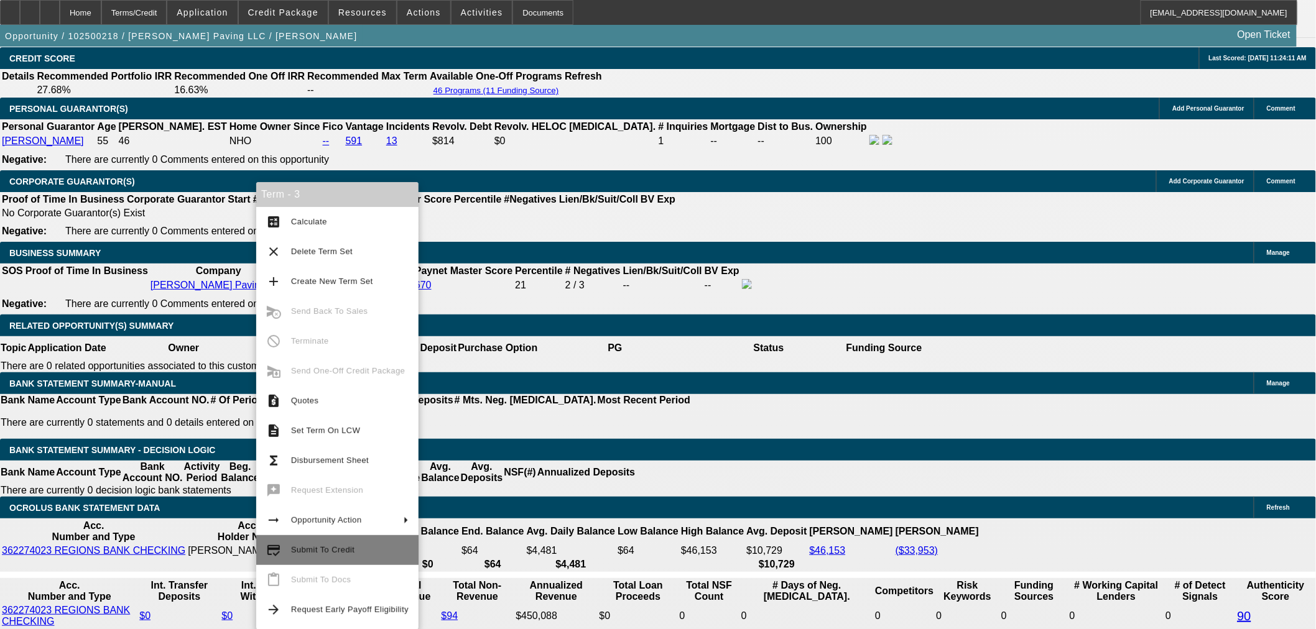
click at [339, 549] on span "Submit To Credit" at bounding box center [322, 549] width 63 height 9
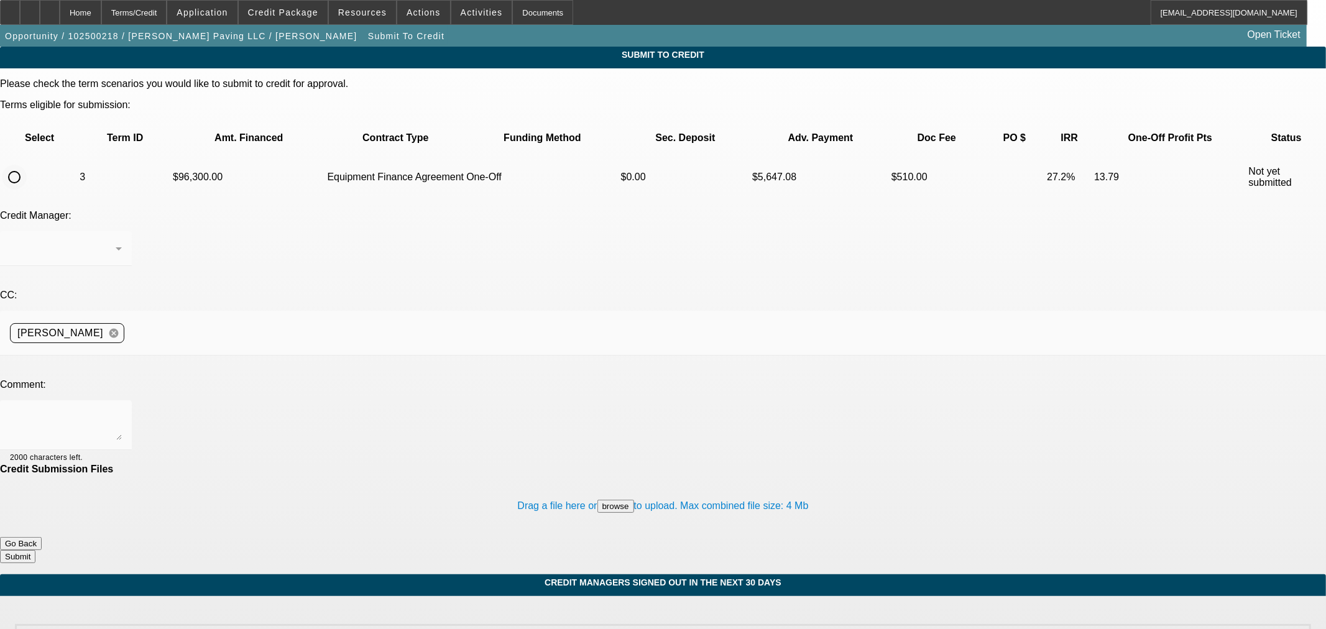
click at [27, 165] on input "radio" at bounding box center [14, 177] width 25 height 25
radio input "true"
click at [122, 410] on textarea at bounding box center [66, 425] width 112 height 30
type textarea "Can we try Finpac?"
click at [35, 550] on button "Submit" at bounding box center [17, 556] width 35 height 13
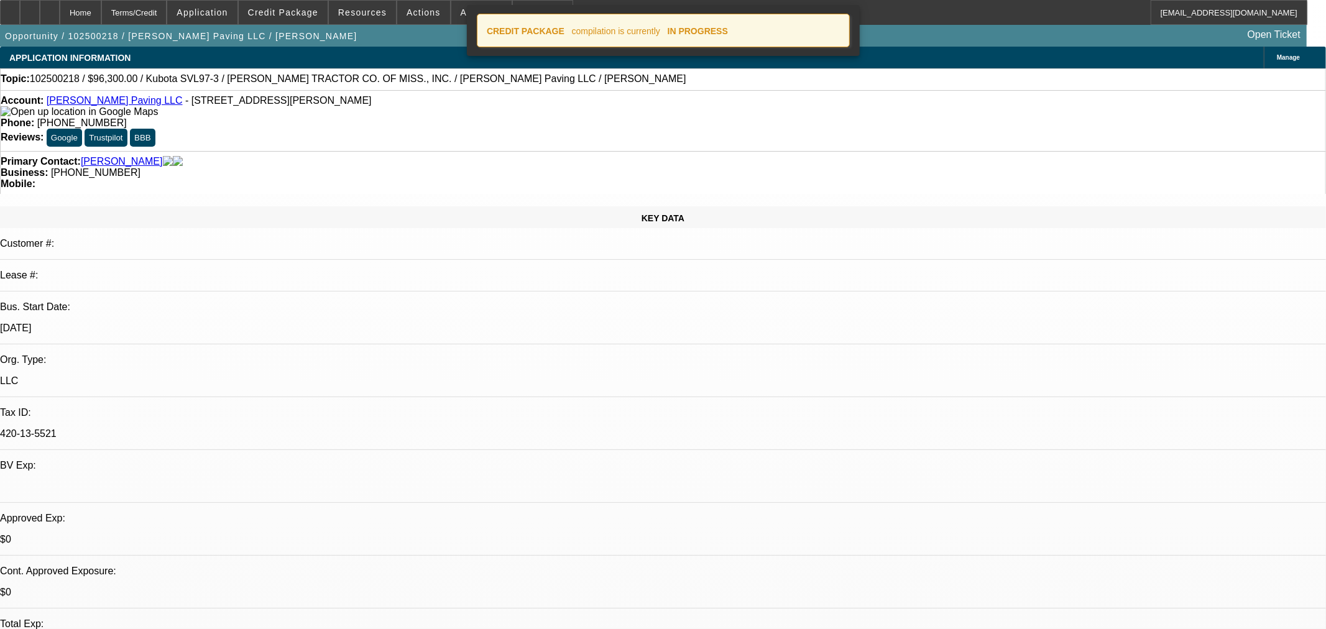
select select "0"
select select "6"
select select "0.15"
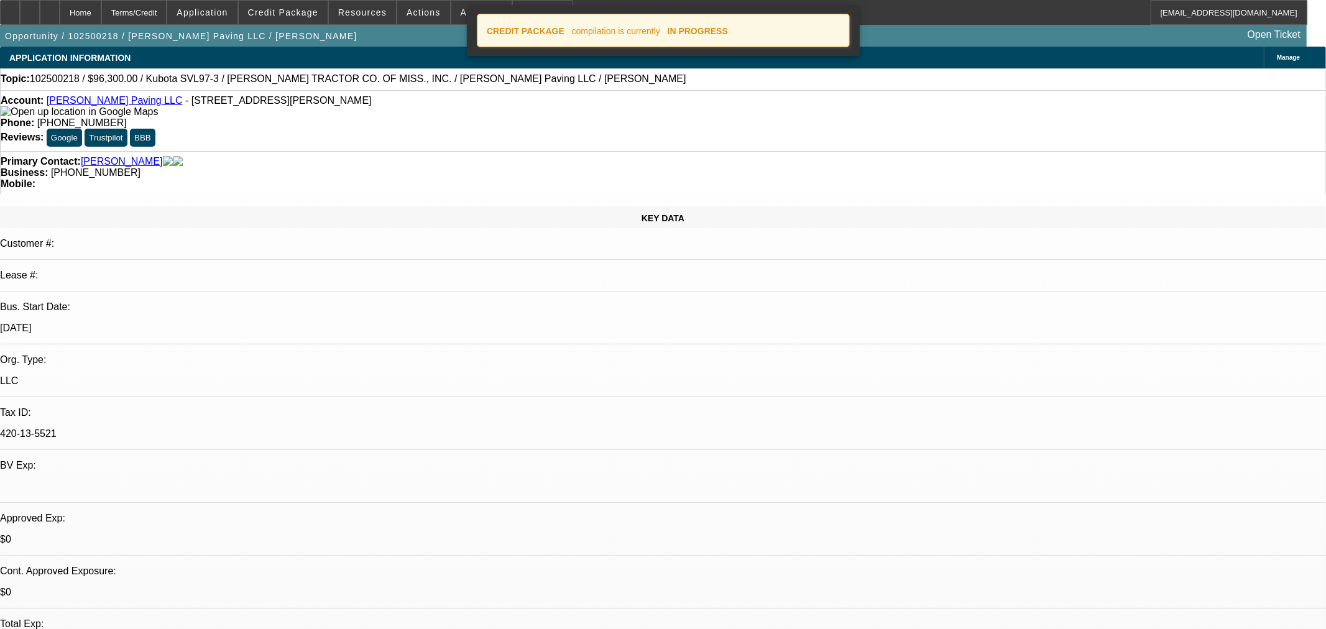
select select "2"
select select "0"
select select "6"
select select "0.15"
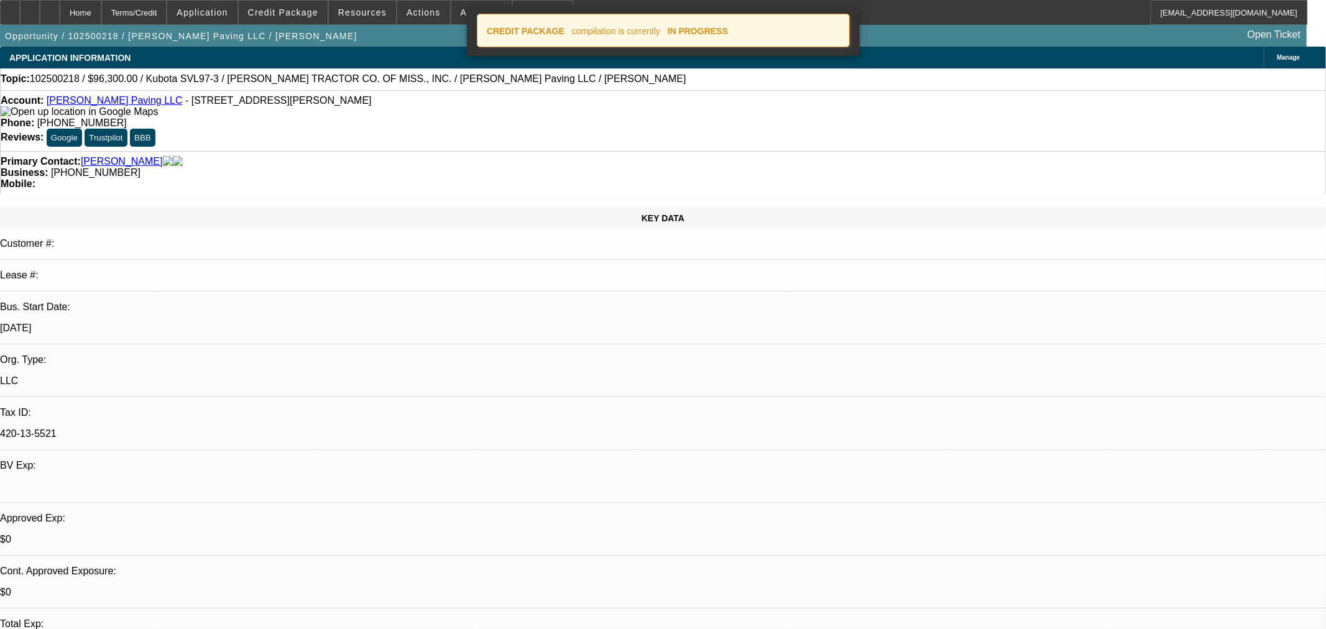
select select "2"
select select "0"
select select "6"
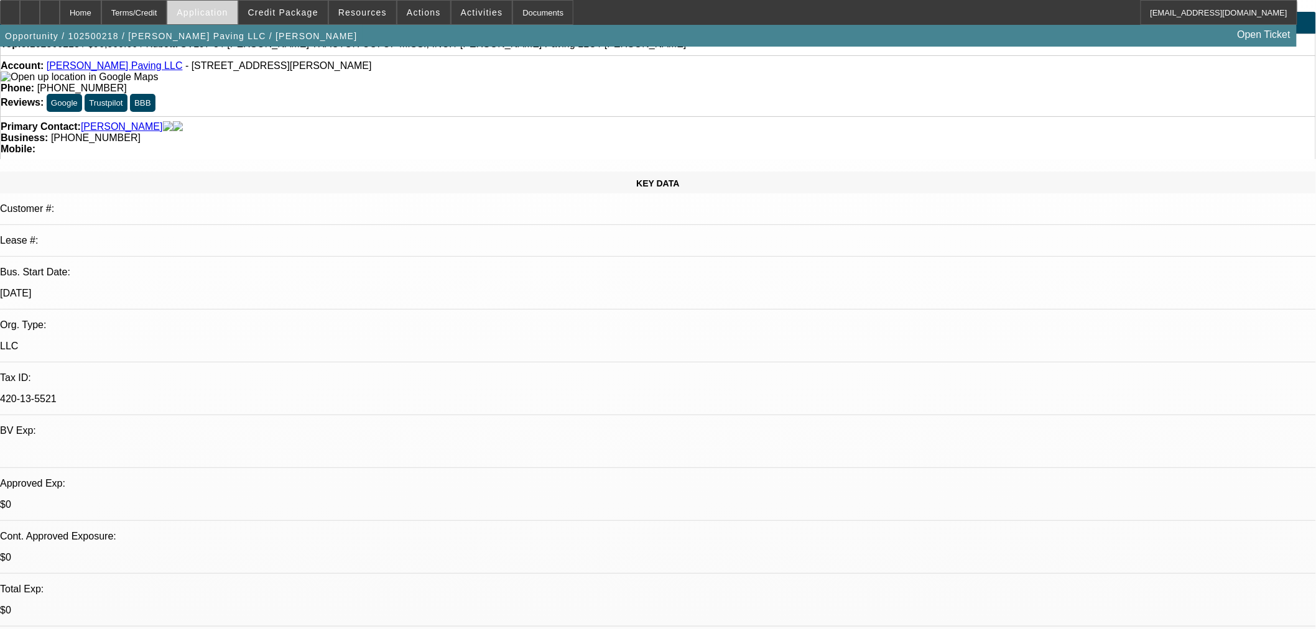
scroll to position [69, 0]
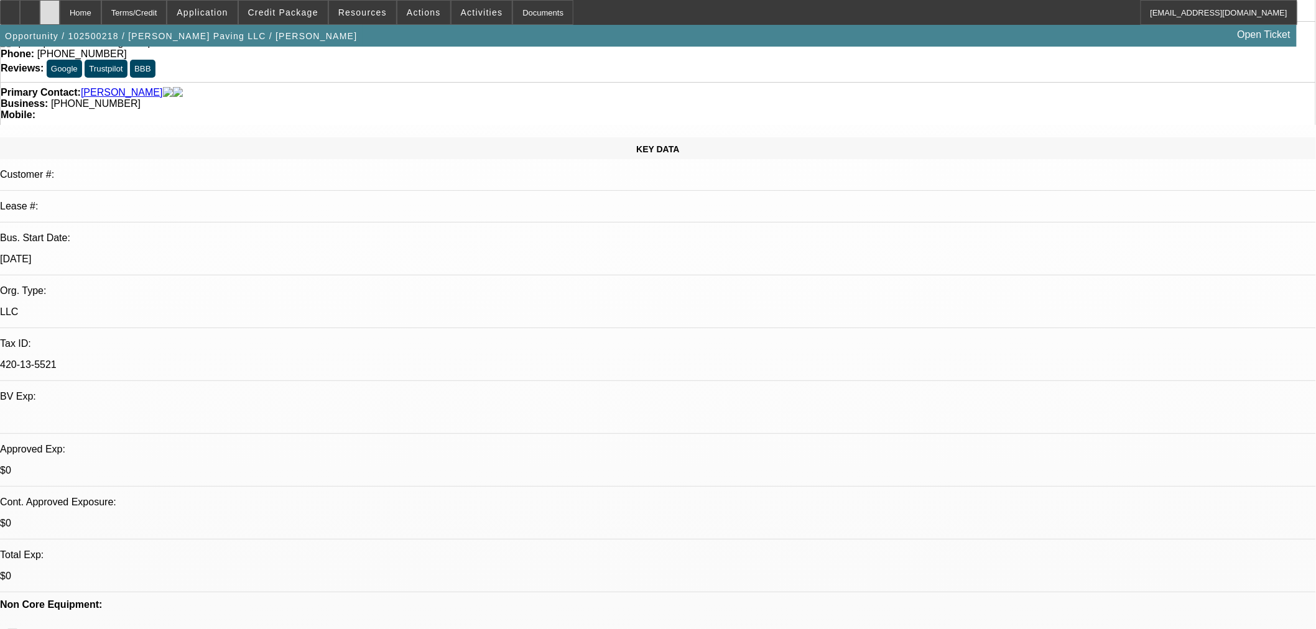
click at [60, 7] on div at bounding box center [50, 12] width 20 height 25
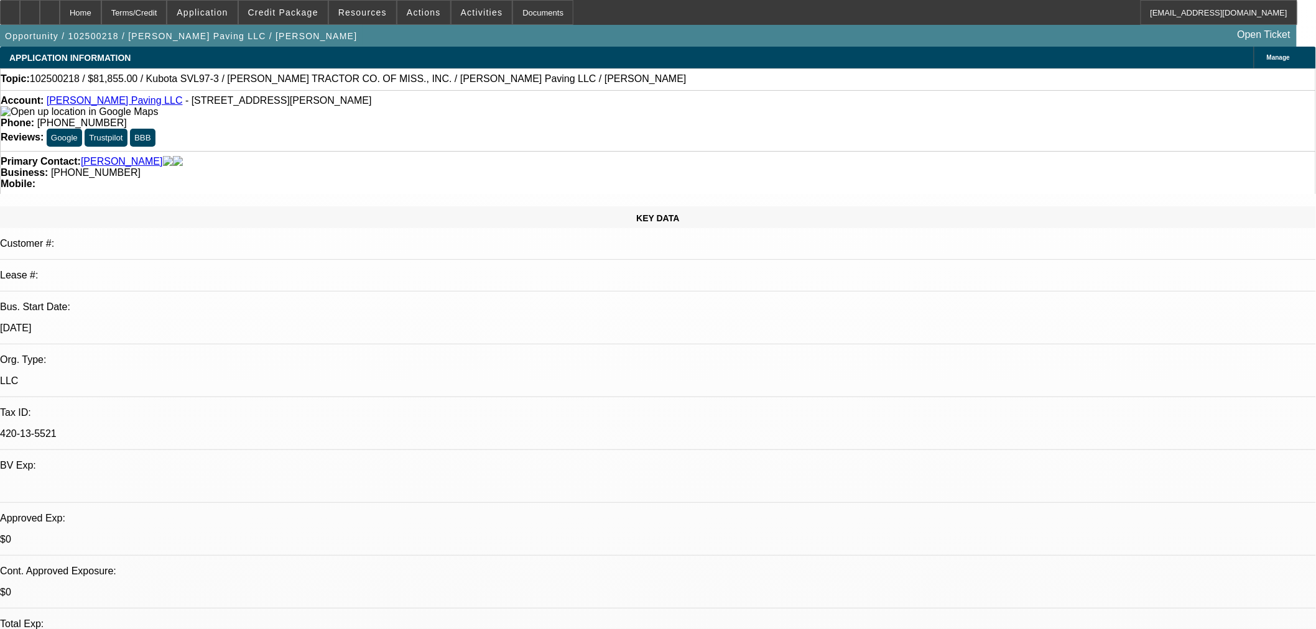
select select "0"
select select "6"
select select "0.15"
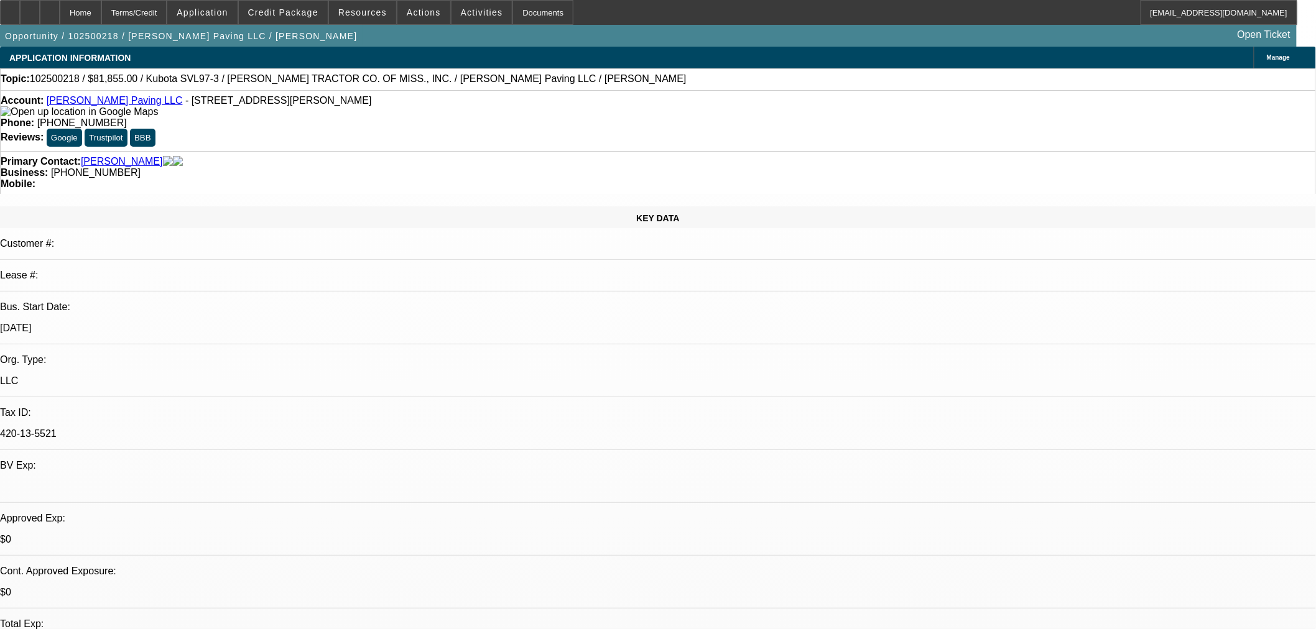
select select "2"
select select "0"
select select "6"
select select "0.15"
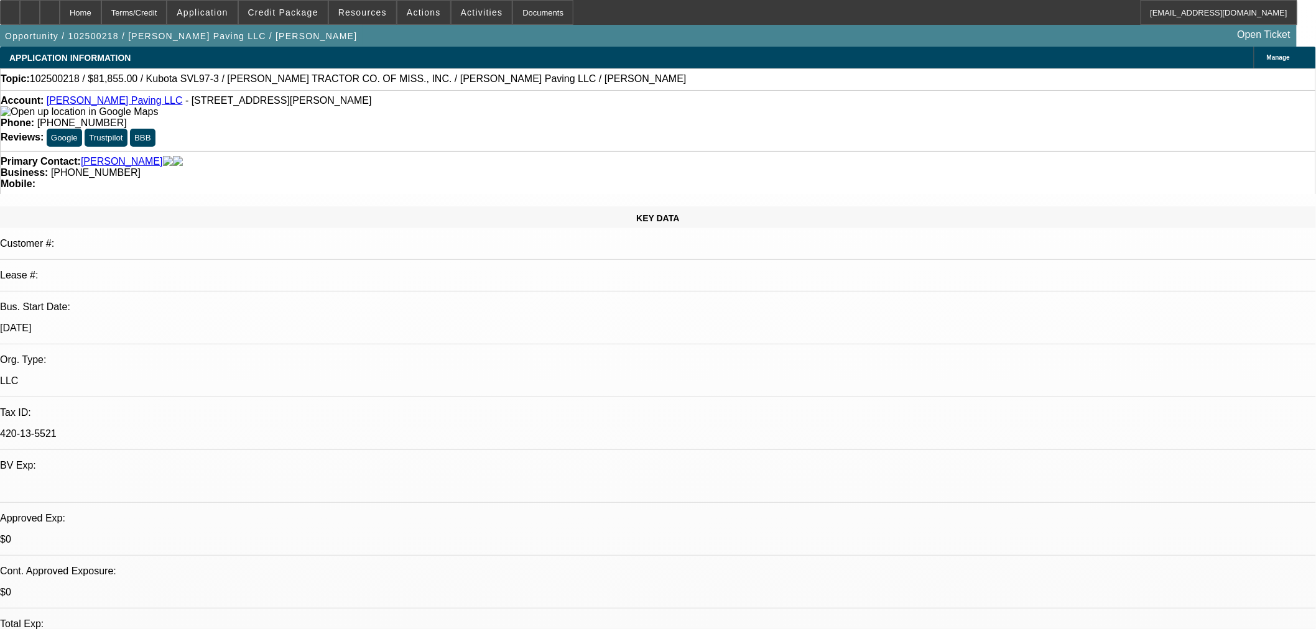
select select "2"
select select "0"
select select "6"
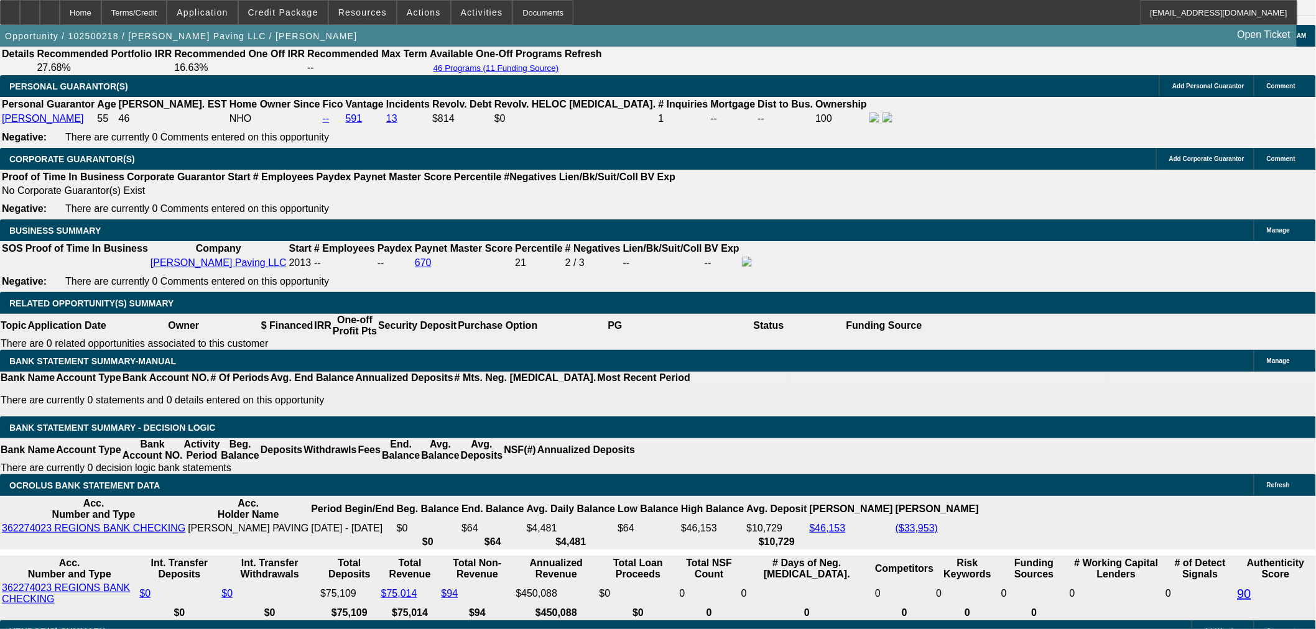
scroll to position [1658, 0]
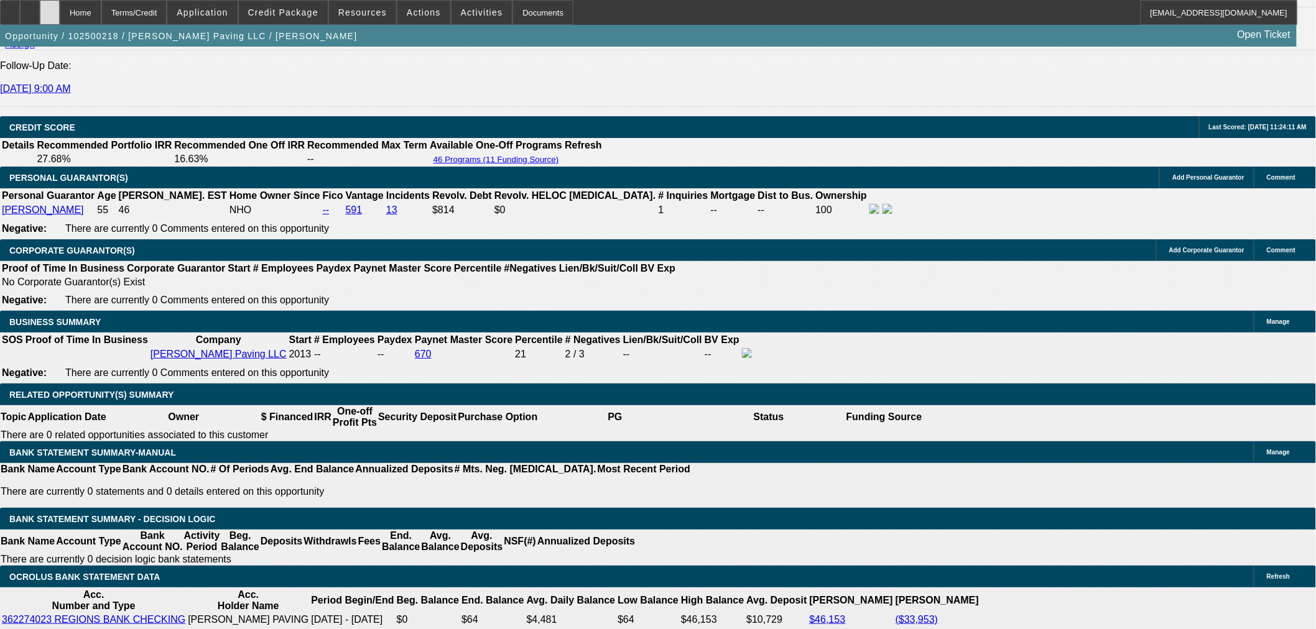
click at [60, 6] on div at bounding box center [50, 12] width 20 height 25
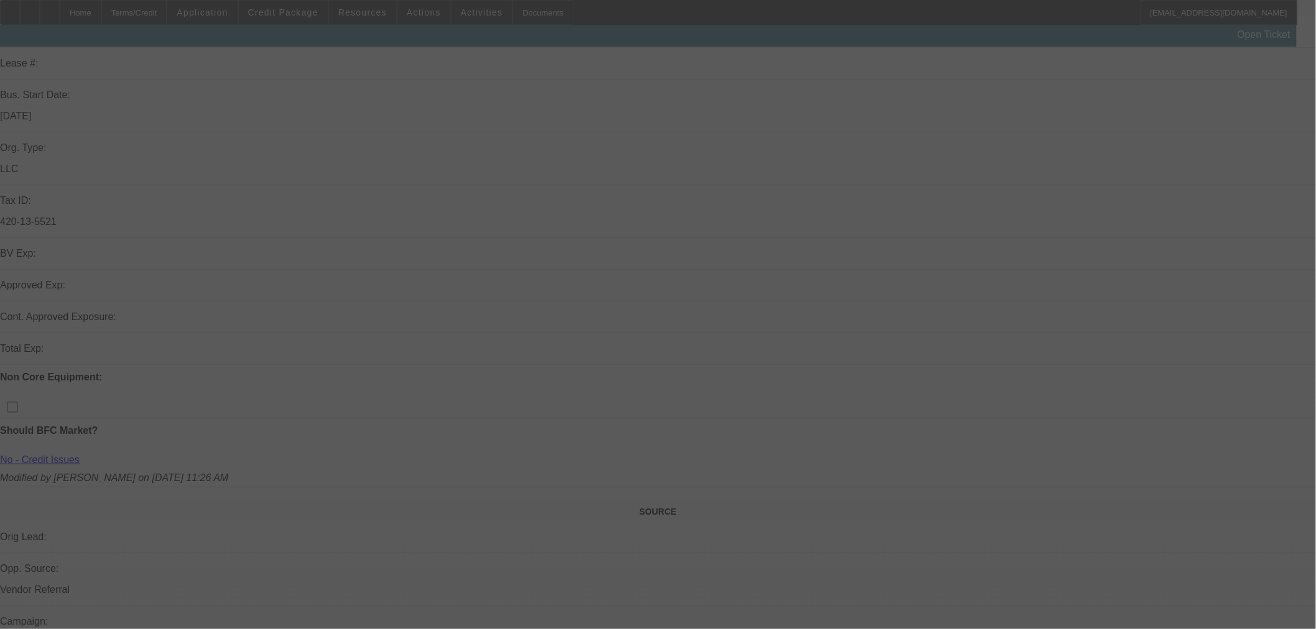
scroll to position [414, 0]
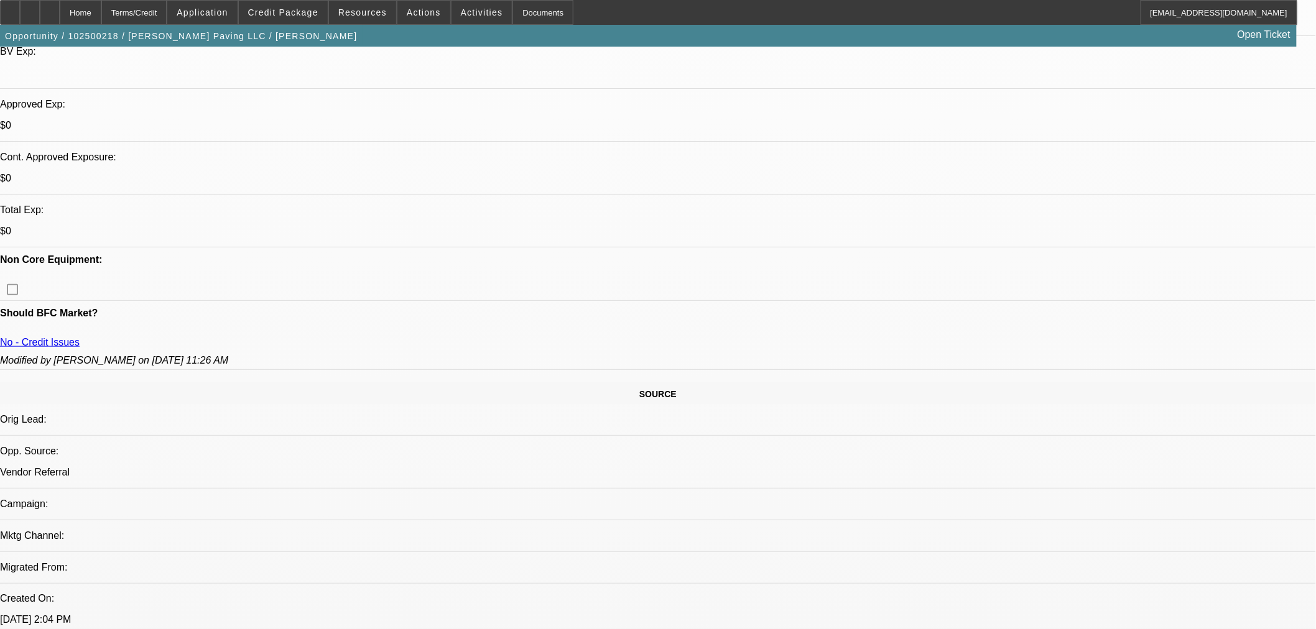
select select "0"
select select "6"
select select "0.15"
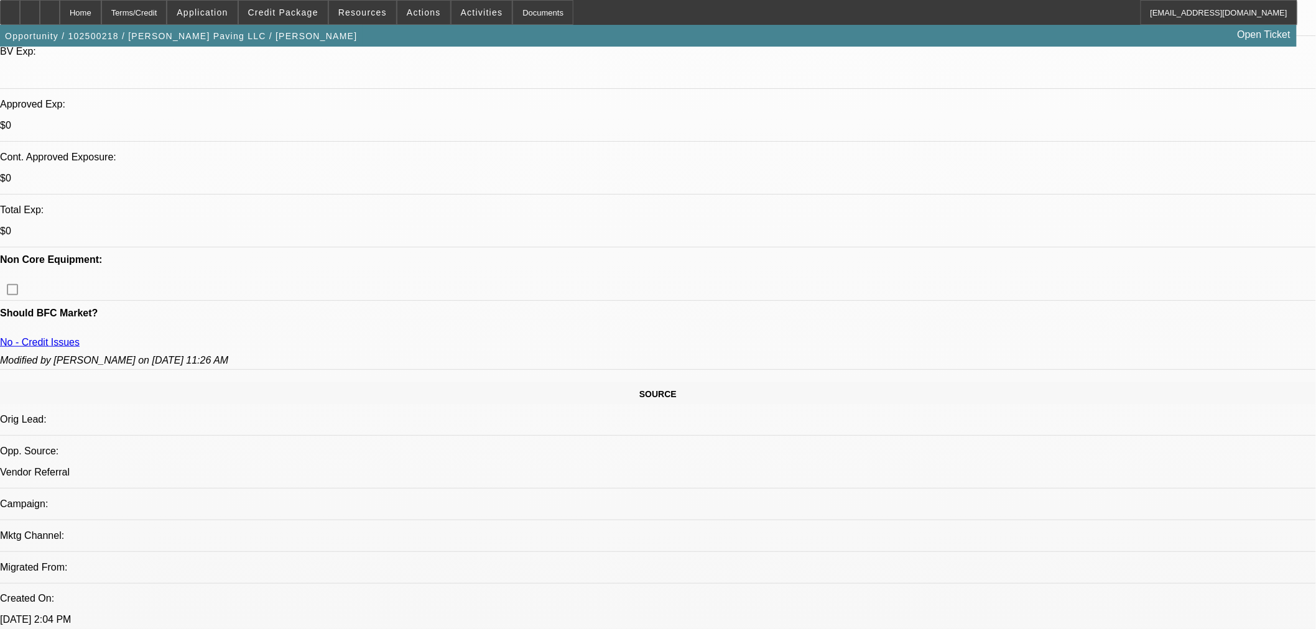
select select "2"
select select "0"
select select "6"
select select "0.15"
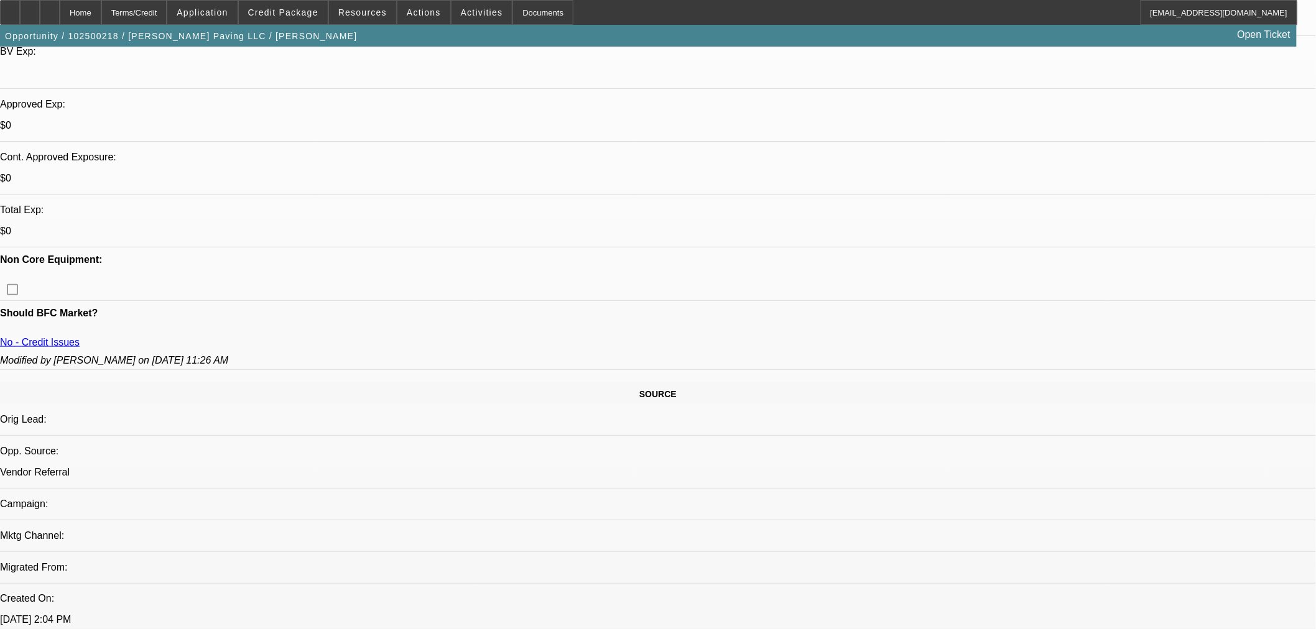
select select "2"
select select "0"
select select "6"
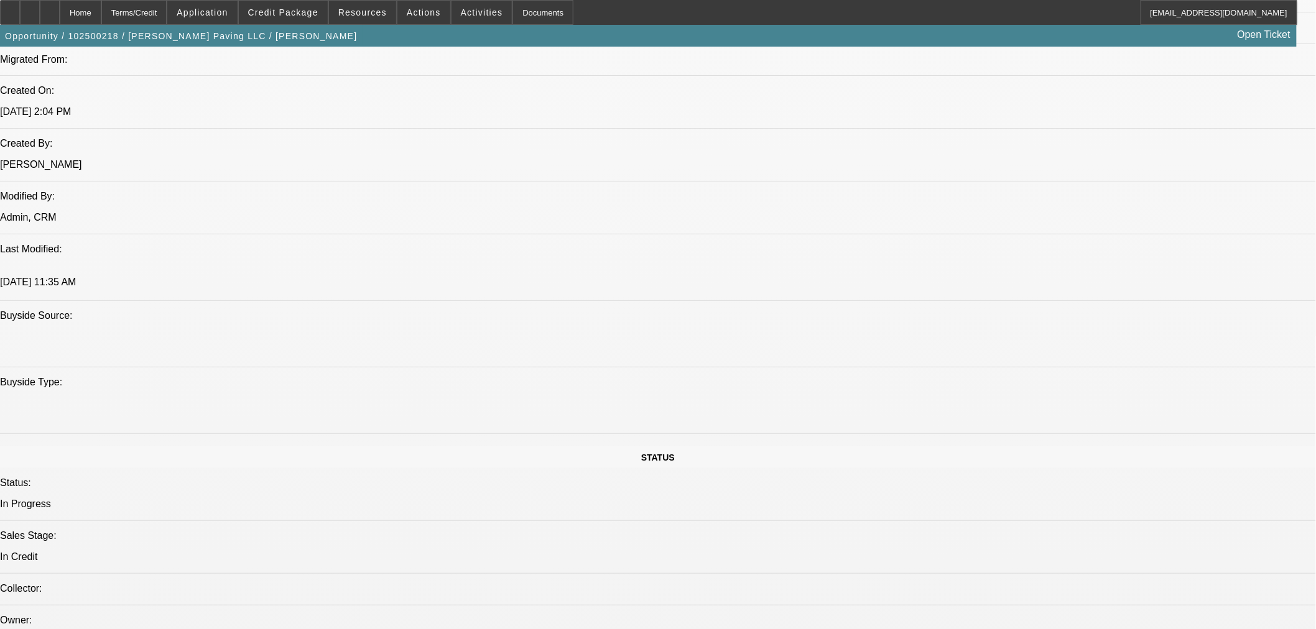
scroll to position [1036, 0]
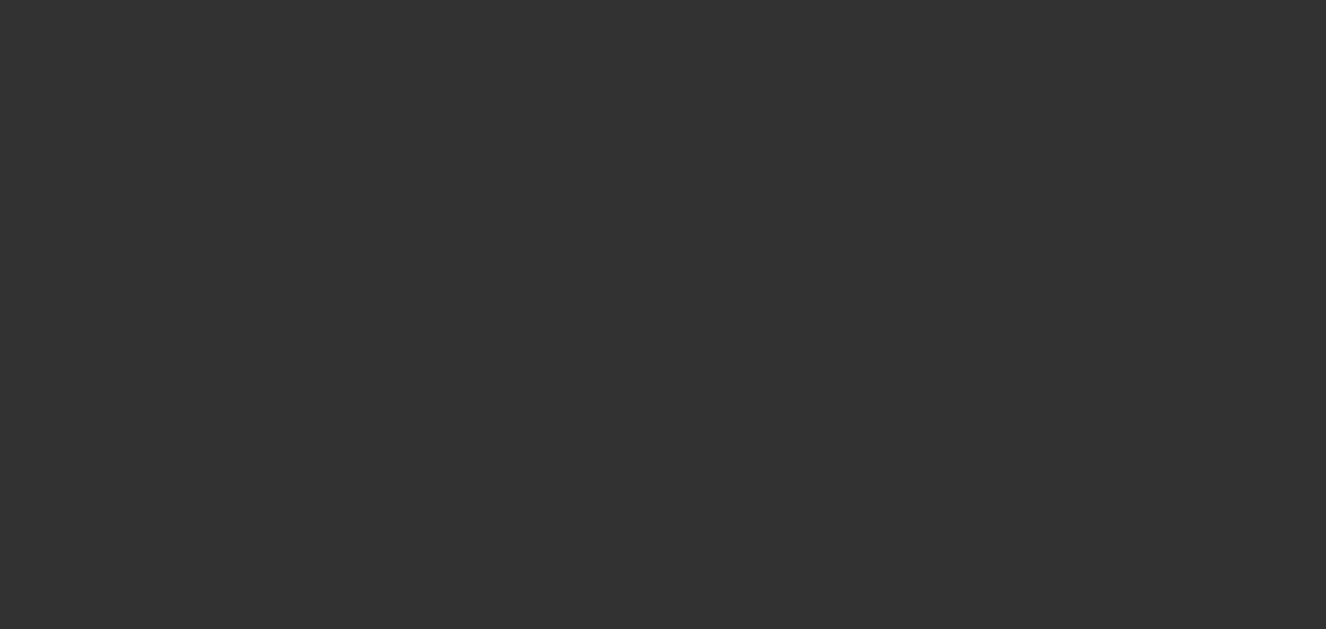
select select "0"
select select "6"
select select "0.15"
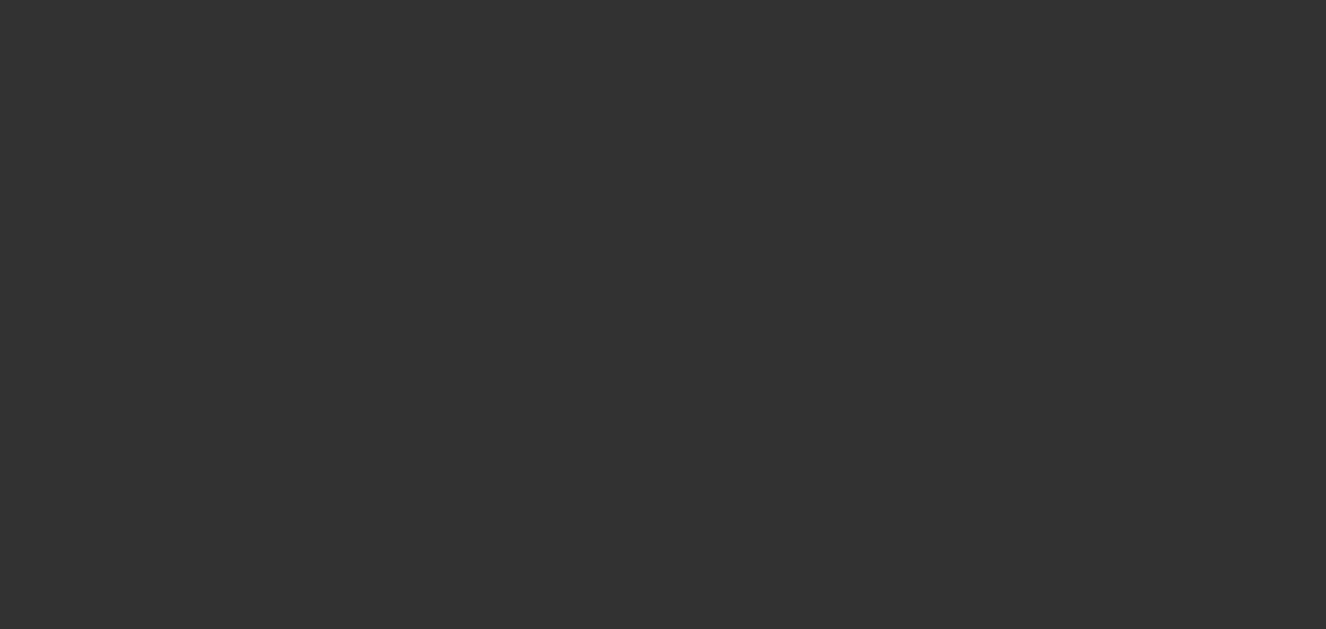
select select "2"
select select "0"
select select "6"
select select "0.15"
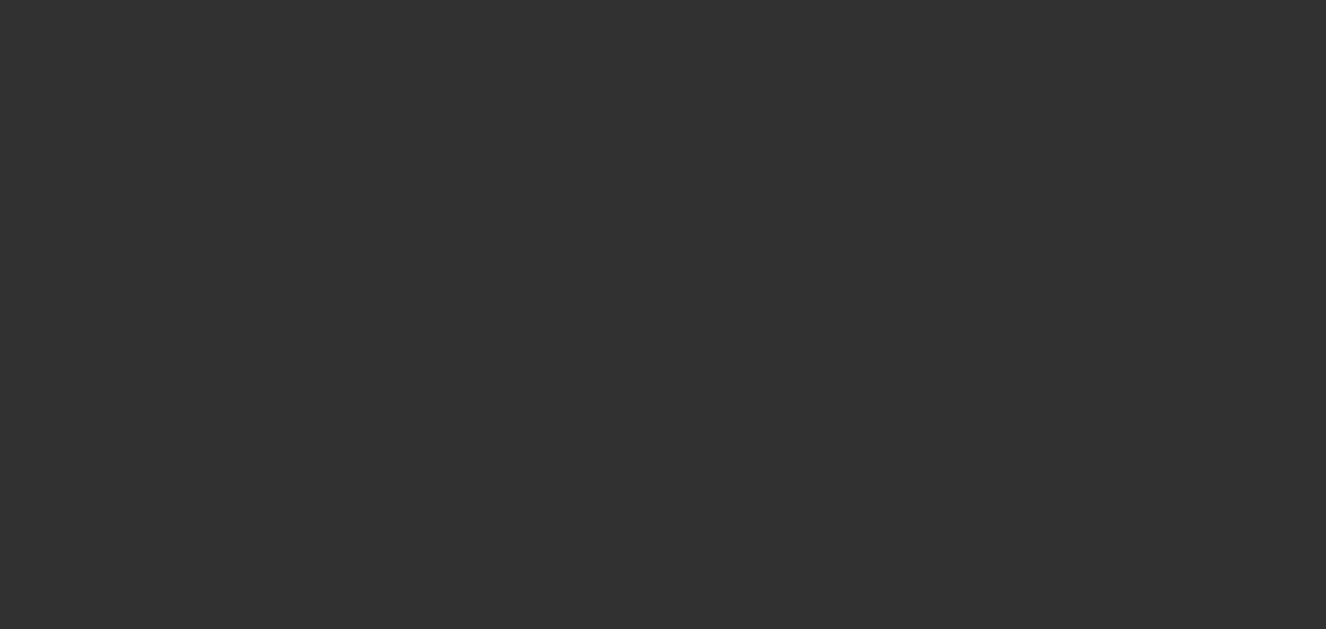
select select "2"
select select "0"
select select "6"
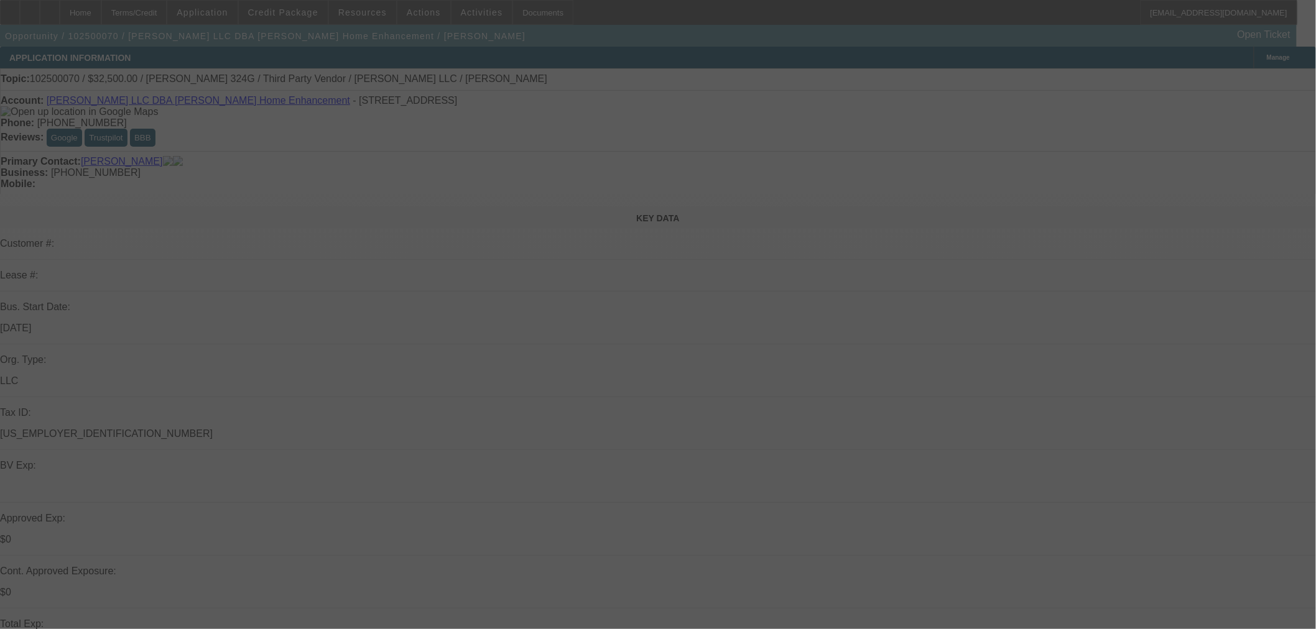
select select "0"
select select "3"
select select "0"
select select "6"
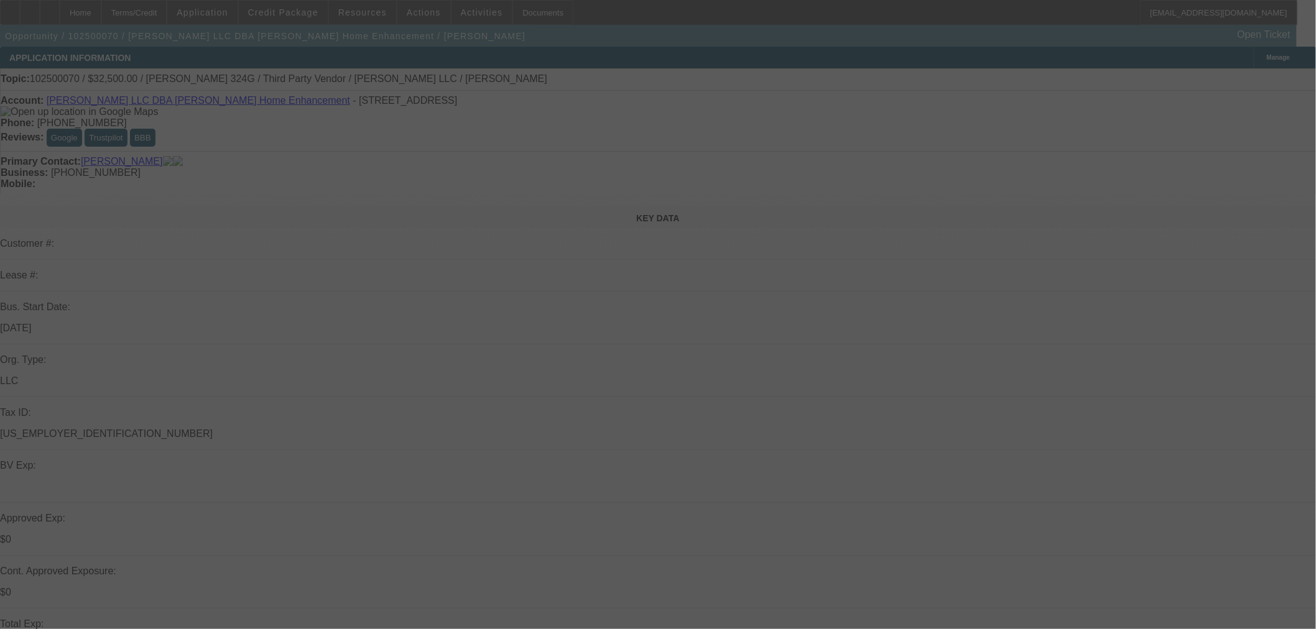
select select "0"
select select "3"
select select "0"
select select "6"
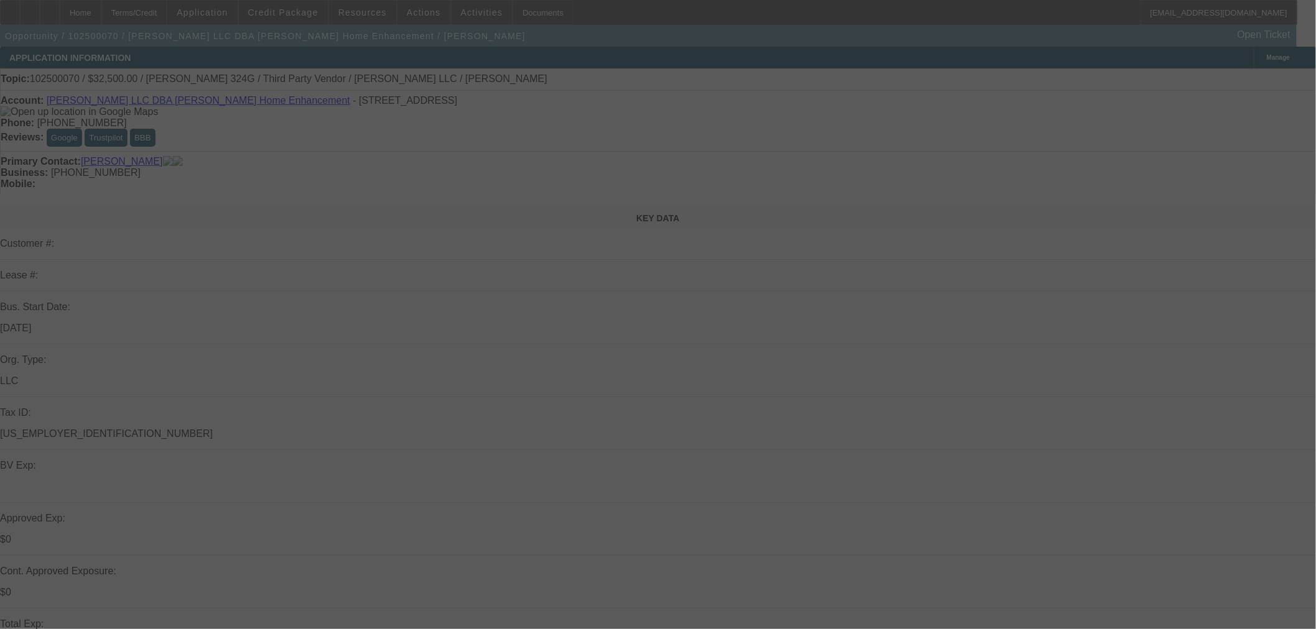
select select "0"
select select "6"
select select "0"
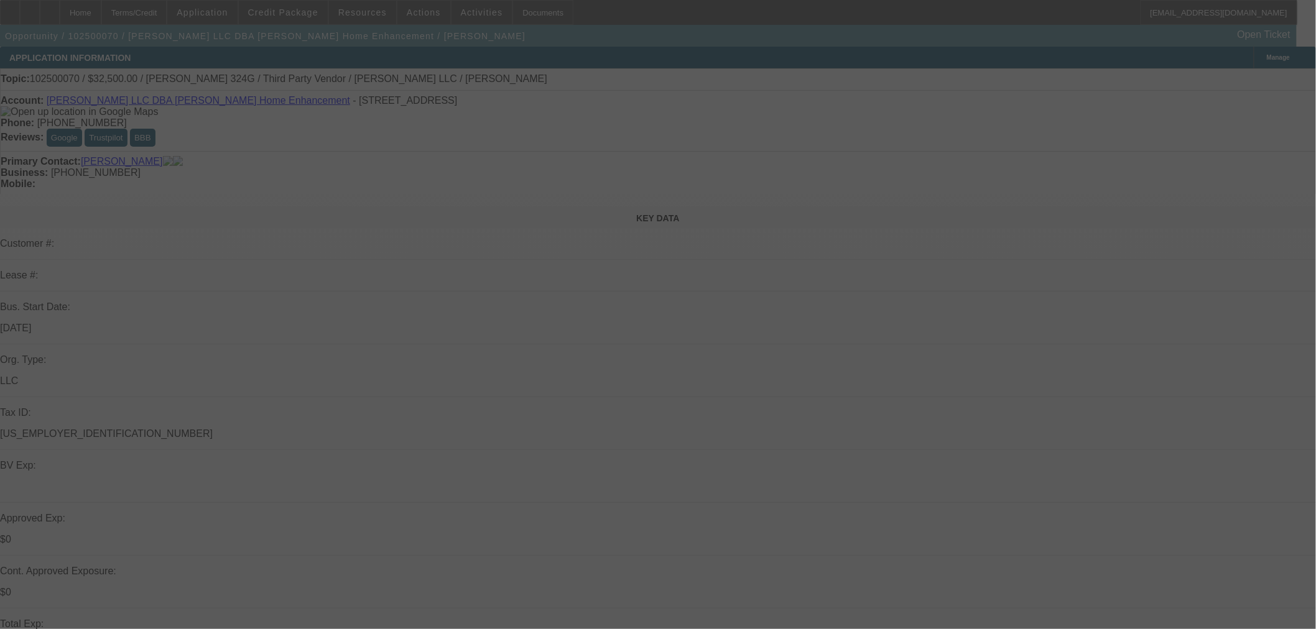
select select "0"
select select "6"
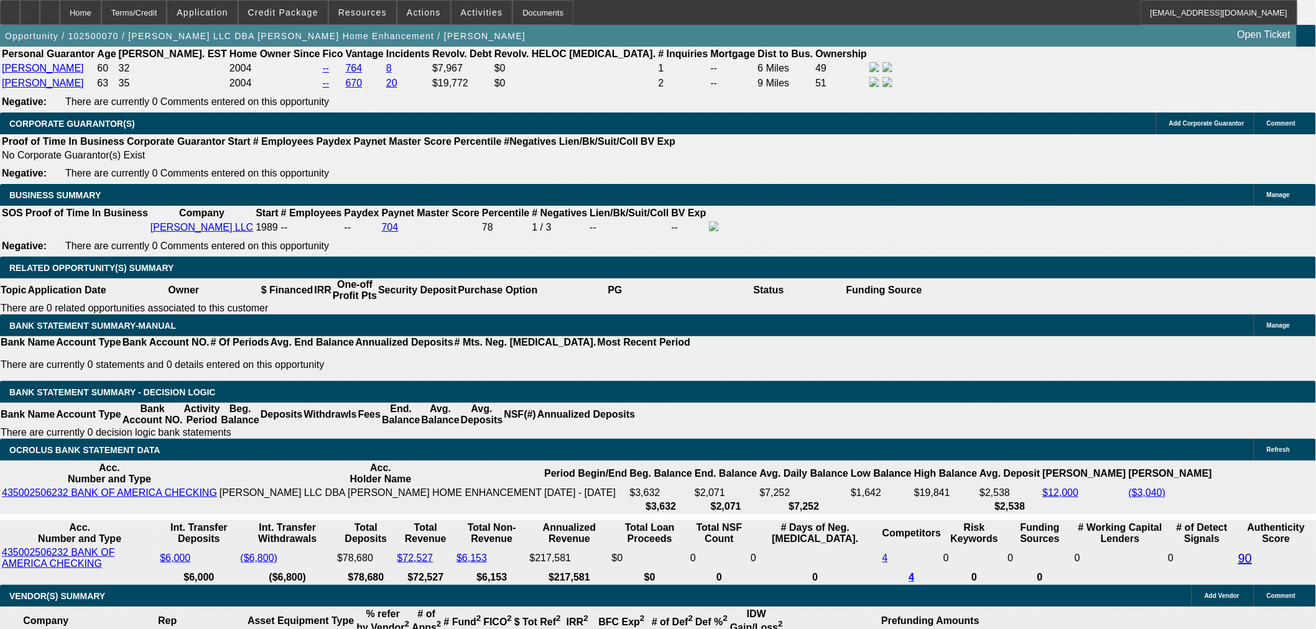
scroll to position [1796, 0]
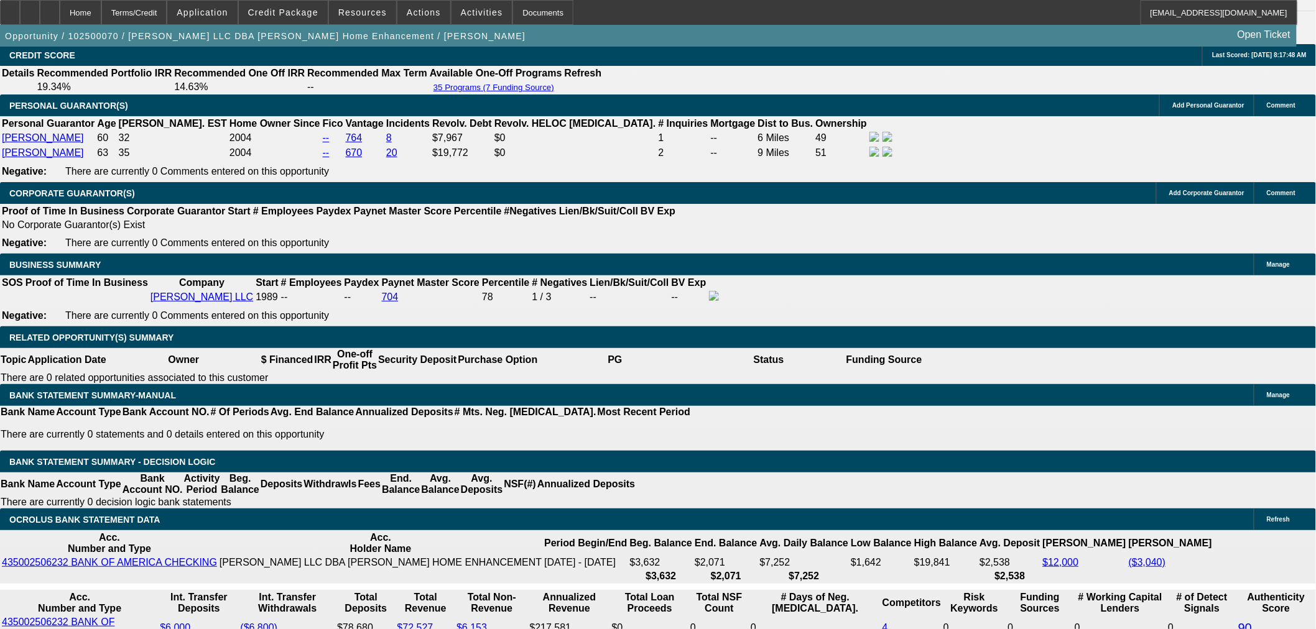
drag, startPoint x: 1102, startPoint y: 290, endPoint x: 1111, endPoint y: 315, distance: 26.4
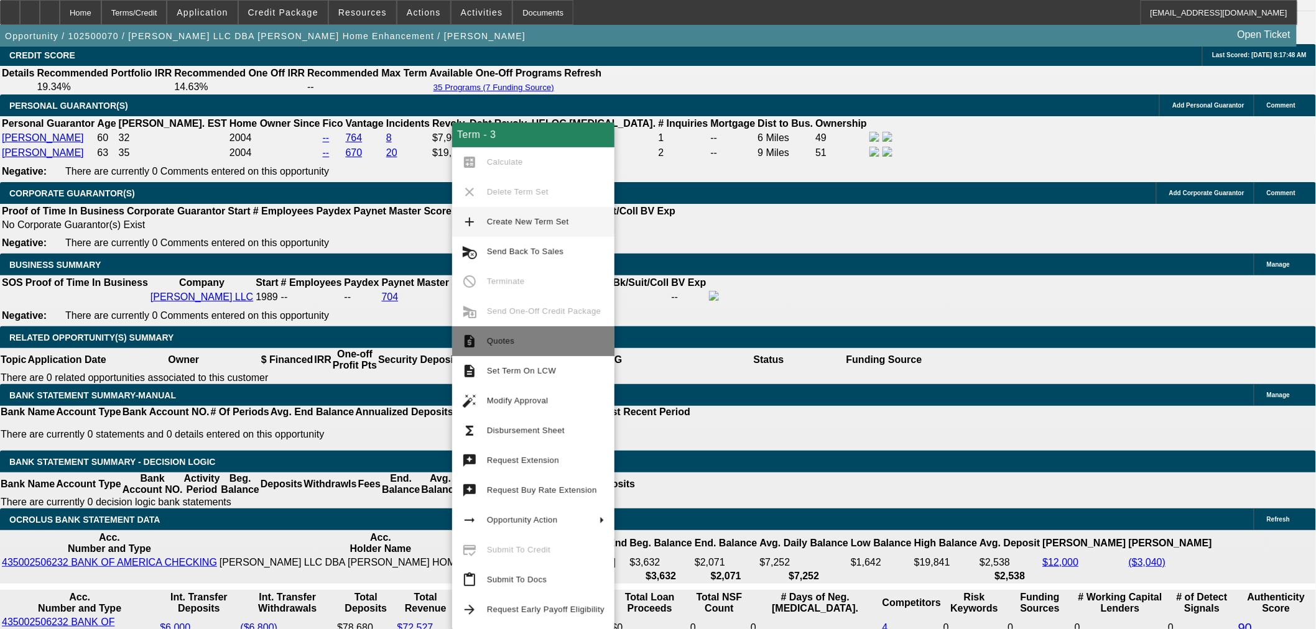
click at [527, 347] on span "Quotes" at bounding box center [546, 341] width 118 height 15
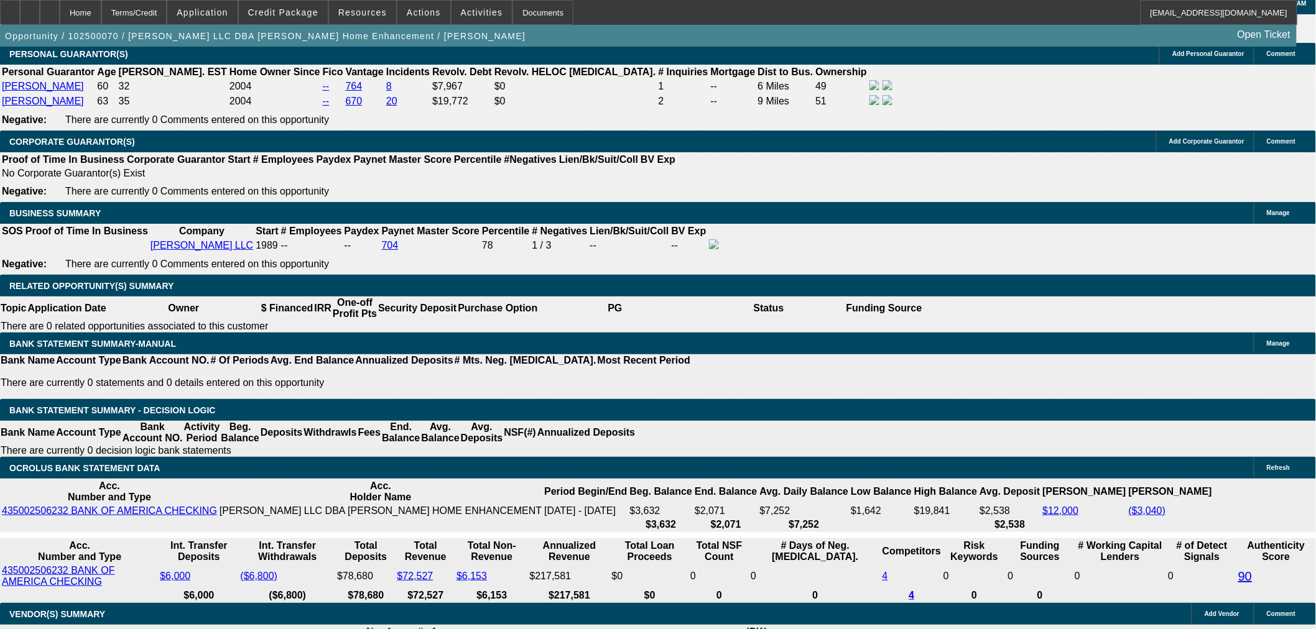
scroll to position [1796, 0]
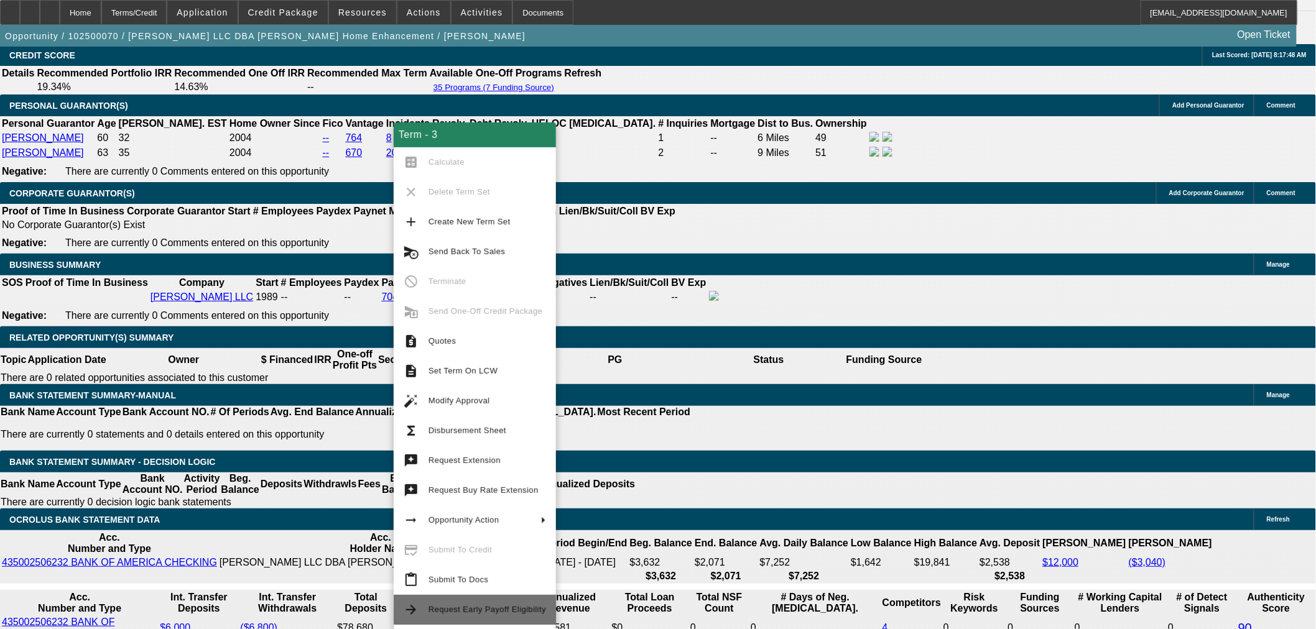
click at [510, 617] on button "arrow_forward Request Early Payoff Eligibility" at bounding box center [475, 610] width 162 height 30
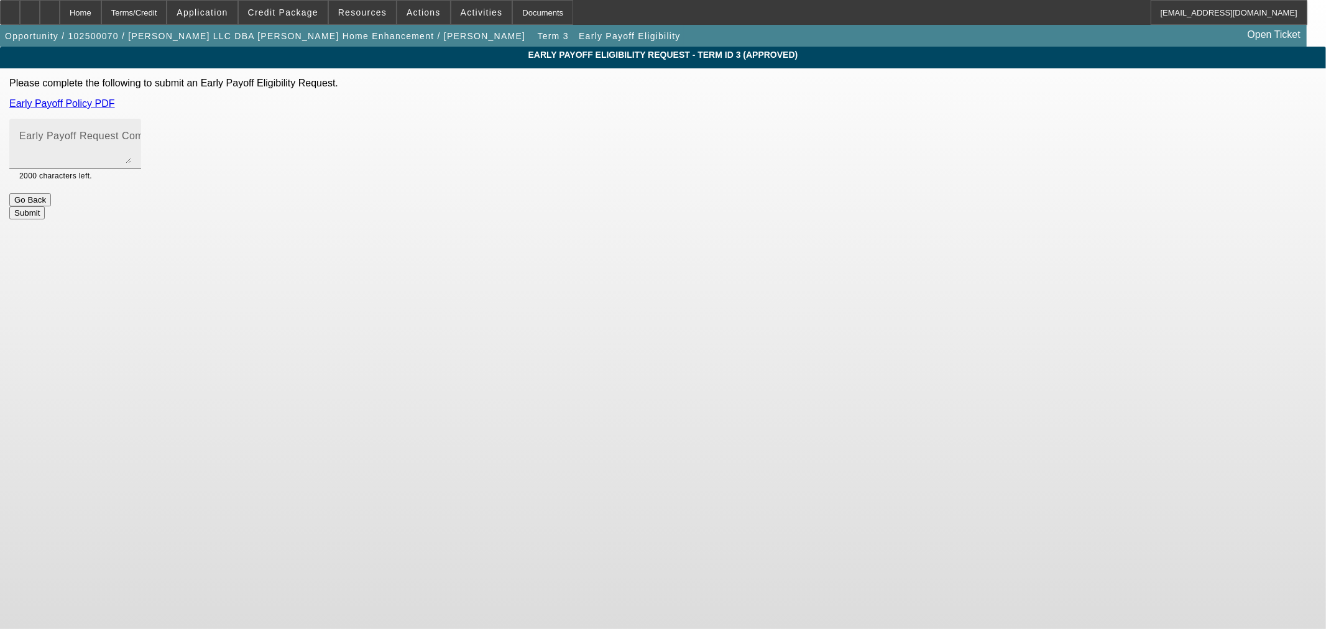
click at [167, 140] on mat-label "Early Payoff Request Comment" at bounding box center [93, 136] width 148 height 11
click at [131, 140] on textarea "Early Payoff Request Comment" at bounding box center [75, 149] width 112 height 30
click at [115, 108] on link "Early Payoff Policy PDF" at bounding box center [62, 103] width 106 height 11
click at [167, 134] on mat-label "Early Payoff Request Comment" at bounding box center [93, 136] width 148 height 11
click at [131, 134] on textarea "Early Payoff Request Comment" at bounding box center [75, 149] width 112 height 30
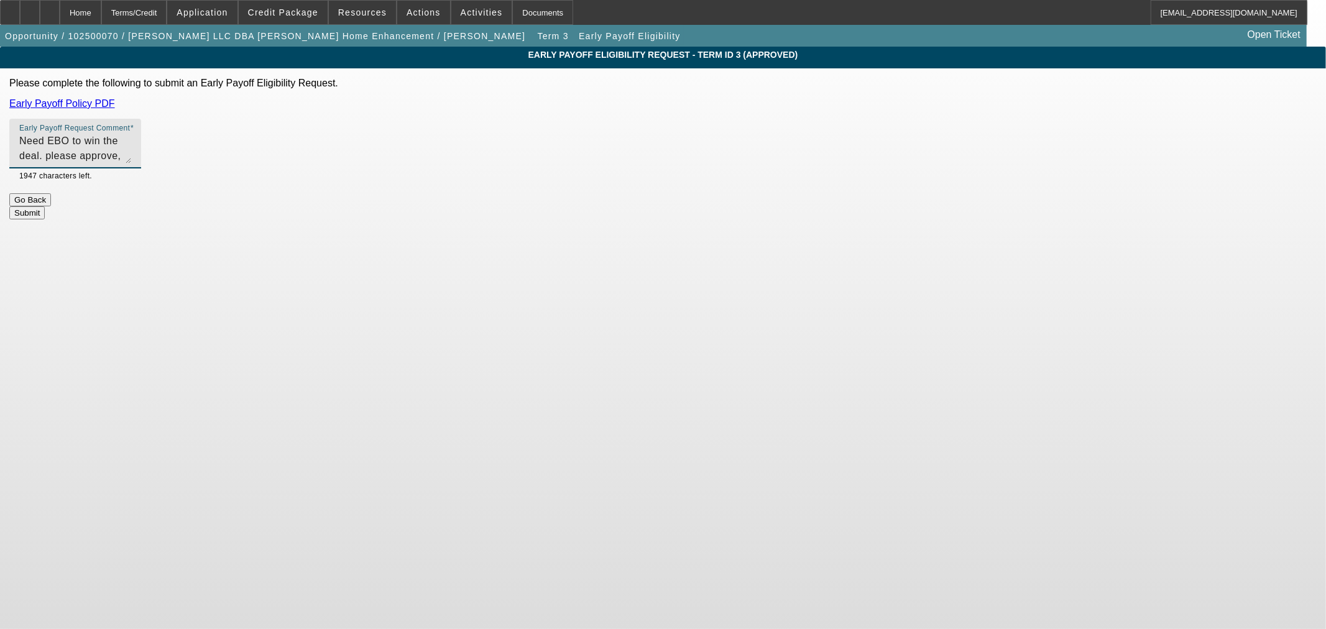
click at [131, 152] on textarea "Need EBO to win the deal. please approve, thank you." at bounding box center [75, 149] width 112 height 30
type textarea "Need EBO to win the deal. Please approve, thank you."
click at [45, 208] on button "Submit" at bounding box center [26, 212] width 35 height 13
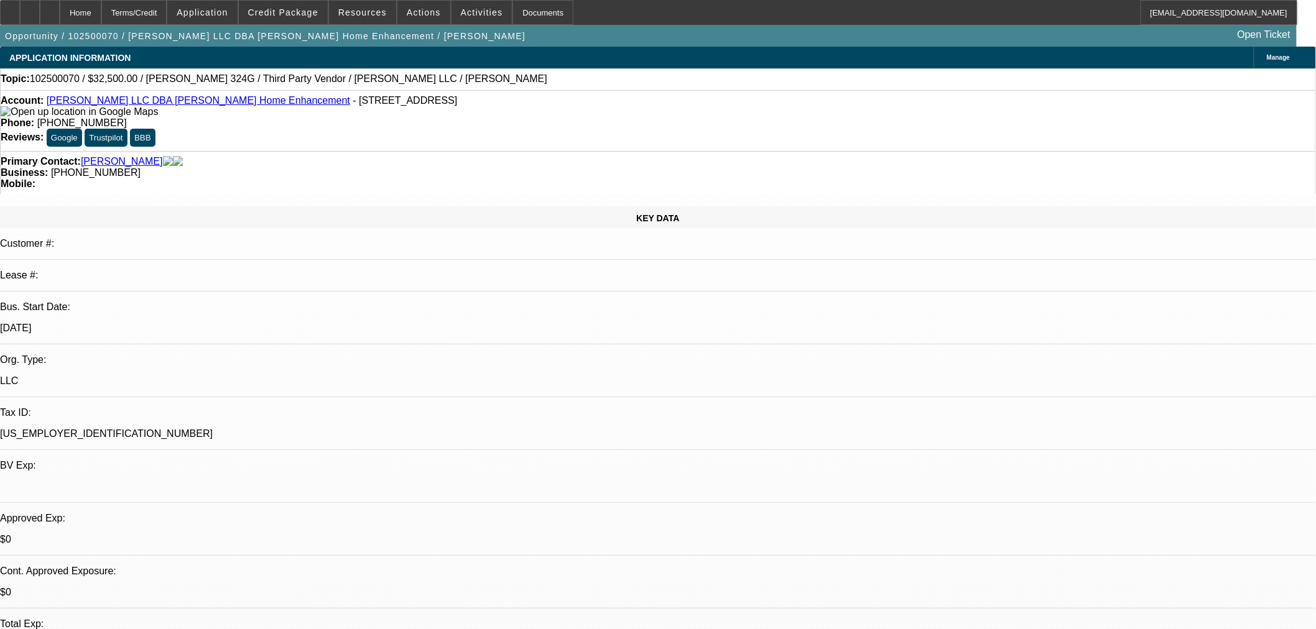
select select "0"
select select "3"
select select "0"
select select "6"
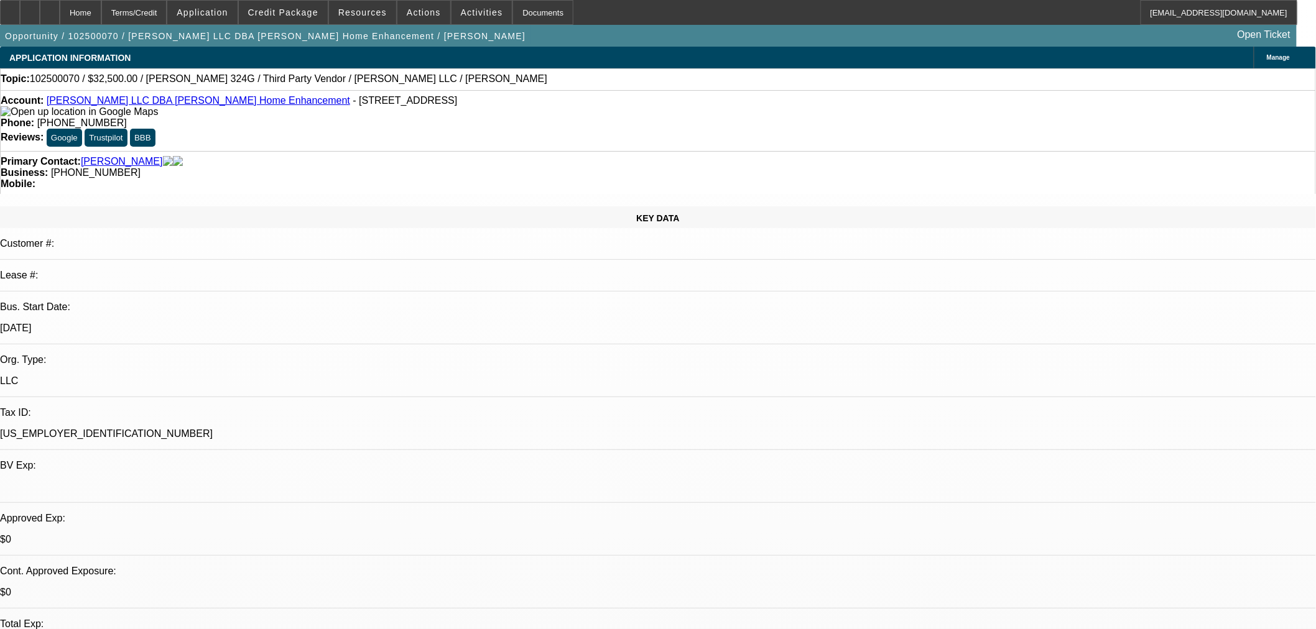
select select "0"
select select "3"
select select "0"
select select "6"
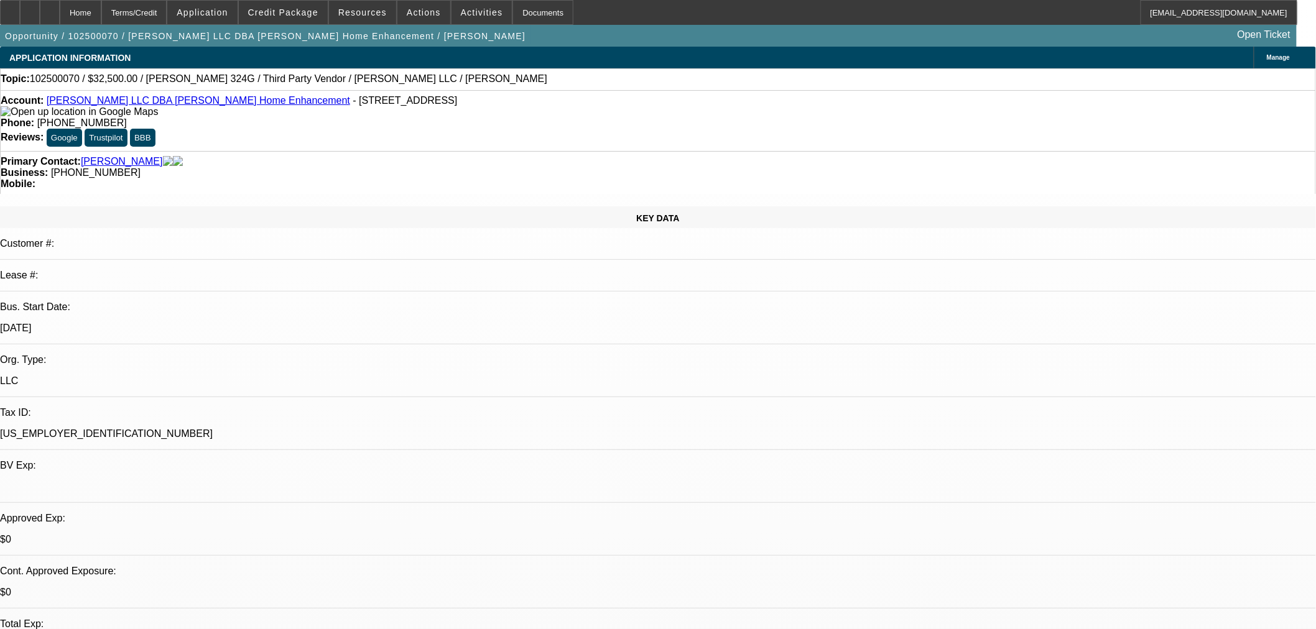
select select "0"
select select "6"
select select "0"
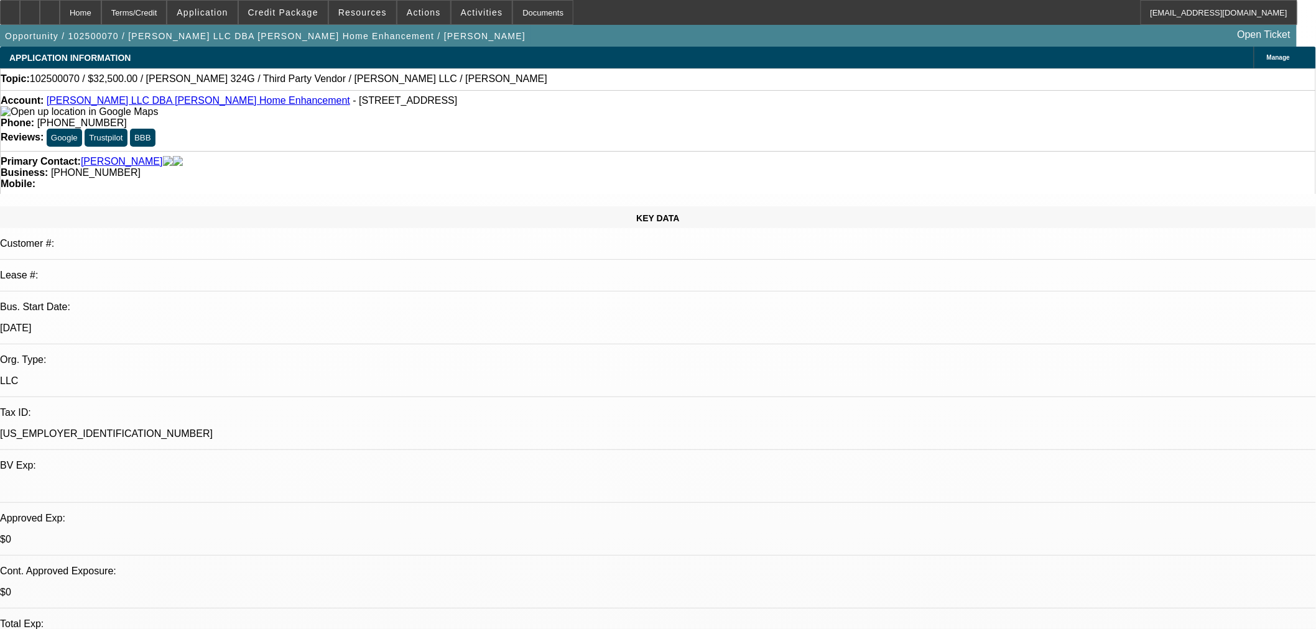
select select "0"
select select "6"
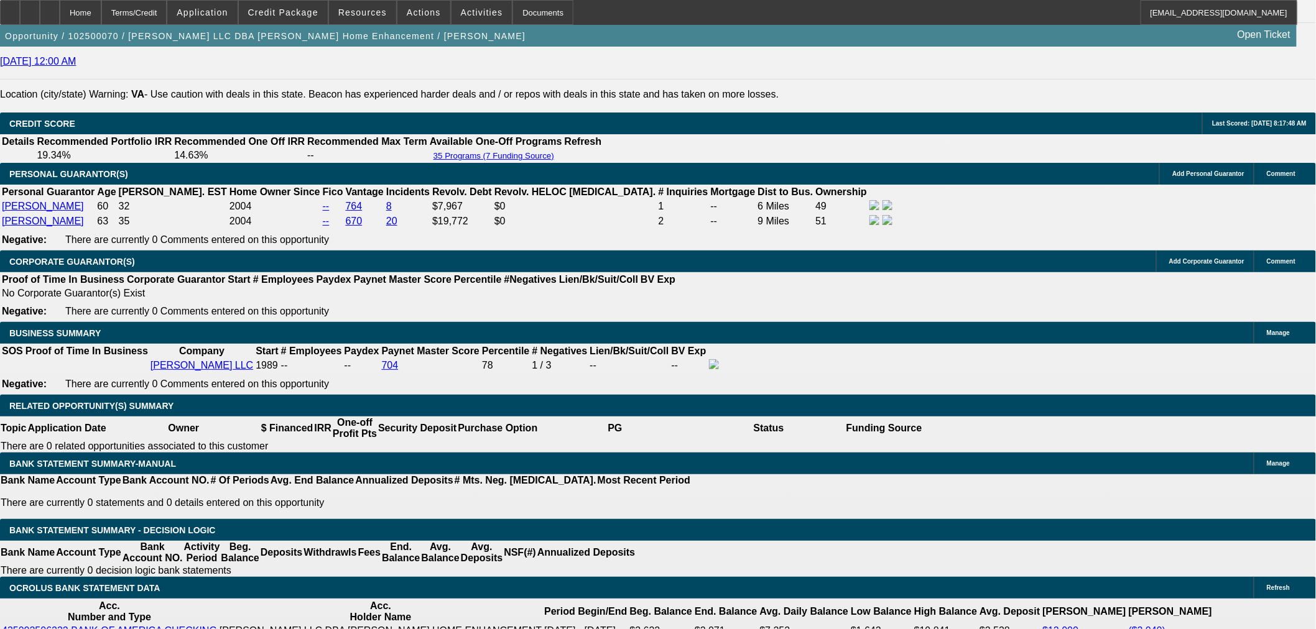
scroll to position [1727, 0]
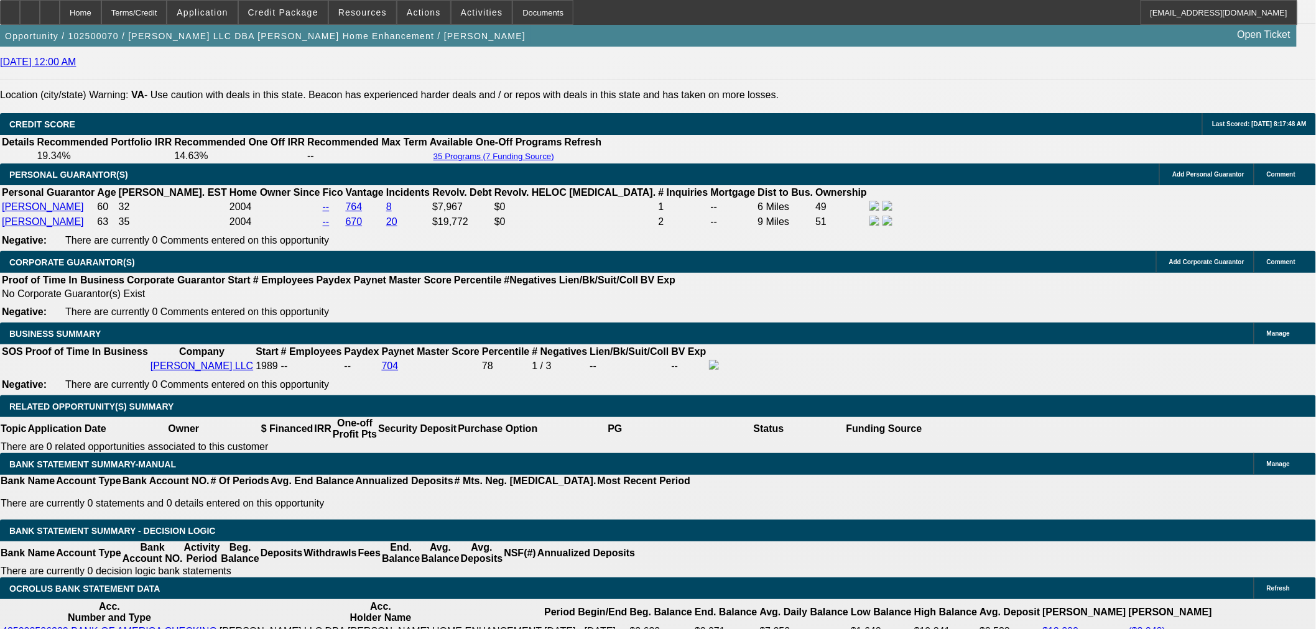
drag, startPoint x: 373, startPoint y: 239, endPoint x: 389, endPoint y: 240, distance: 15.6
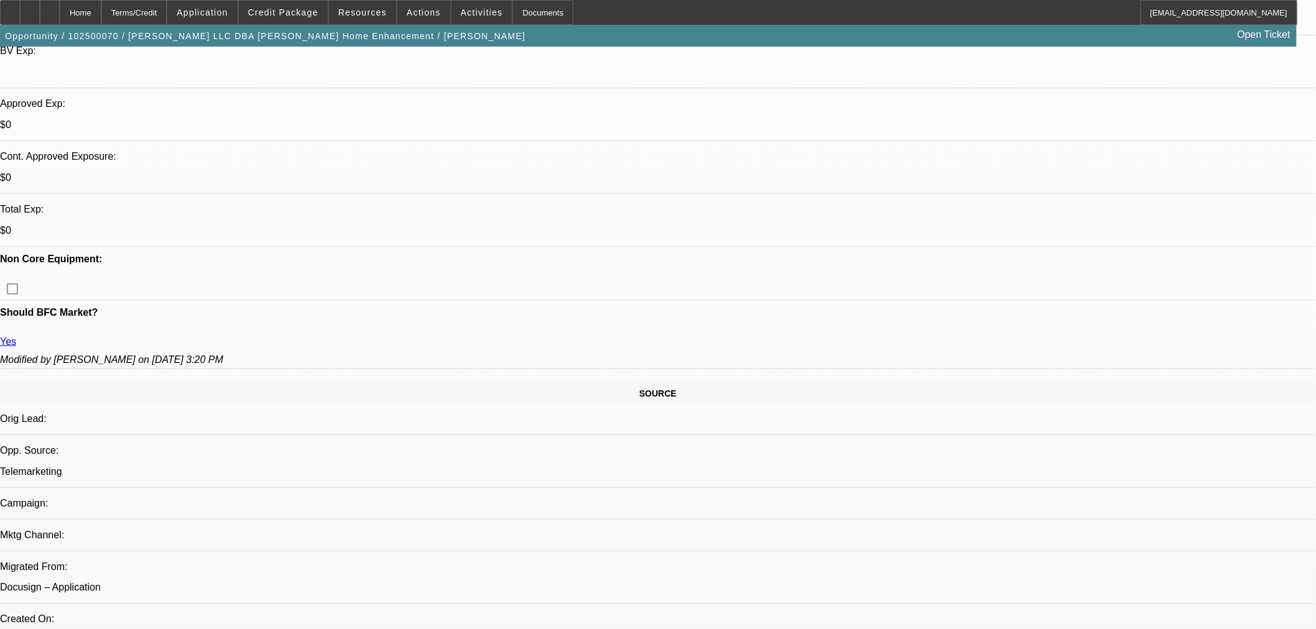
scroll to position [414, 0]
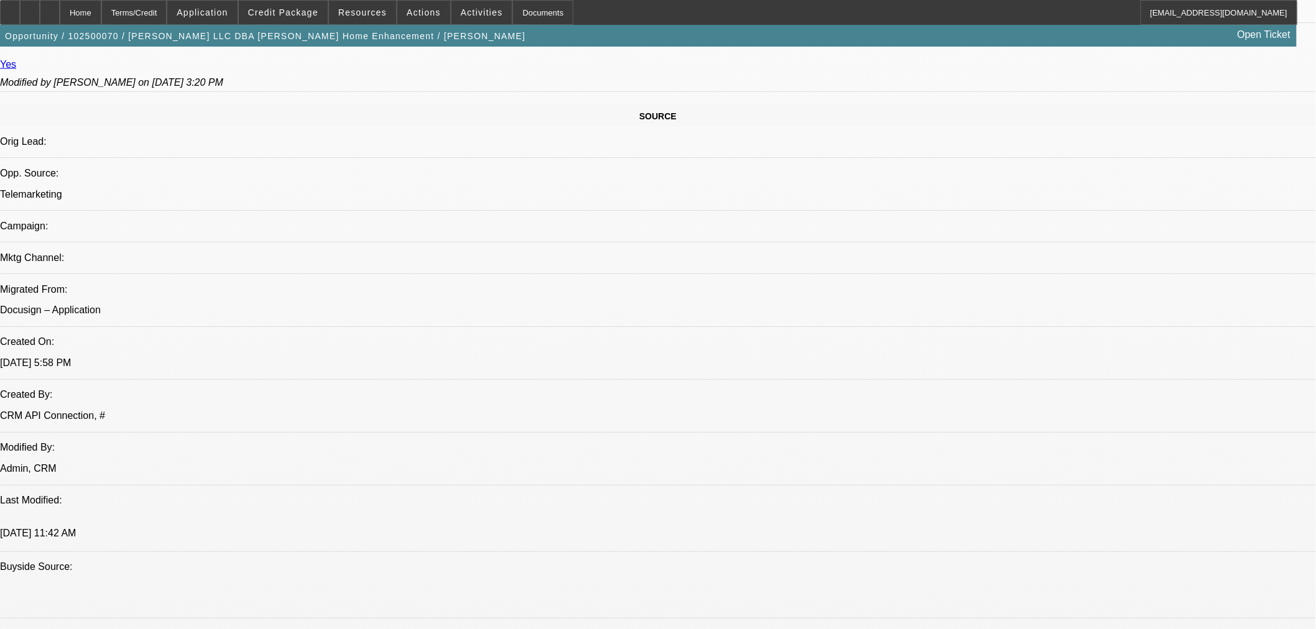
scroll to position [760, 0]
